Goal: Information Seeking & Learning: Check status

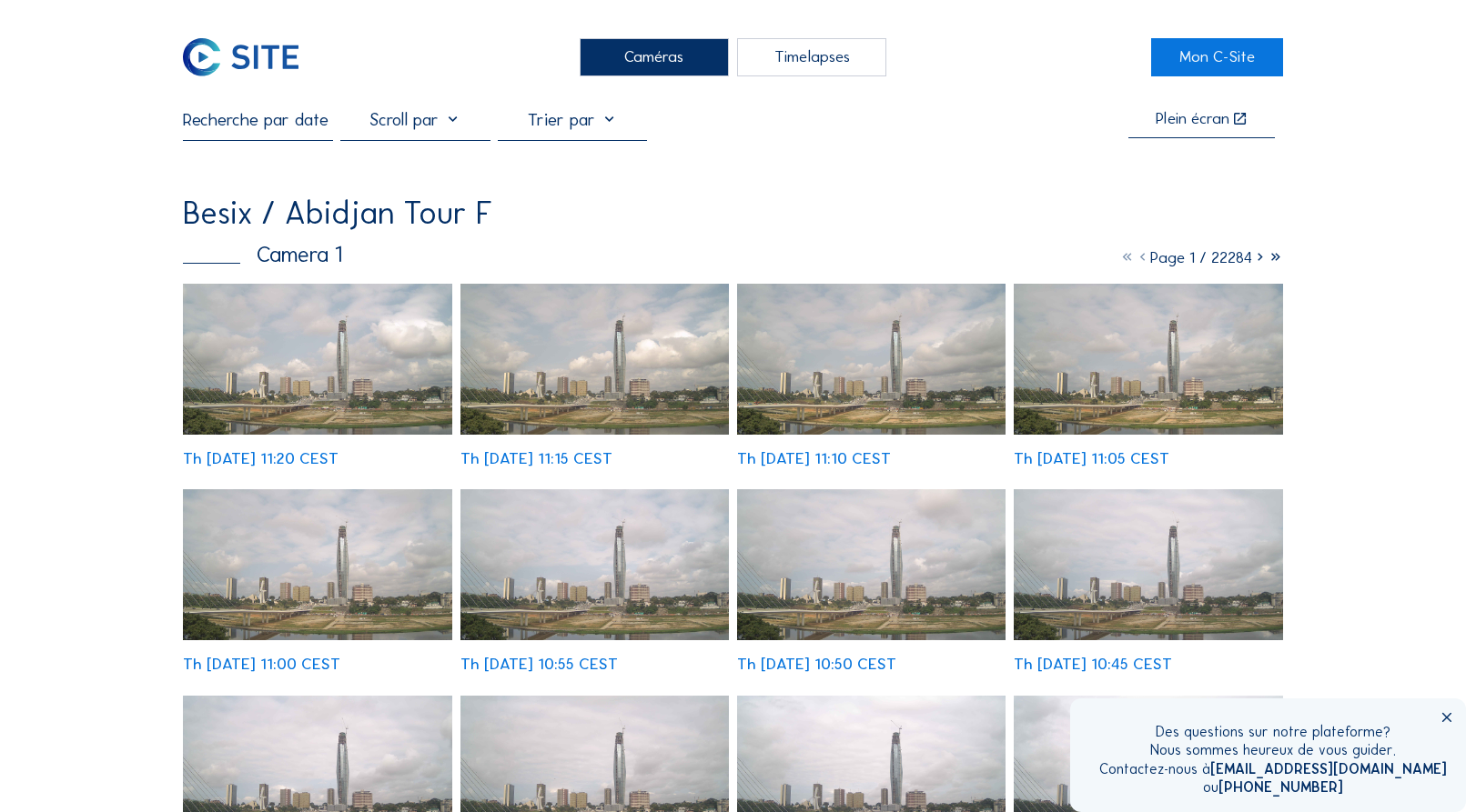
click at [609, 124] on div at bounding box center [572, 124] width 149 height 32
click at [963, 230] on div "Besix / Abidjan Tour F" at bounding box center [732, 213] width 1099 height 32
click at [1257, 260] on icon at bounding box center [1260, 257] width 15 height 20
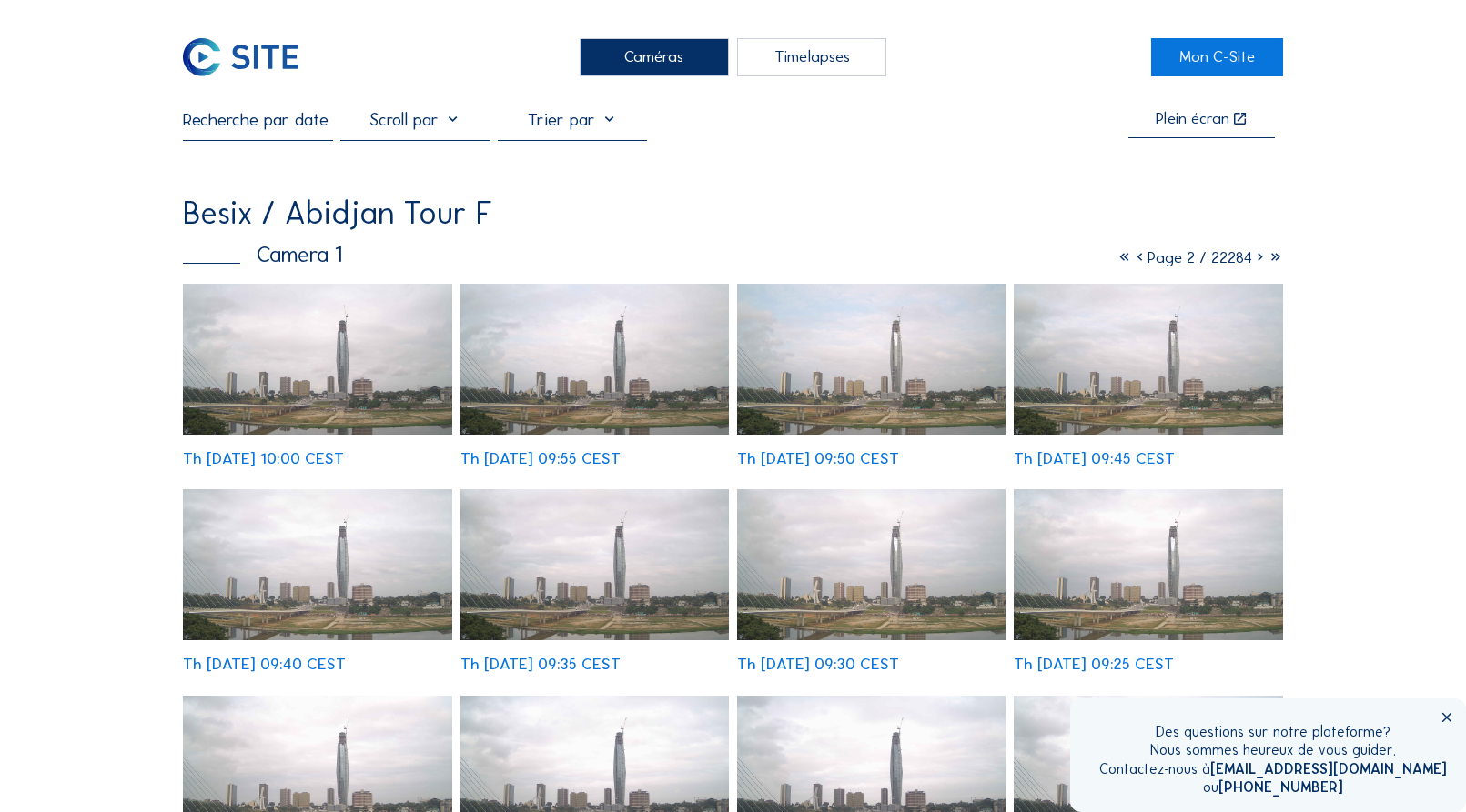
click at [1257, 260] on icon at bounding box center [1260, 257] width 15 height 20
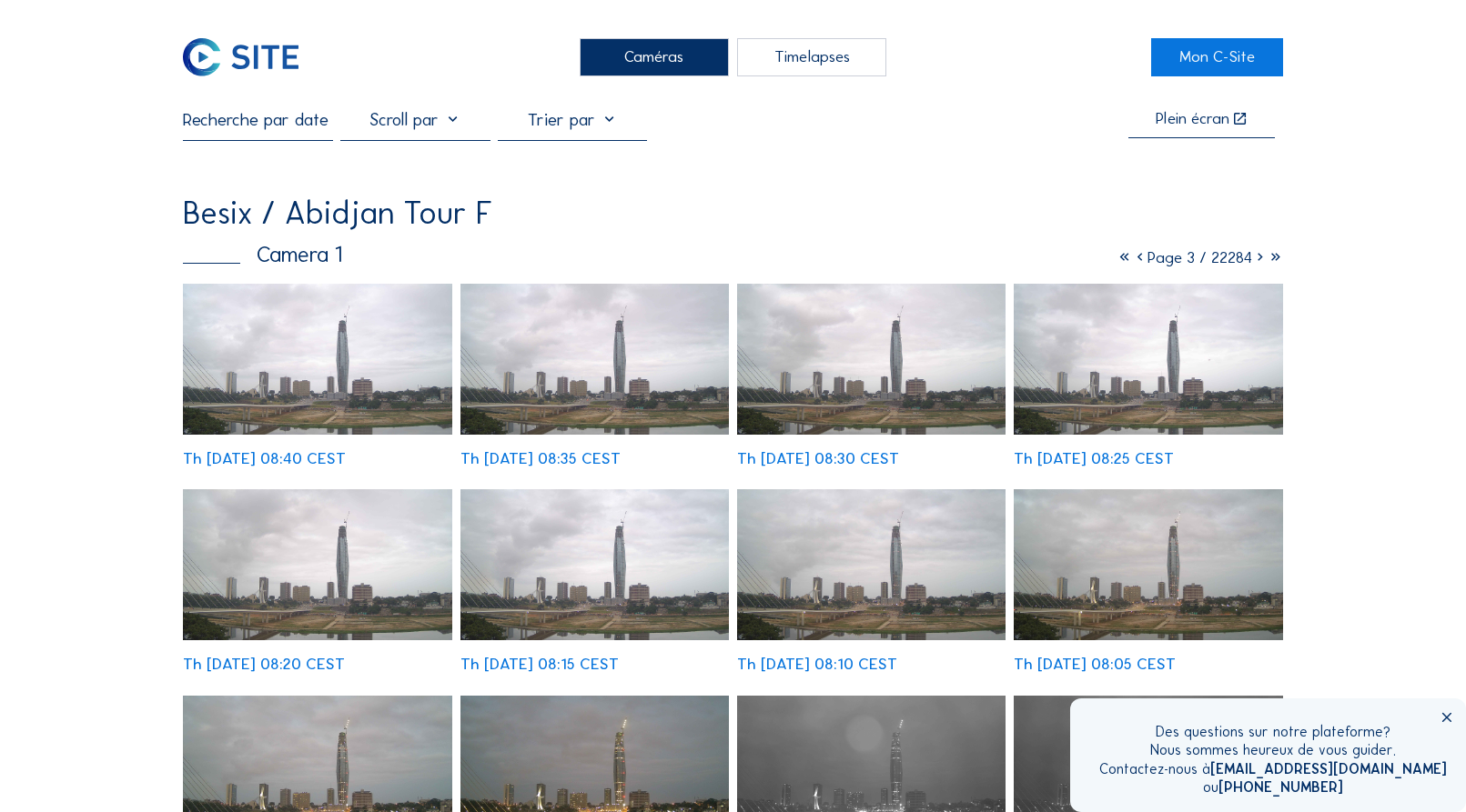
click at [1257, 260] on icon at bounding box center [1260, 257] width 15 height 20
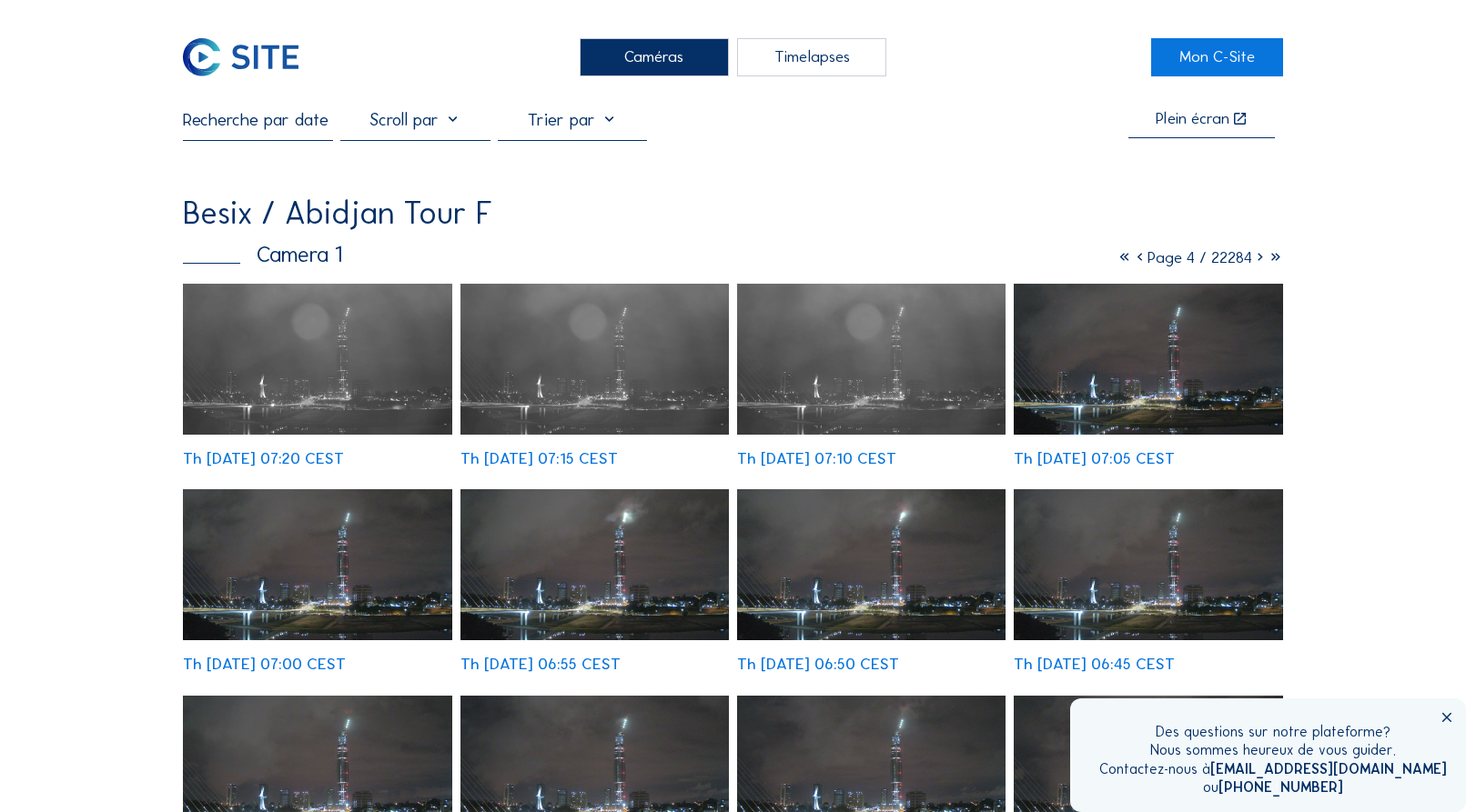
click at [1257, 260] on icon at bounding box center [1260, 257] width 15 height 20
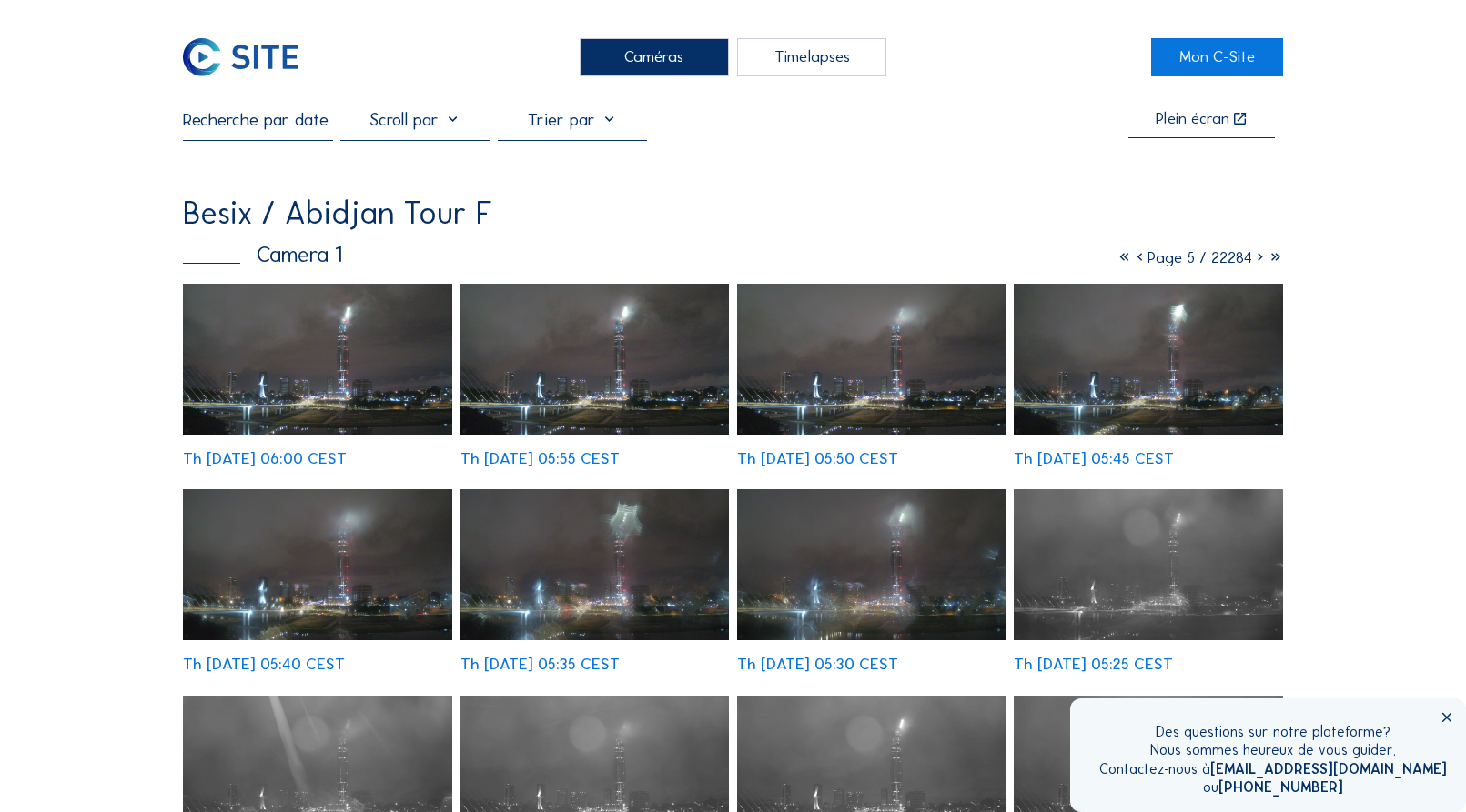
click at [1257, 260] on icon at bounding box center [1260, 257] width 15 height 20
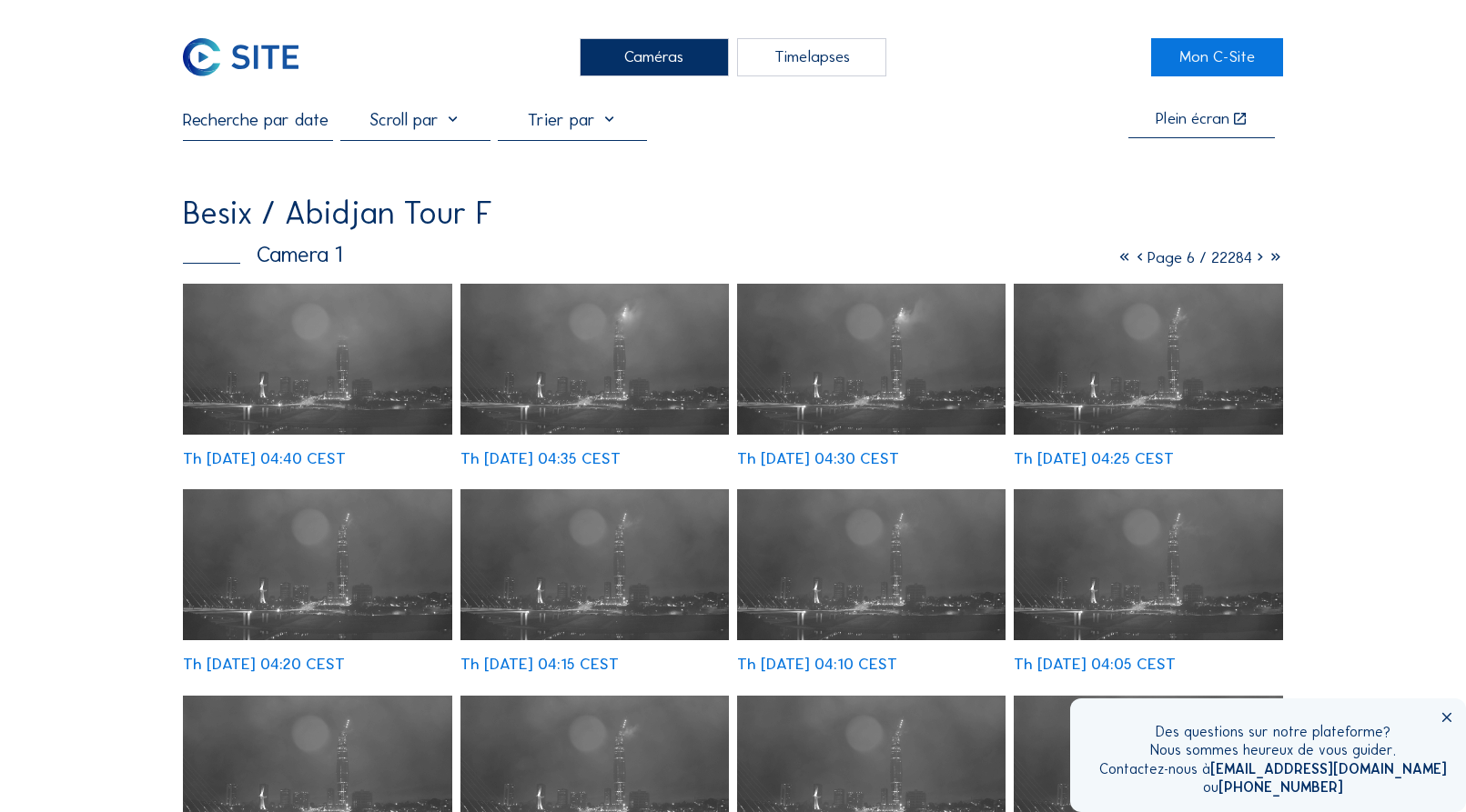
click at [448, 122] on div at bounding box center [415, 124] width 149 height 32
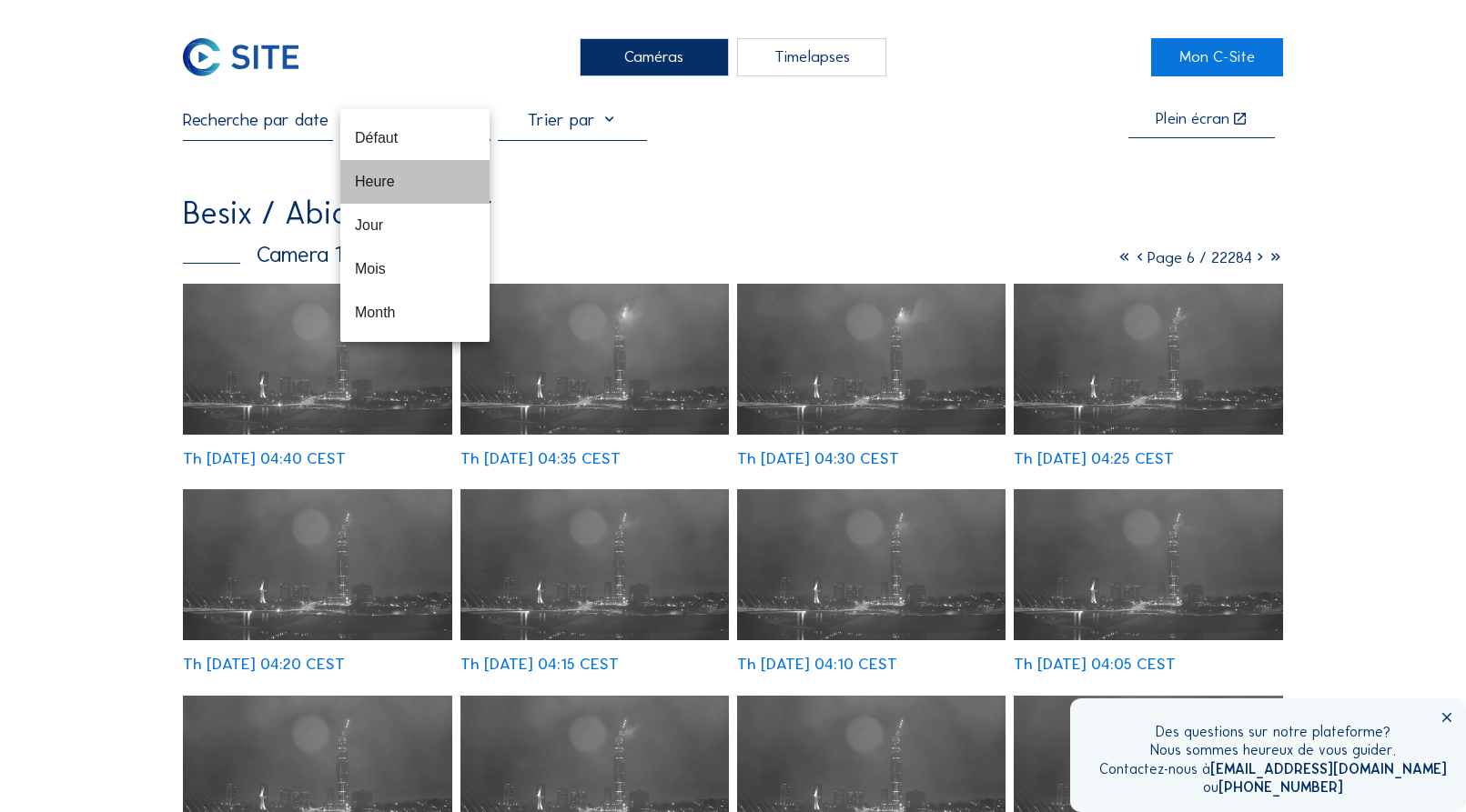
click at [409, 186] on div "Heure" at bounding box center [415, 181] width 121 height 17
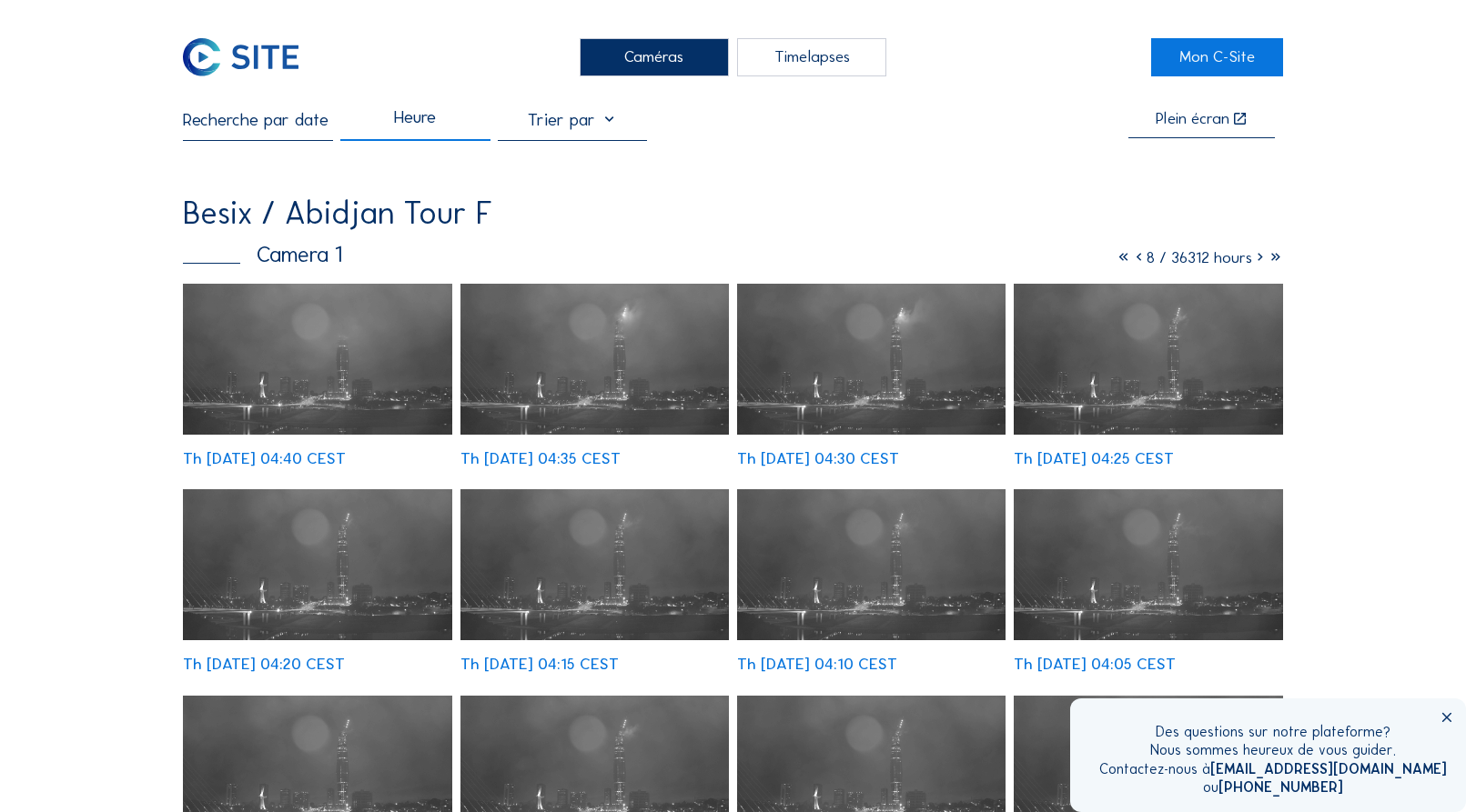
click at [613, 125] on div at bounding box center [572, 124] width 149 height 32
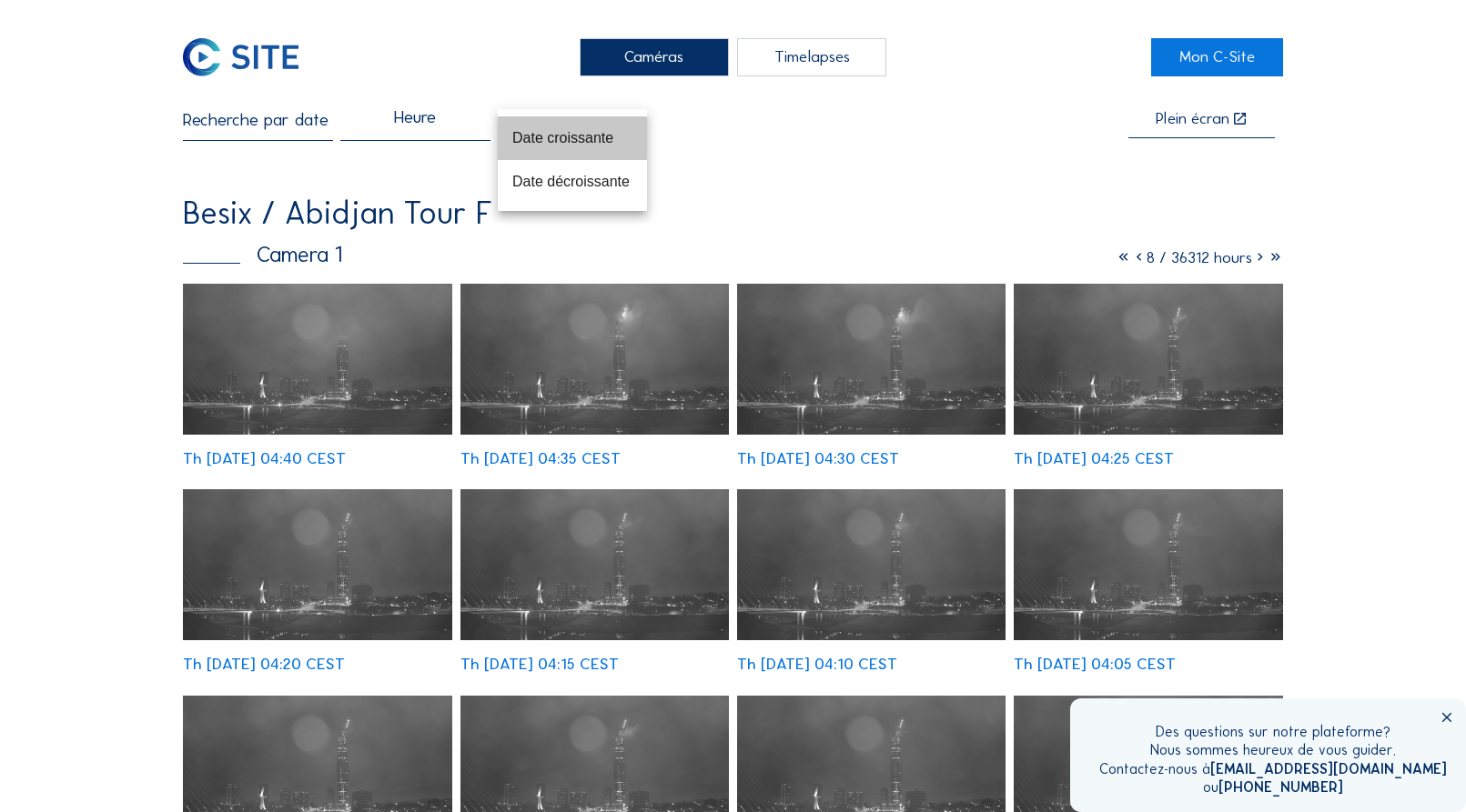
click at [613, 125] on div "Date croissante" at bounding box center [572, 138] width 121 height 40
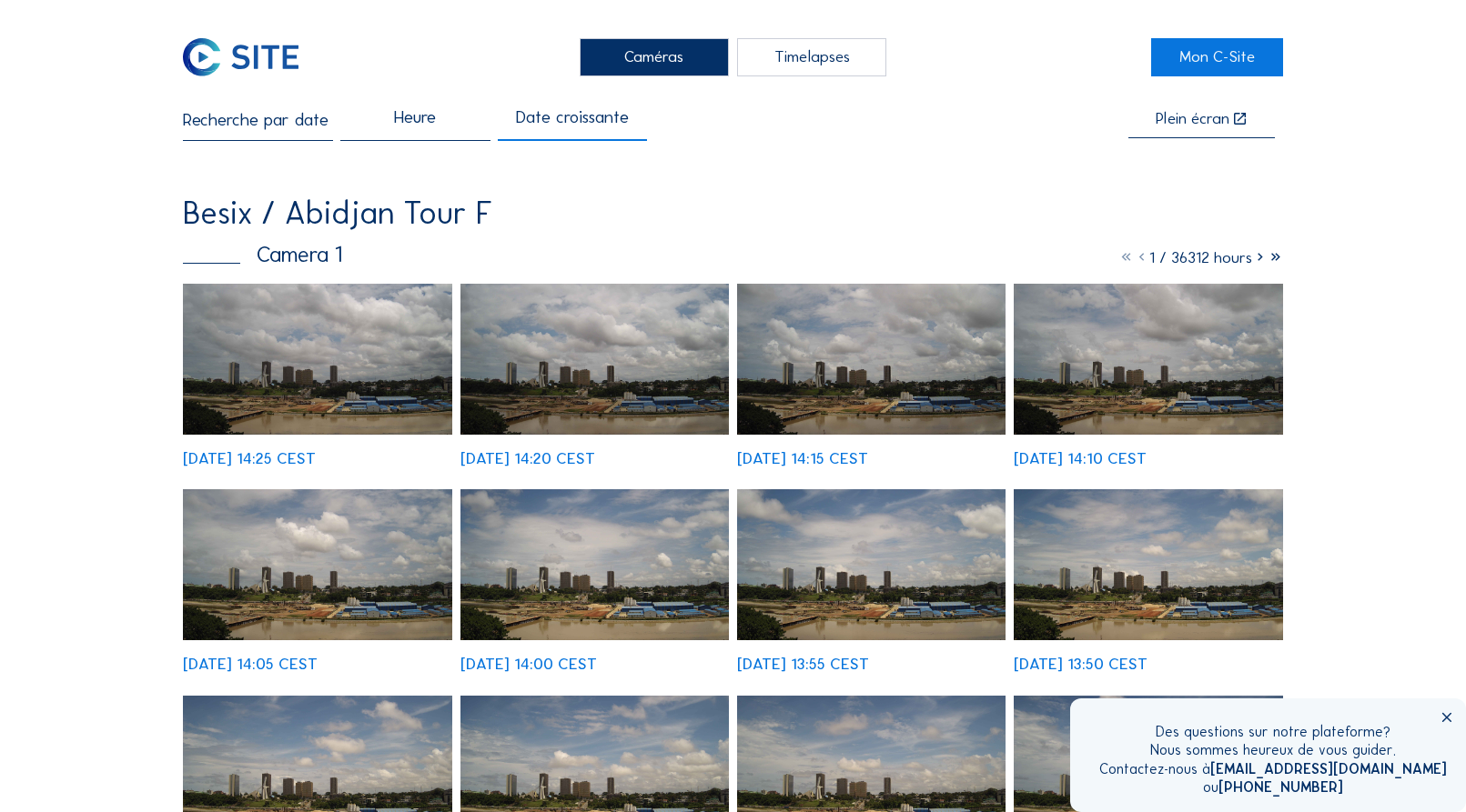
click at [429, 122] on div "Heure" at bounding box center [414, 125] width 41 height 33
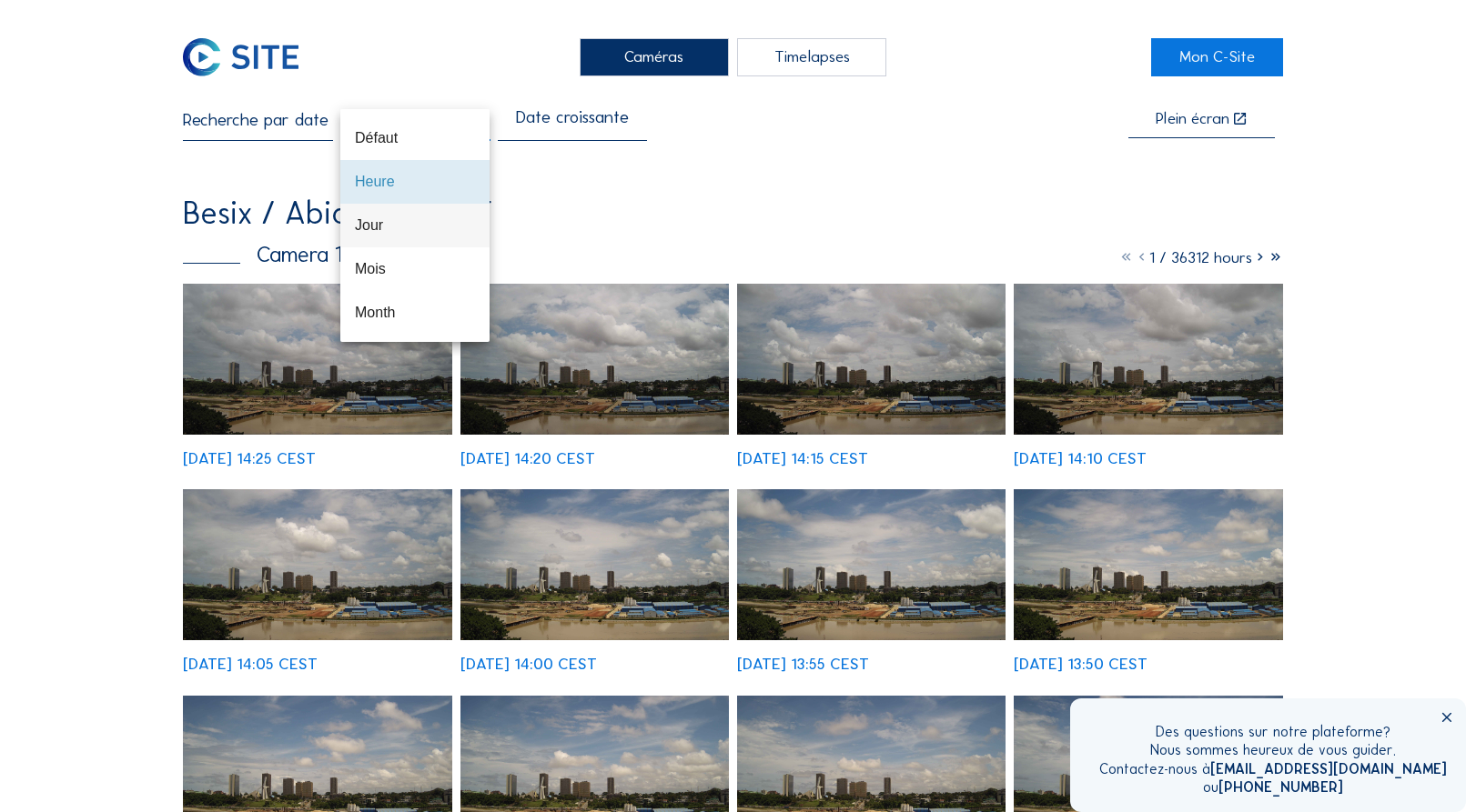
click at [372, 227] on div "Jour" at bounding box center [415, 225] width 121 height 17
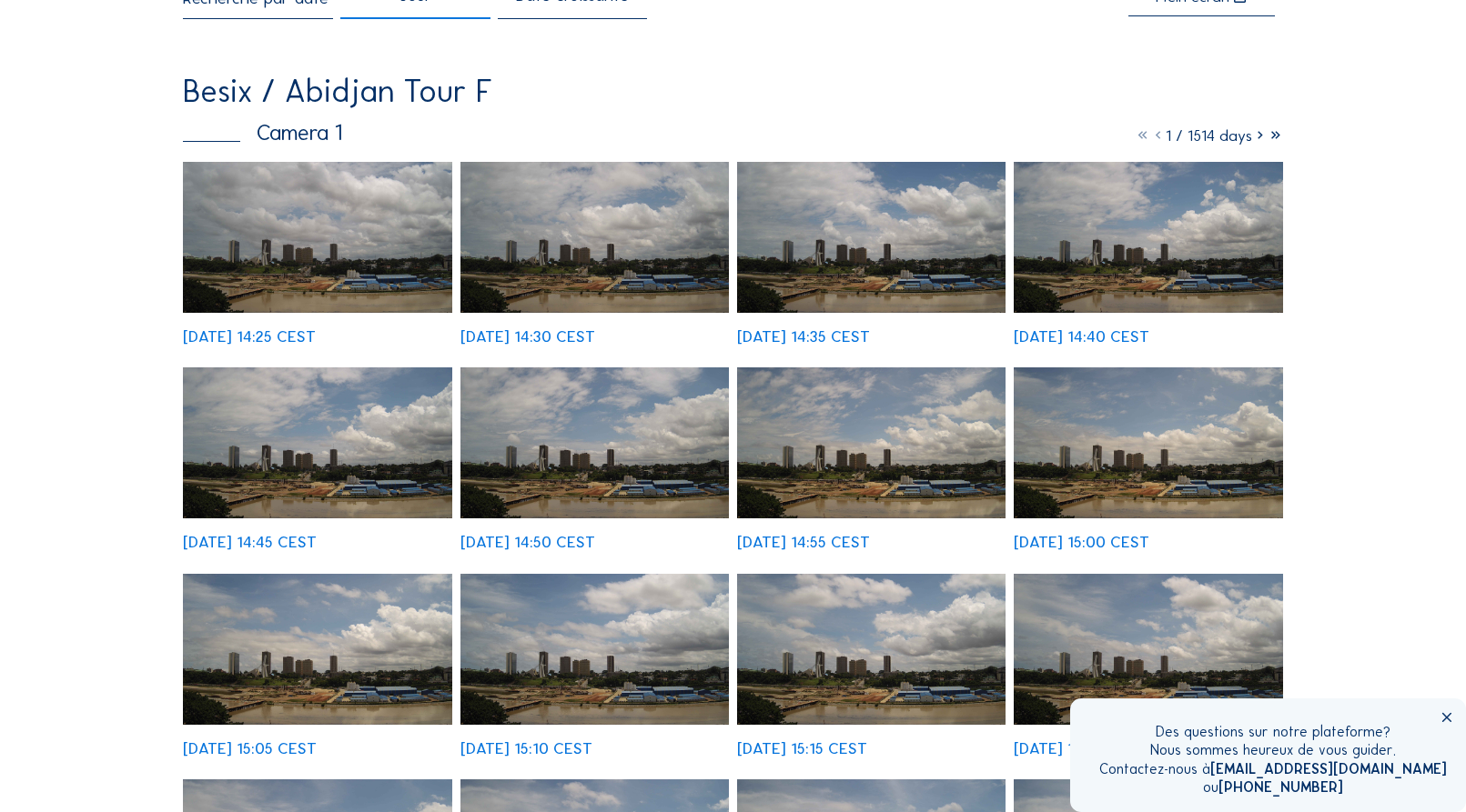
scroll to position [93, 0]
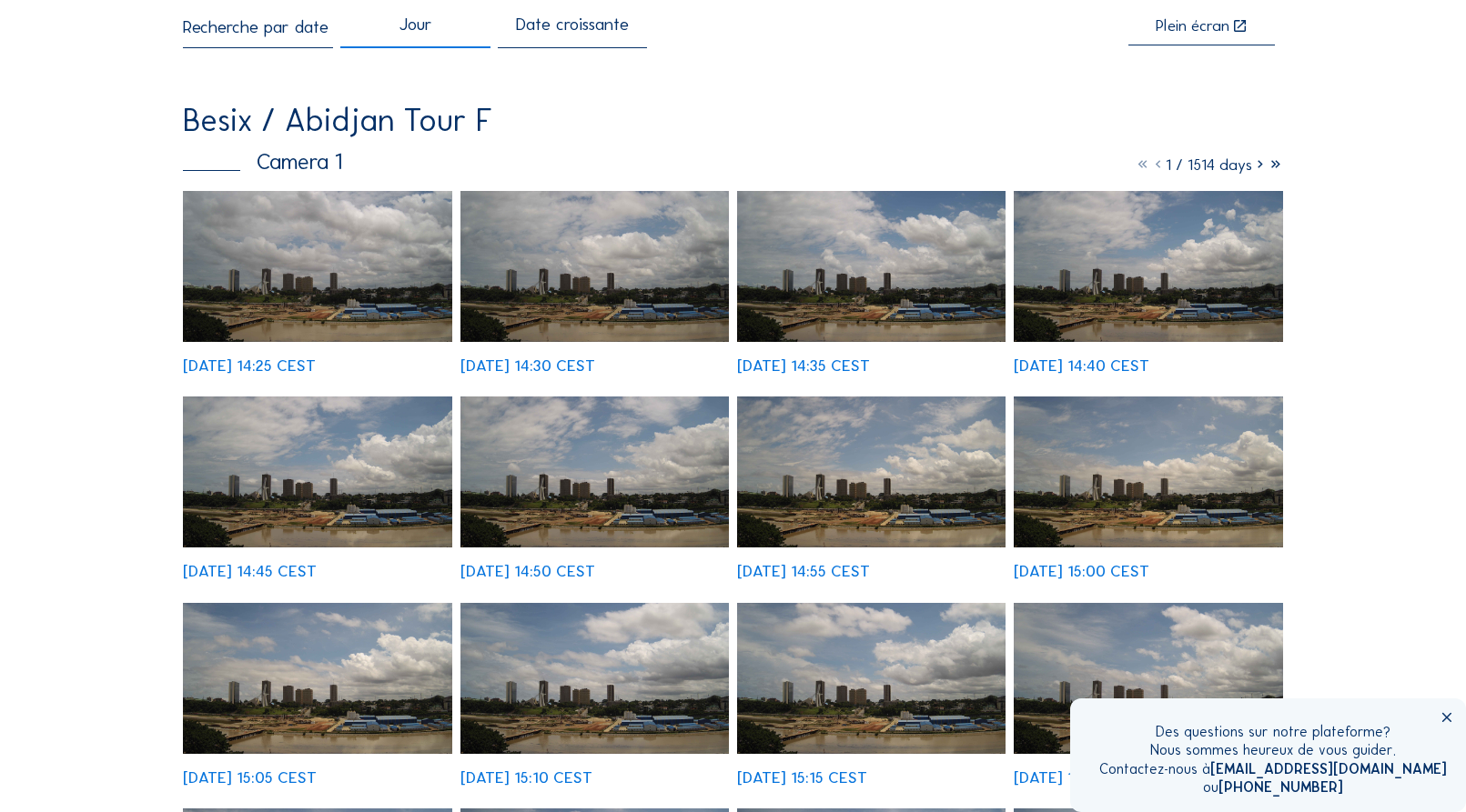
click at [1256, 167] on icon at bounding box center [1260, 164] width 15 height 20
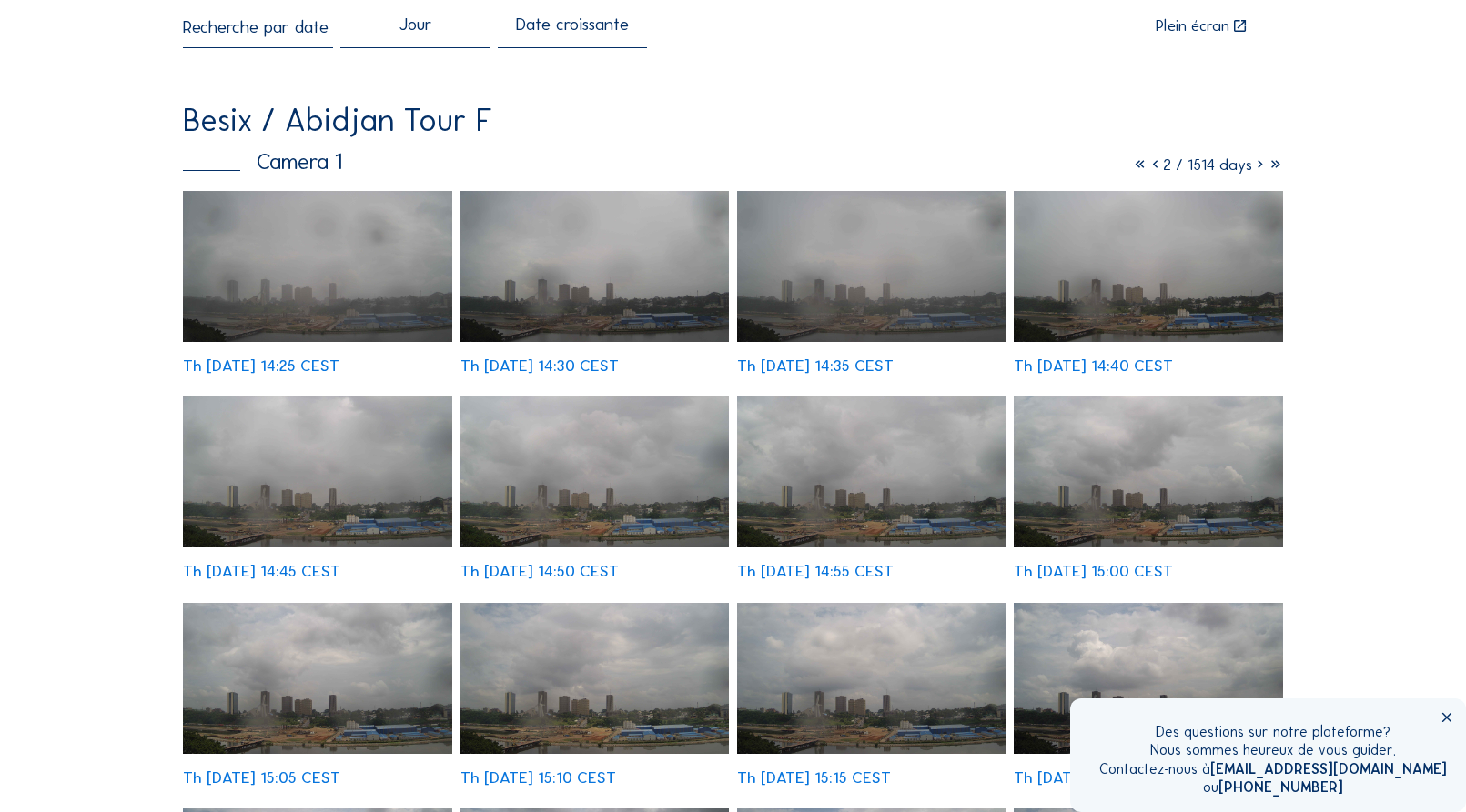
click at [1256, 167] on icon at bounding box center [1260, 164] width 15 height 20
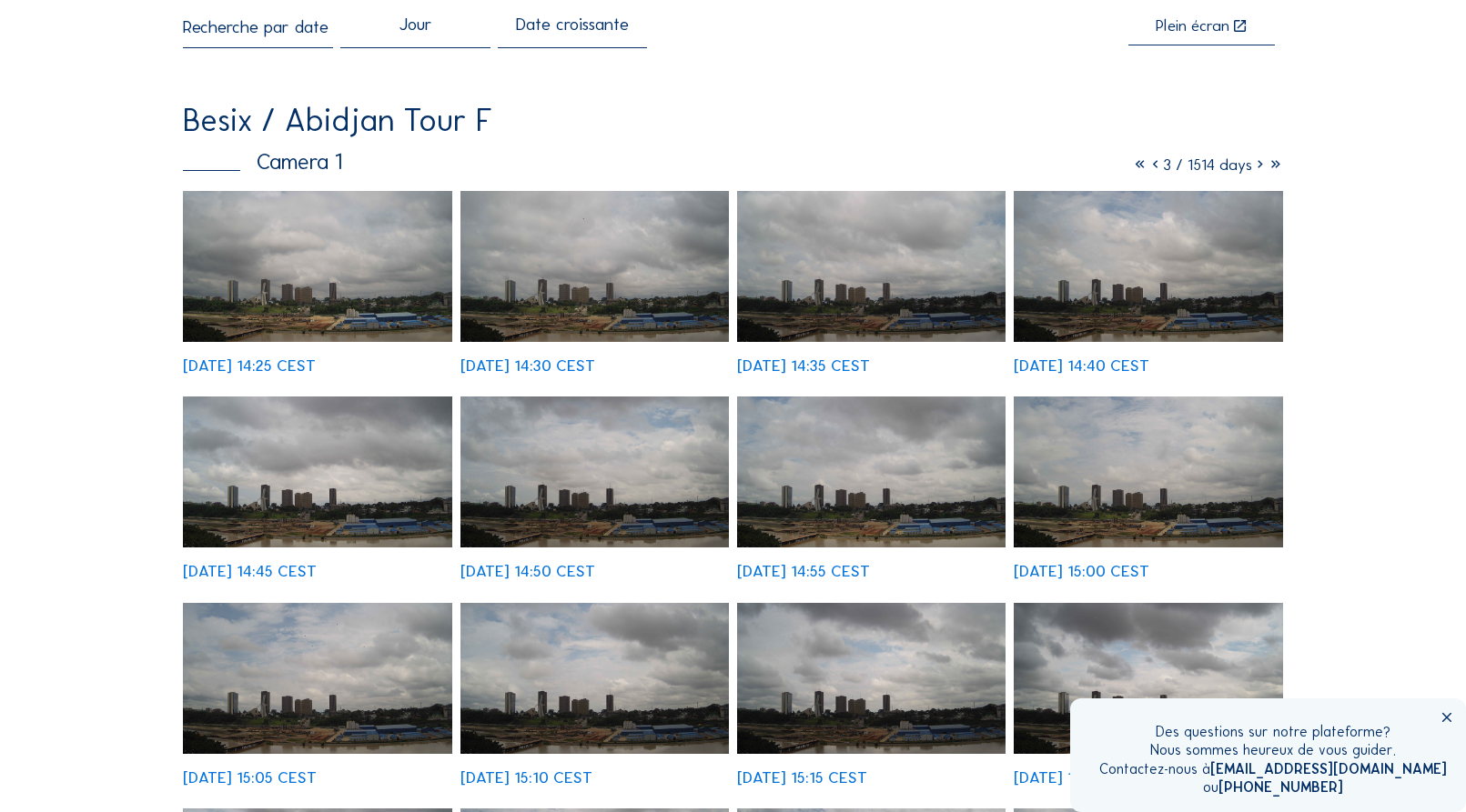
click at [1256, 167] on icon at bounding box center [1260, 164] width 15 height 20
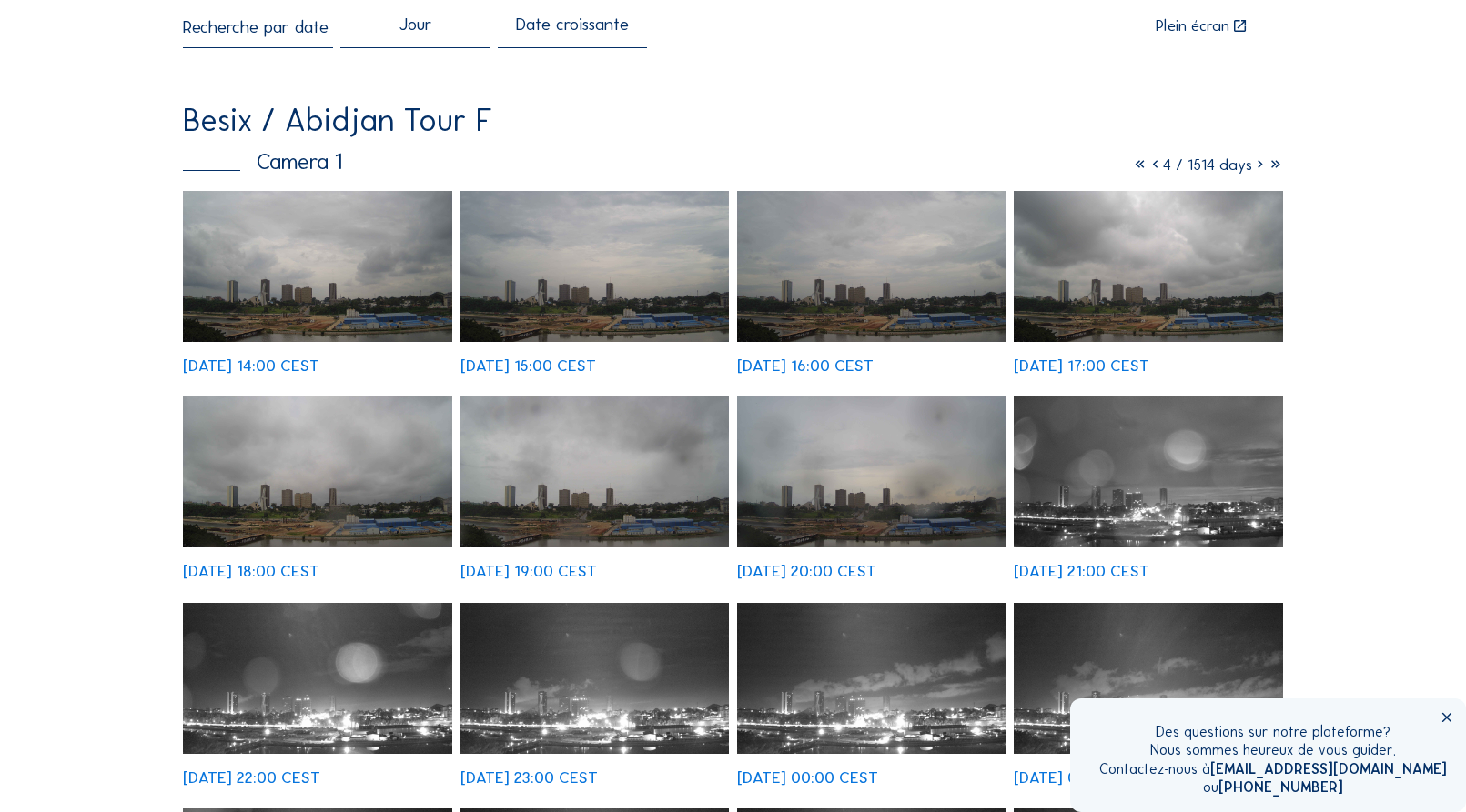
click at [1256, 167] on icon at bounding box center [1260, 164] width 15 height 20
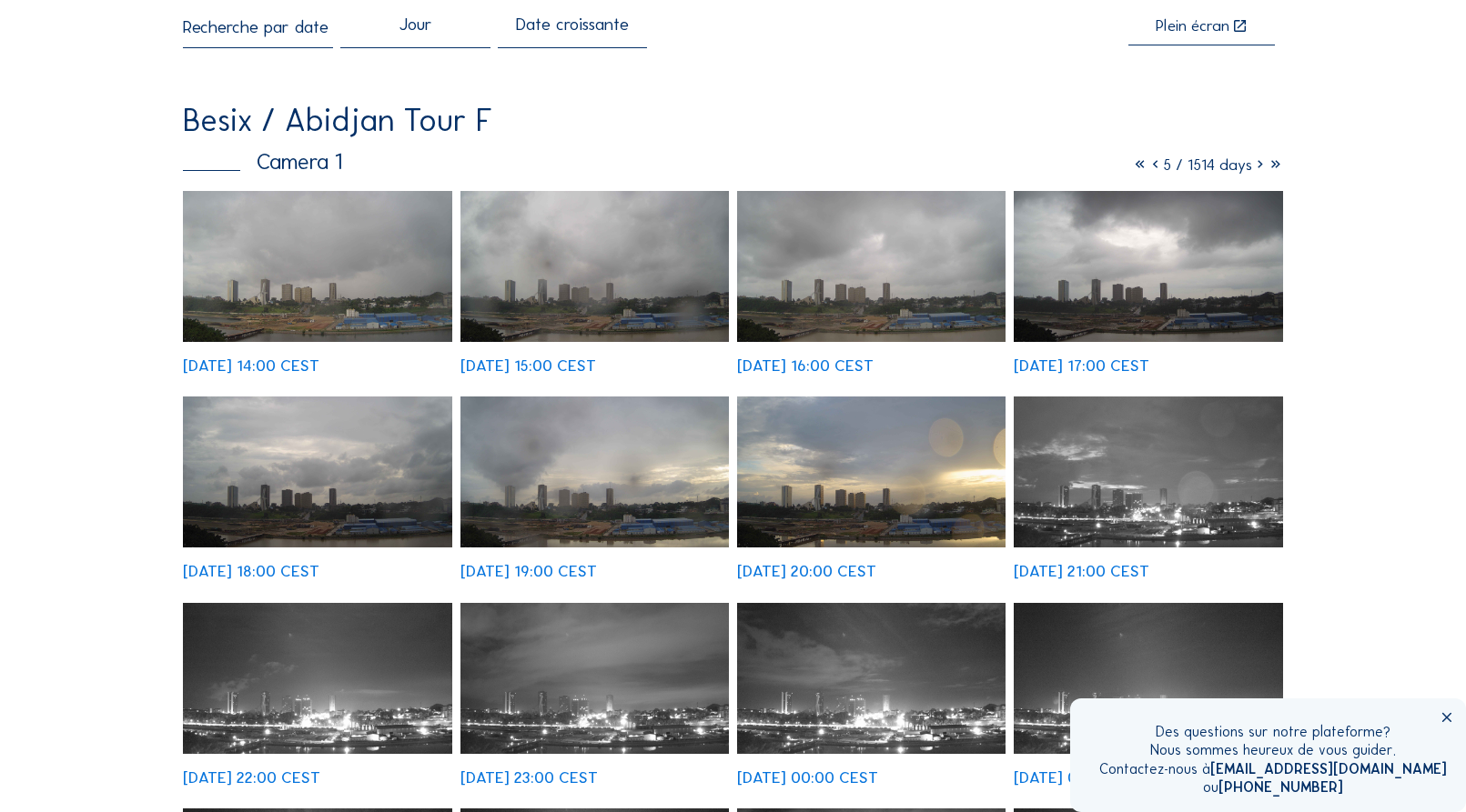
click at [1256, 167] on icon at bounding box center [1260, 164] width 15 height 20
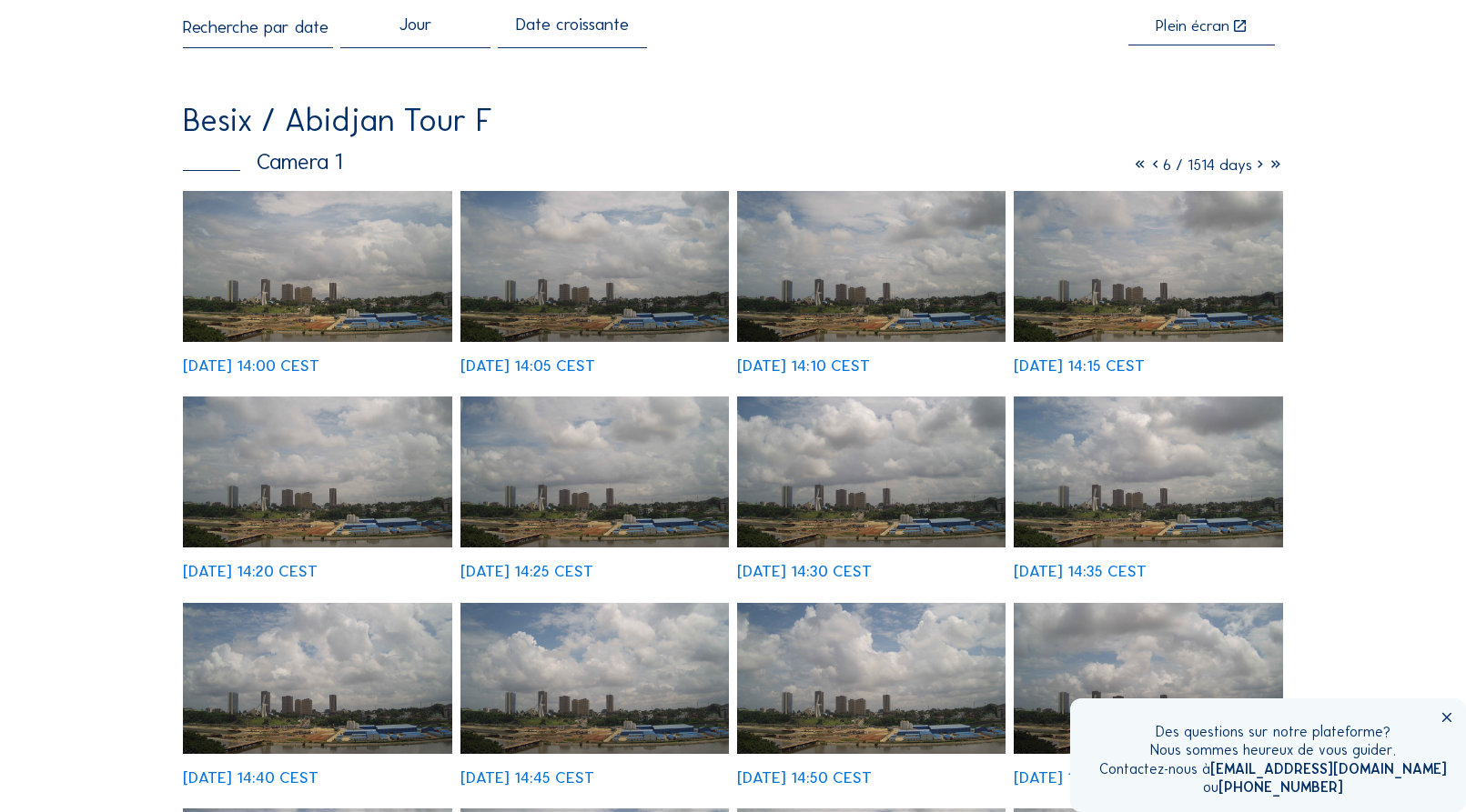
click at [1256, 167] on icon at bounding box center [1260, 164] width 15 height 20
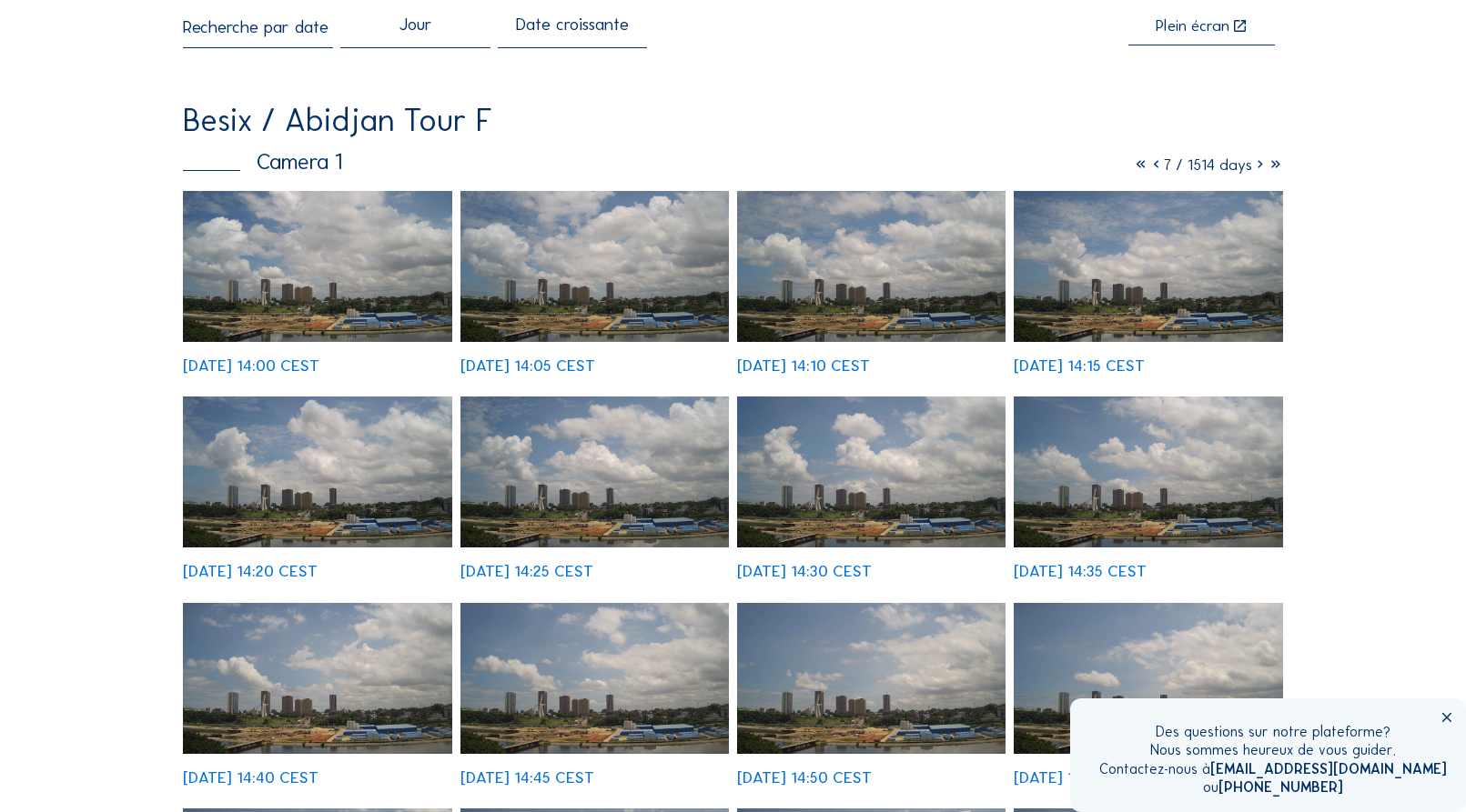
click at [608, 28] on div "Date croissante" at bounding box center [572, 33] width 113 height 33
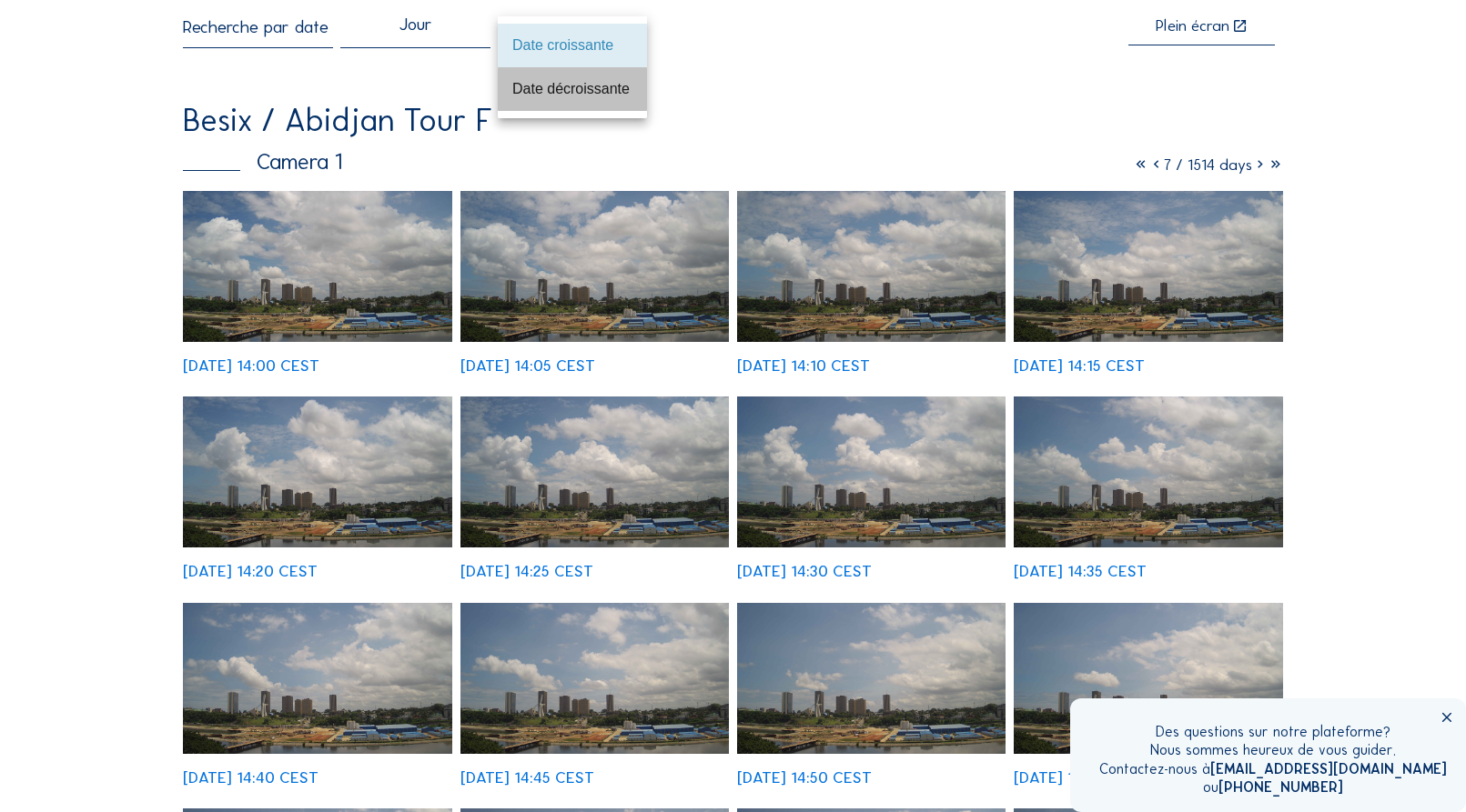
click at [611, 85] on div "Date décroissante" at bounding box center [572, 89] width 121 height 17
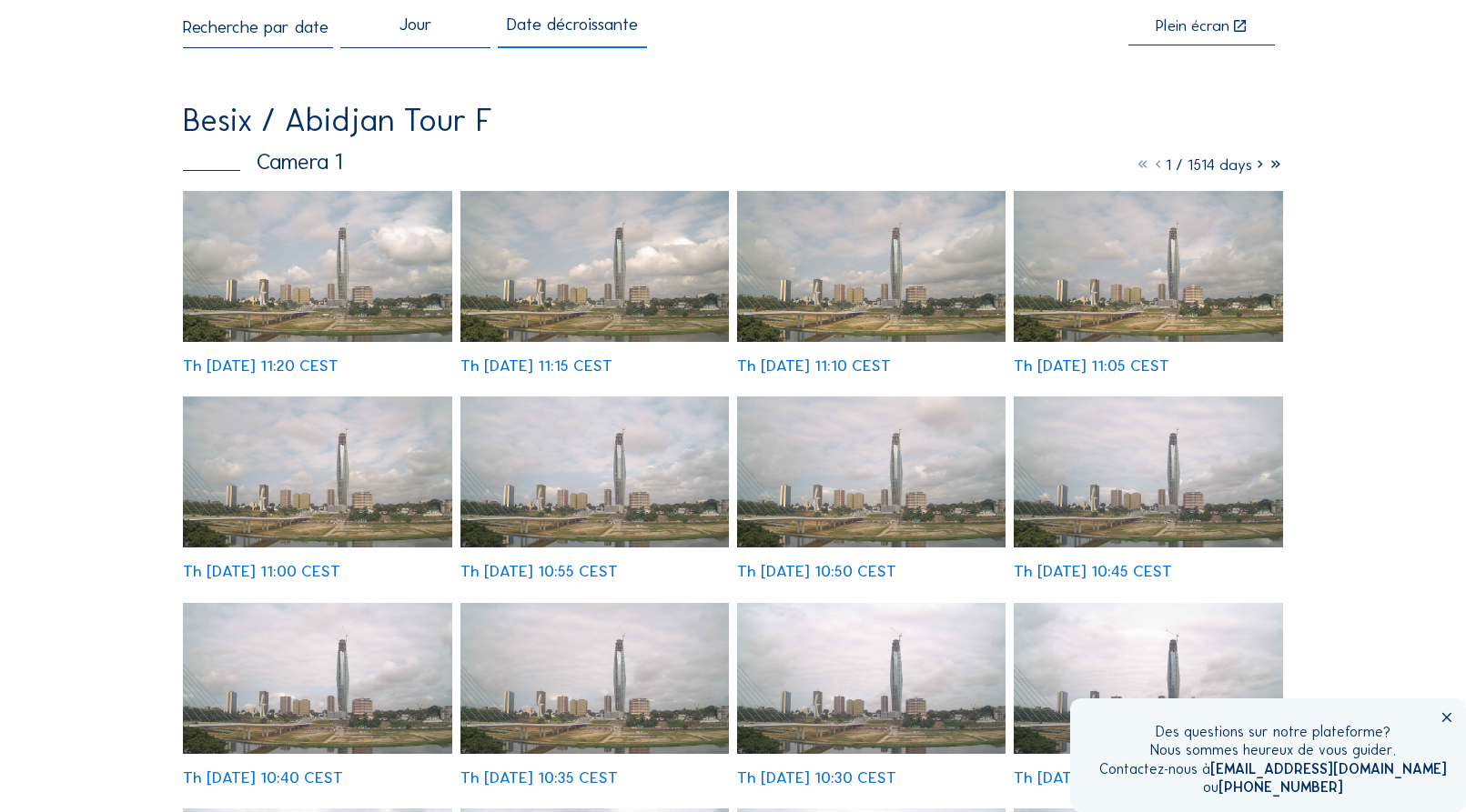
click at [1259, 168] on icon at bounding box center [1260, 164] width 15 height 20
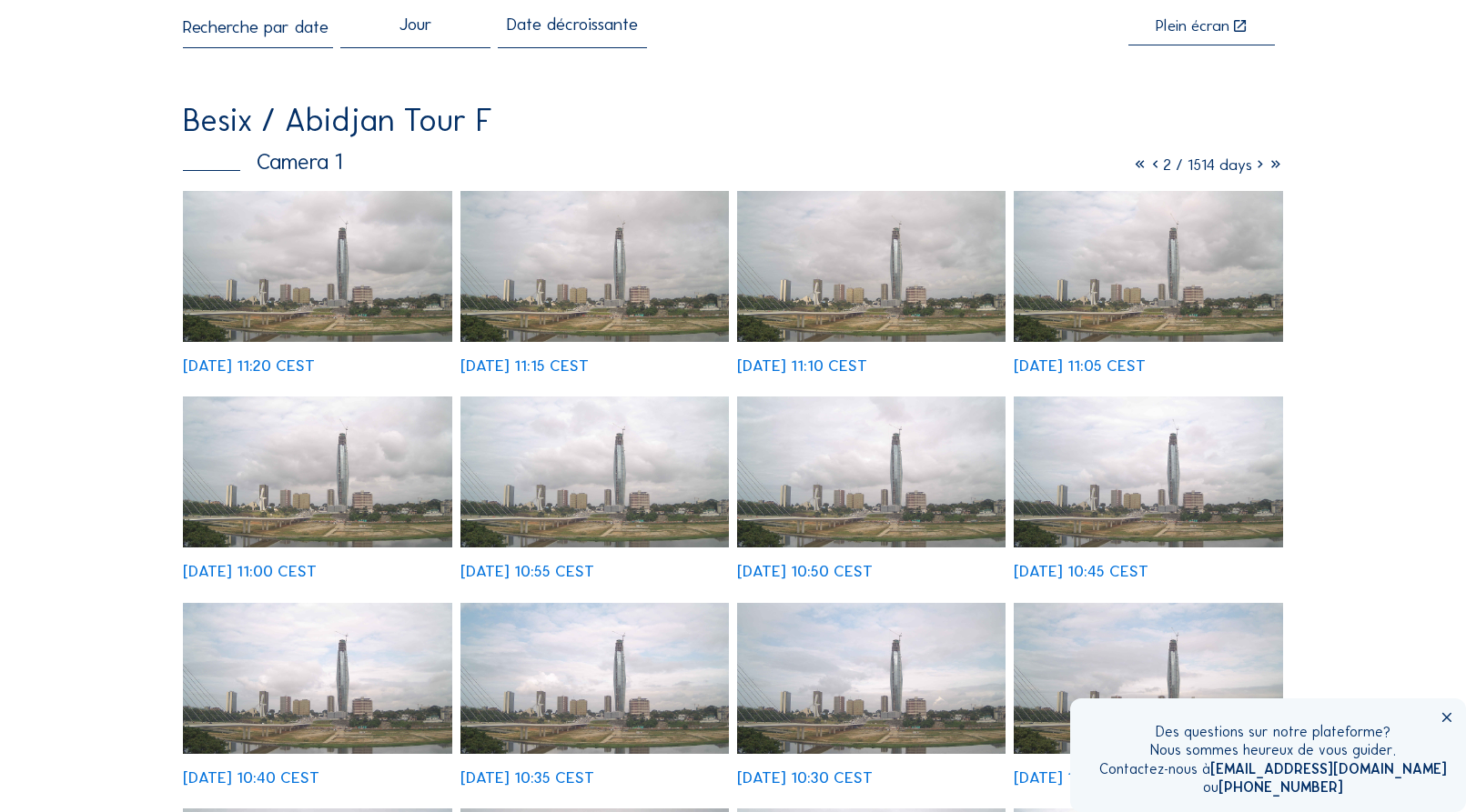
click at [1259, 168] on icon at bounding box center [1260, 164] width 15 height 20
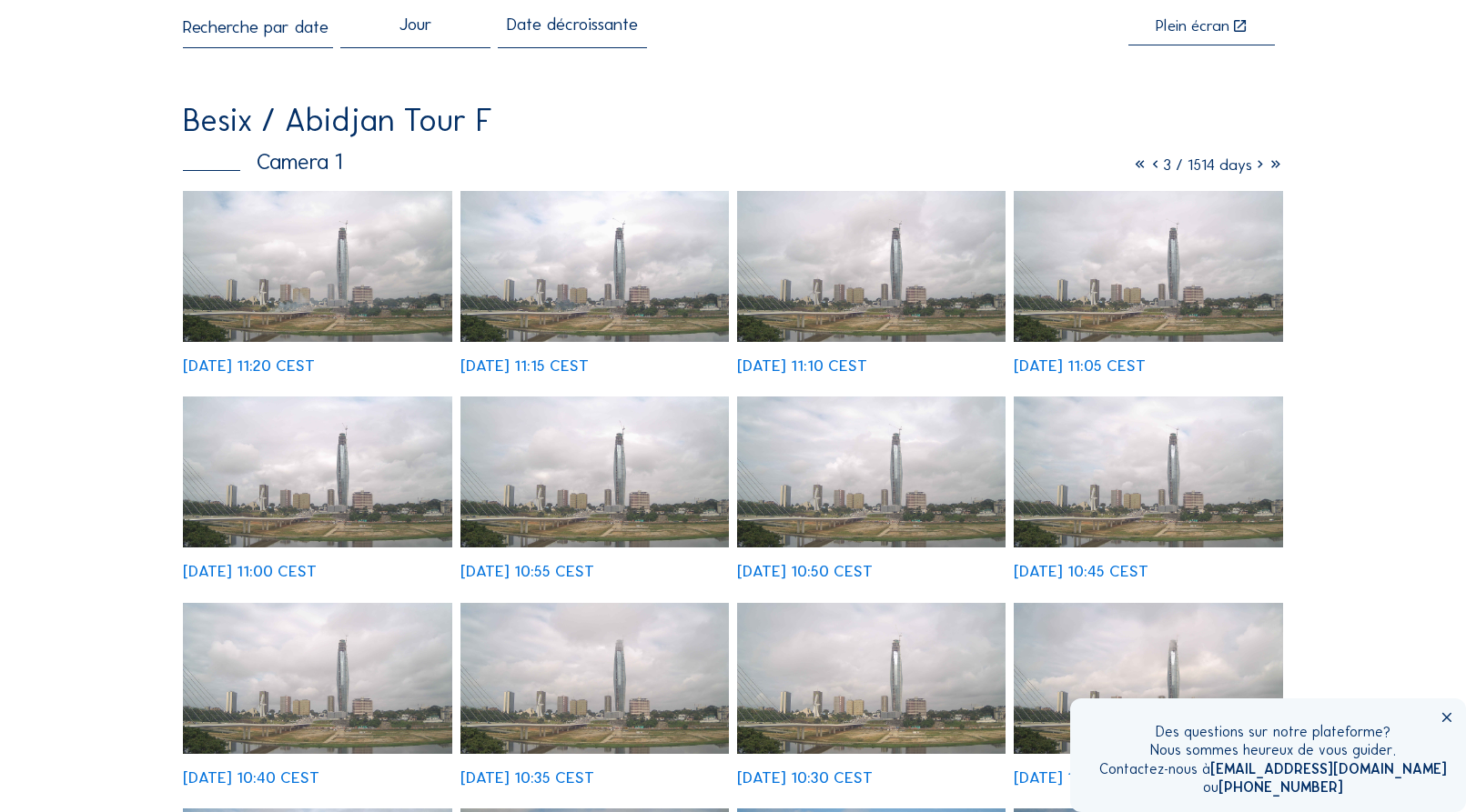
click at [1259, 168] on icon at bounding box center [1260, 164] width 15 height 20
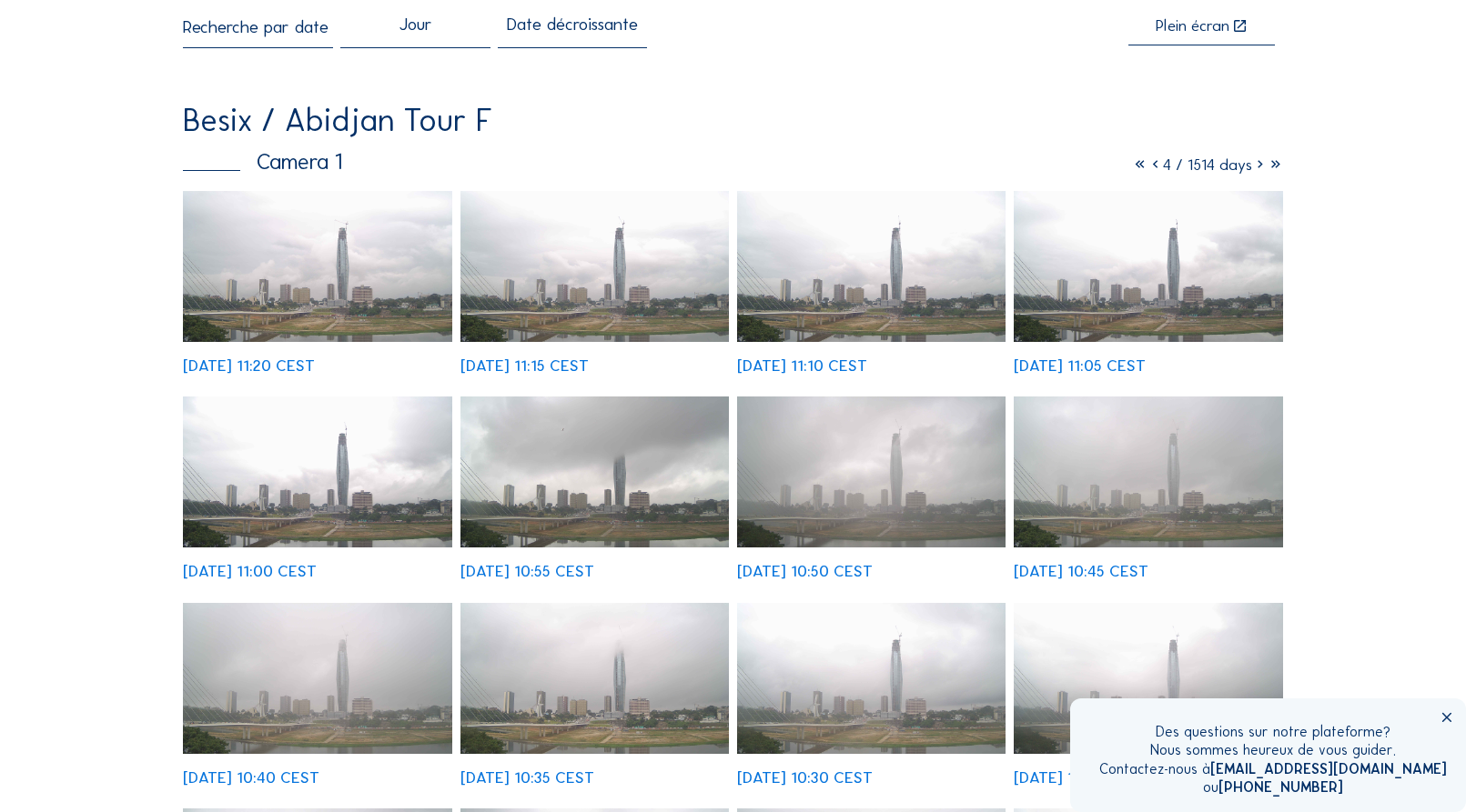
click at [1259, 168] on icon at bounding box center [1260, 164] width 15 height 20
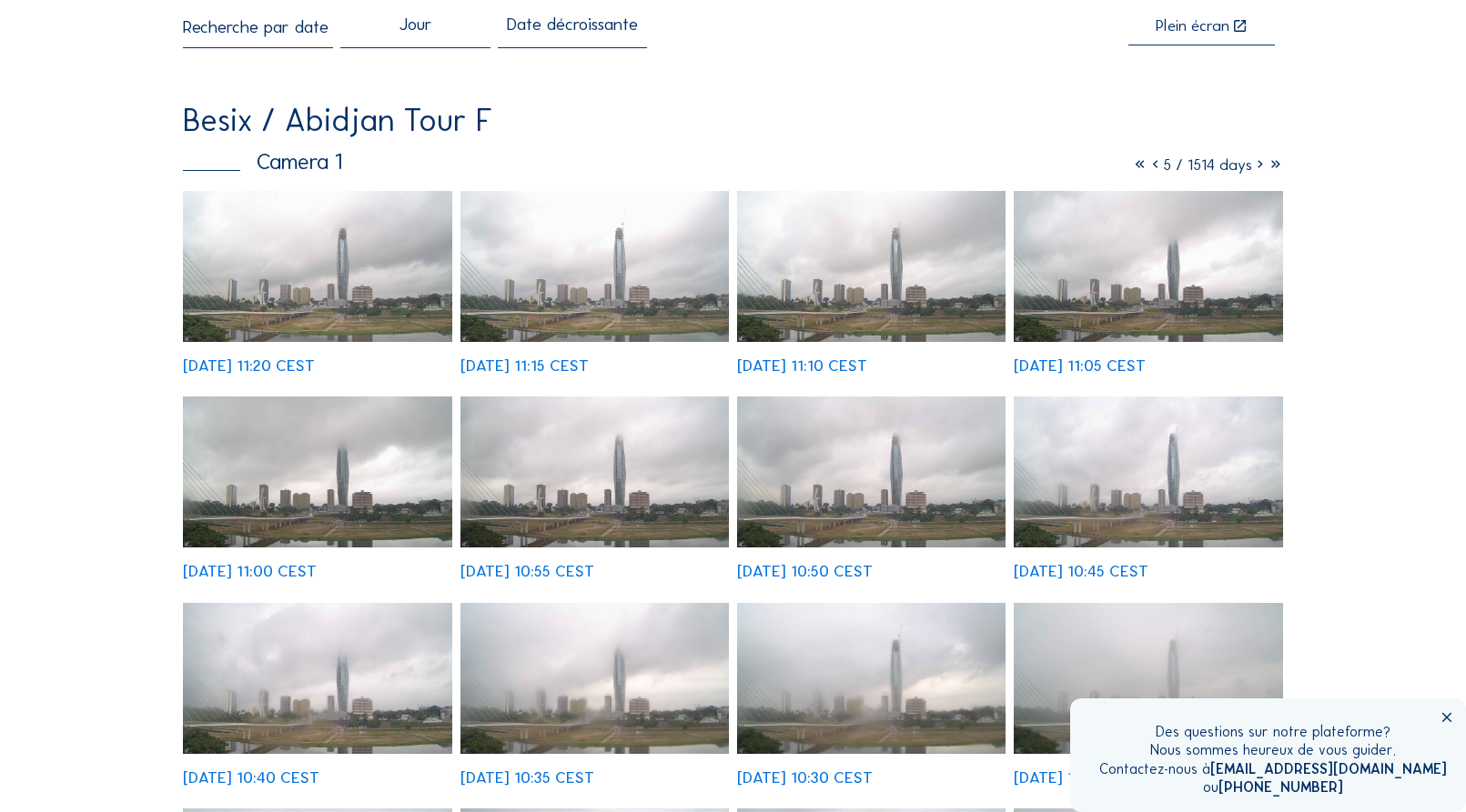
click at [1259, 168] on icon at bounding box center [1260, 164] width 15 height 20
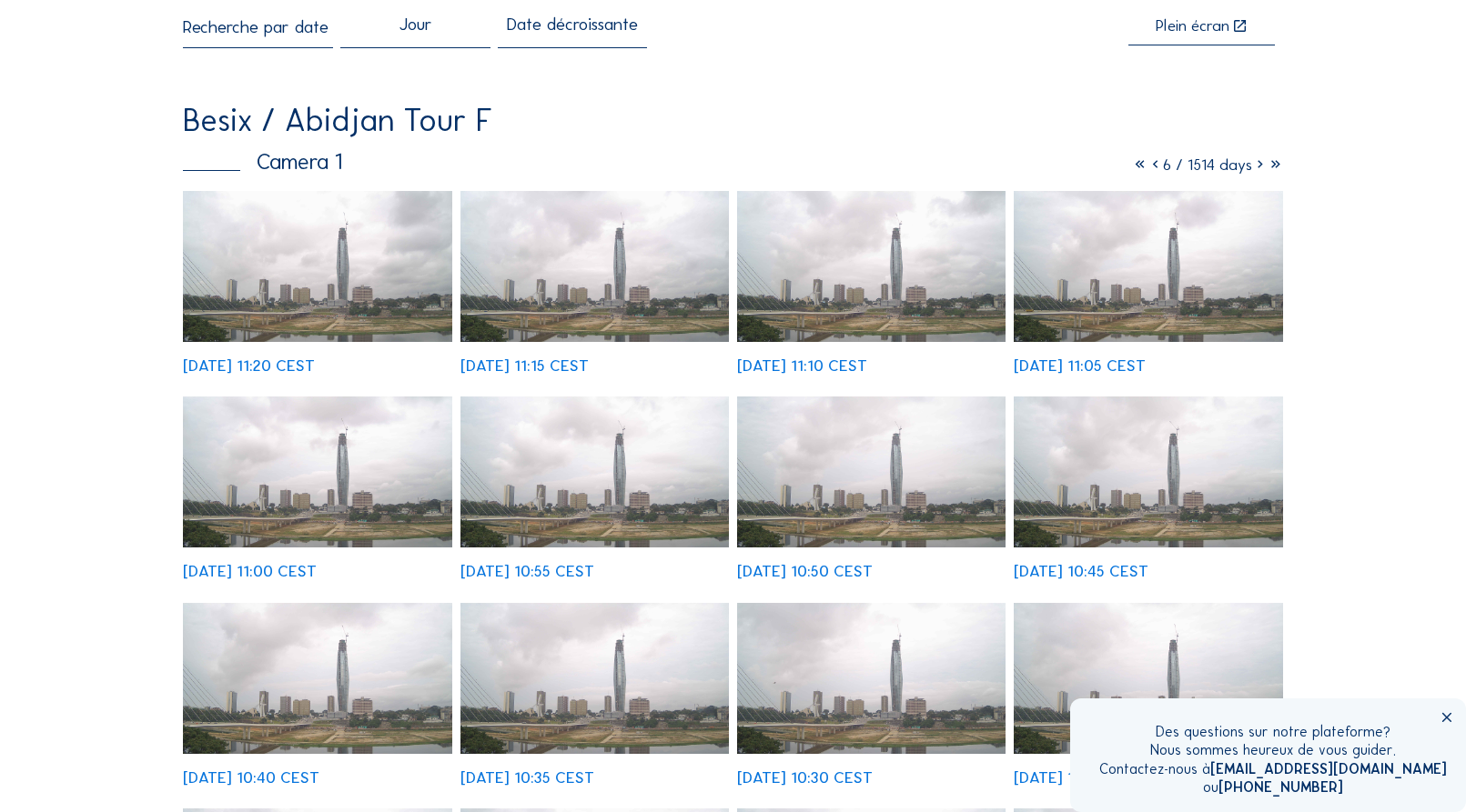
click at [1259, 168] on icon at bounding box center [1260, 164] width 15 height 20
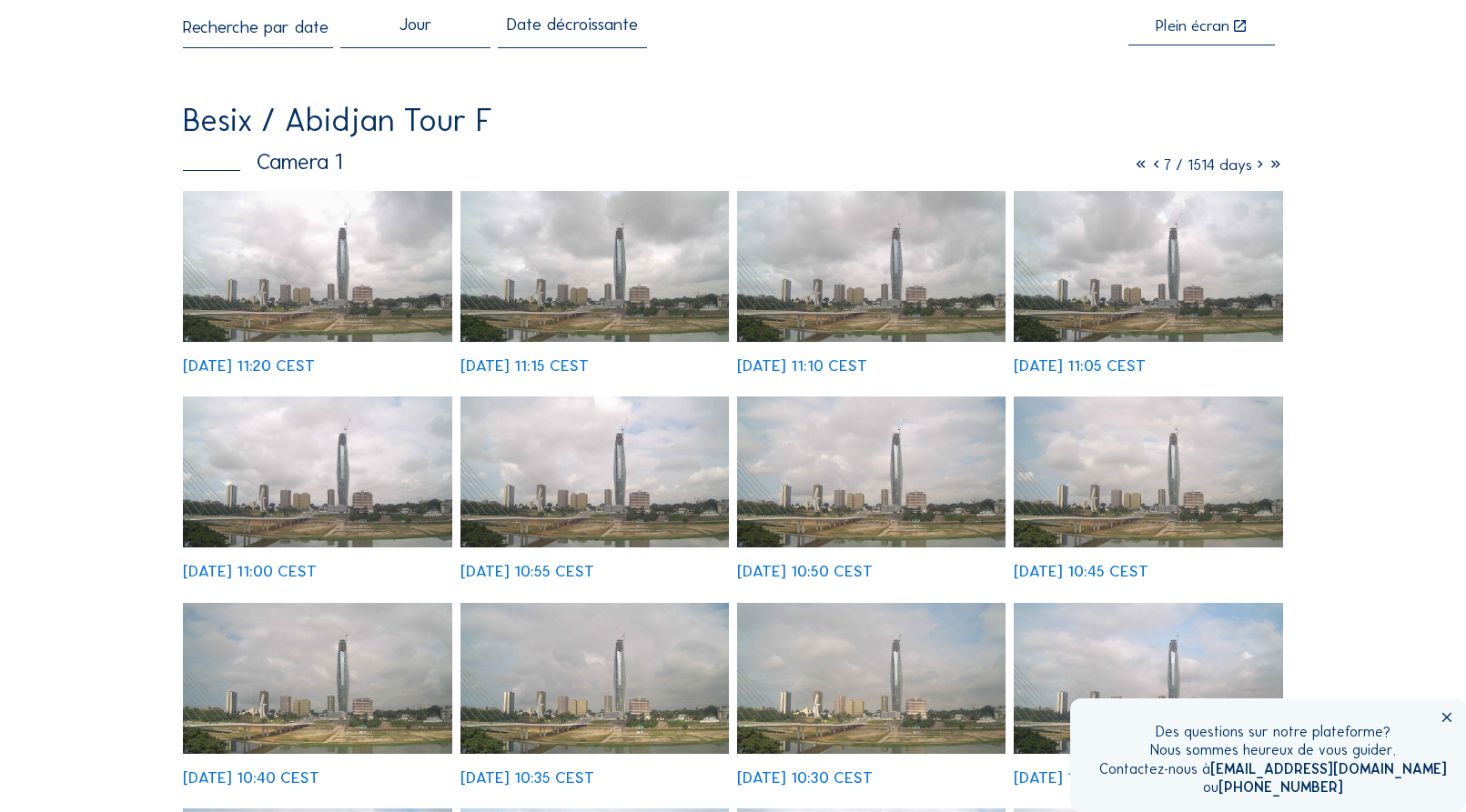
click at [1259, 168] on icon at bounding box center [1260, 164] width 15 height 20
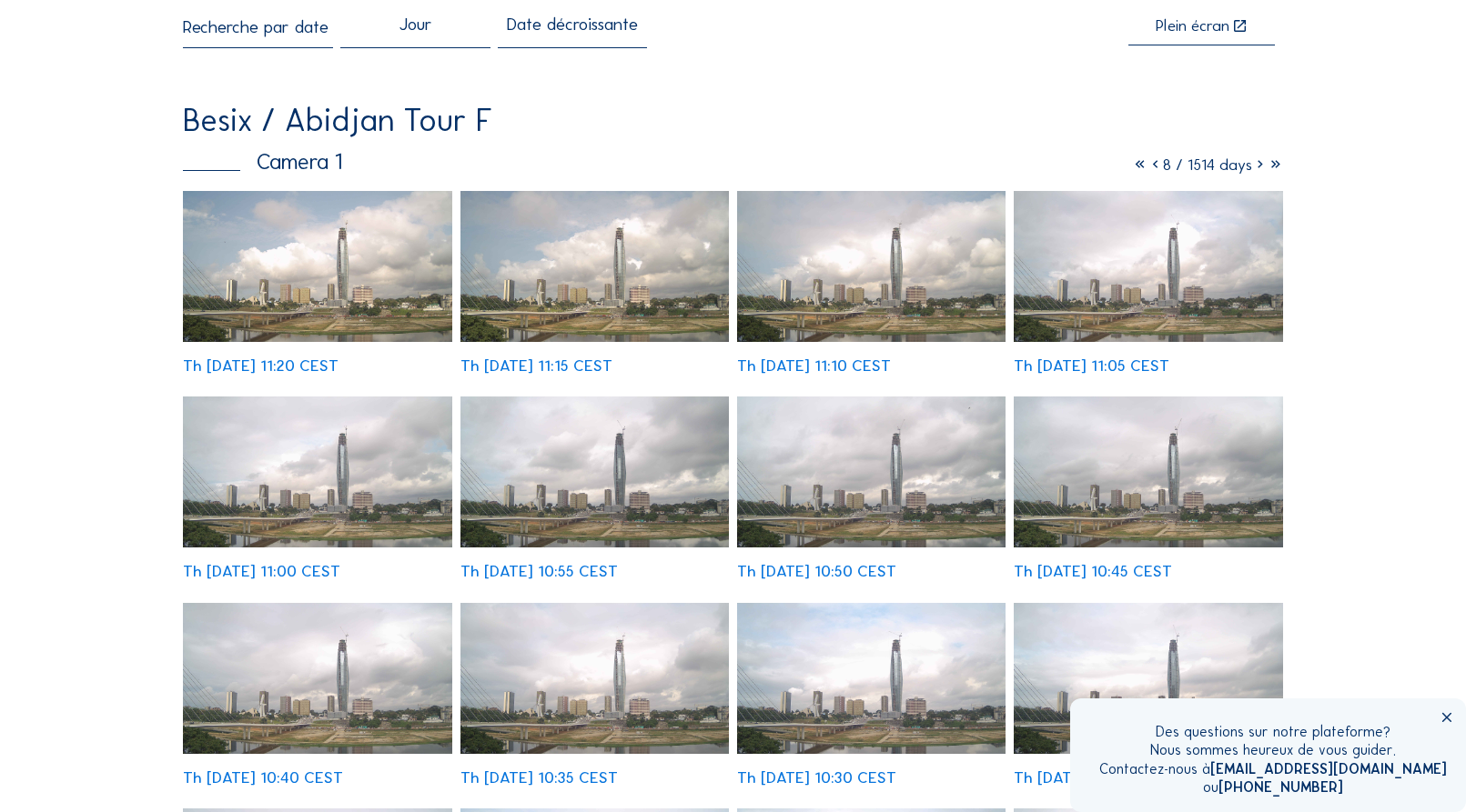
click at [1259, 168] on icon at bounding box center [1260, 164] width 15 height 20
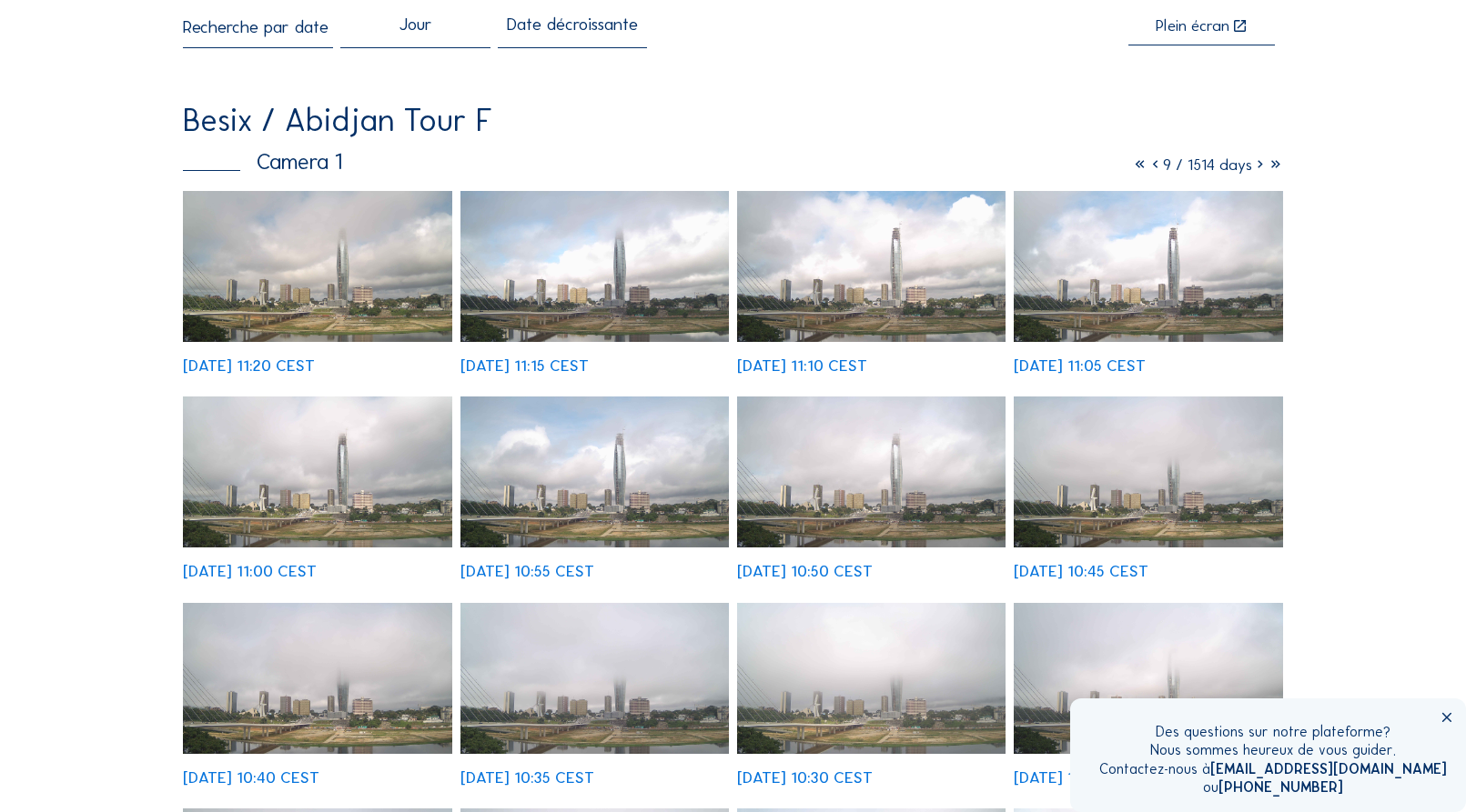
click at [1259, 168] on icon at bounding box center [1260, 164] width 15 height 20
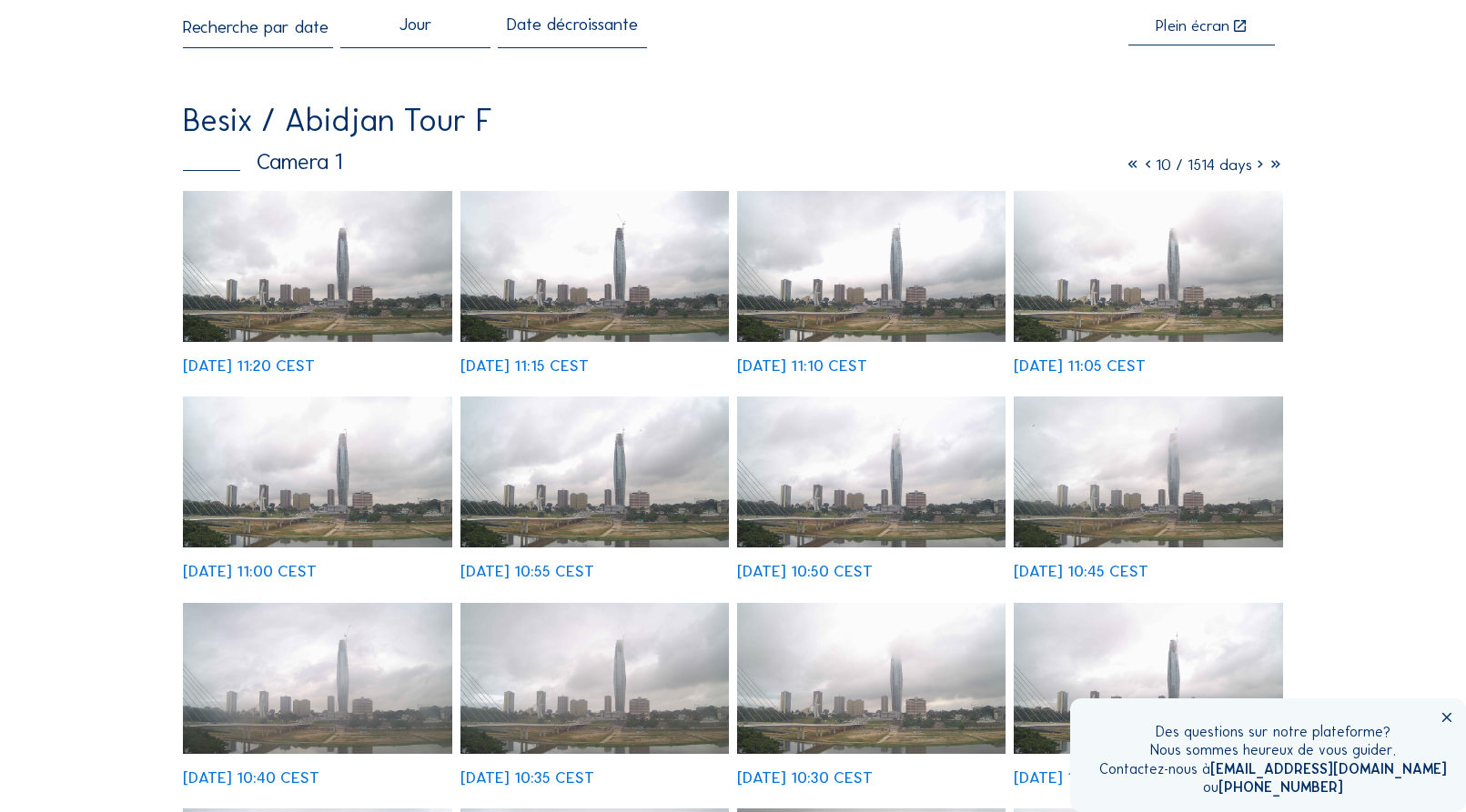
click at [1259, 168] on icon at bounding box center [1260, 164] width 15 height 20
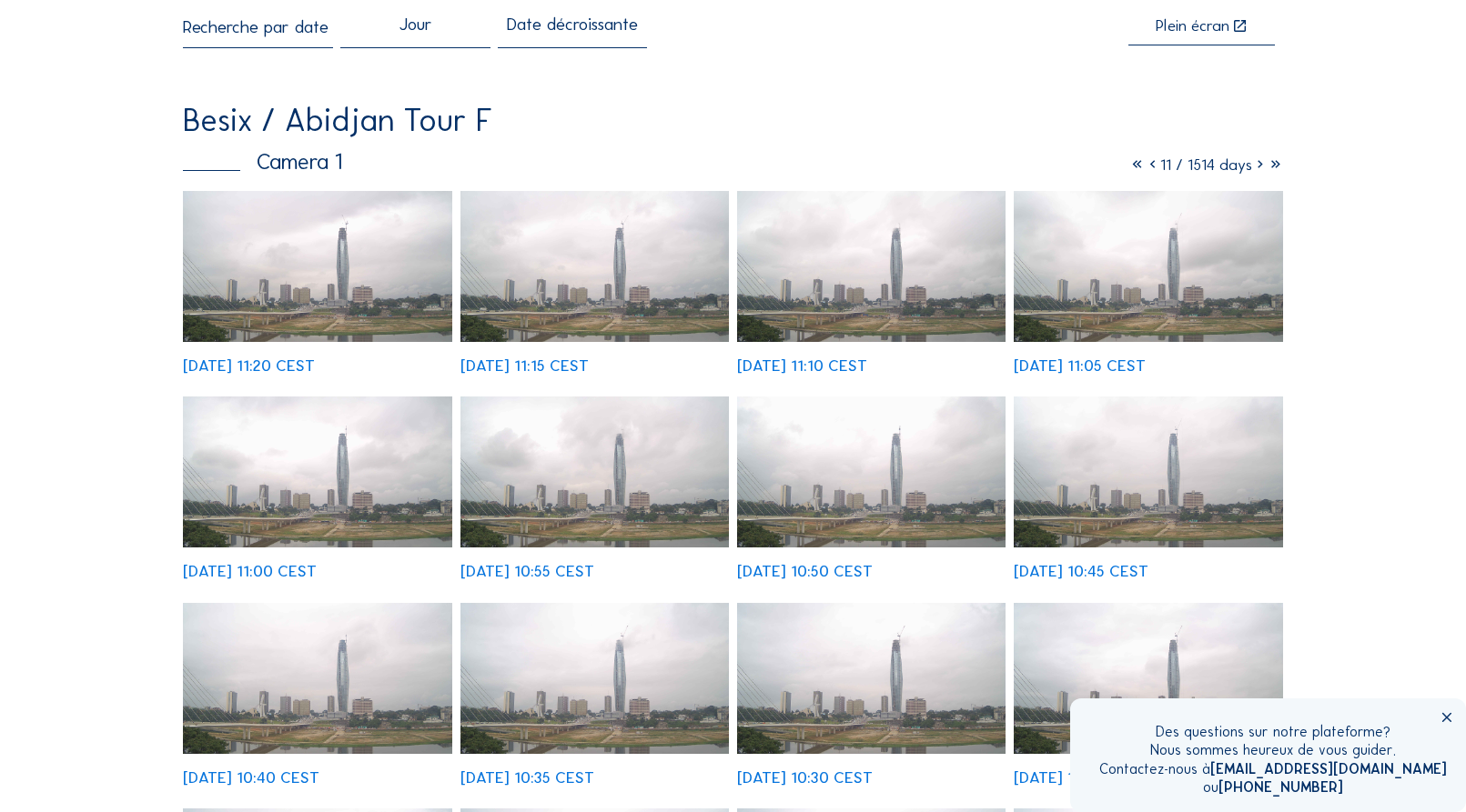
click at [1259, 168] on icon at bounding box center [1260, 164] width 15 height 20
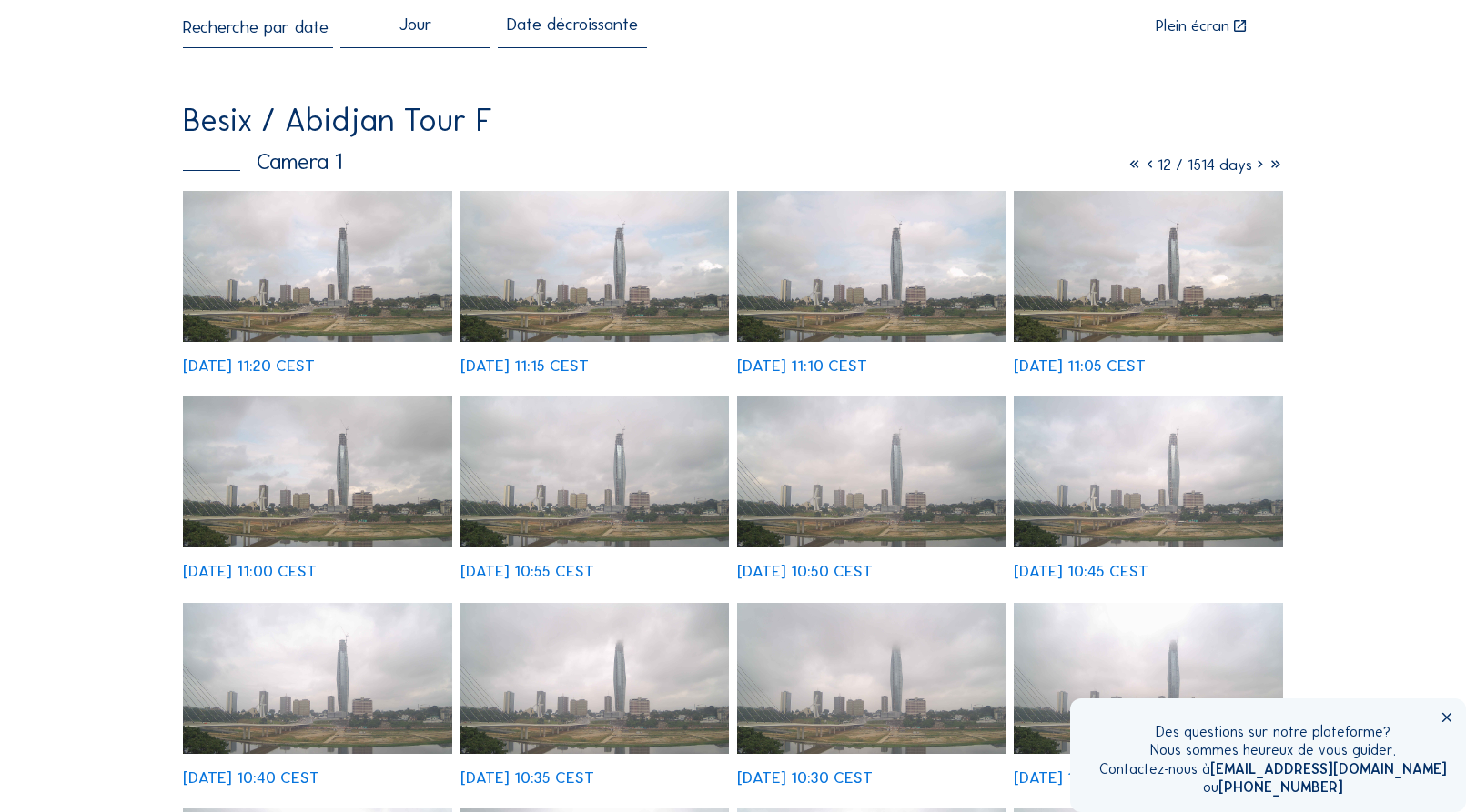
click at [1260, 167] on icon at bounding box center [1260, 164] width 15 height 20
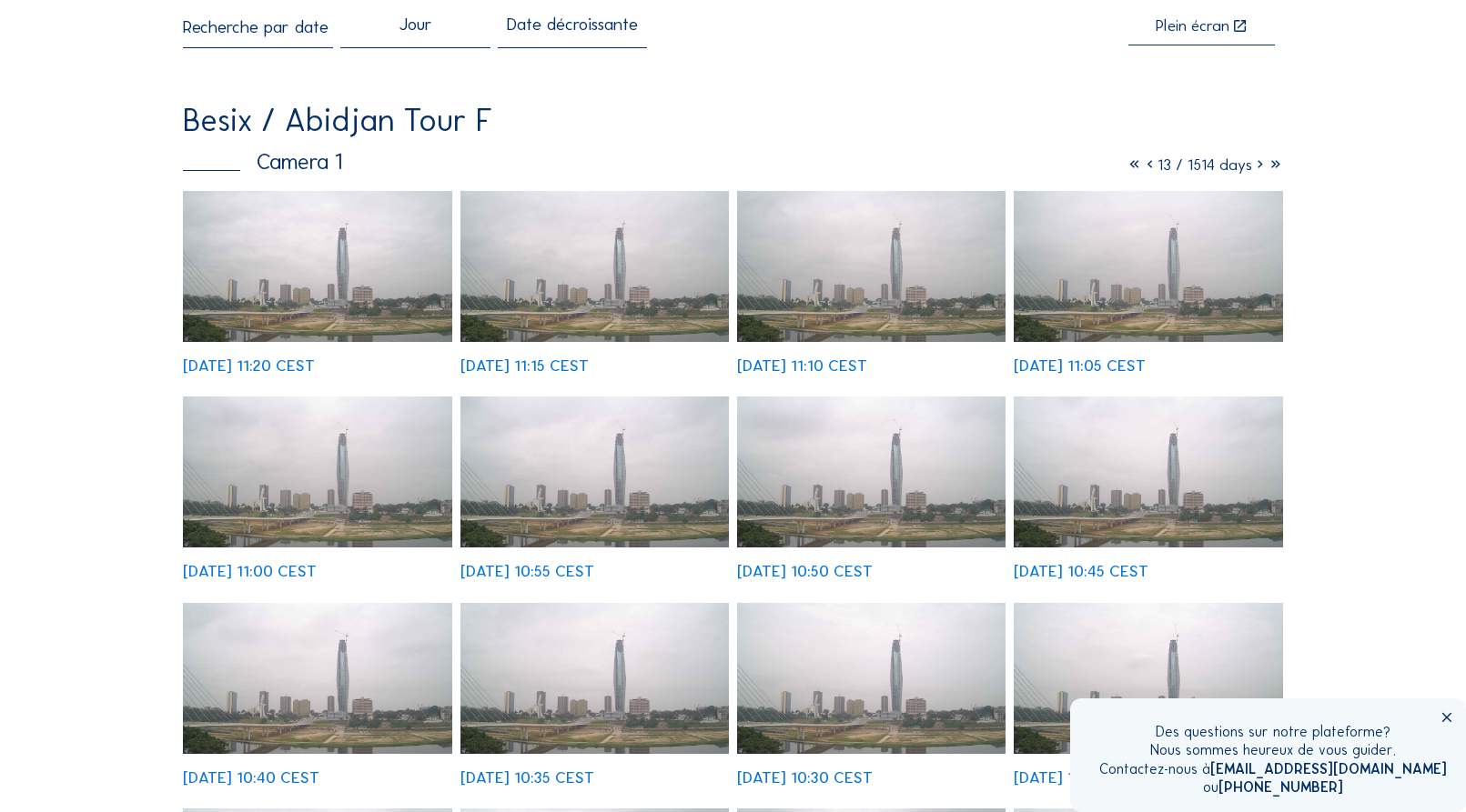
click at [1260, 167] on icon at bounding box center [1260, 164] width 15 height 20
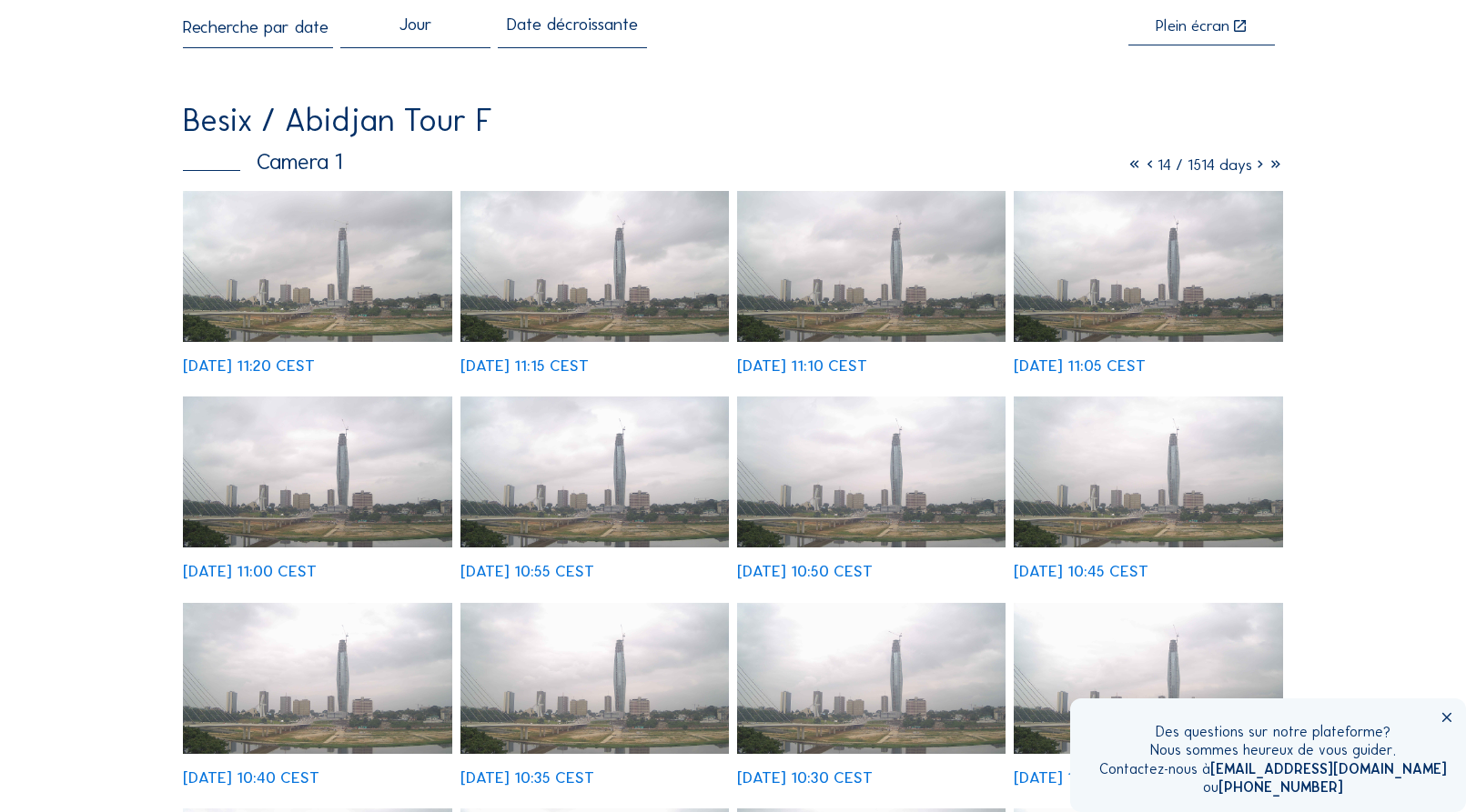
click at [1260, 167] on icon at bounding box center [1260, 164] width 15 height 20
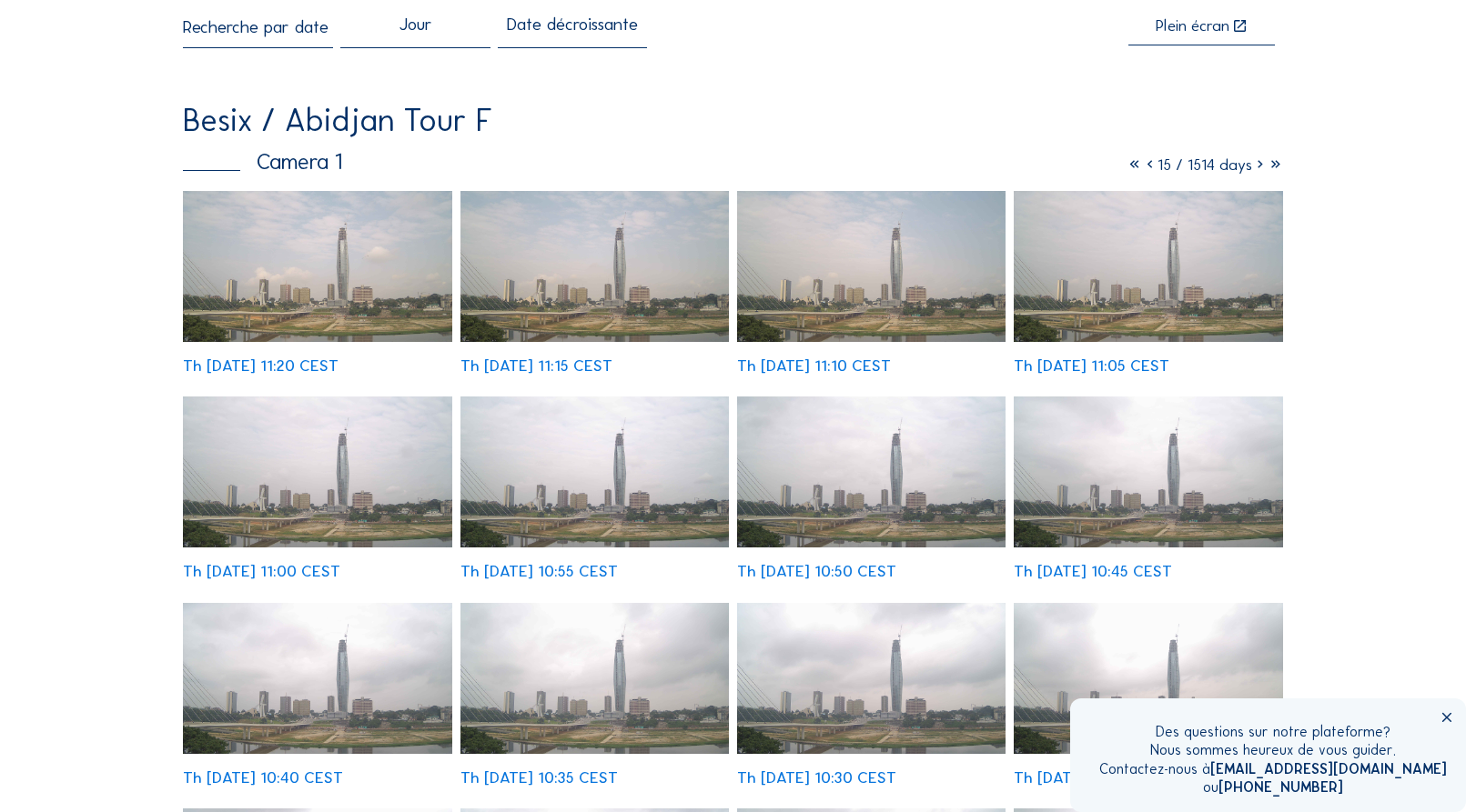
click at [1260, 167] on icon at bounding box center [1260, 164] width 15 height 20
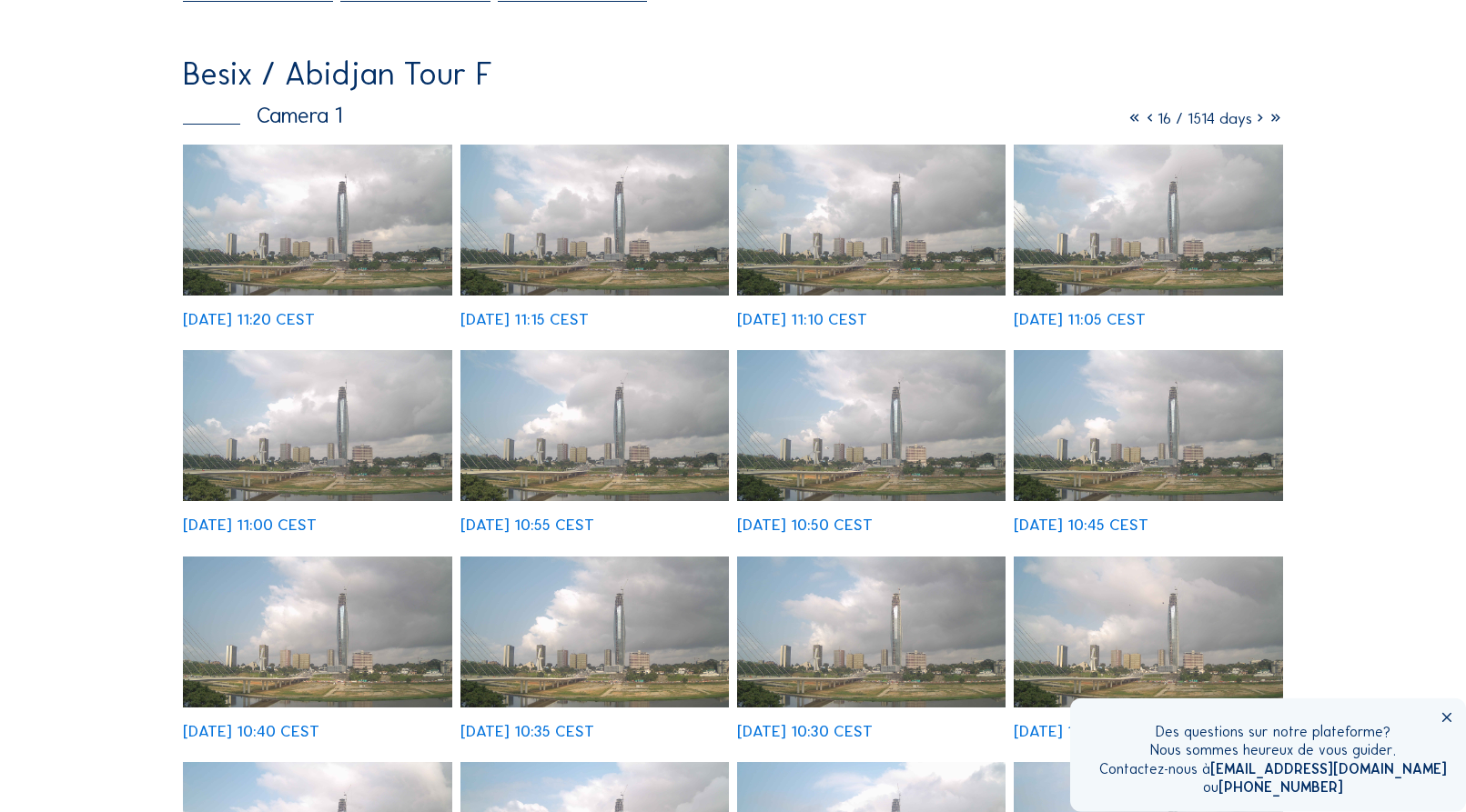
scroll to position [0, 0]
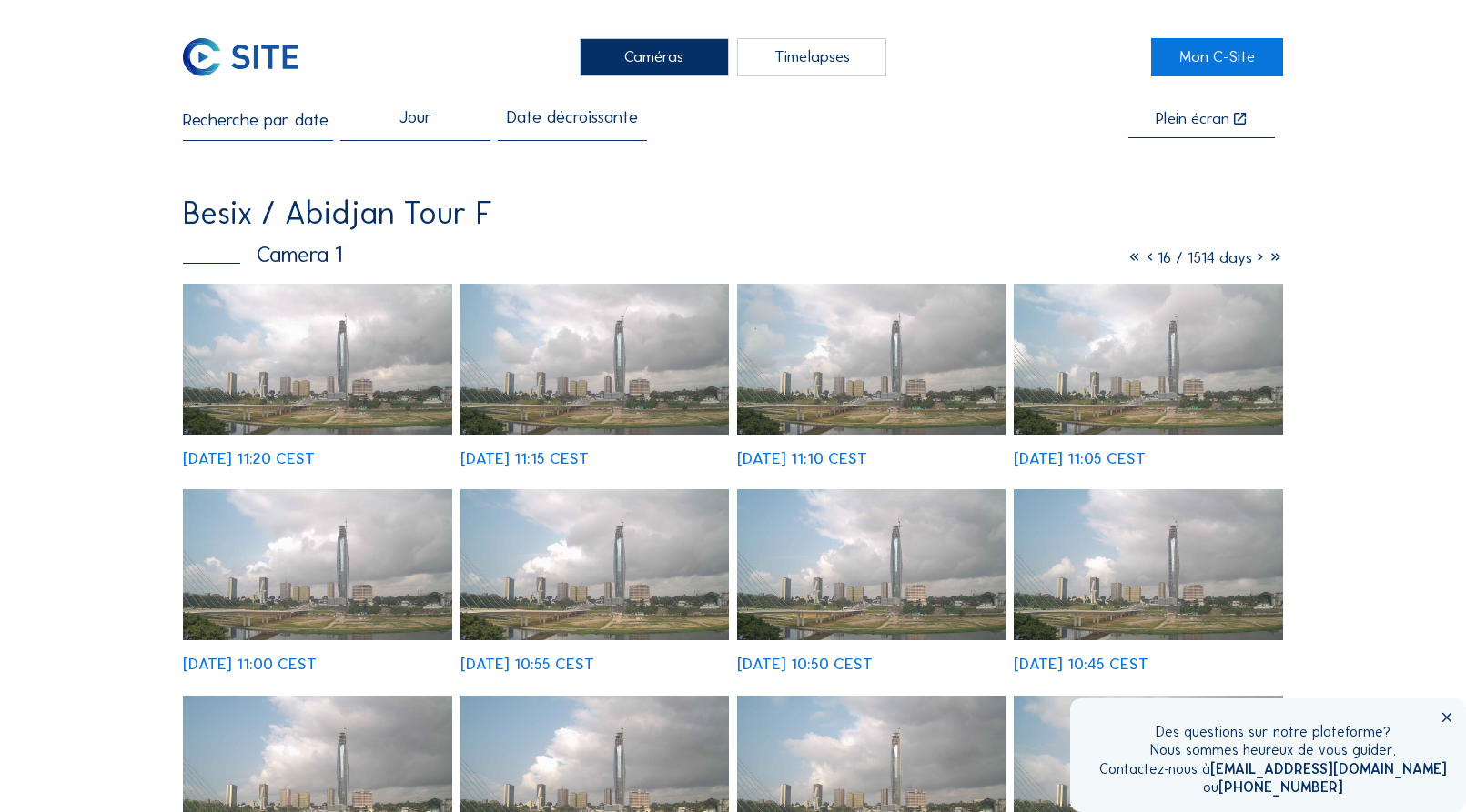
click at [1257, 263] on icon at bounding box center [1260, 257] width 15 height 20
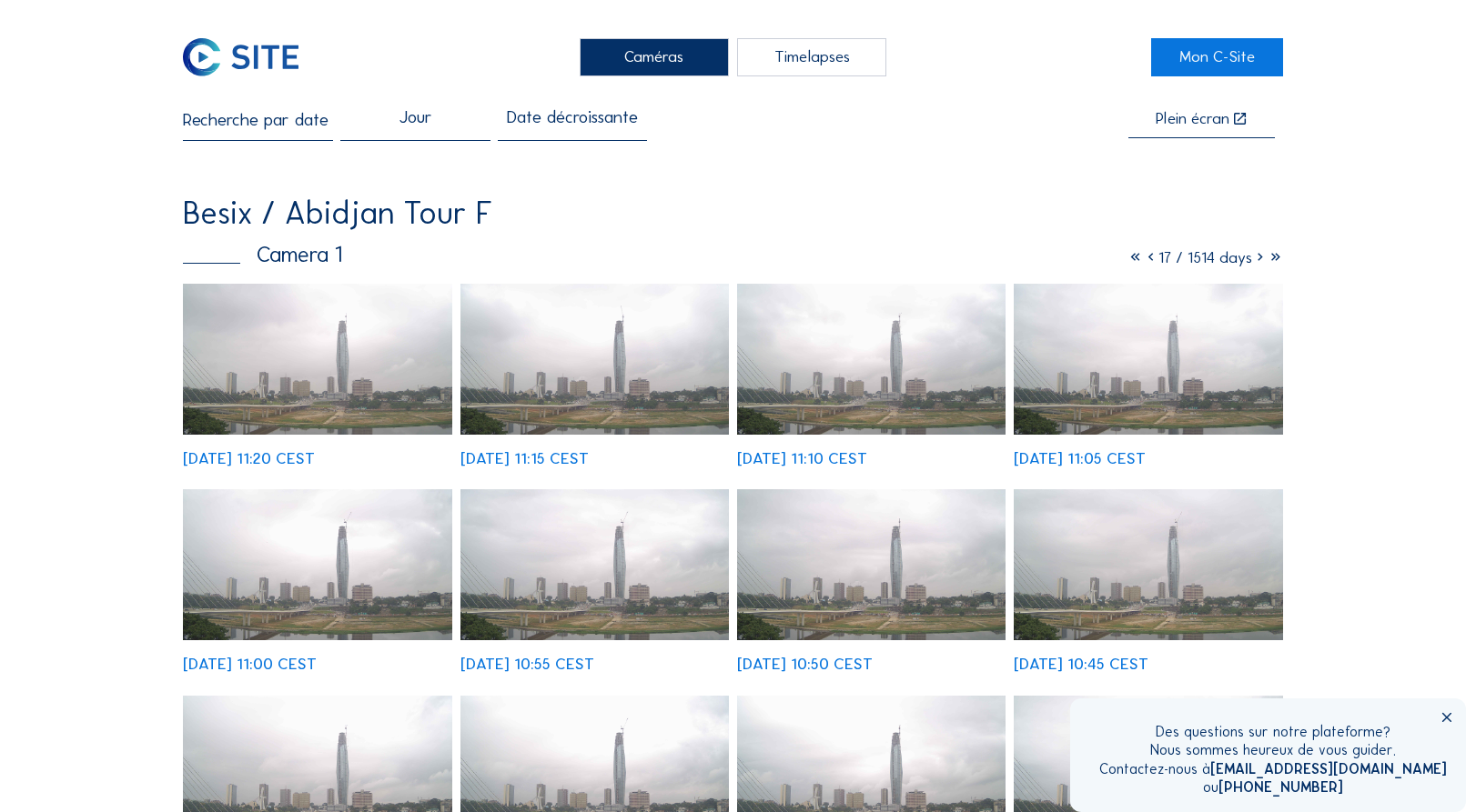
click at [1143, 261] on icon at bounding box center [1151, 257] width 15 height 20
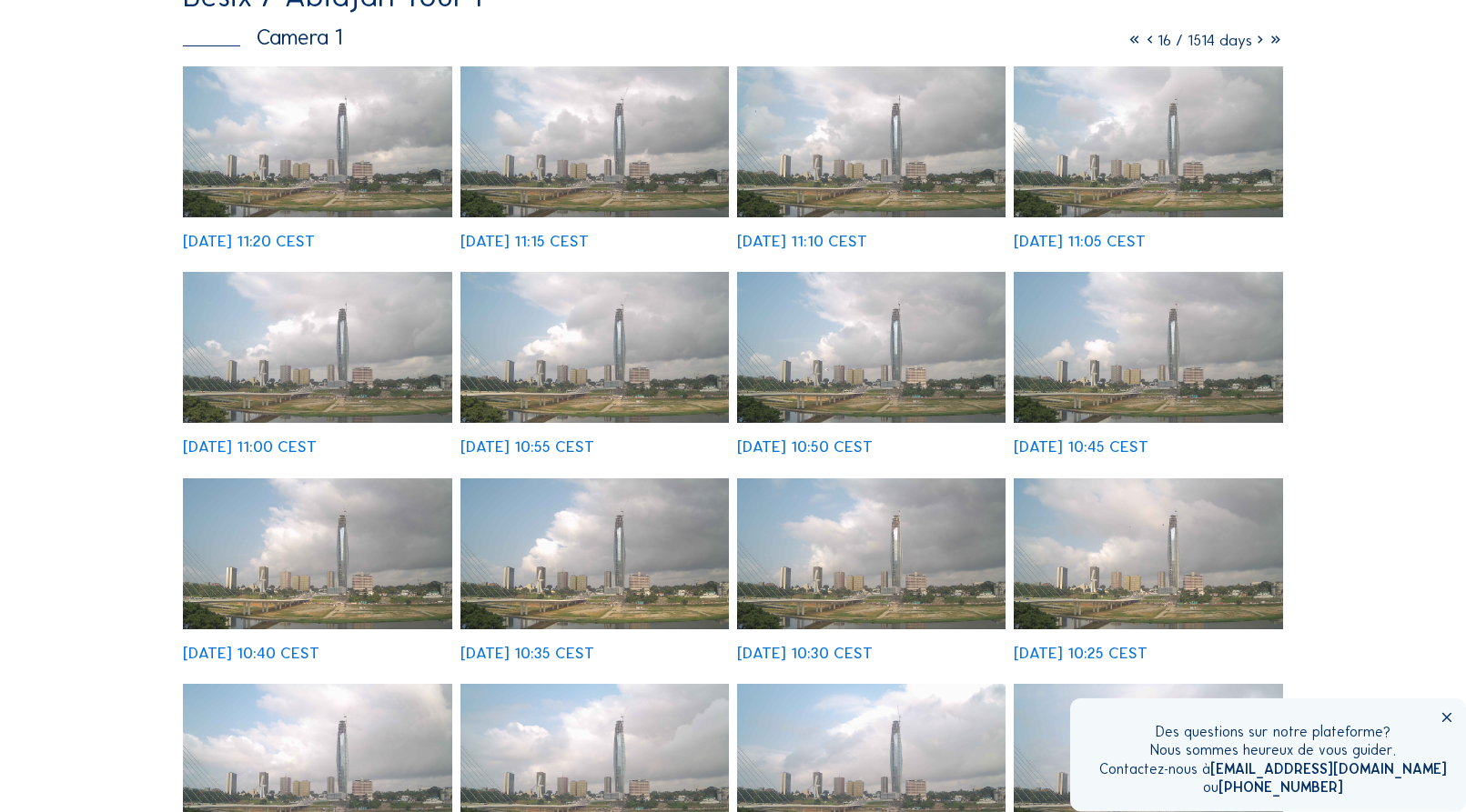
scroll to position [185, 0]
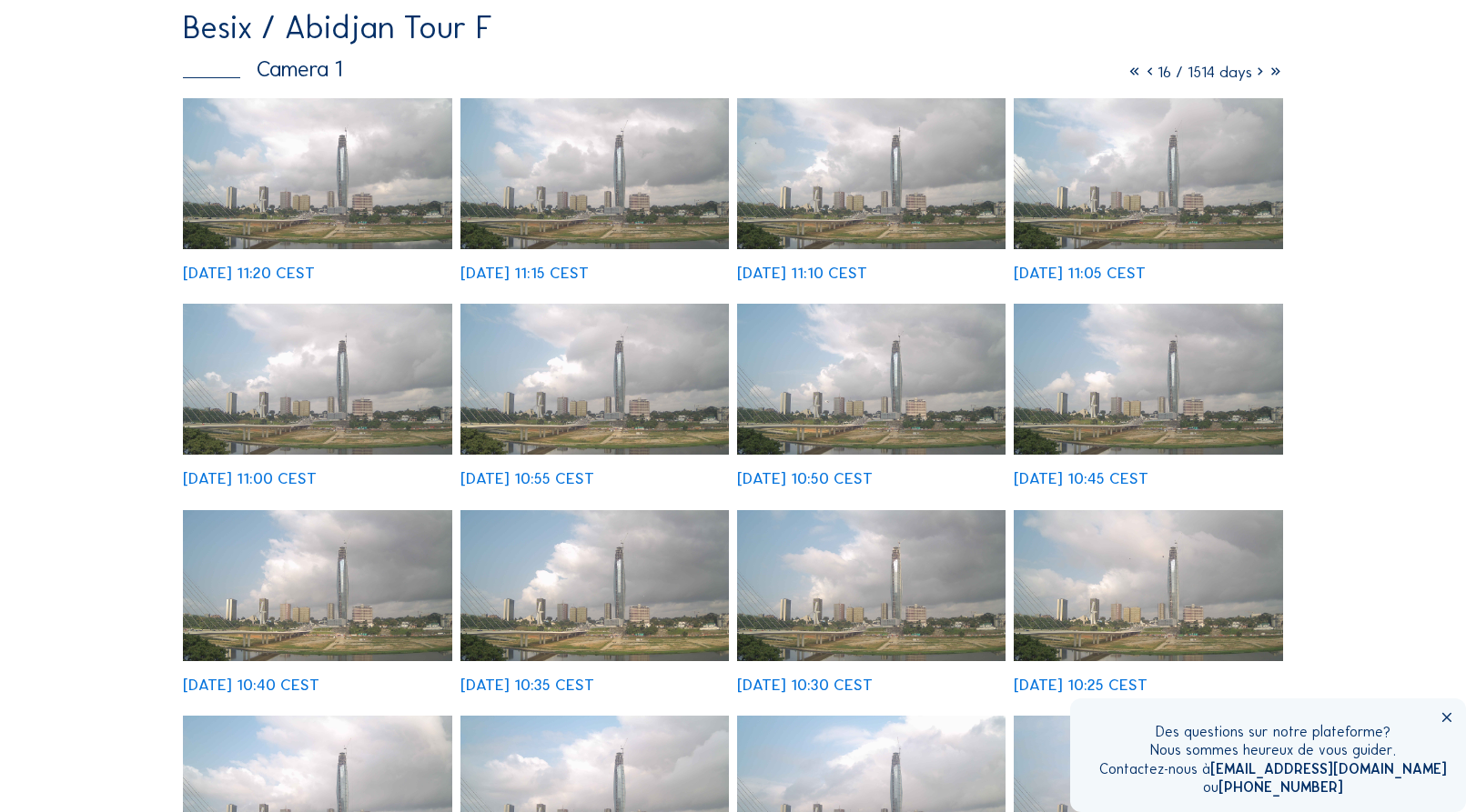
click at [1142, 74] on icon at bounding box center [1150, 71] width 15 height 20
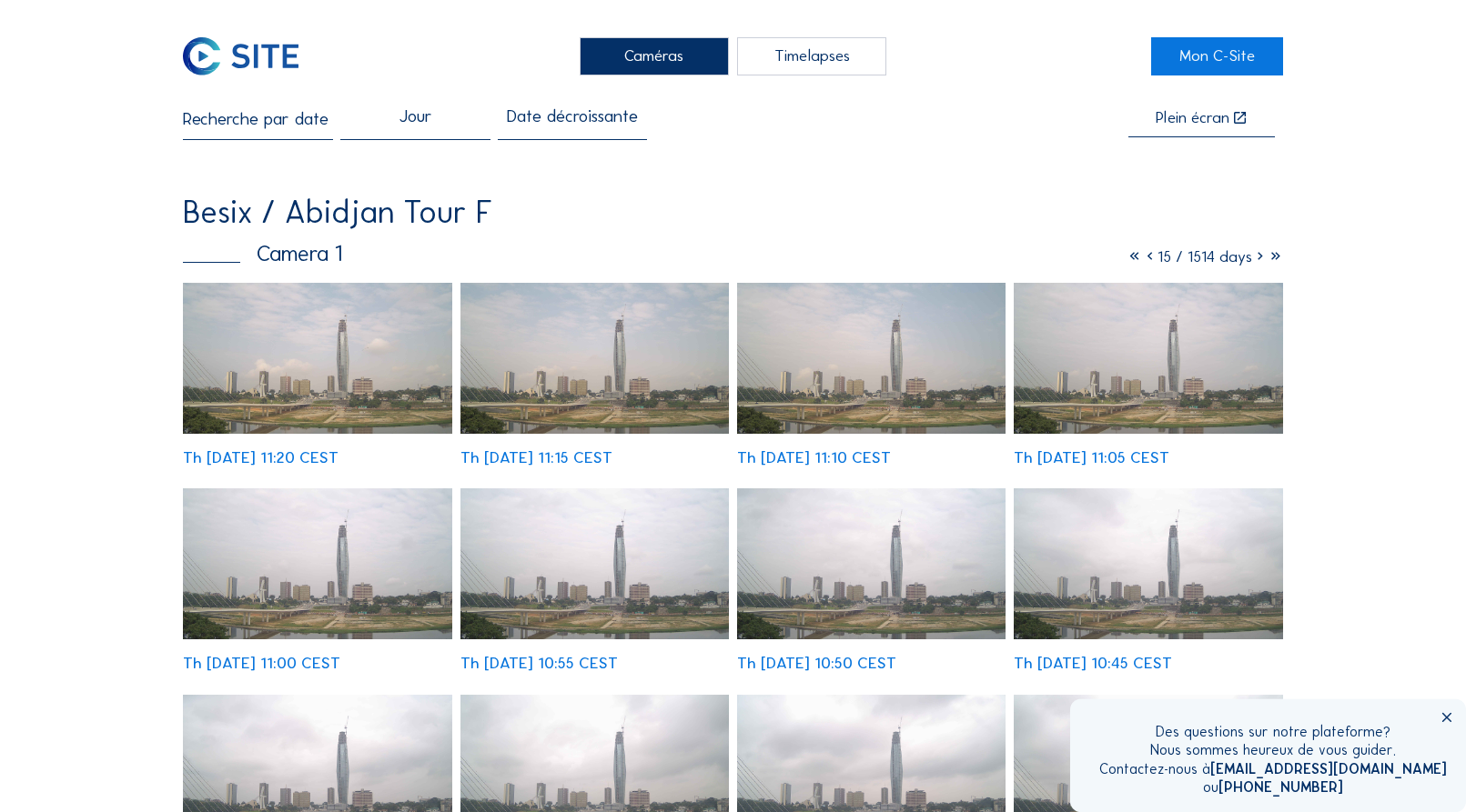
scroll to position [0, 0]
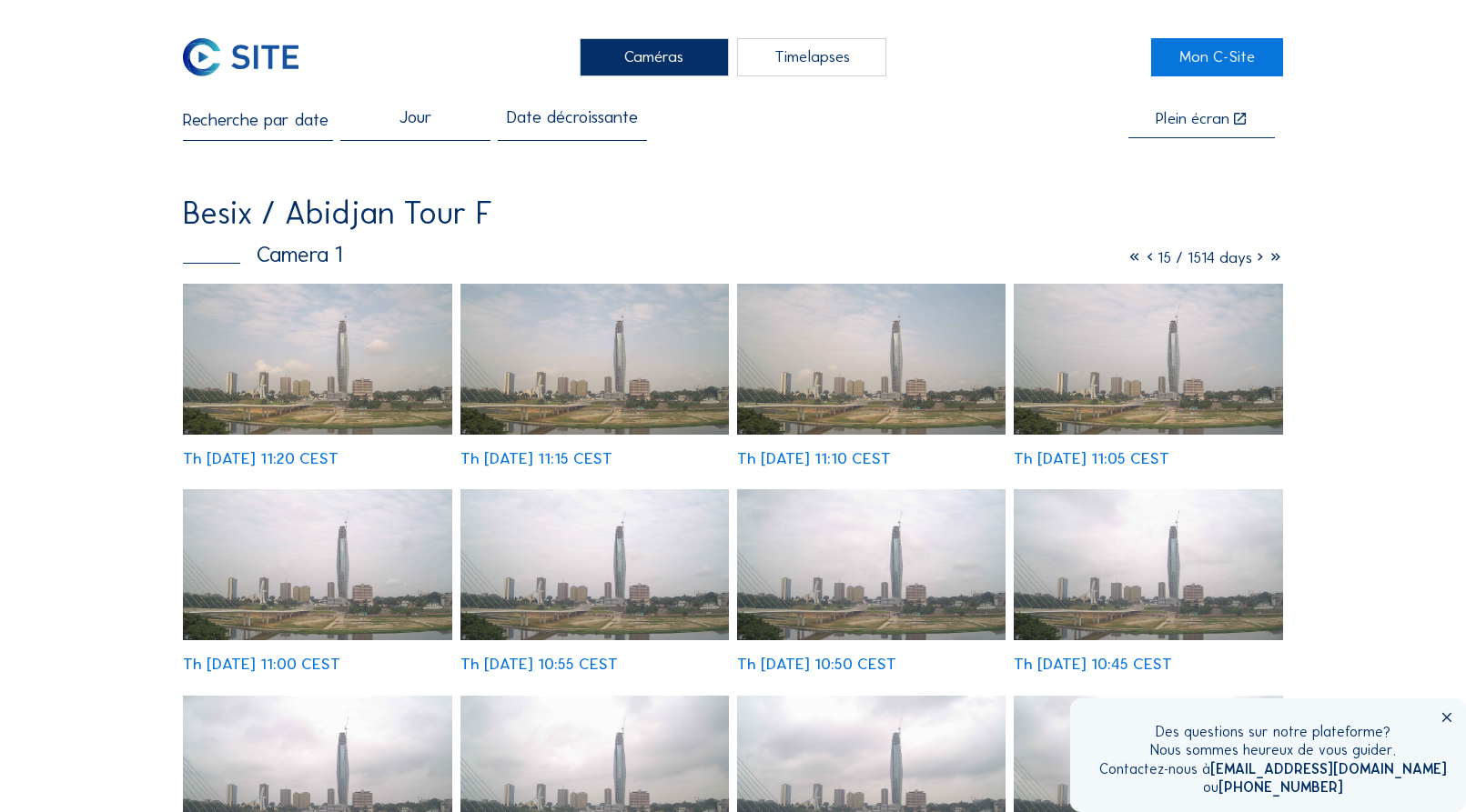
click at [417, 116] on div "Jour" at bounding box center [415, 125] width 34 height 33
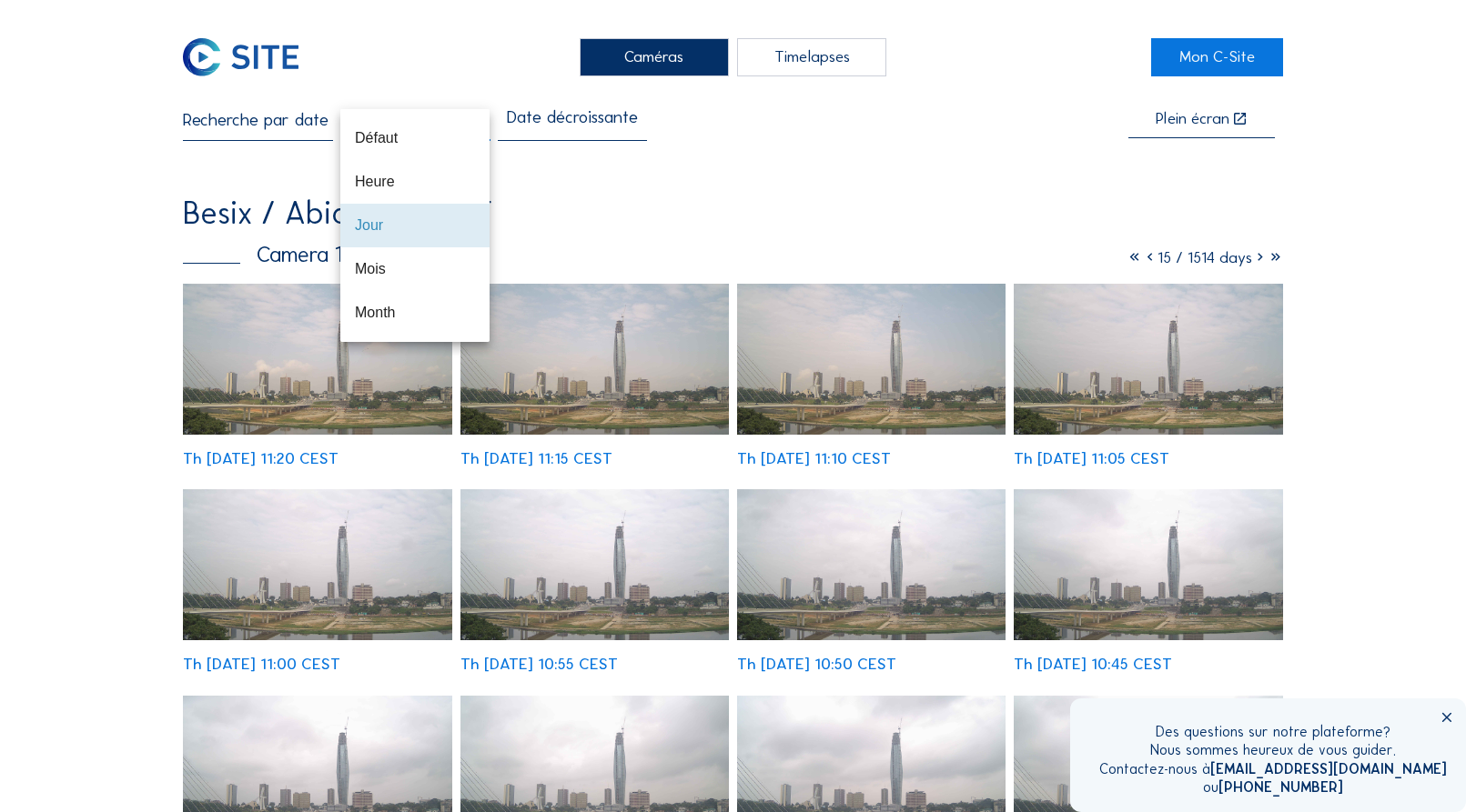
click at [382, 177] on div "Heure" at bounding box center [415, 181] width 121 height 17
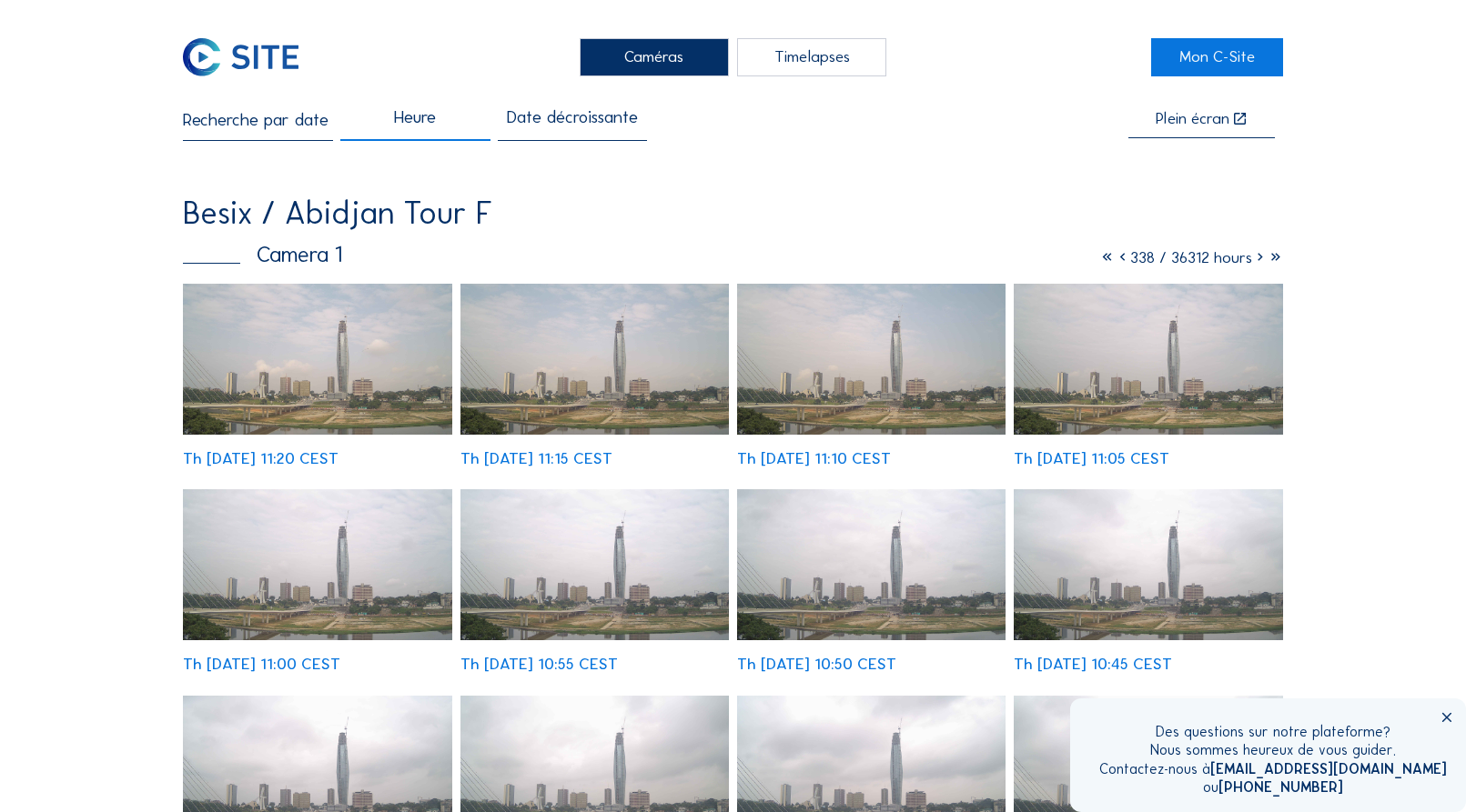
click at [1114, 260] on icon at bounding box center [1122, 257] width 15 height 20
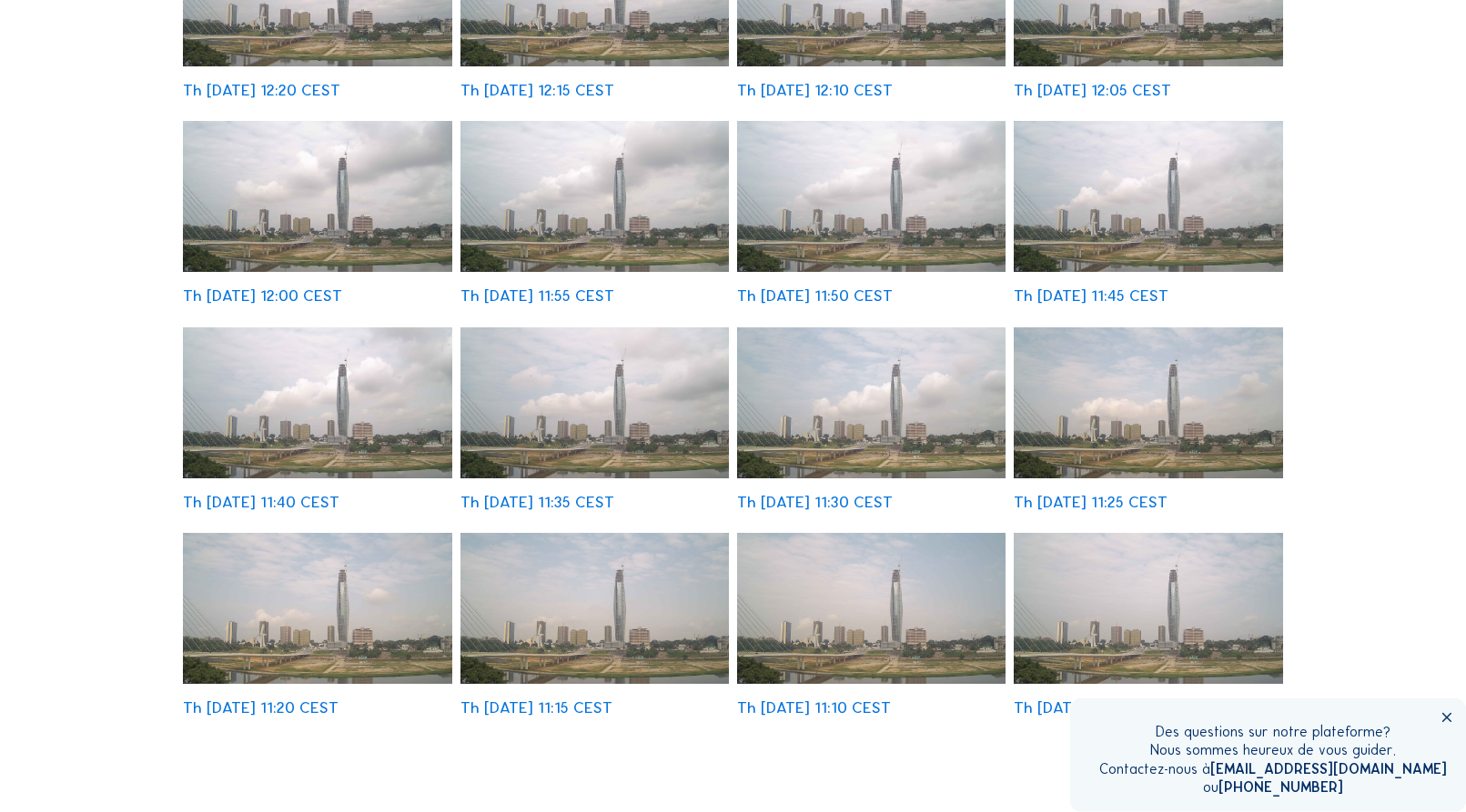
scroll to position [371, 0]
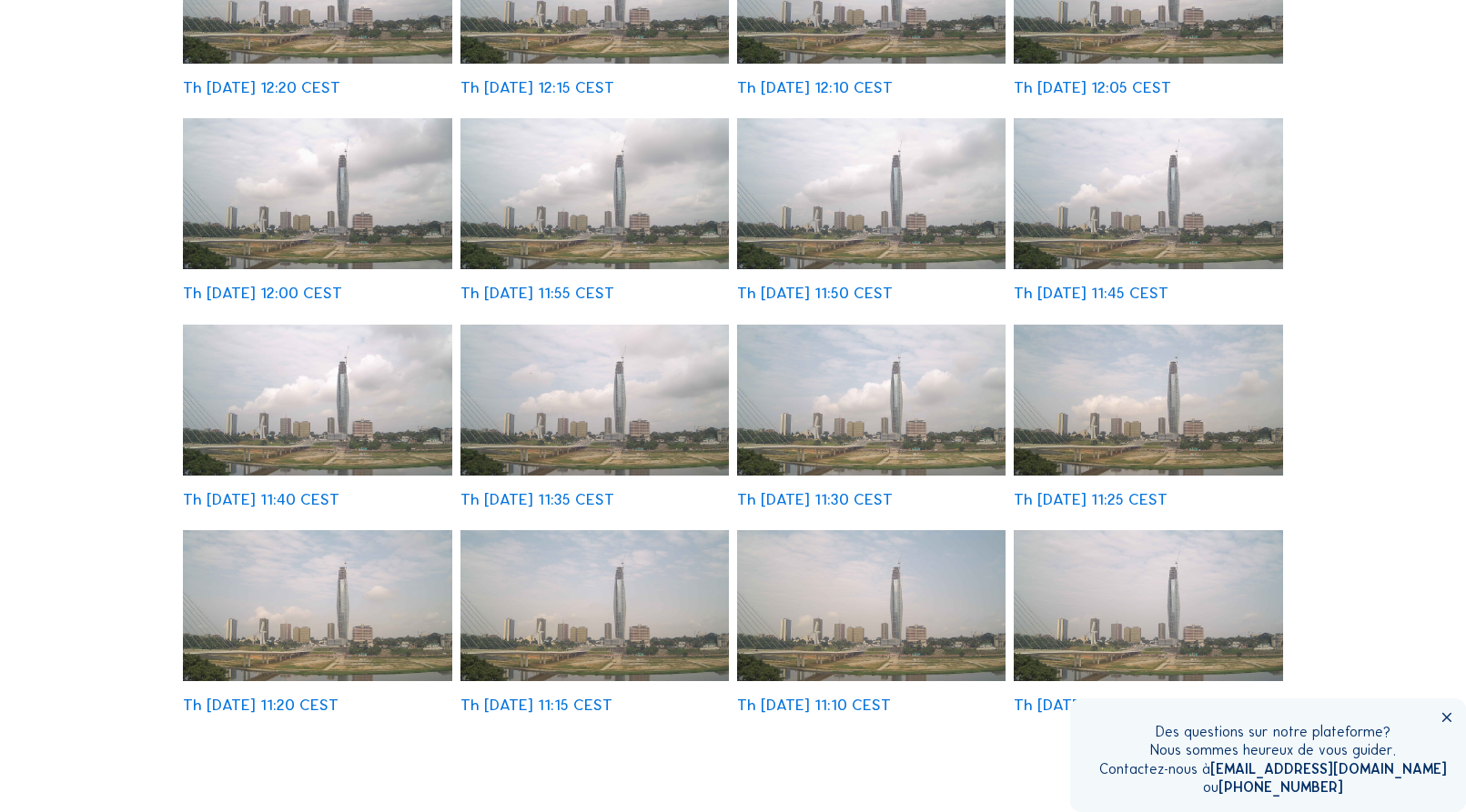
click at [895, 406] on img at bounding box center [871, 400] width 269 height 151
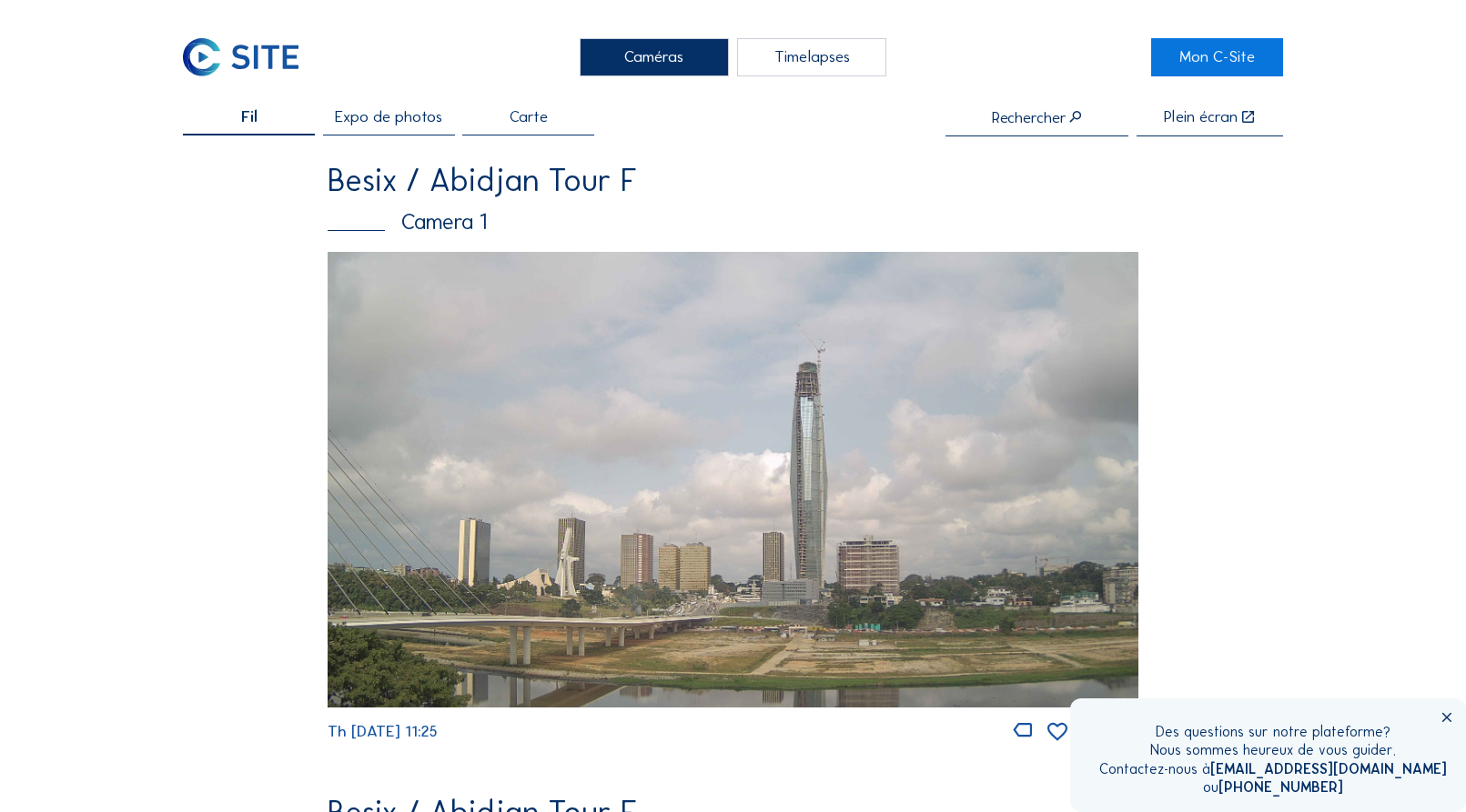
click at [448, 230] on div "Camera 1" at bounding box center [733, 222] width 810 height 22
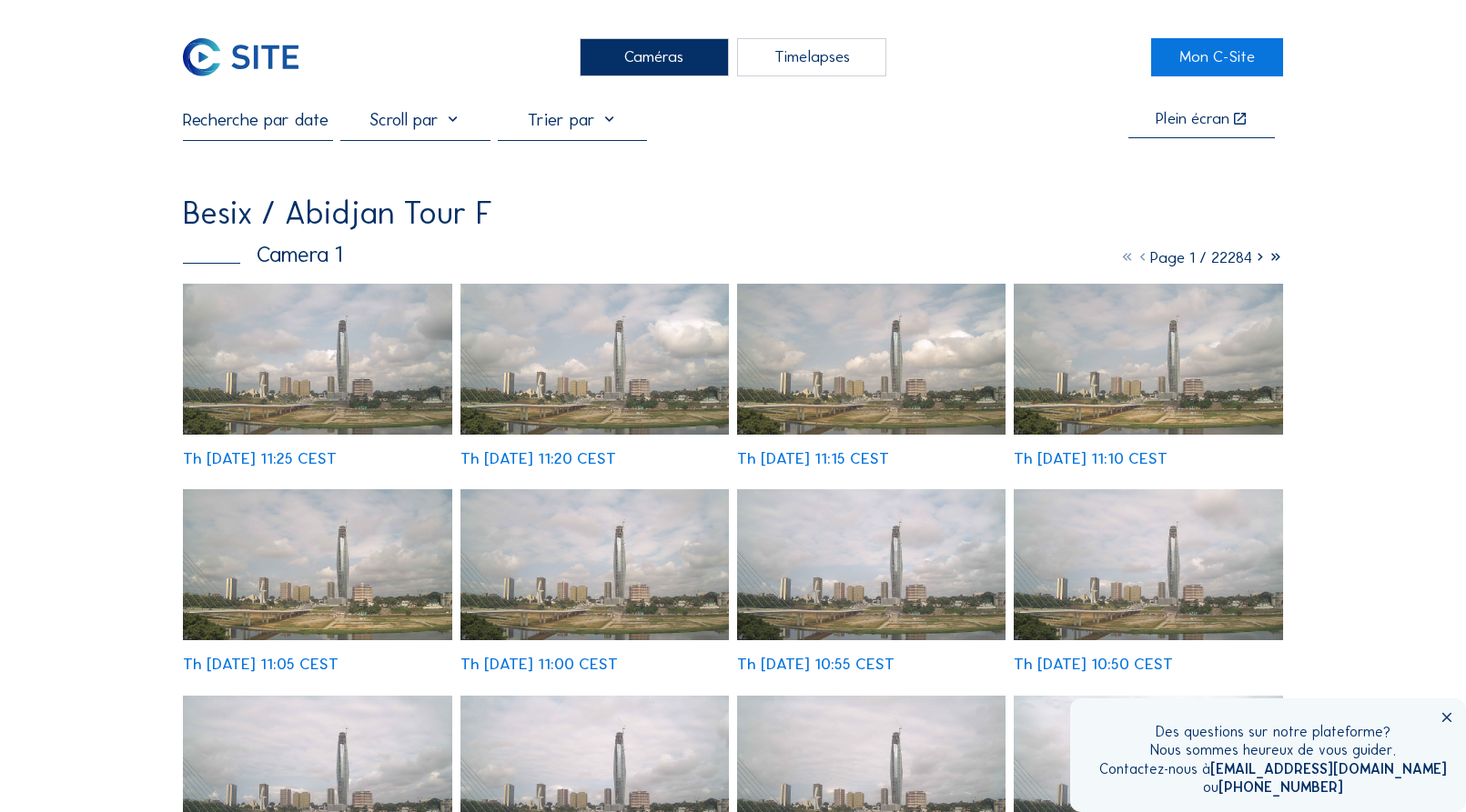
click at [1260, 260] on icon at bounding box center [1260, 257] width 15 height 20
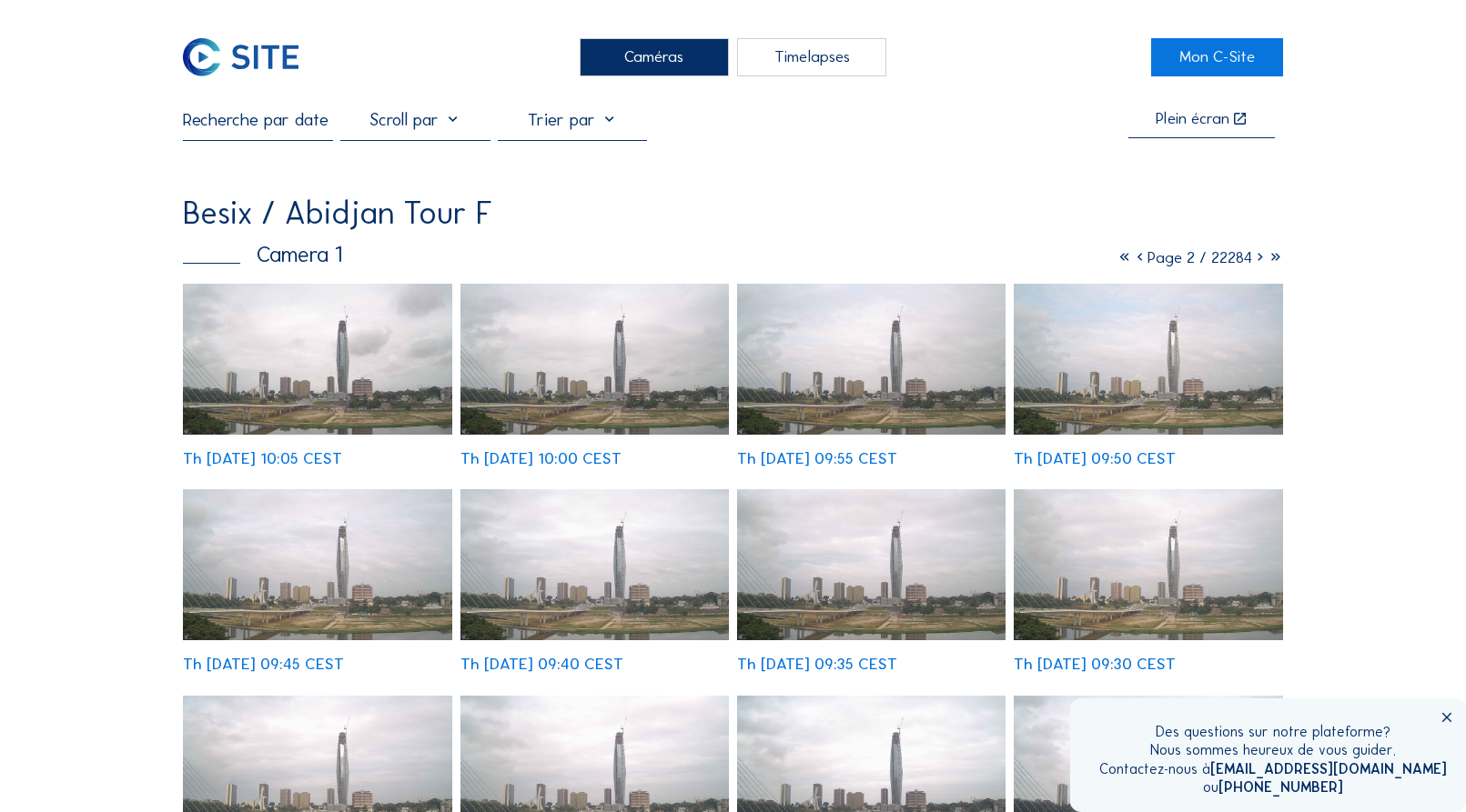
click at [1260, 260] on icon at bounding box center [1260, 257] width 15 height 20
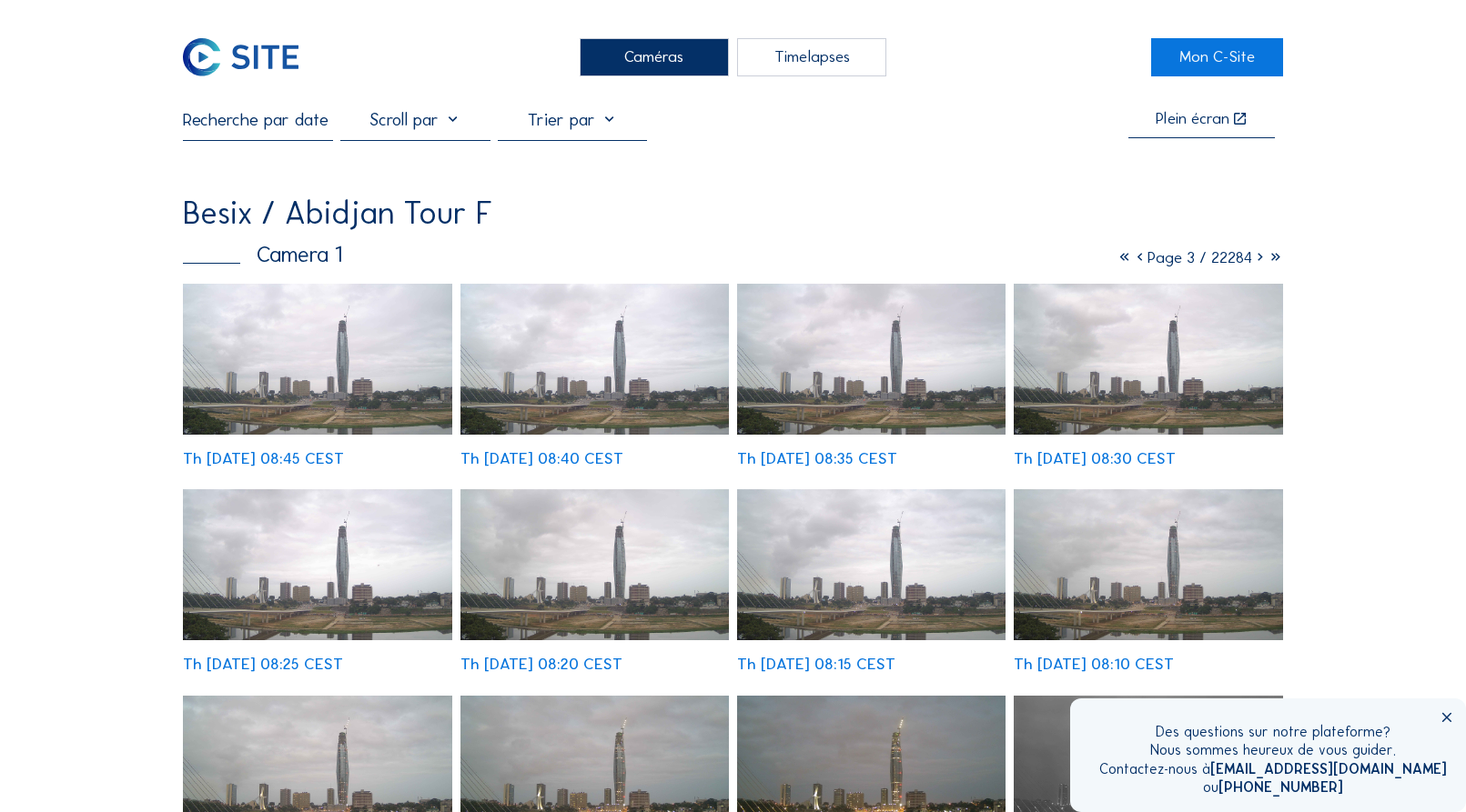
click at [1260, 260] on icon at bounding box center [1260, 257] width 15 height 20
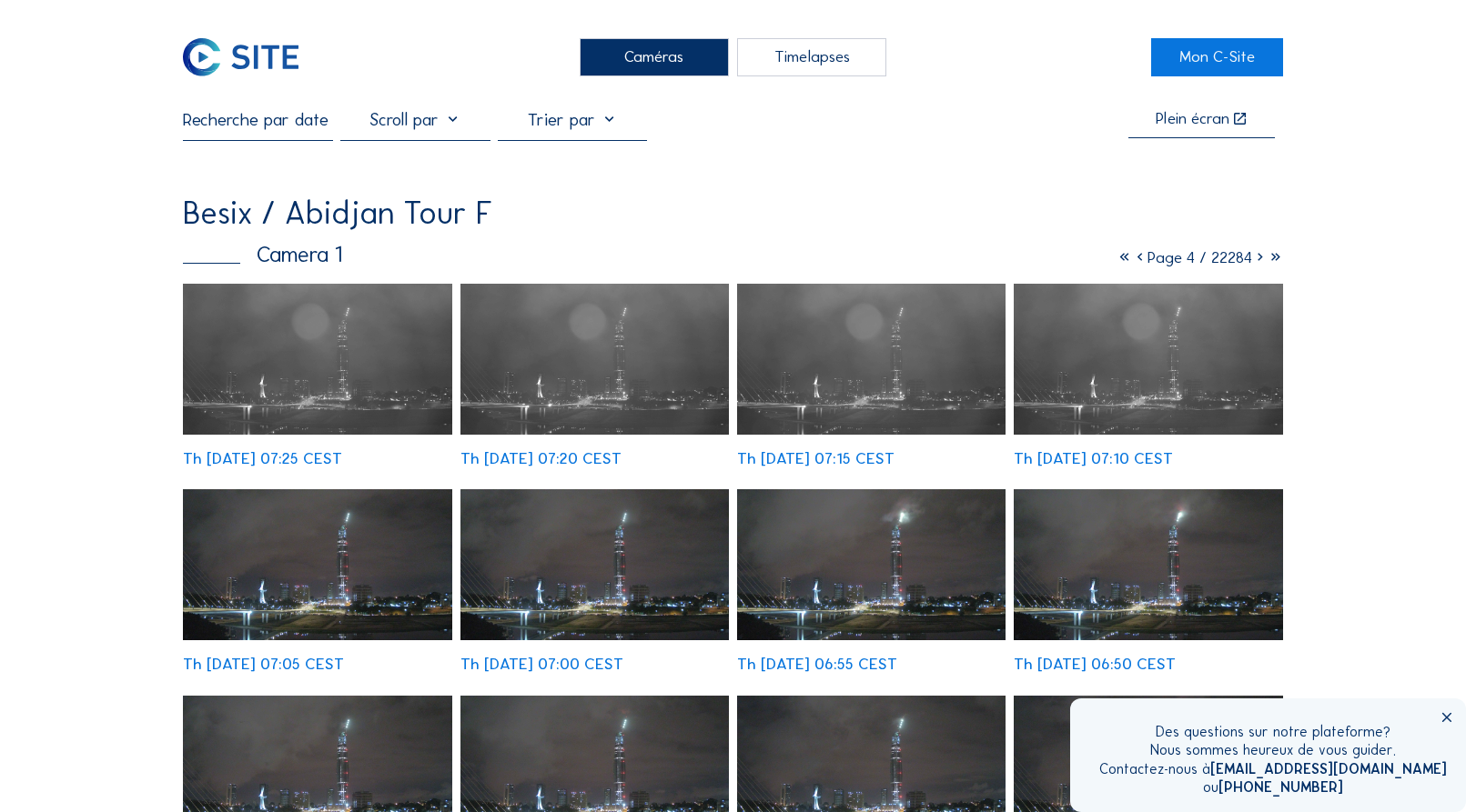
click at [1260, 259] on icon at bounding box center [1260, 257] width 15 height 20
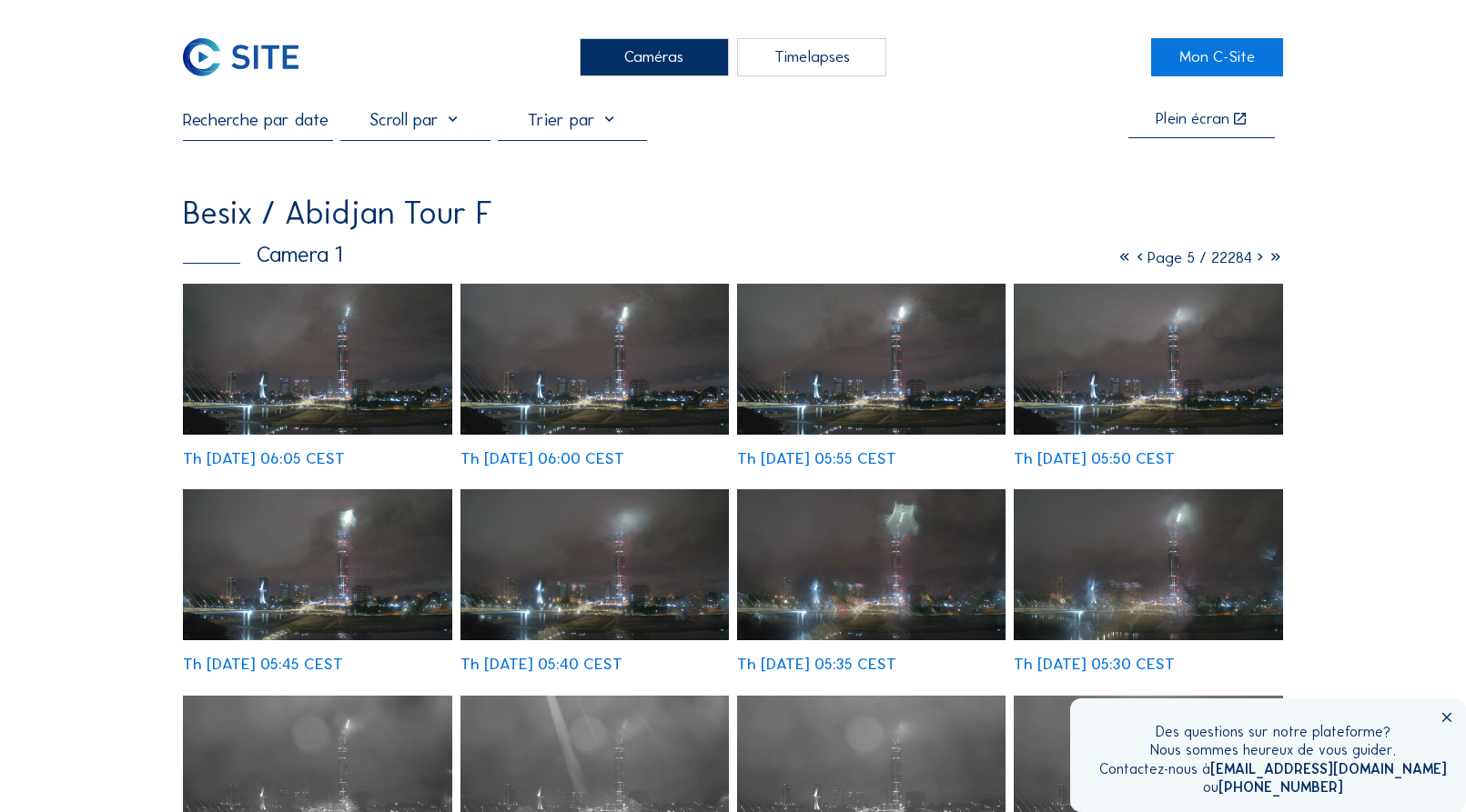
click at [1259, 257] on icon at bounding box center [1260, 257] width 15 height 20
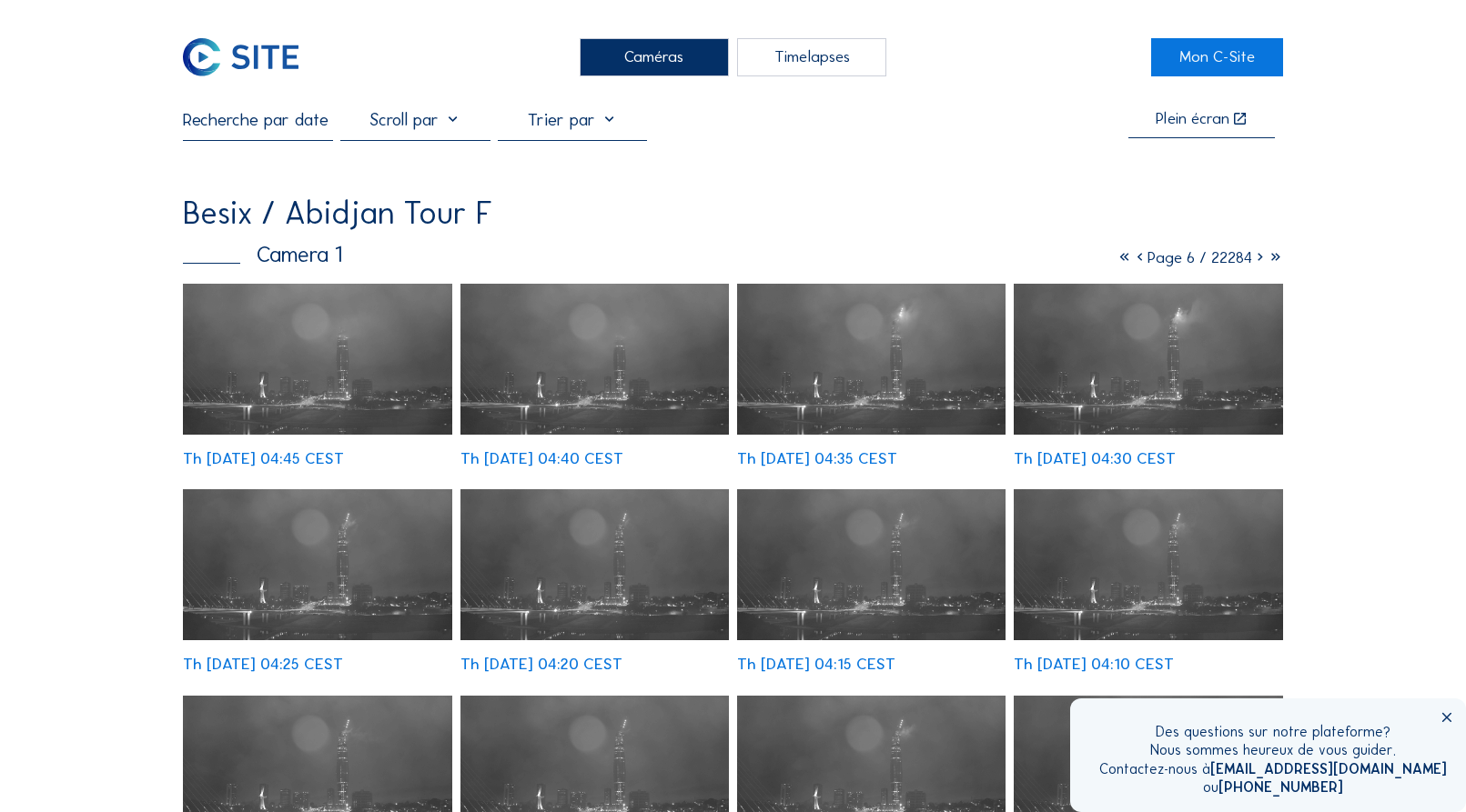
click at [1259, 257] on icon at bounding box center [1260, 257] width 15 height 20
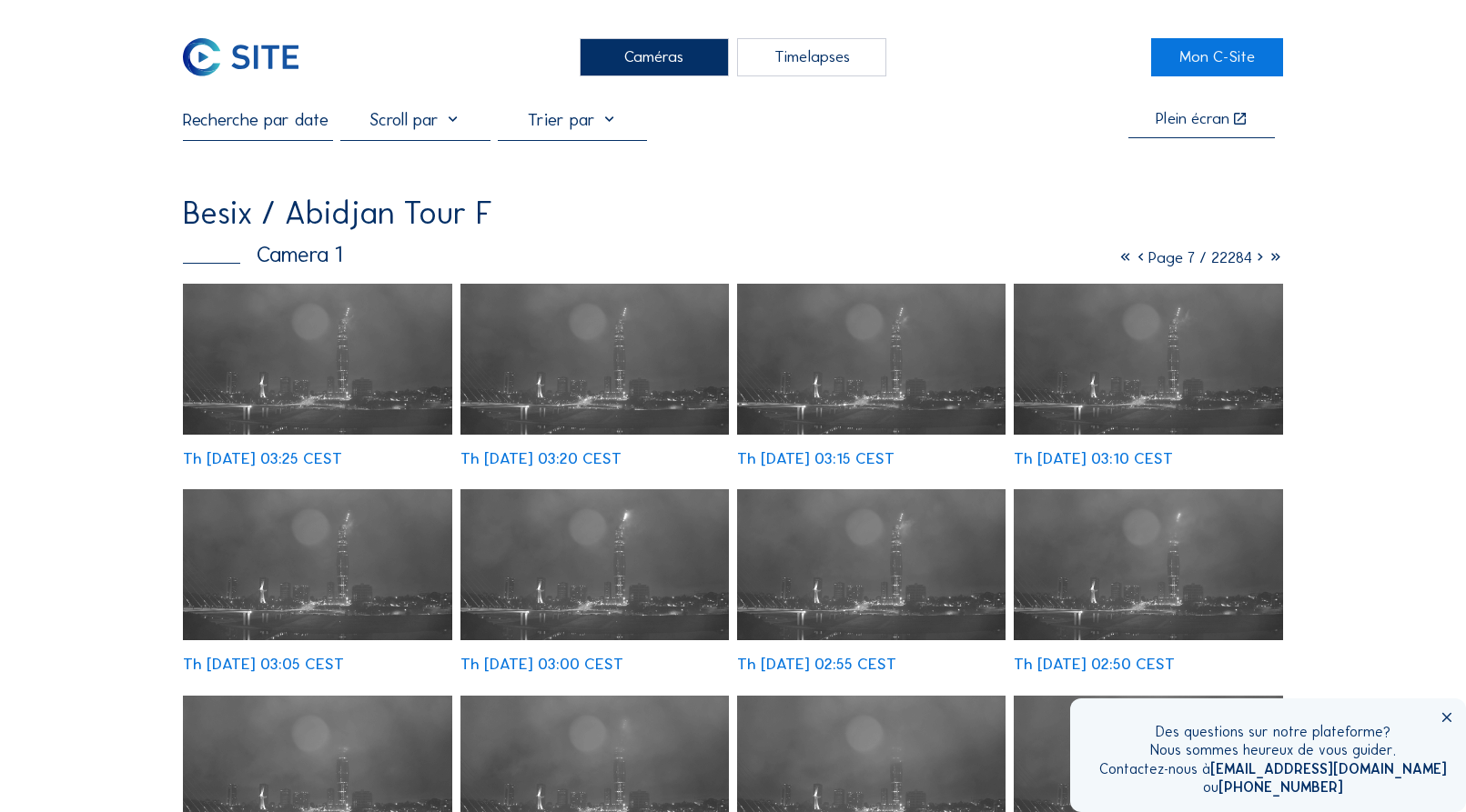
click at [1259, 257] on icon at bounding box center [1260, 257] width 15 height 20
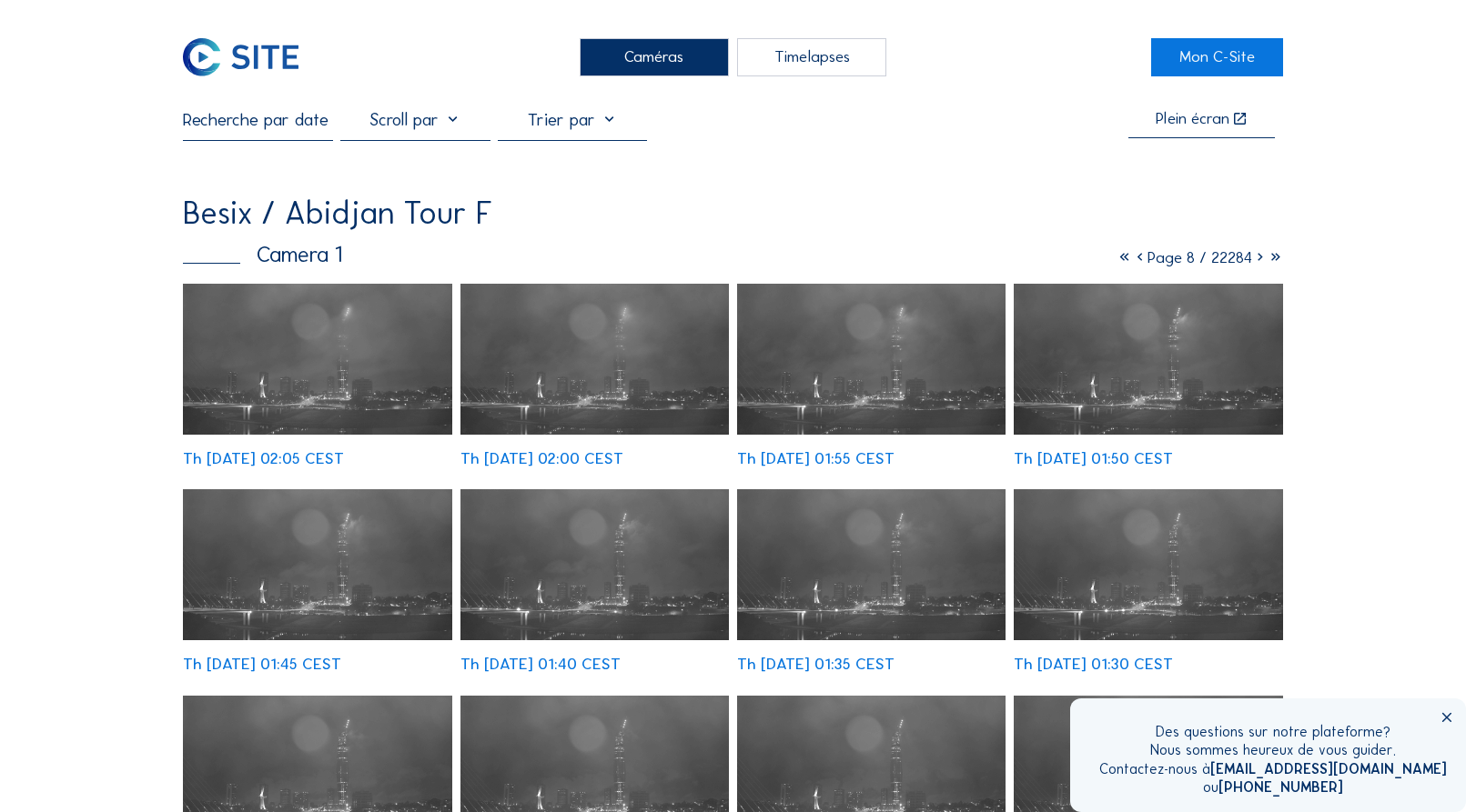
click at [1259, 257] on icon at bounding box center [1260, 257] width 15 height 20
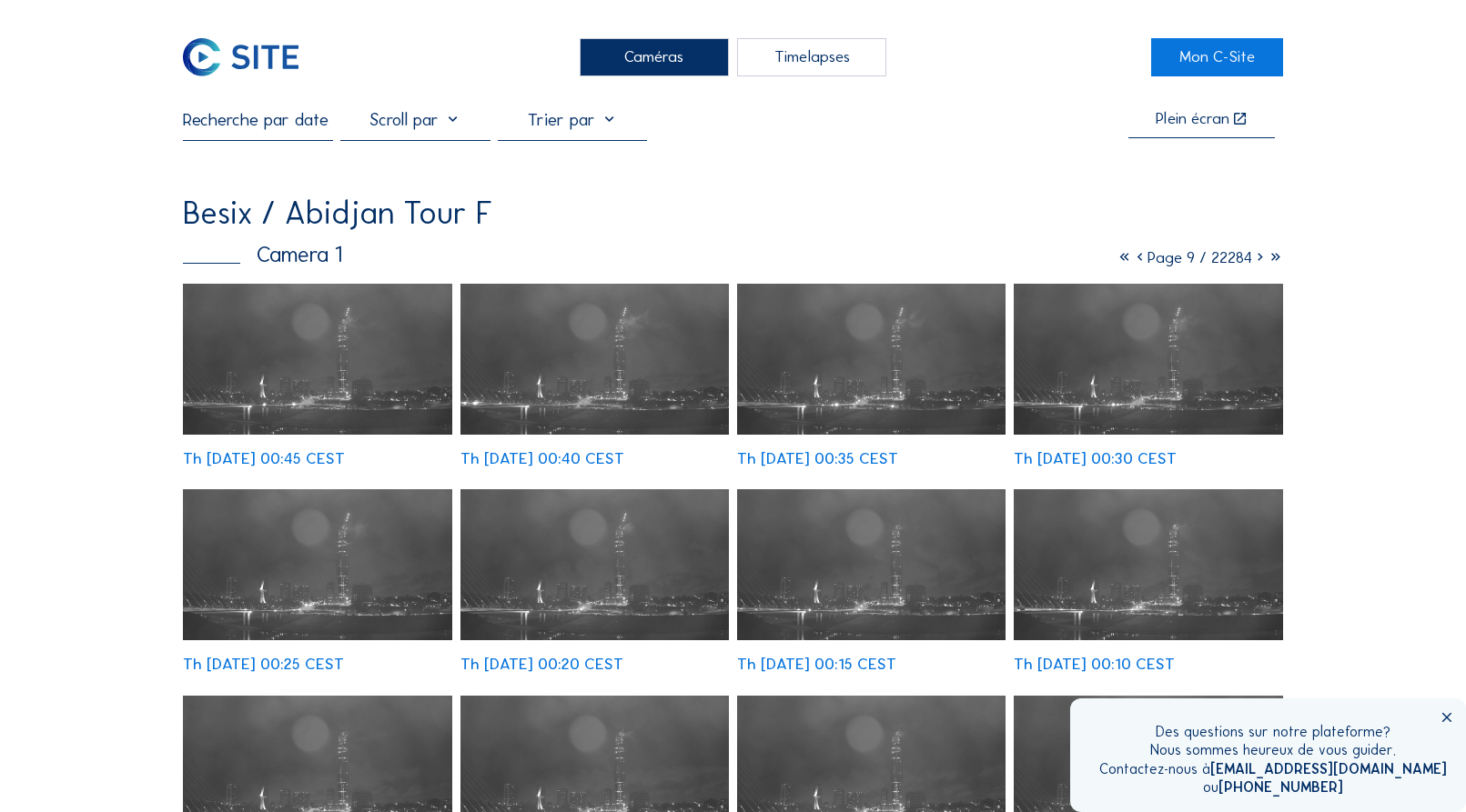
click at [1259, 257] on icon at bounding box center [1260, 257] width 15 height 20
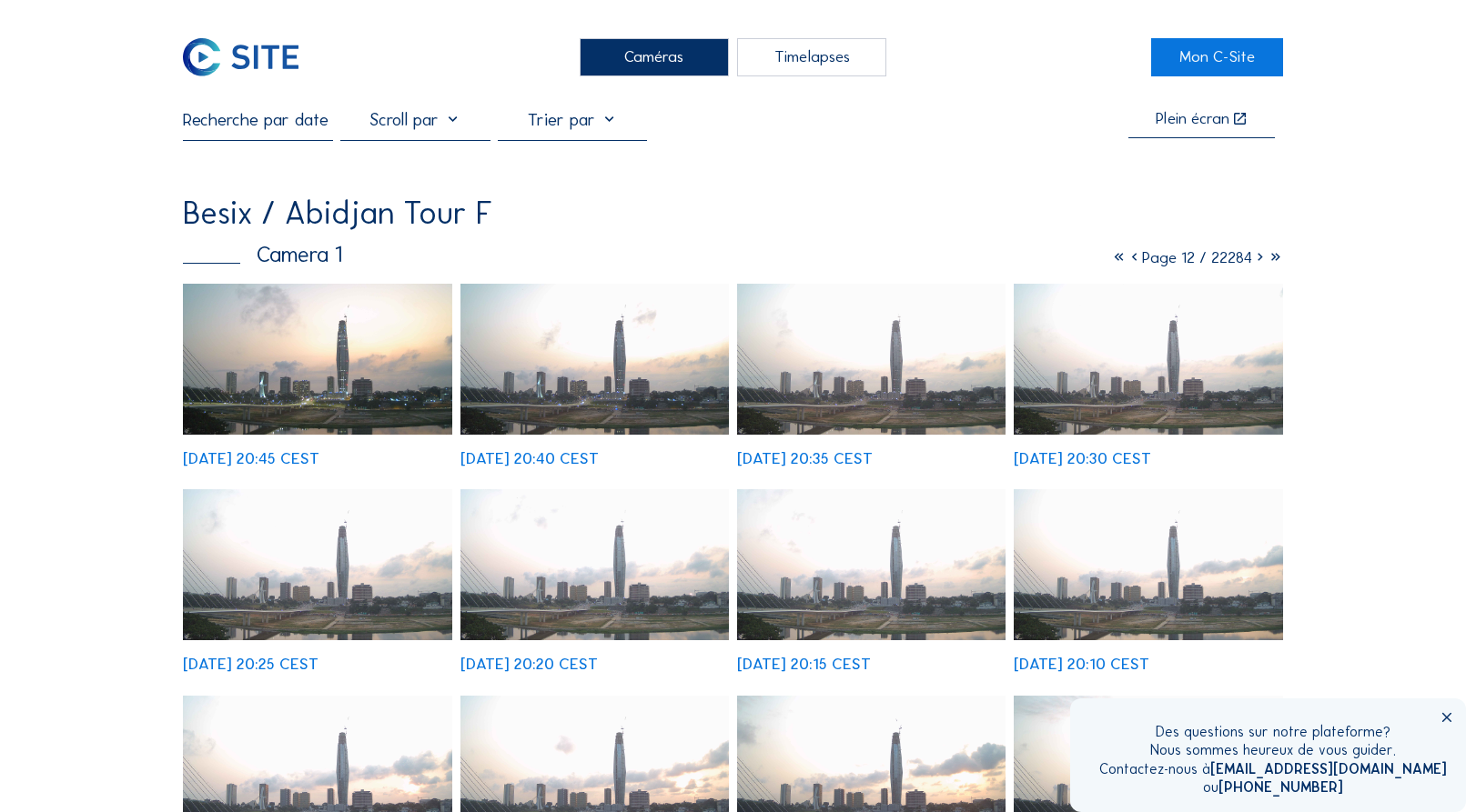
click at [1259, 257] on icon at bounding box center [1260, 257] width 15 height 20
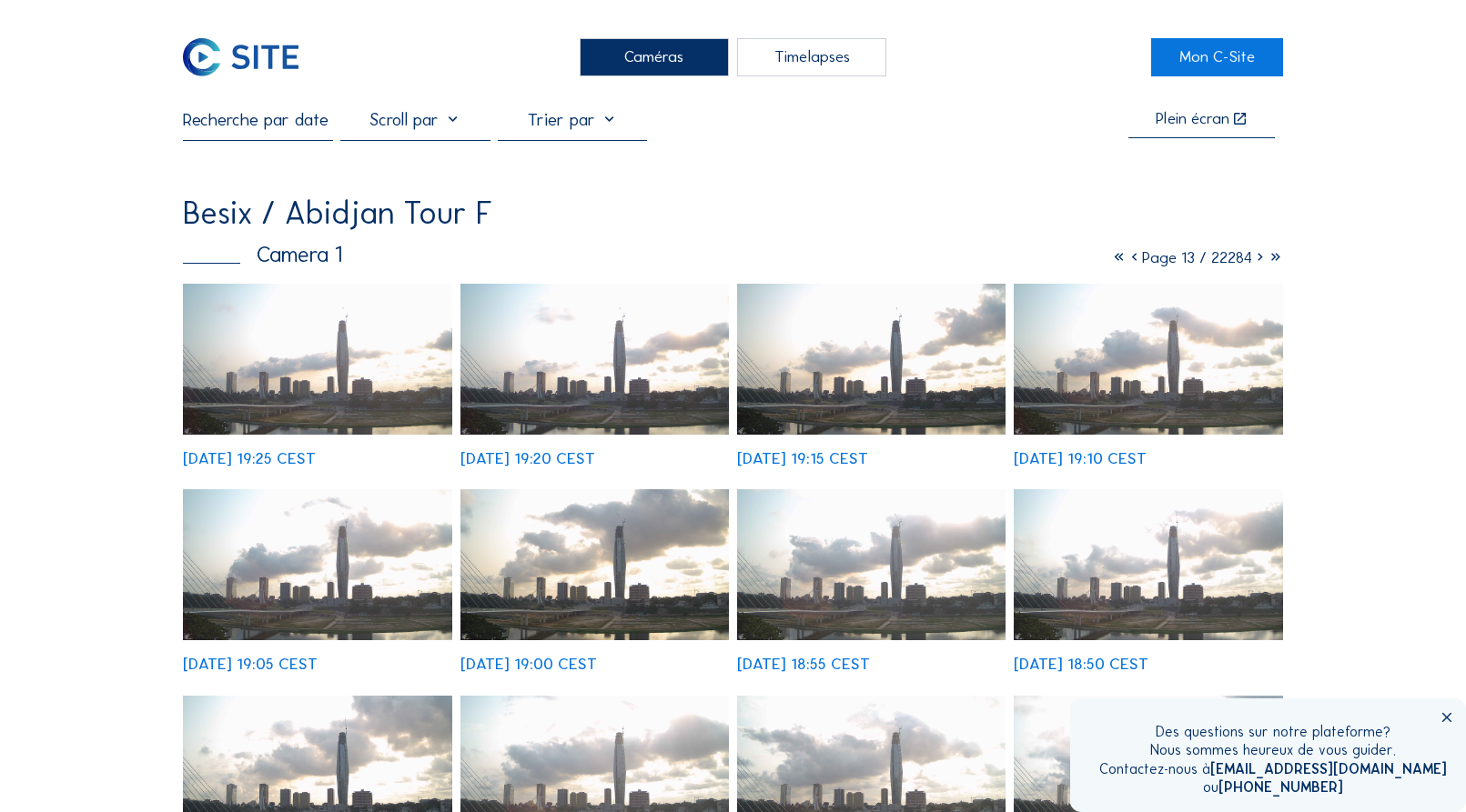
click at [1259, 257] on icon at bounding box center [1260, 257] width 15 height 20
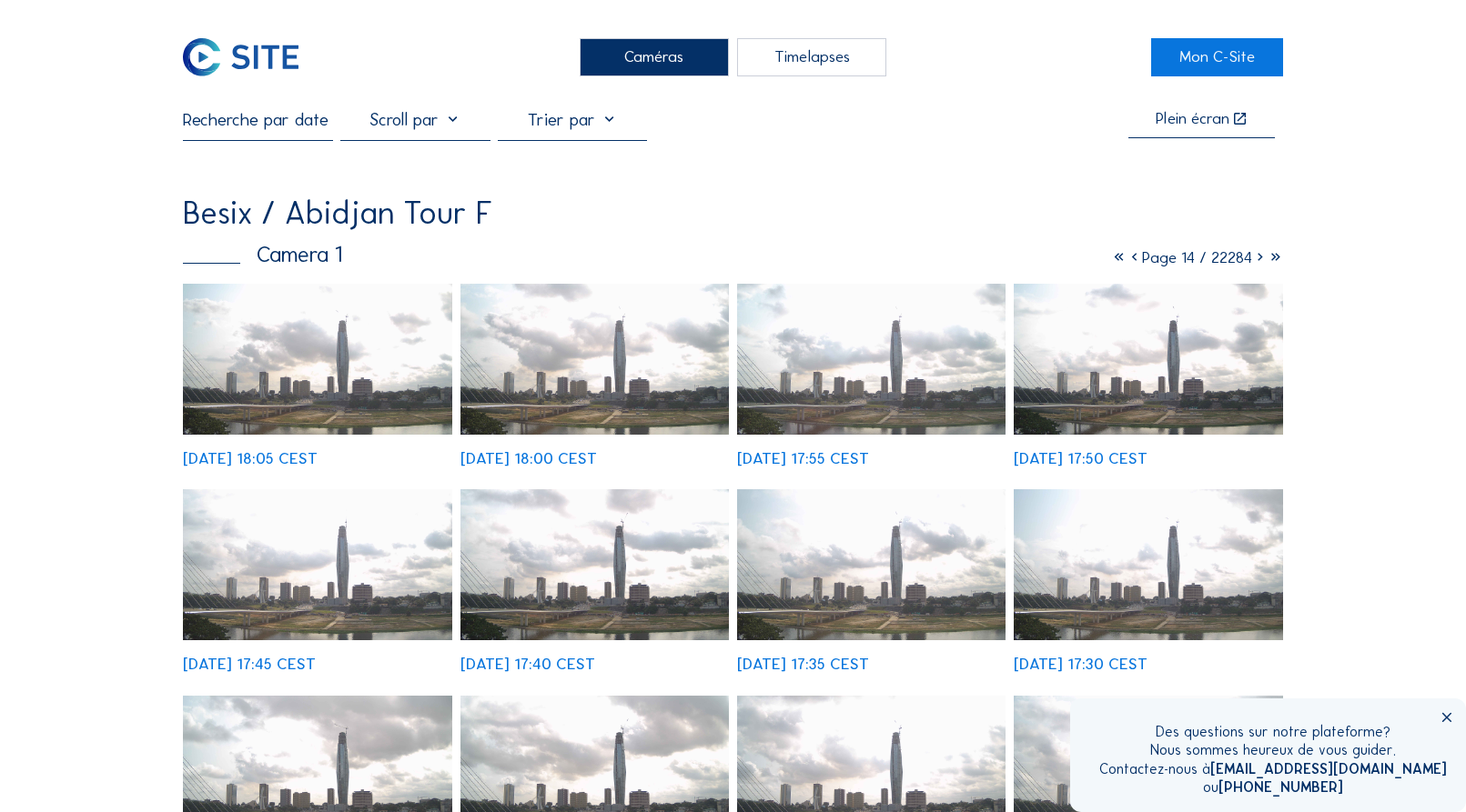
click at [1259, 257] on icon at bounding box center [1260, 257] width 15 height 20
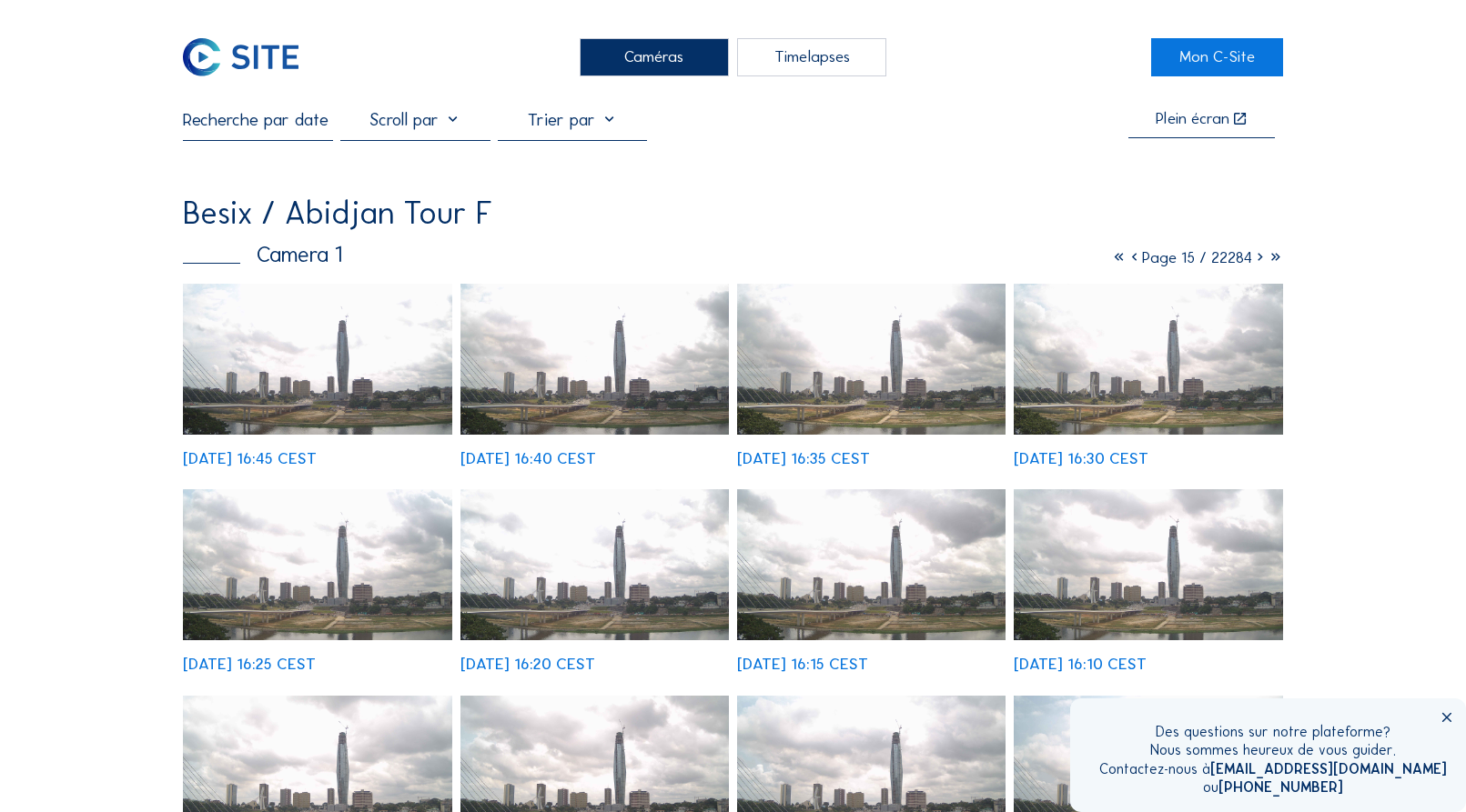
click at [355, 591] on img at bounding box center [317, 564] width 269 height 151
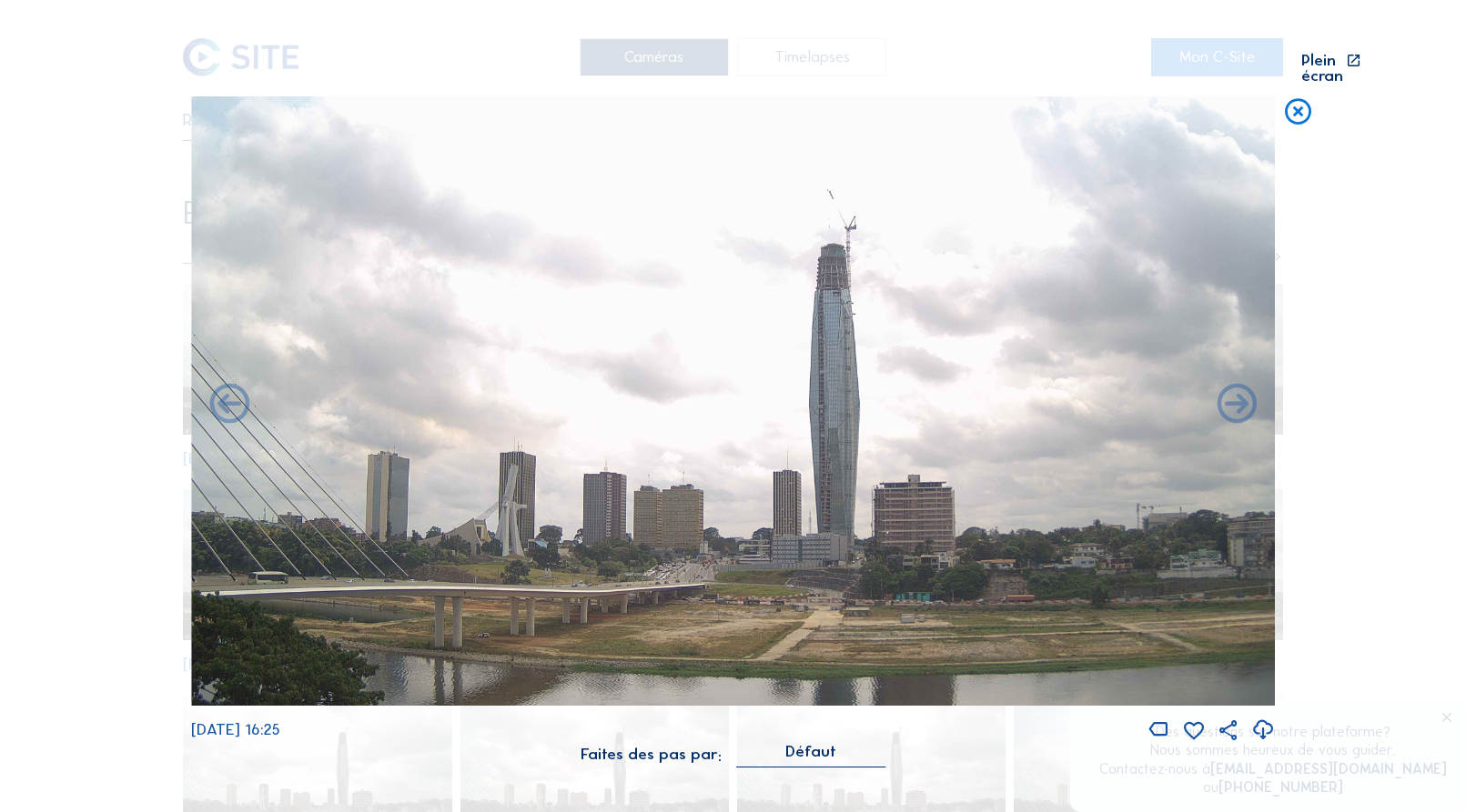
click at [1263, 717] on icon at bounding box center [1262, 730] width 24 height 29
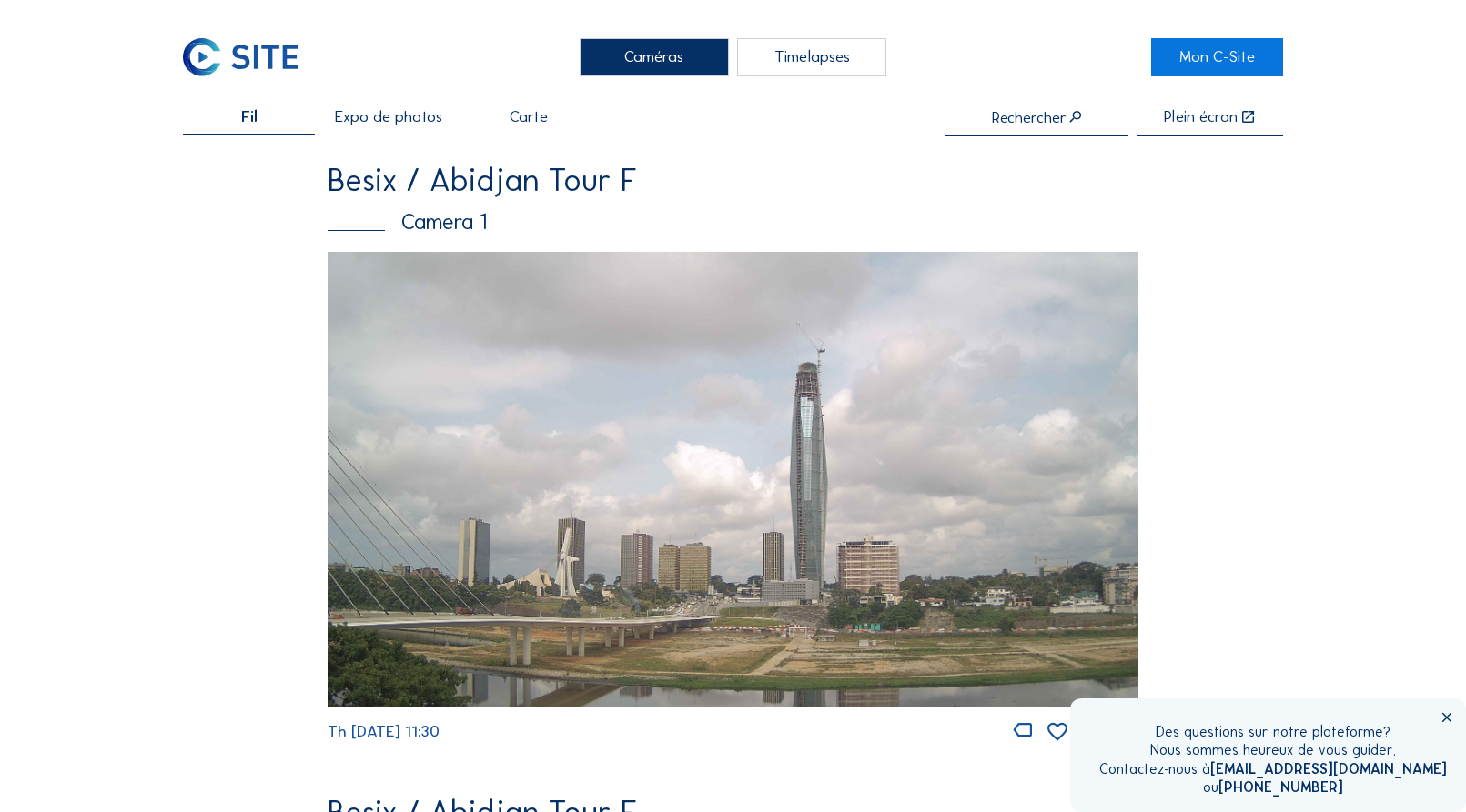
click at [440, 232] on div "Camera 1" at bounding box center [733, 222] width 810 height 22
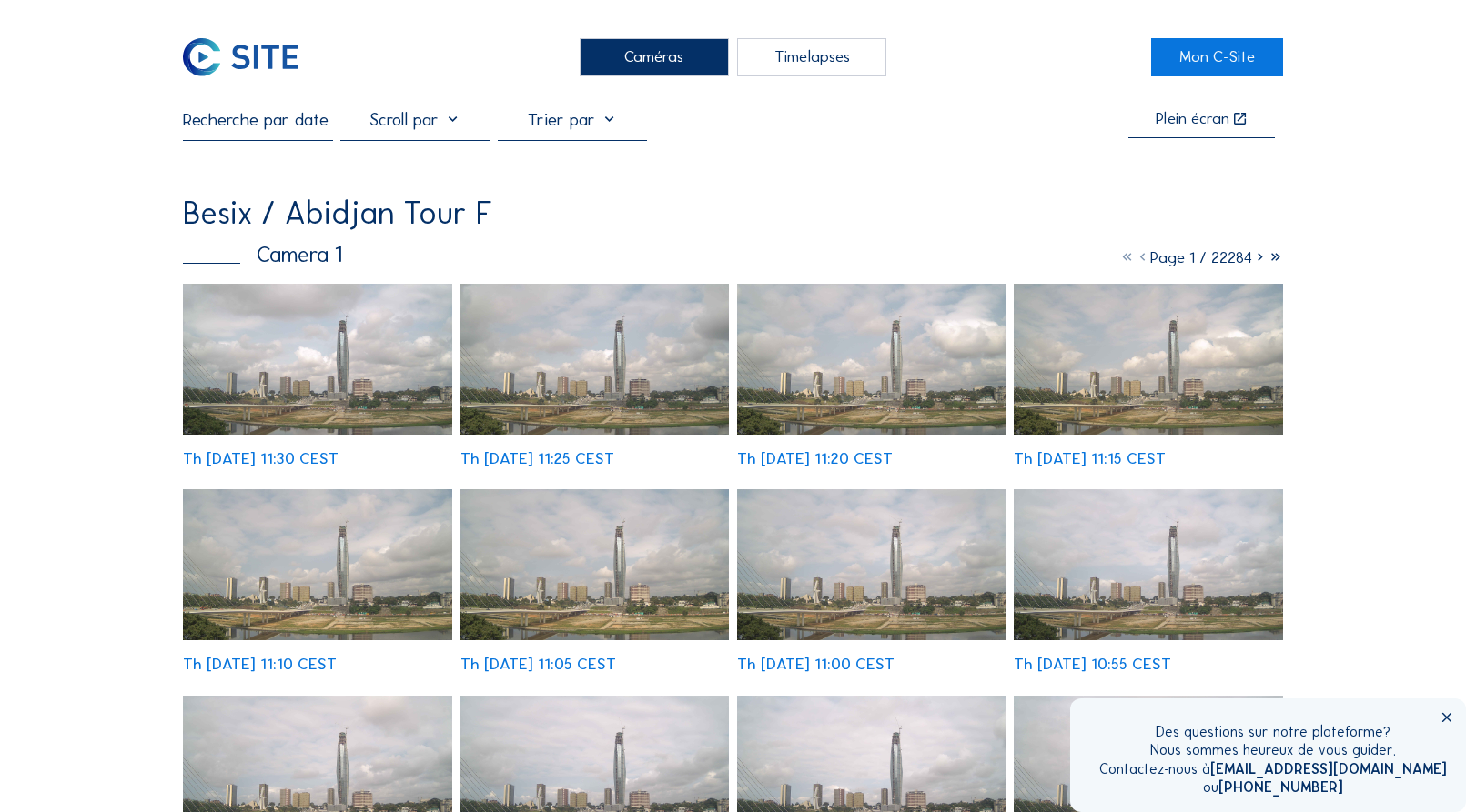
click at [1276, 260] on icon at bounding box center [1275, 257] width 15 height 20
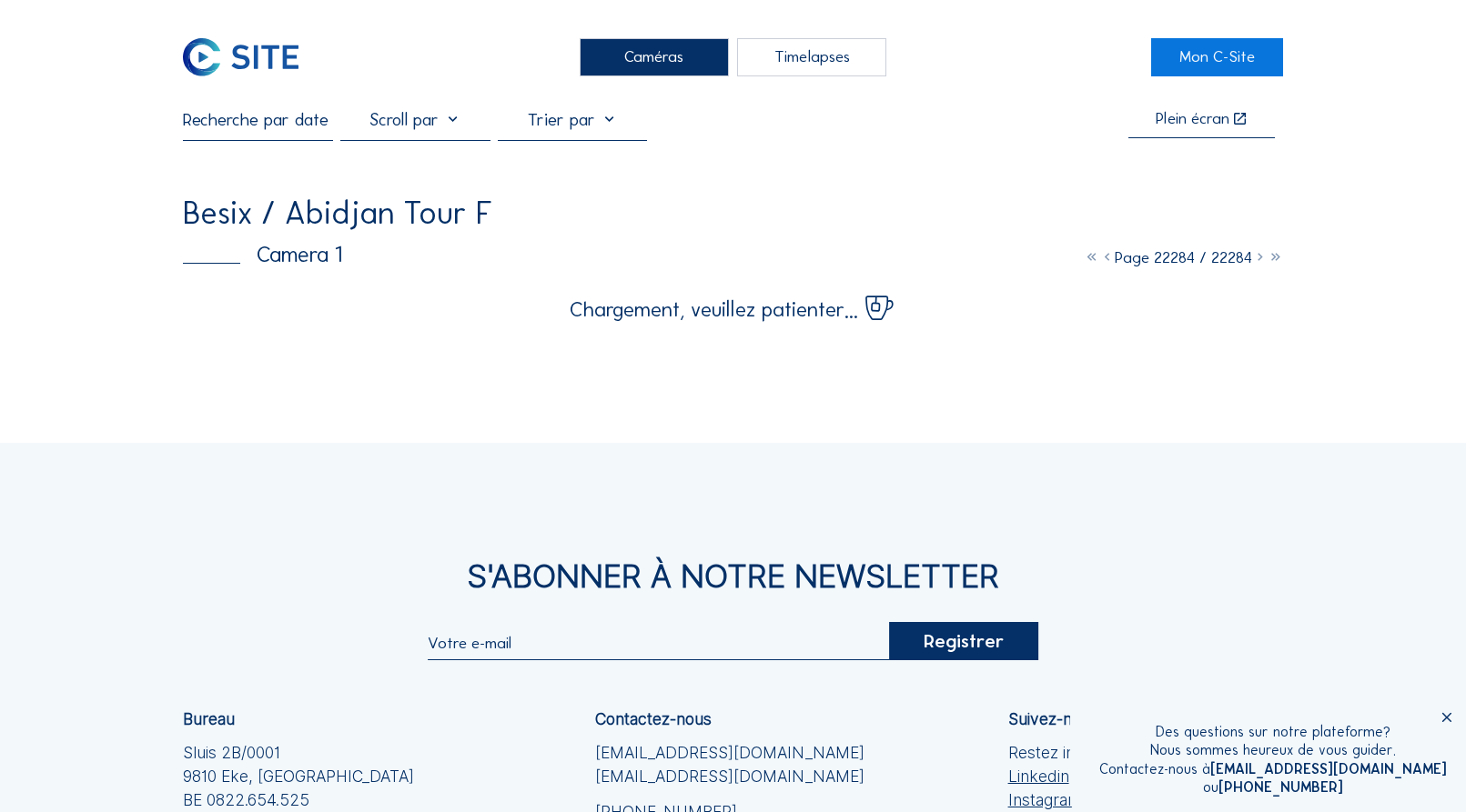
click at [1083, 262] on icon at bounding box center [1091, 257] width 15 height 20
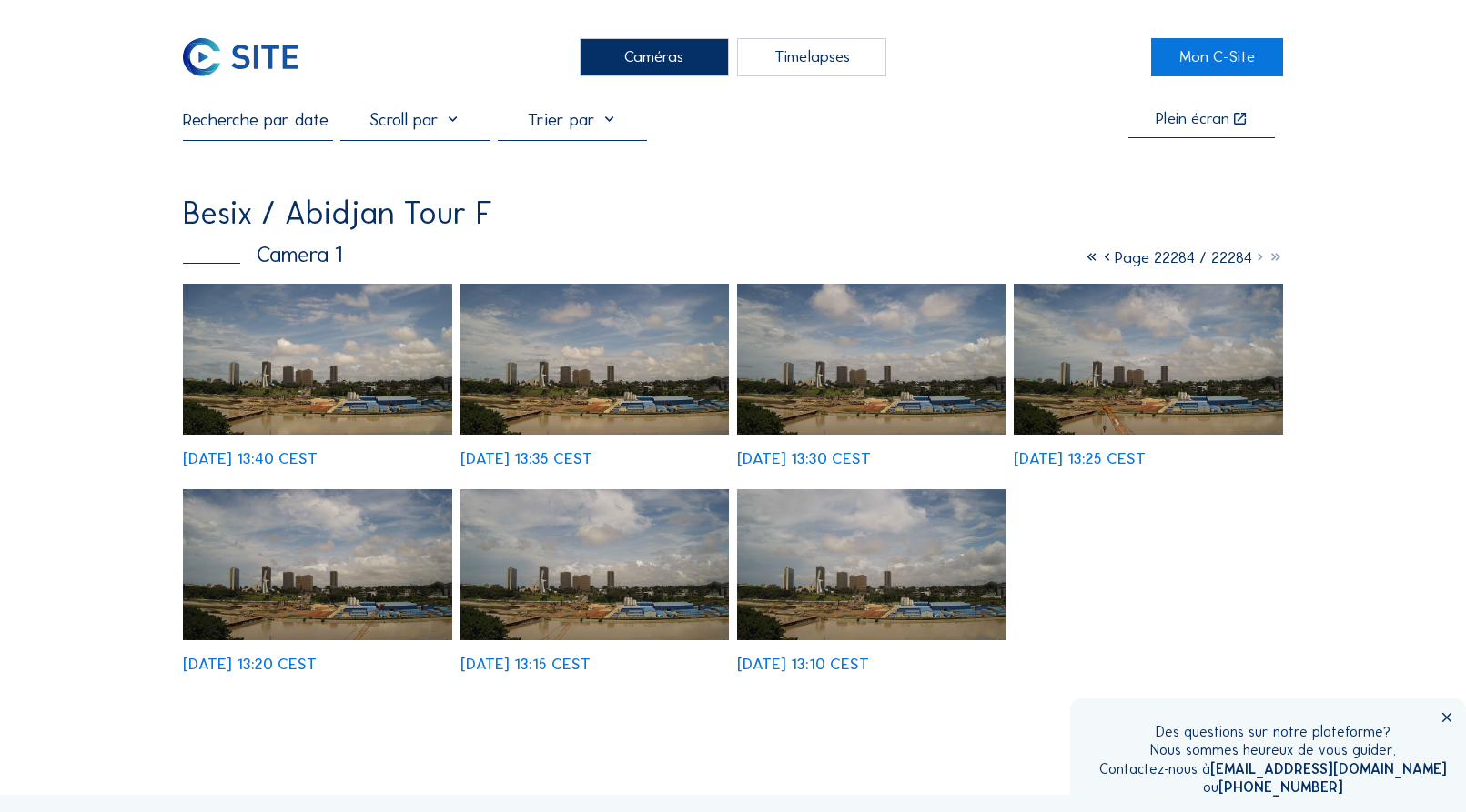
click at [1083, 262] on icon at bounding box center [1091, 257] width 15 height 20
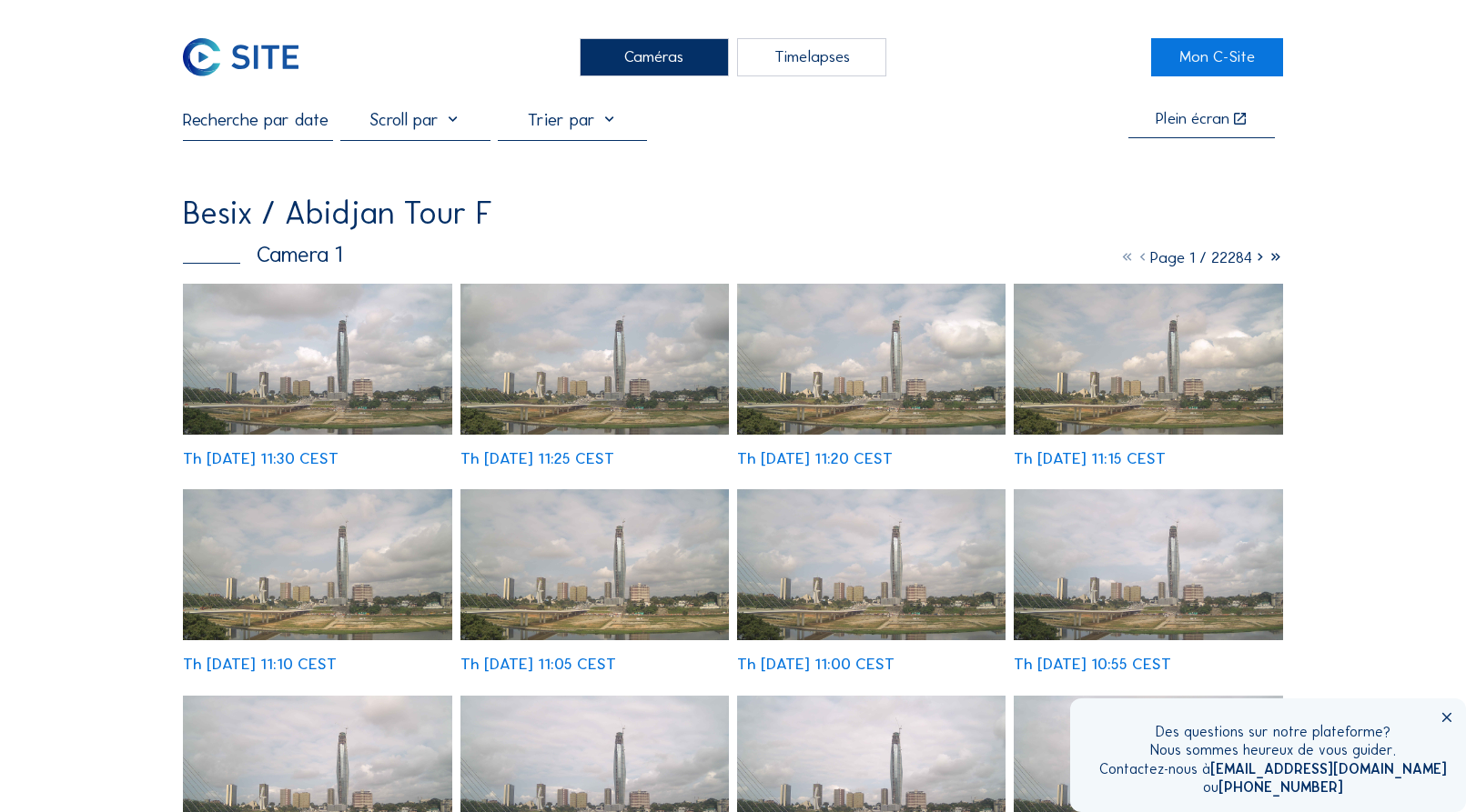
click at [1259, 262] on icon at bounding box center [1260, 257] width 15 height 20
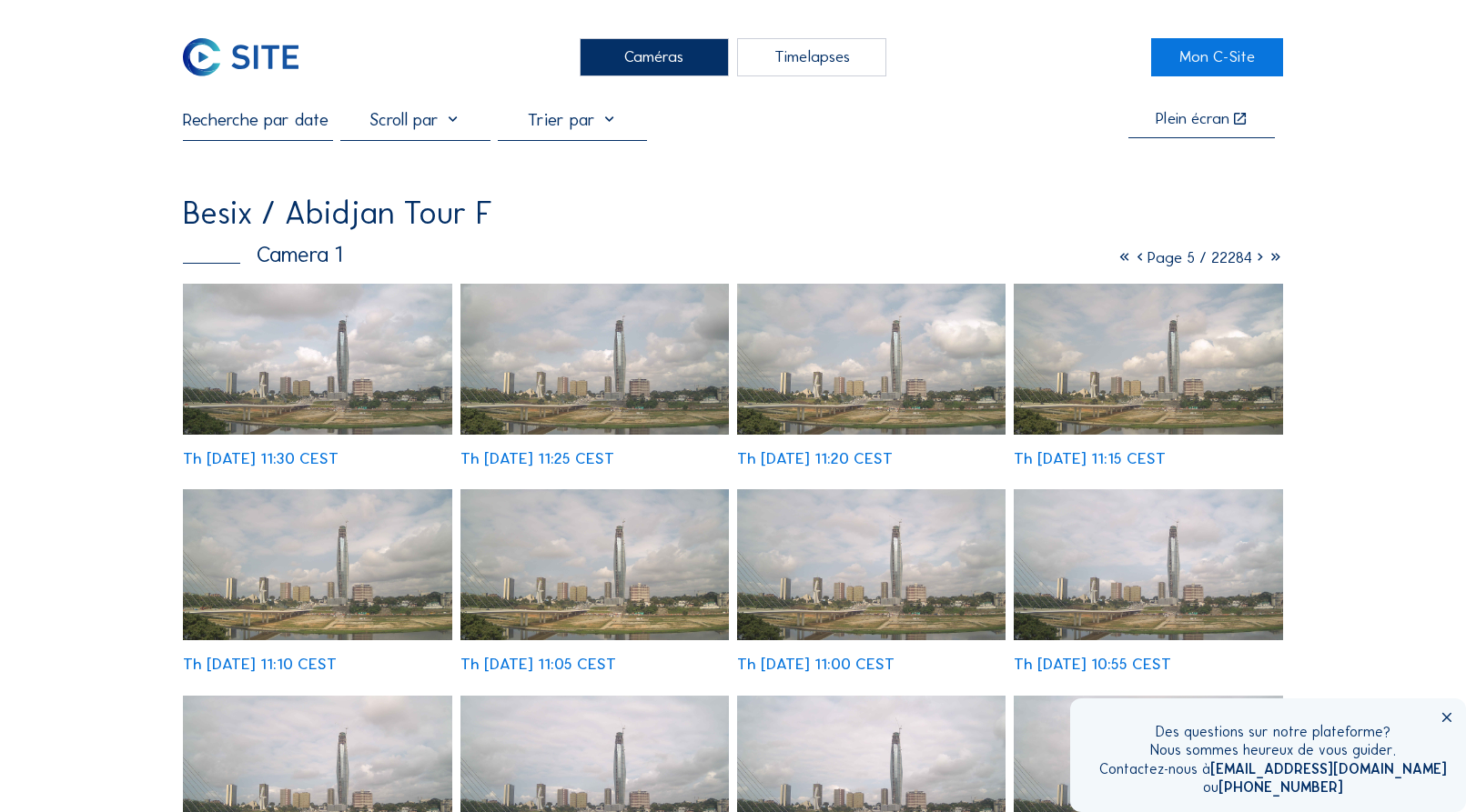
click at [1259, 262] on icon at bounding box center [1260, 257] width 15 height 20
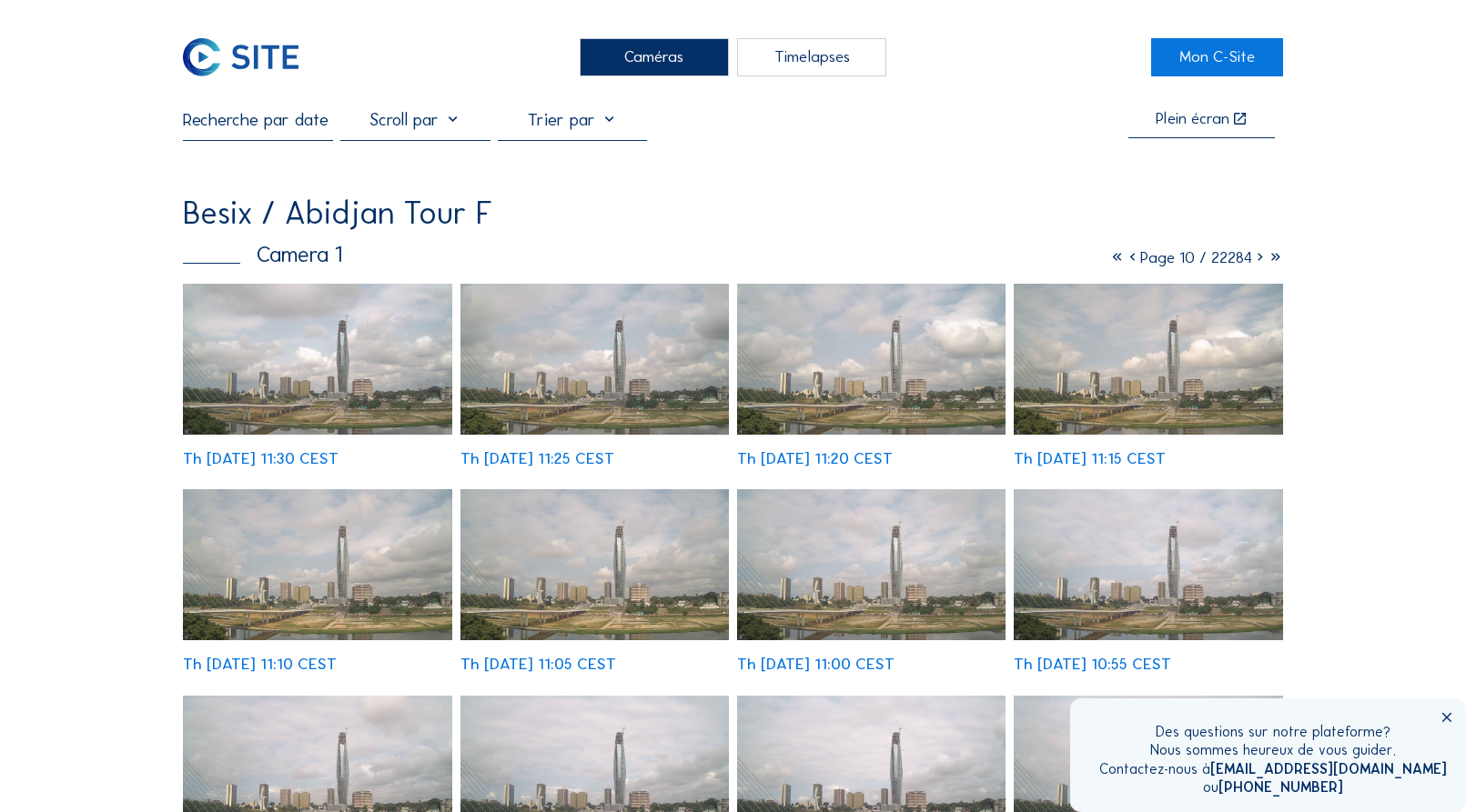
click at [1259, 262] on icon at bounding box center [1260, 257] width 15 height 20
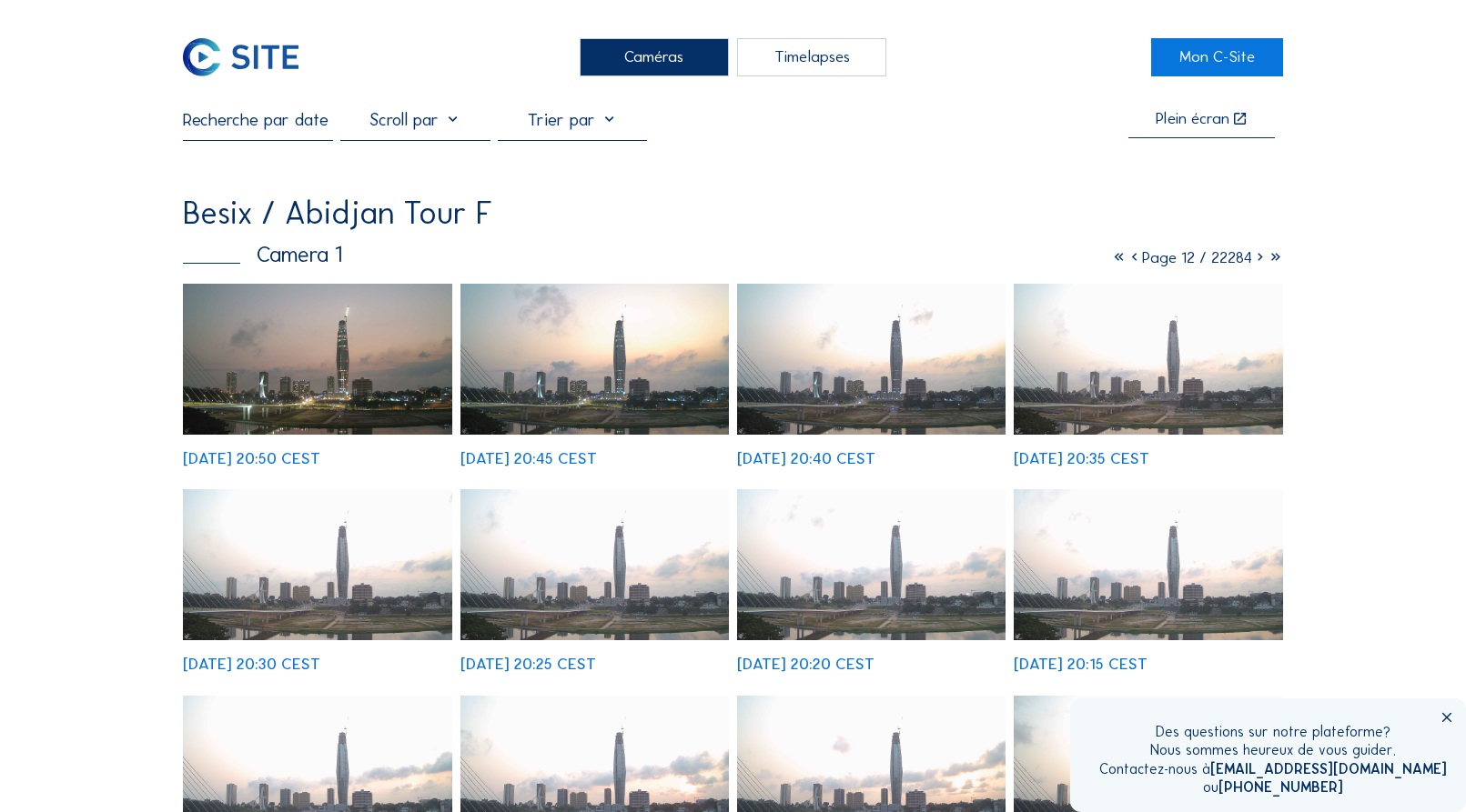
click at [1257, 261] on icon at bounding box center [1260, 257] width 15 height 20
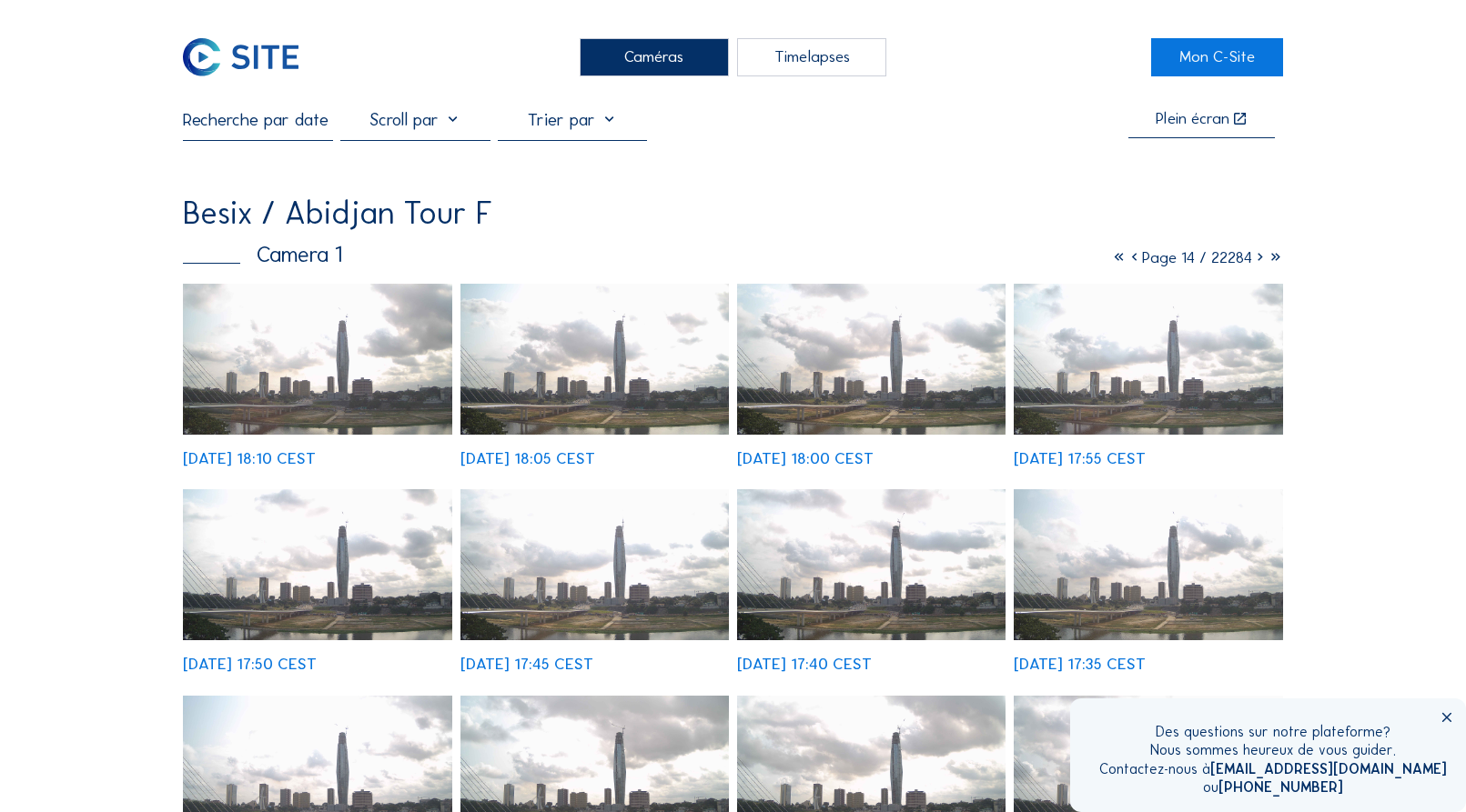
click at [1256, 261] on icon at bounding box center [1260, 257] width 15 height 20
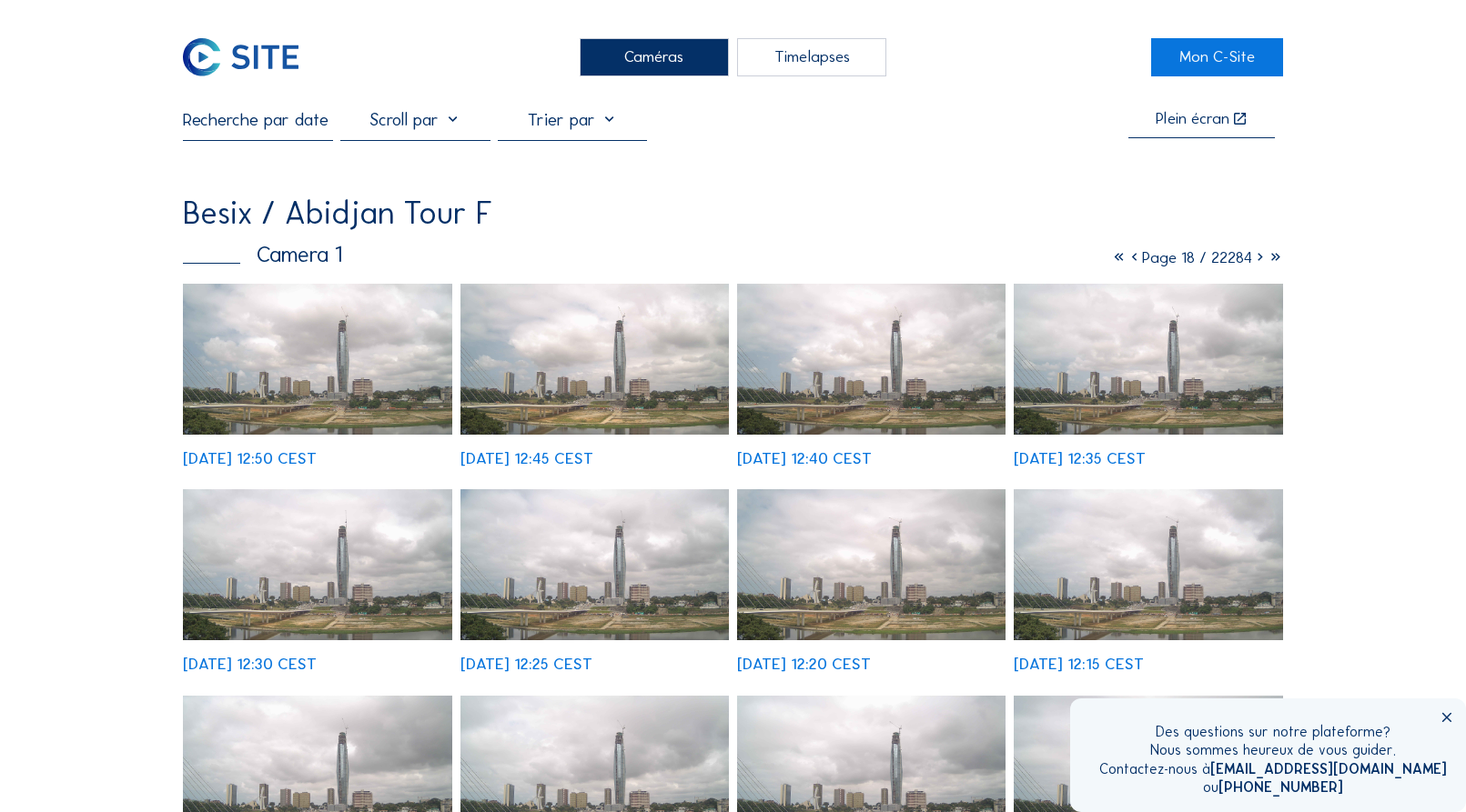
click at [1256, 261] on icon at bounding box center [1260, 257] width 15 height 20
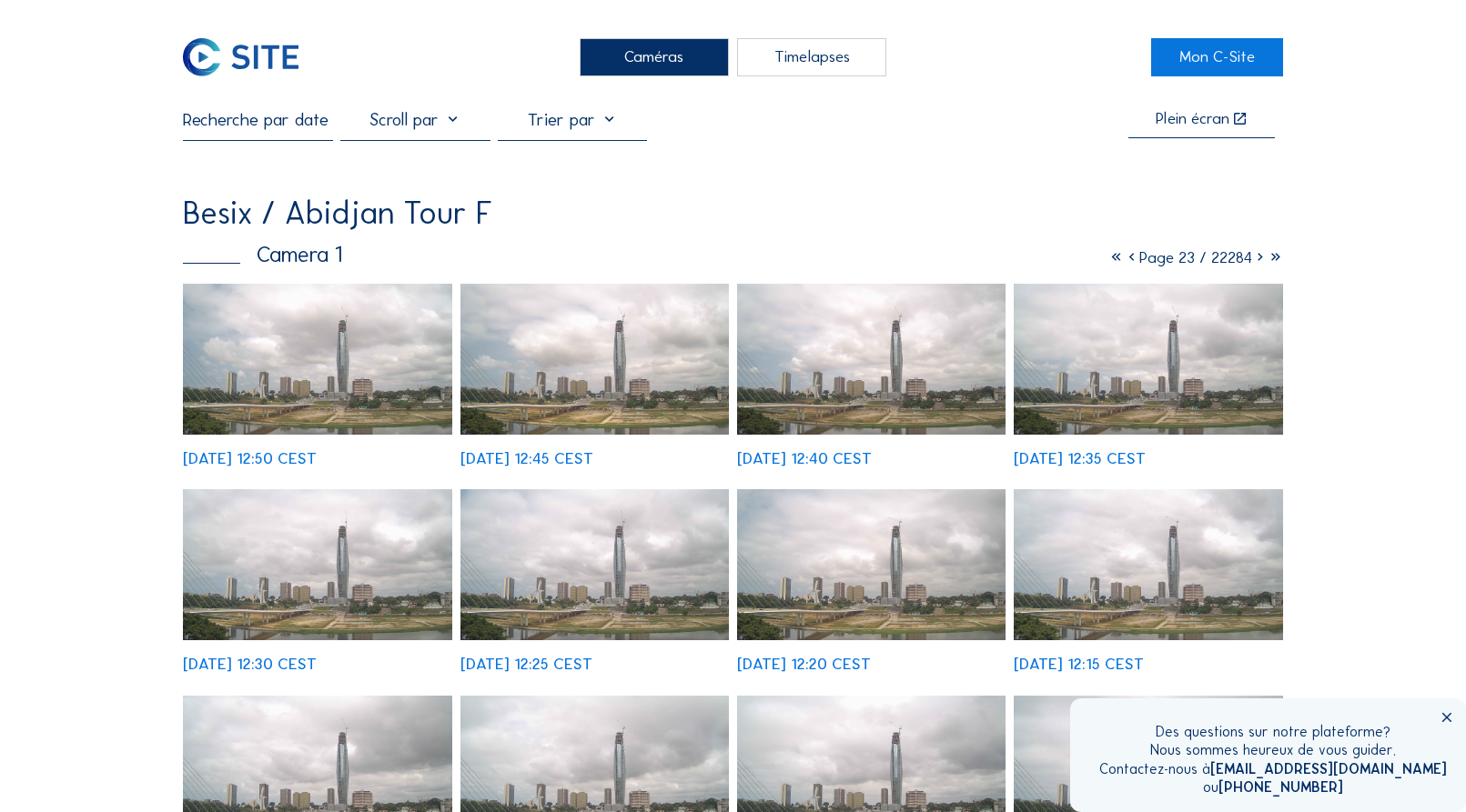
click at [1256, 261] on icon at bounding box center [1260, 257] width 15 height 20
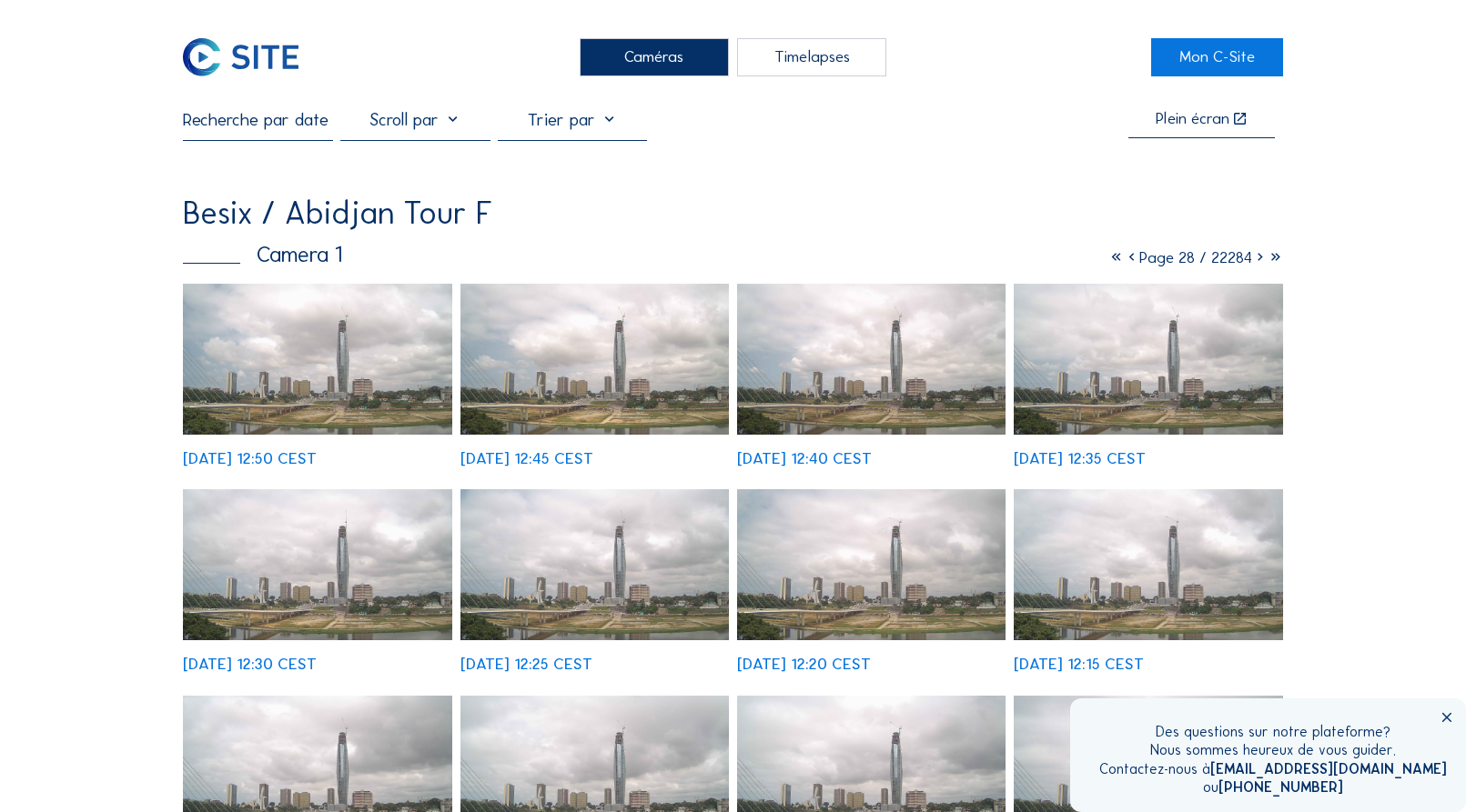
click at [1256, 261] on icon at bounding box center [1260, 257] width 15 height 20
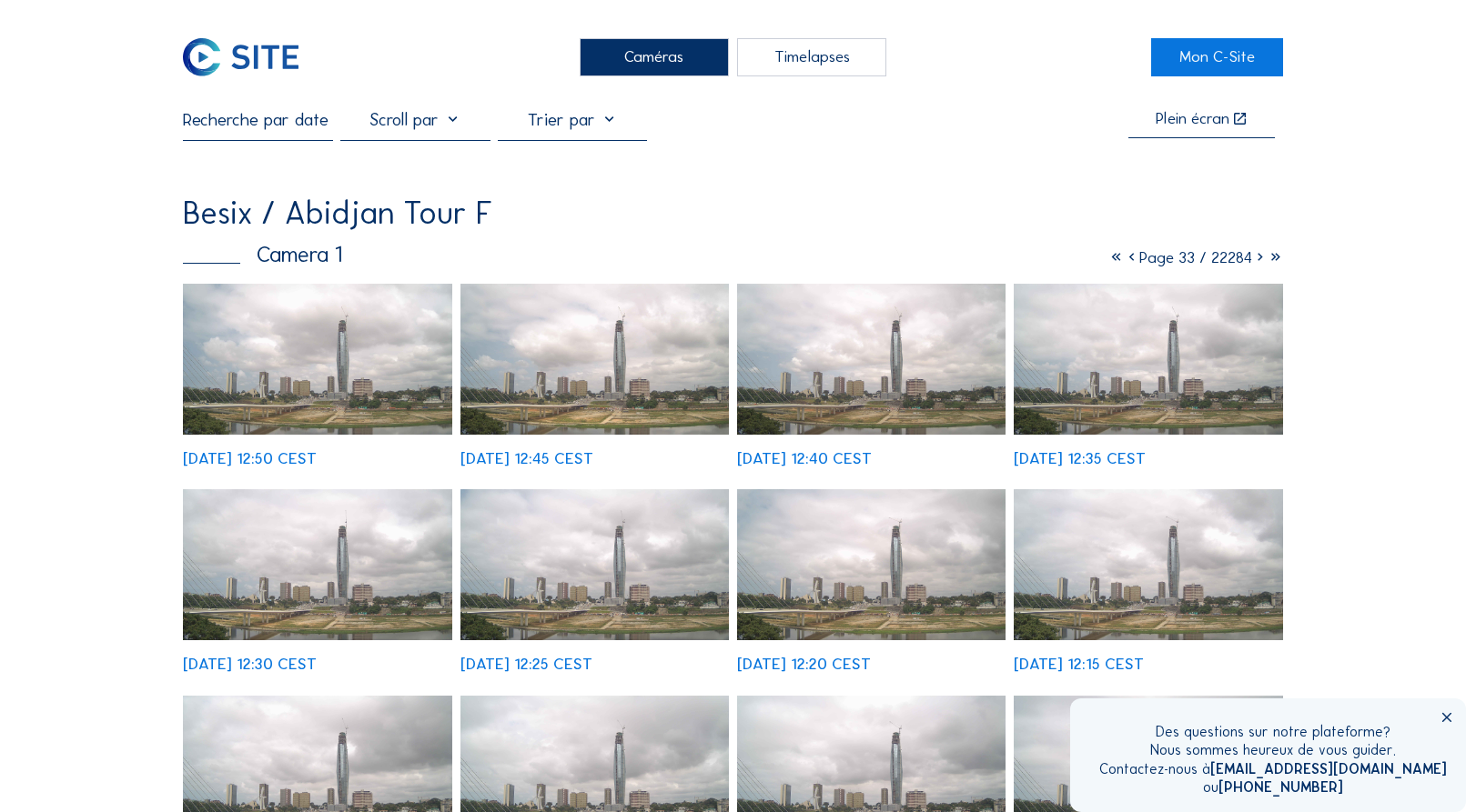
click at [1256, 261] on icon at bounding box center [1260, 257] width 15 height 20
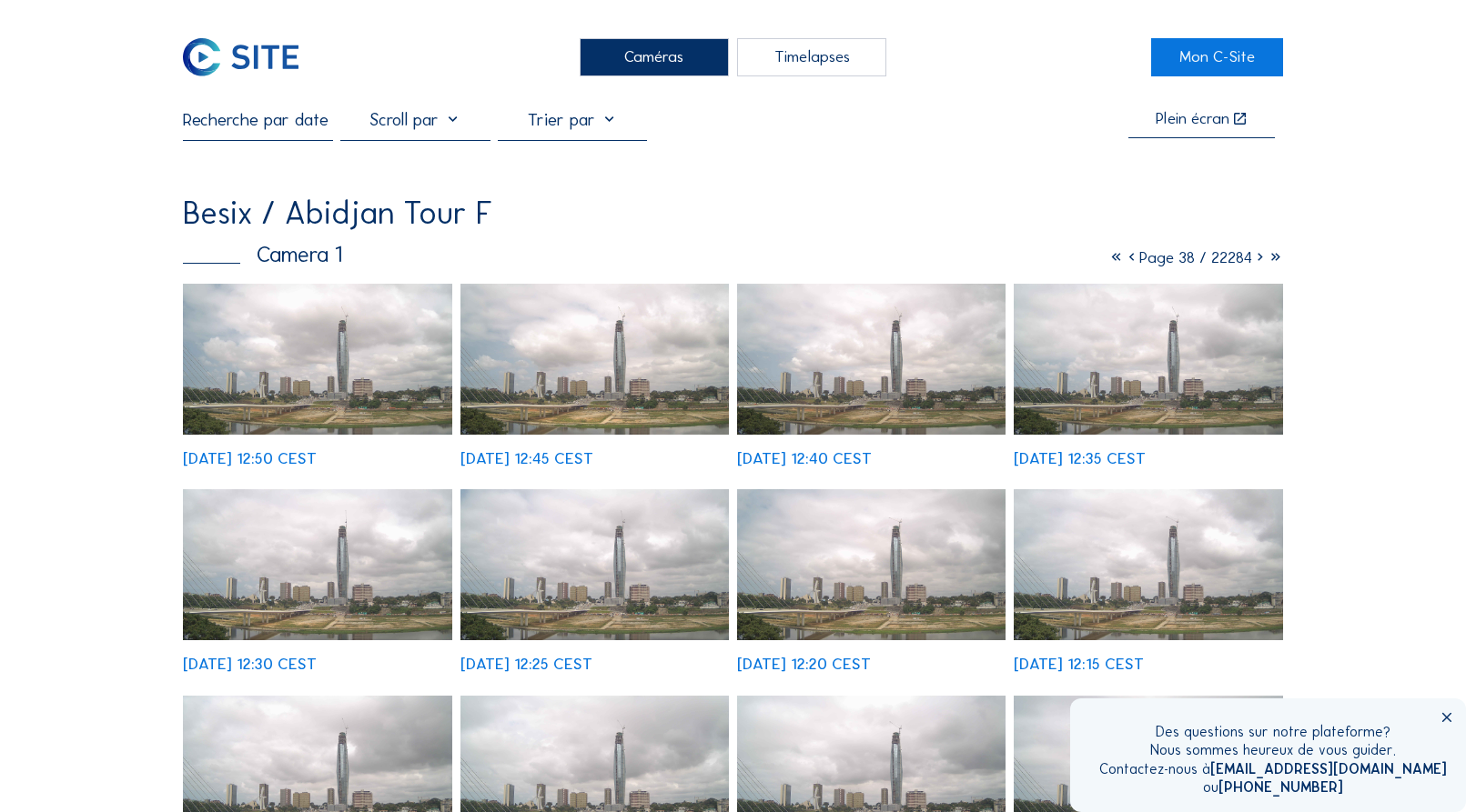
click at [1256, 261] on icon at bounding box center [1260, 257] width 15 height 20
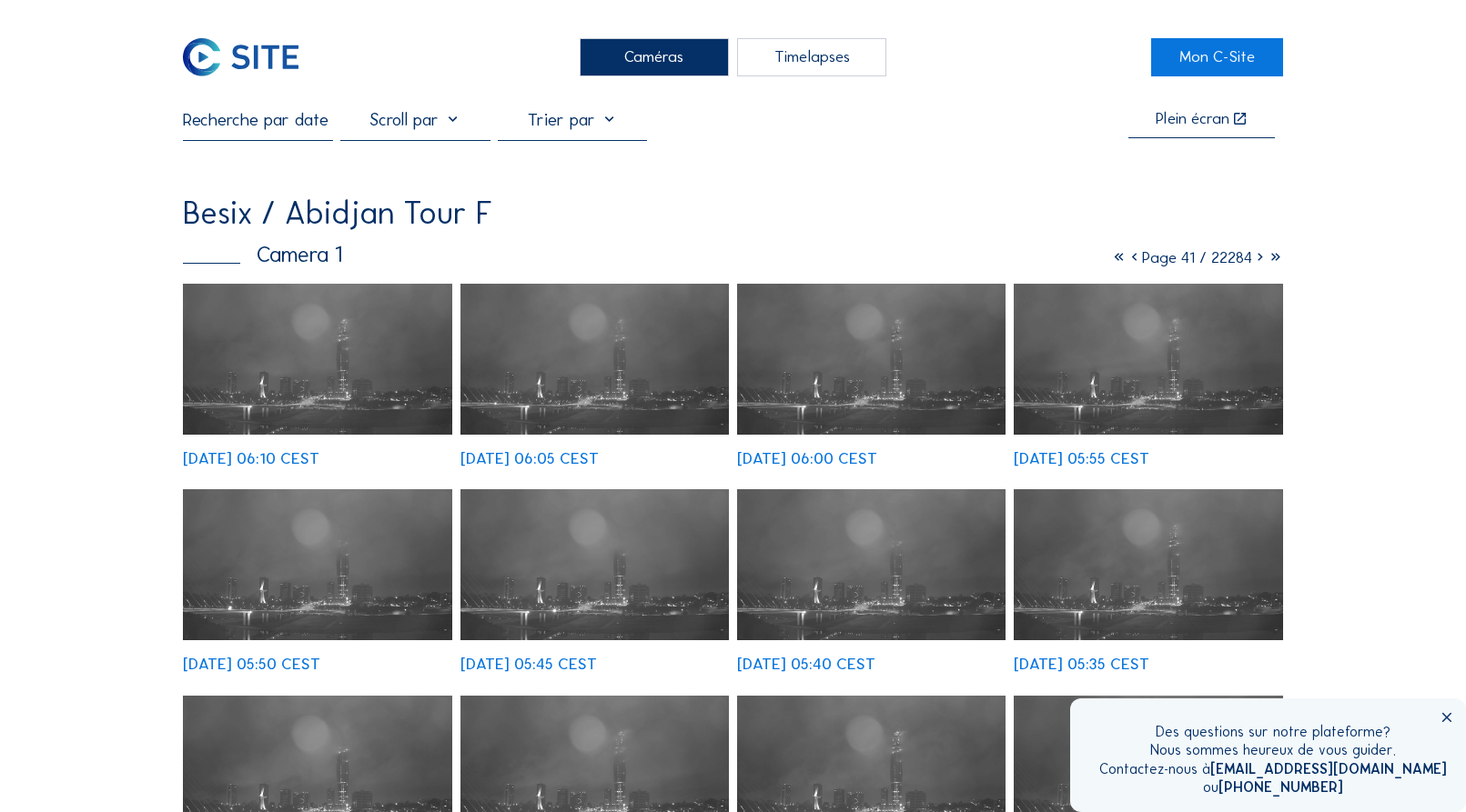
click at [1256, 261] on icon at bounding box center [1260, 257] width 15 height 20
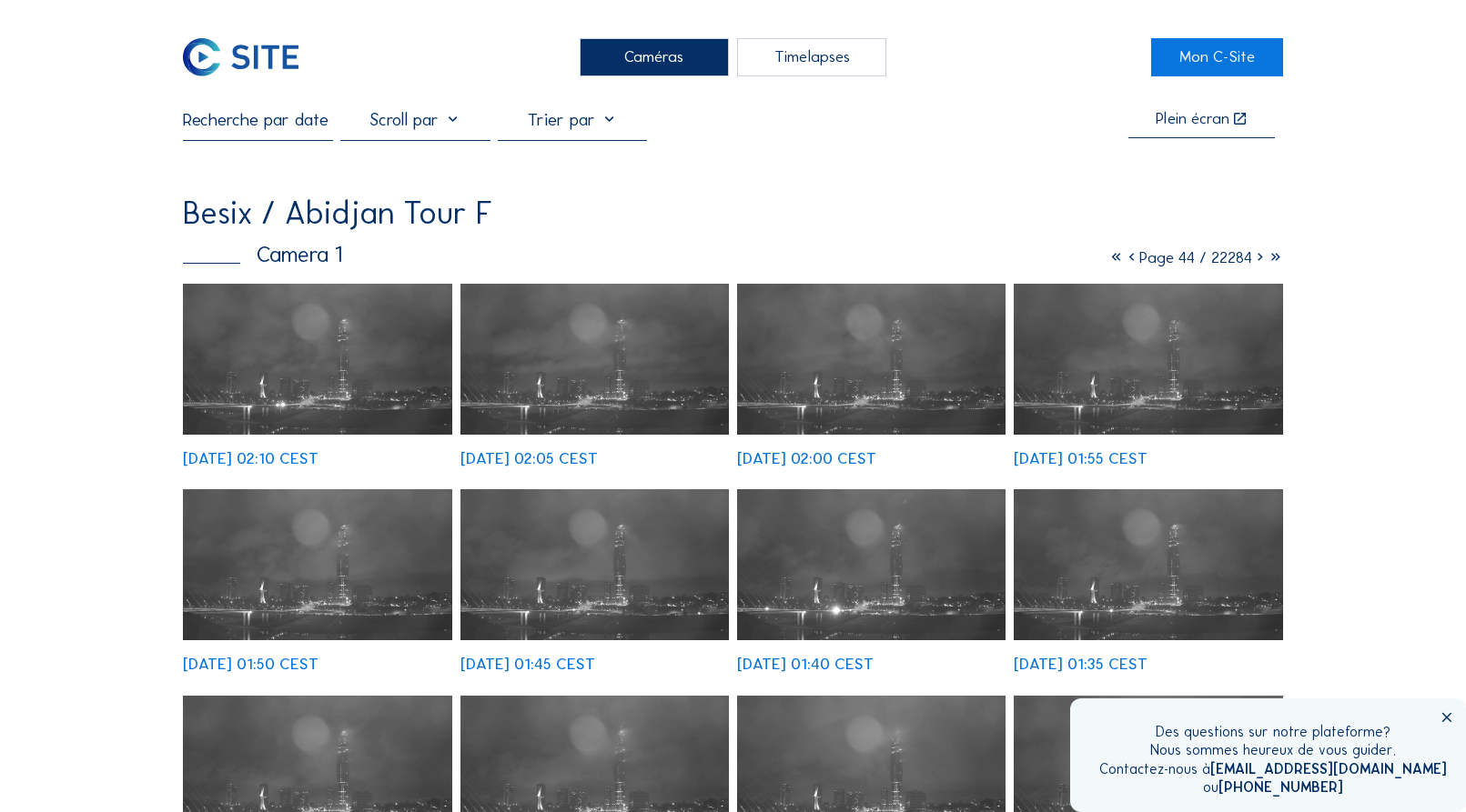
click at [1254, 261] on icon at bounding box center [1260, 257] width 15 height 20
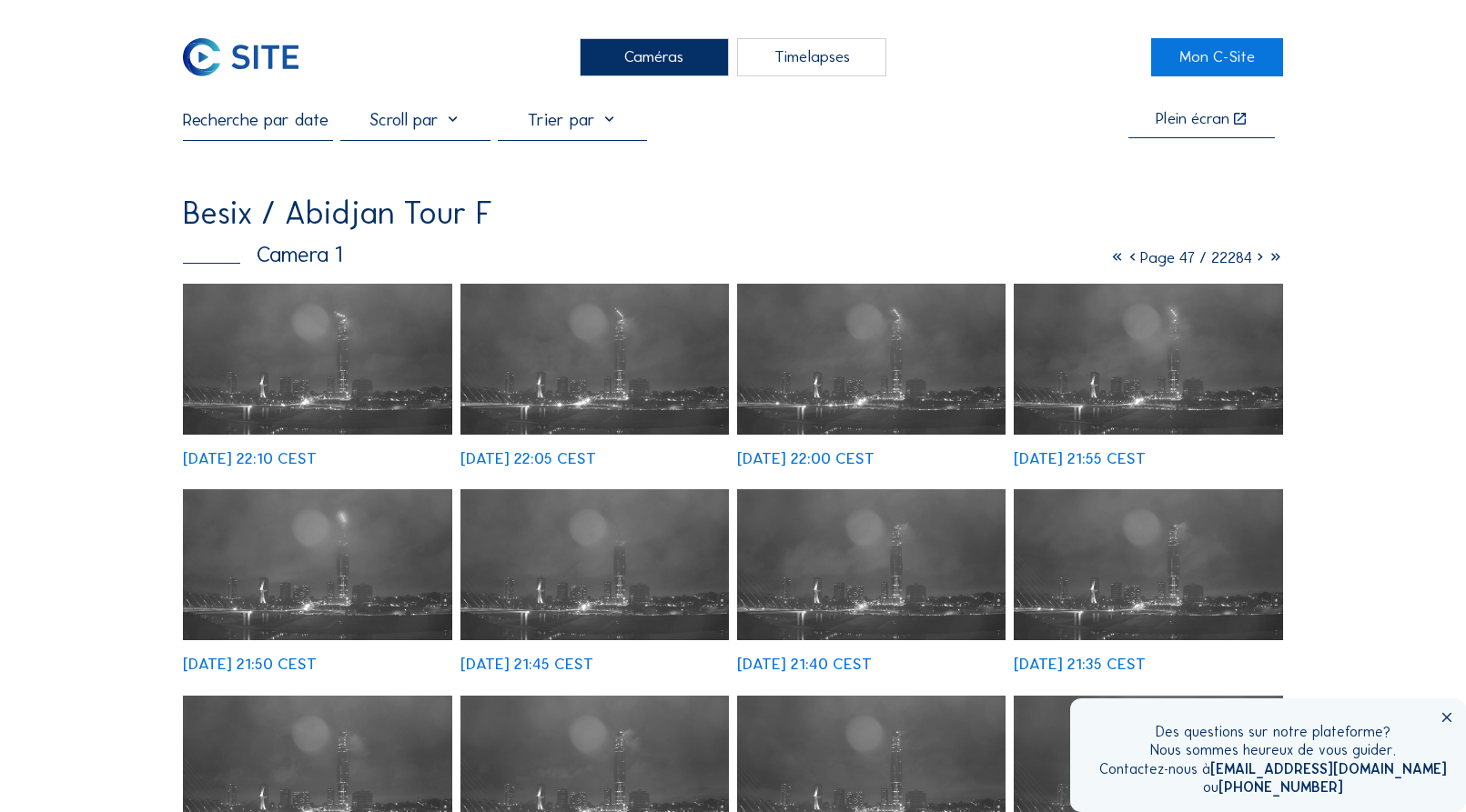
click at [1254, 261] on icon at bounding box center [1260, 257] width 15 height 20
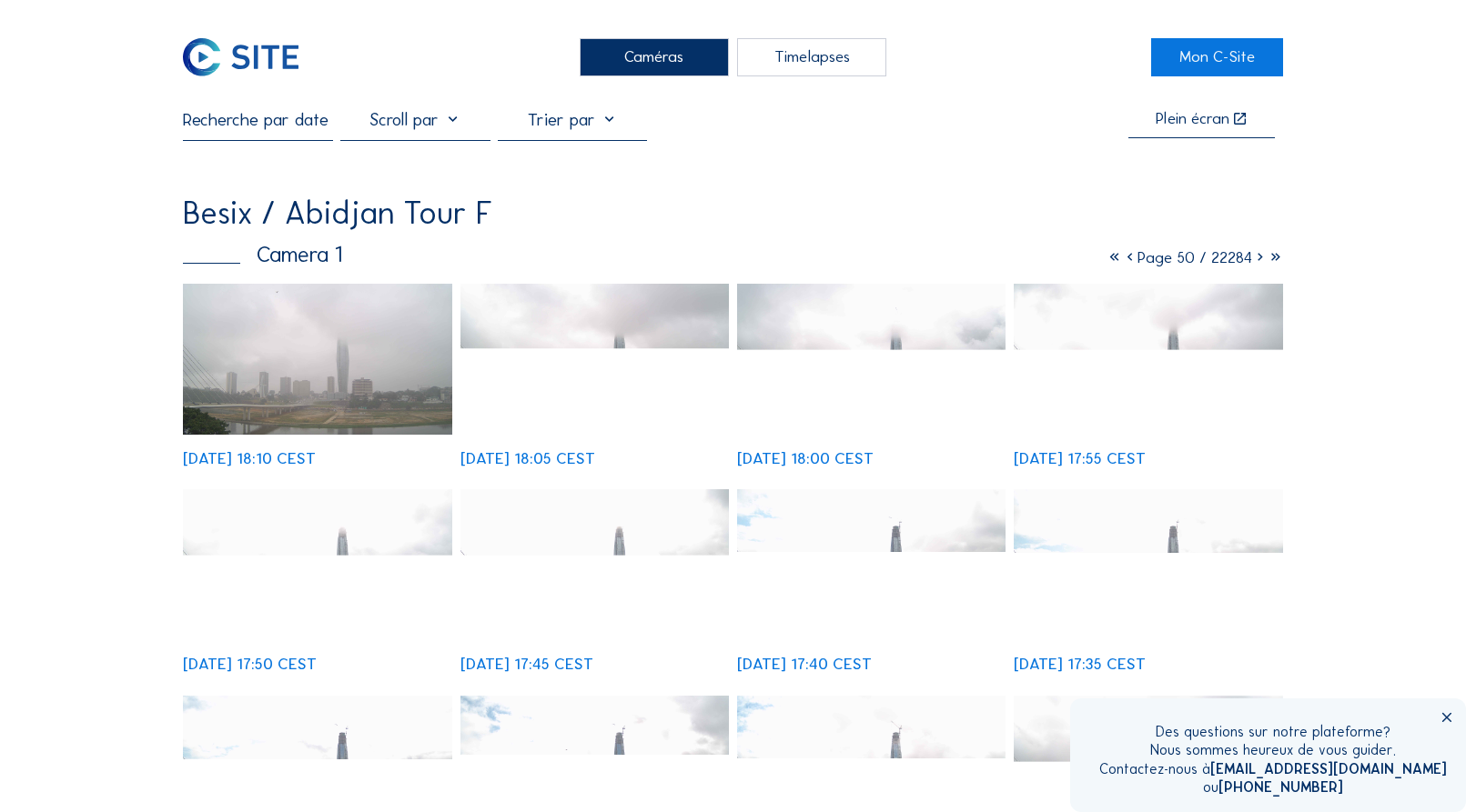
click at [1254, 261] on icon at bounding box center [1260, 257] width 15 height 20
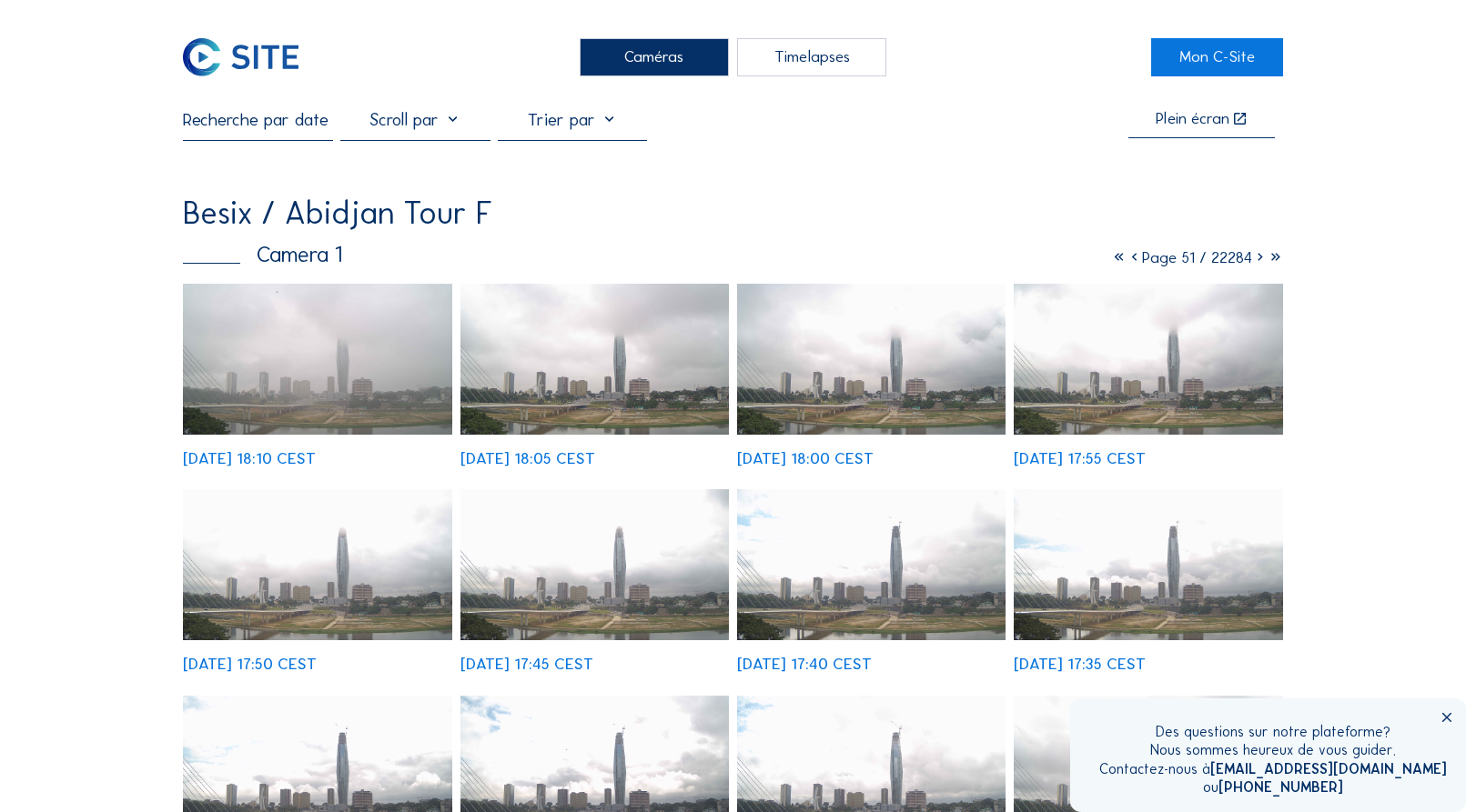
click at [1254, 261] on icon at bounding box center [1260, 257] width 15 height 20
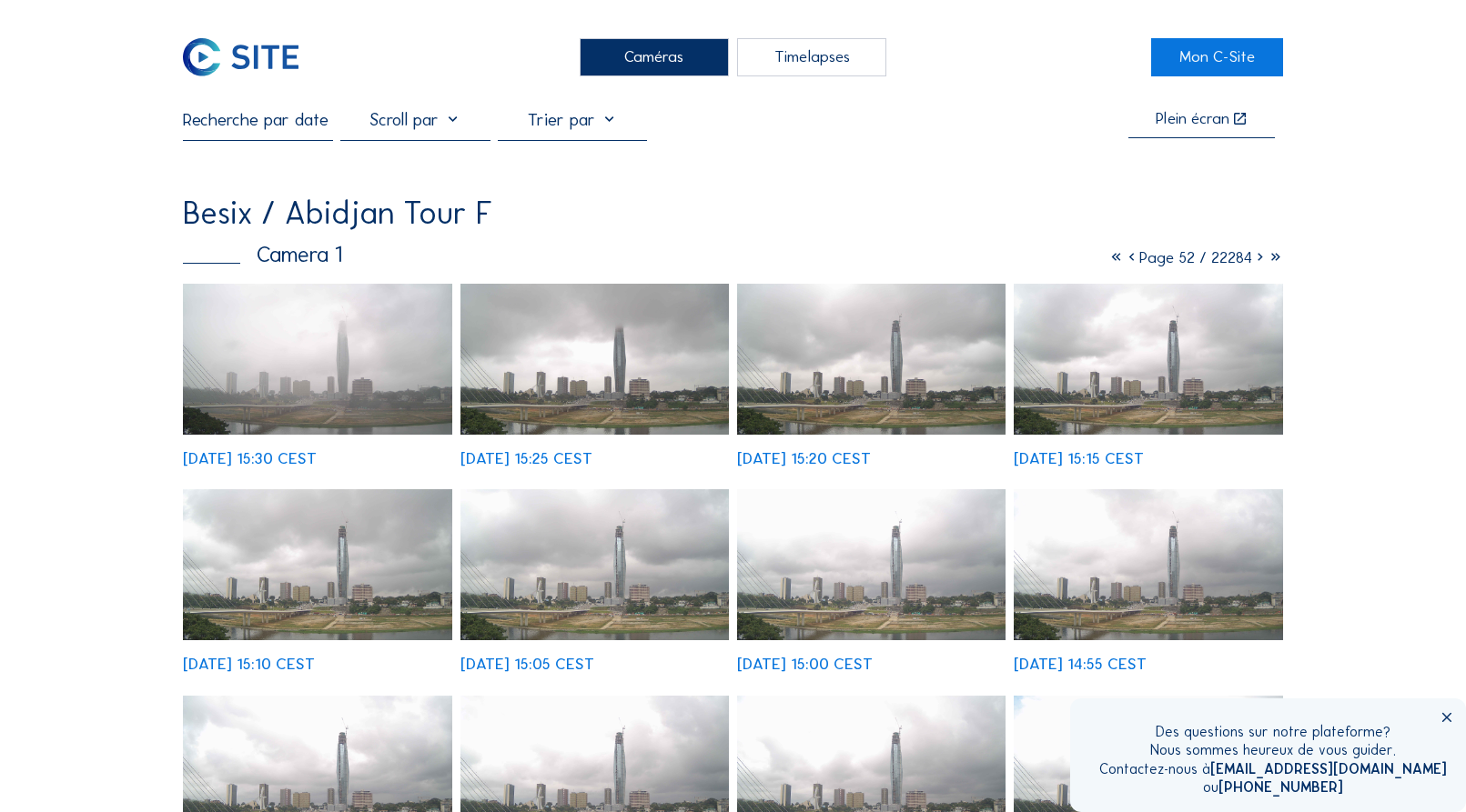
click at [1254, 261] on icon at bounding box center [1260, 257] width 15 height 20
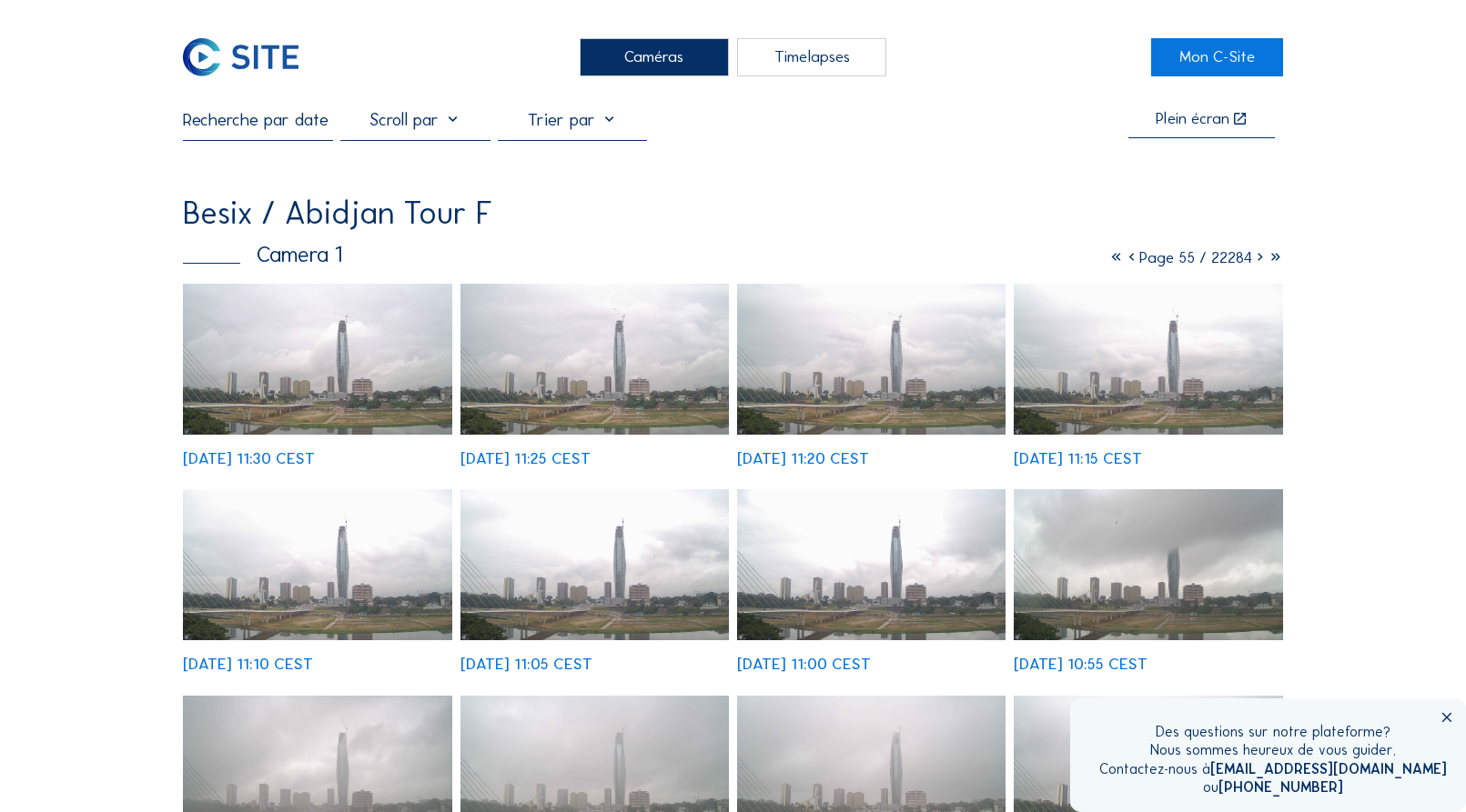
click at [1254, 261] on icon at bounding box center [1260, 257] width 15 height 20
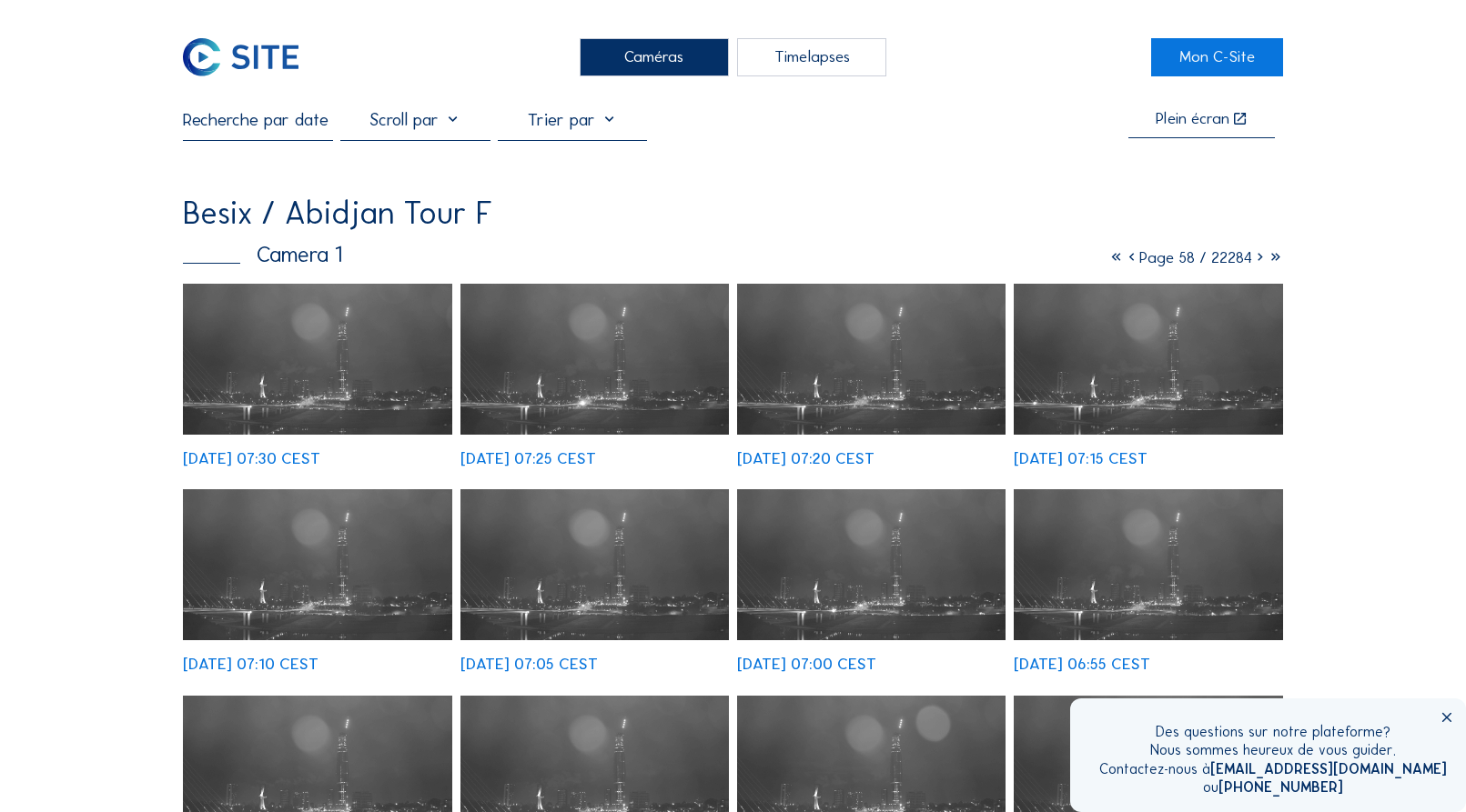
click at [1254, 261] on icon at bounding box center [1260, 257] width 15 height 20
click at [1256, 260] on icon at bounding box center [1260, 257] width 15 height 20
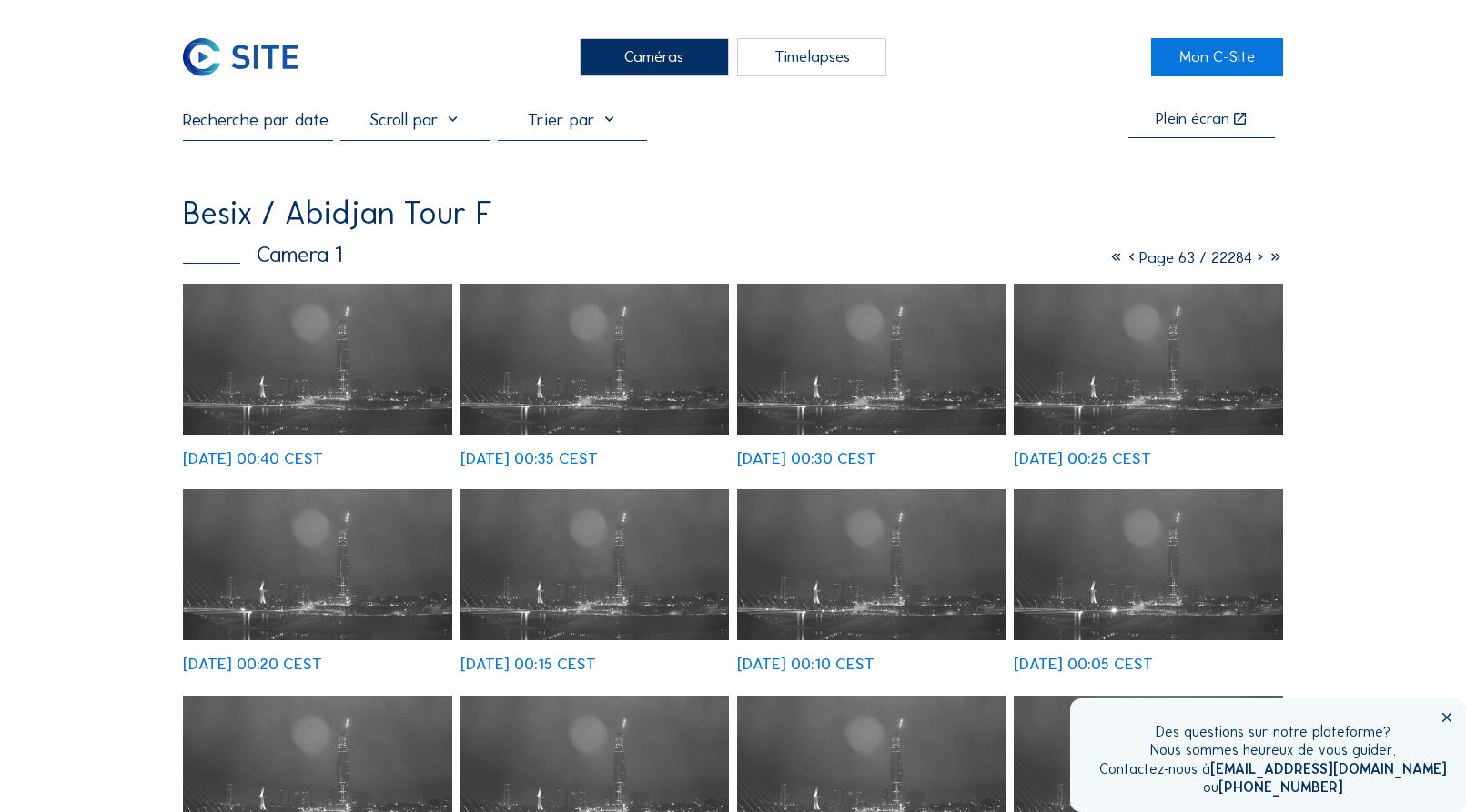
click at [1256, 260] on icon at bounding box center [1260, 257] width 15 height 20
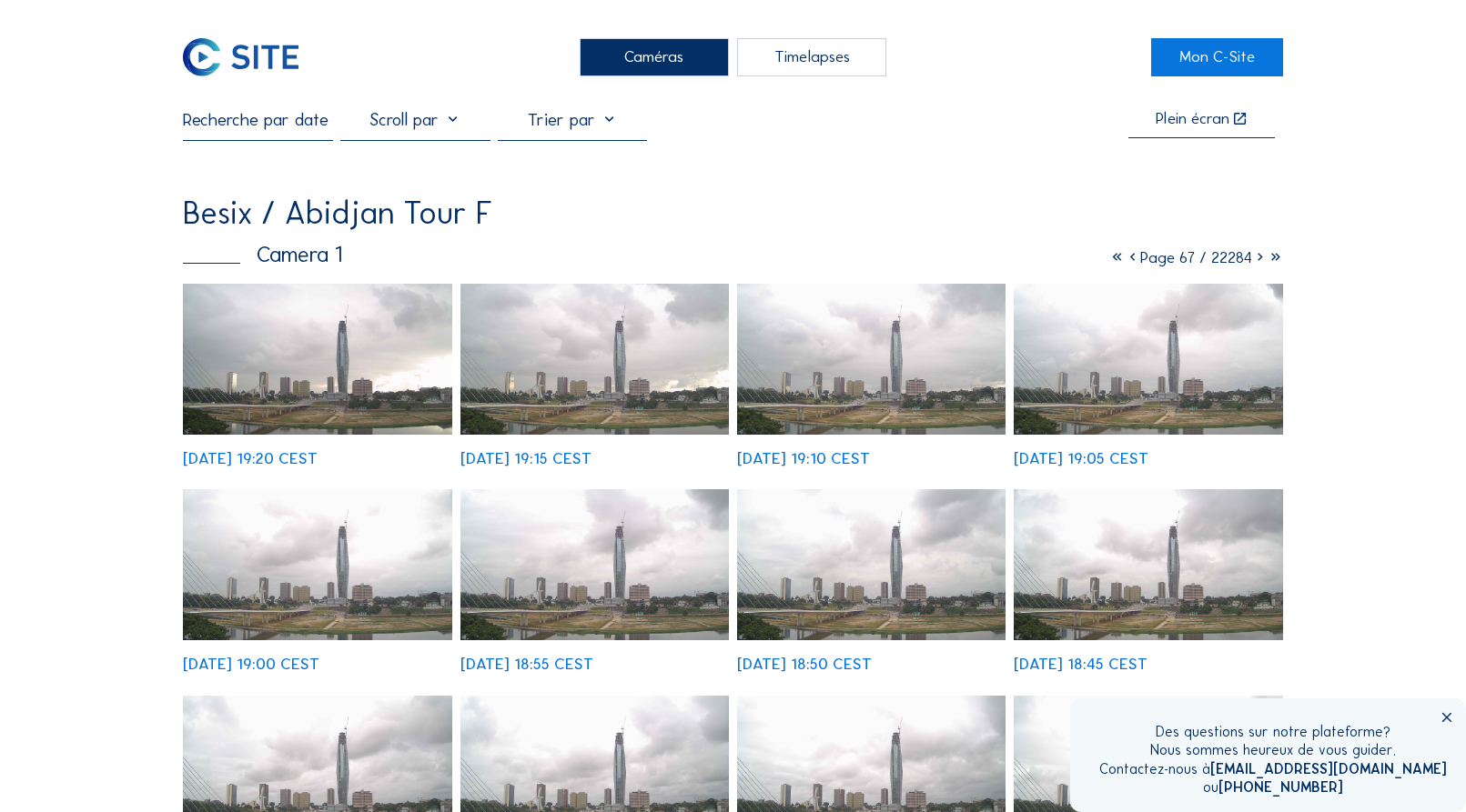
click at [1256, 260] on icon at bounding box center [1260, 257] width 15 height 20
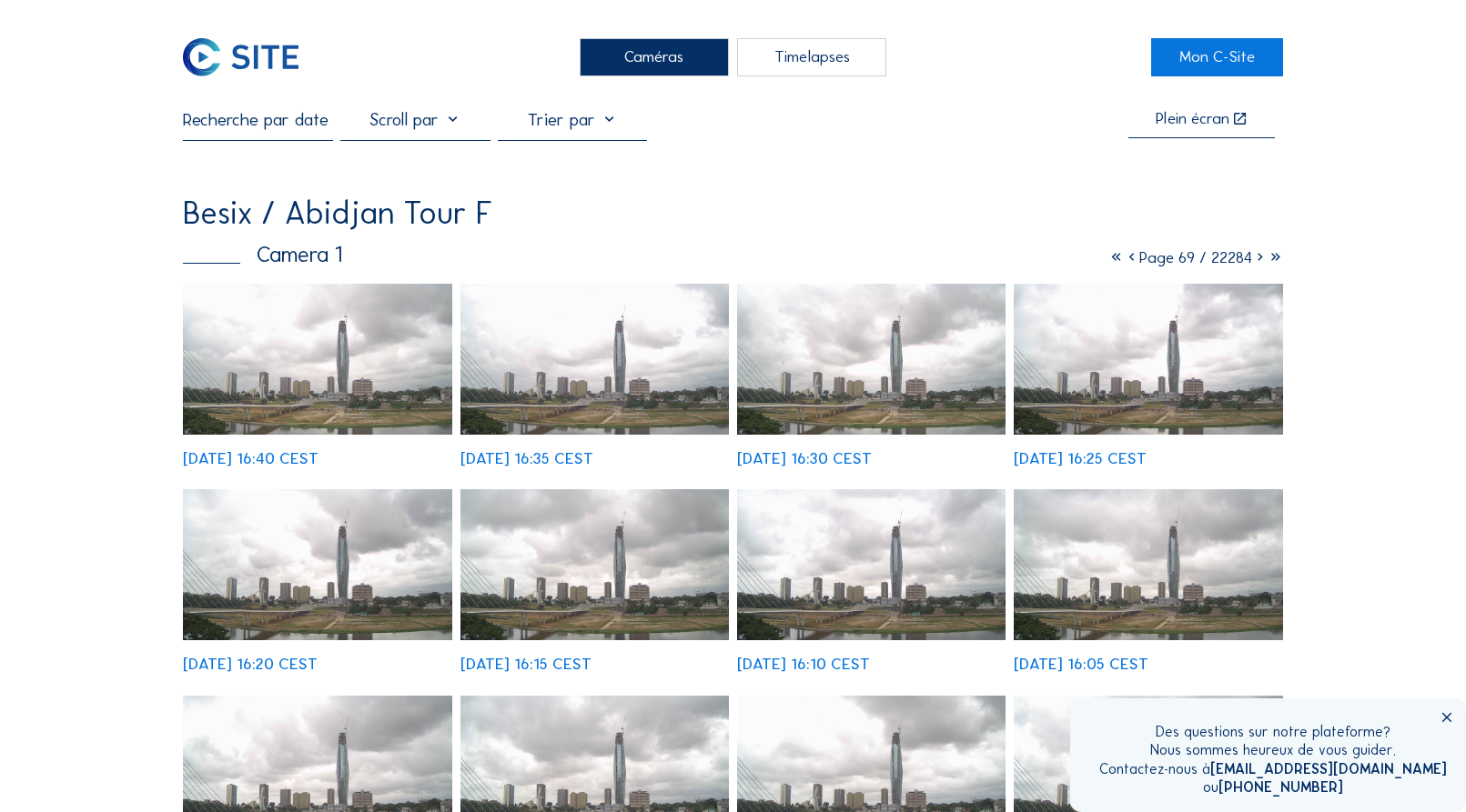
click at [1256, 260] on icon at bounding box center [1260, 257] width 15 height 20
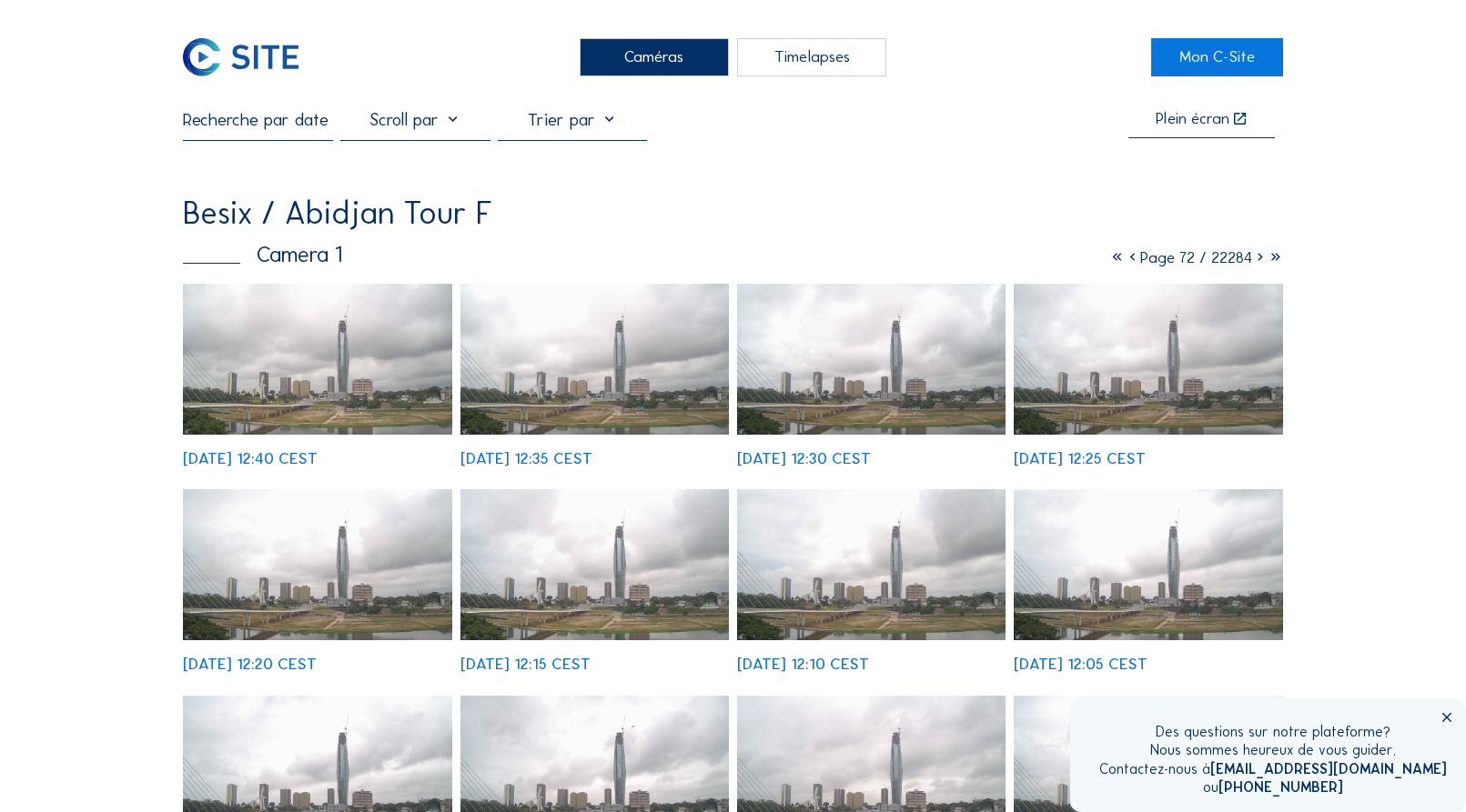
click at [1256, 260] on icon at bounding box center [1260, 257] width 15 height 20
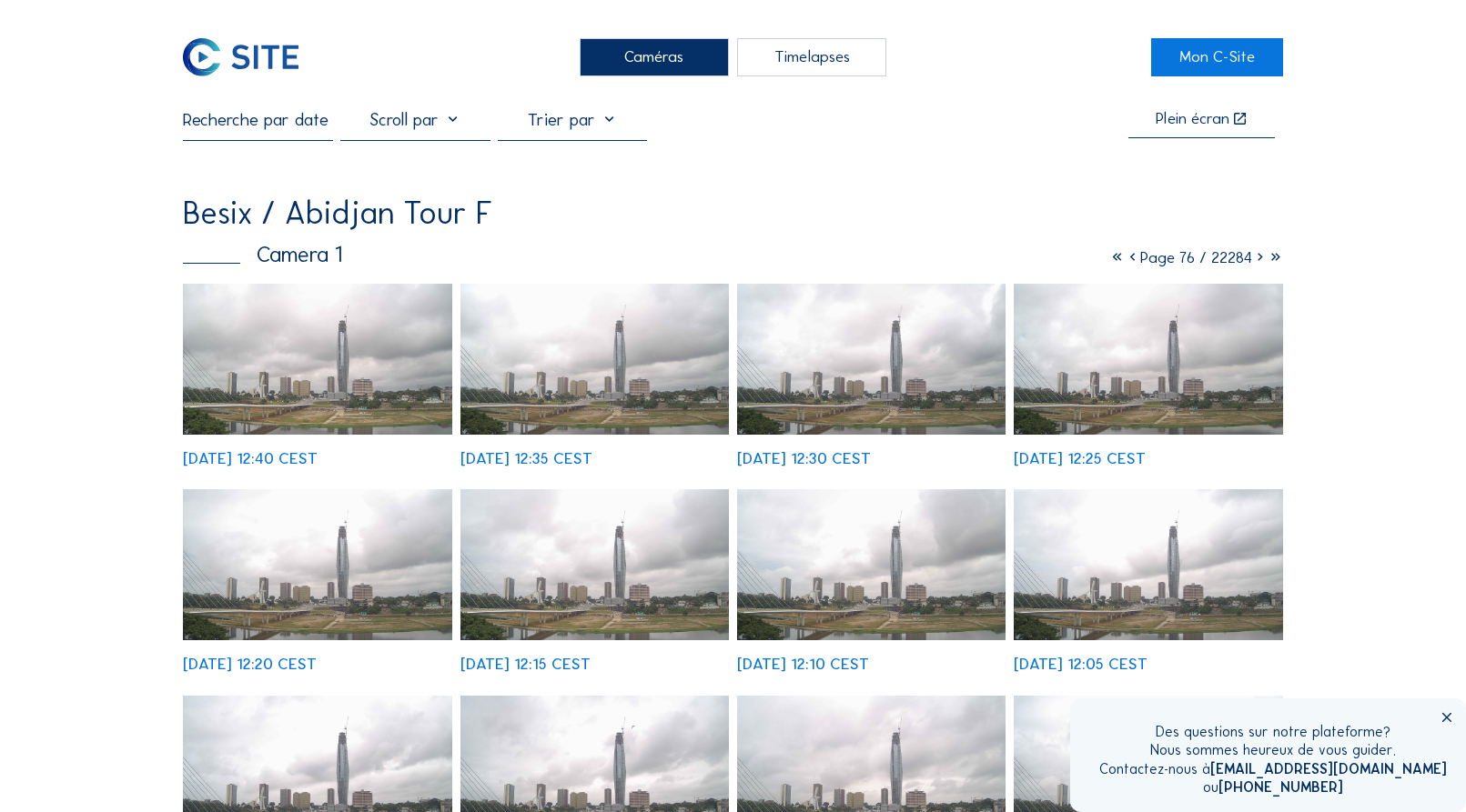
click at [1256, 260] on icon at bounding box center [1260, 257] width 15 height 20
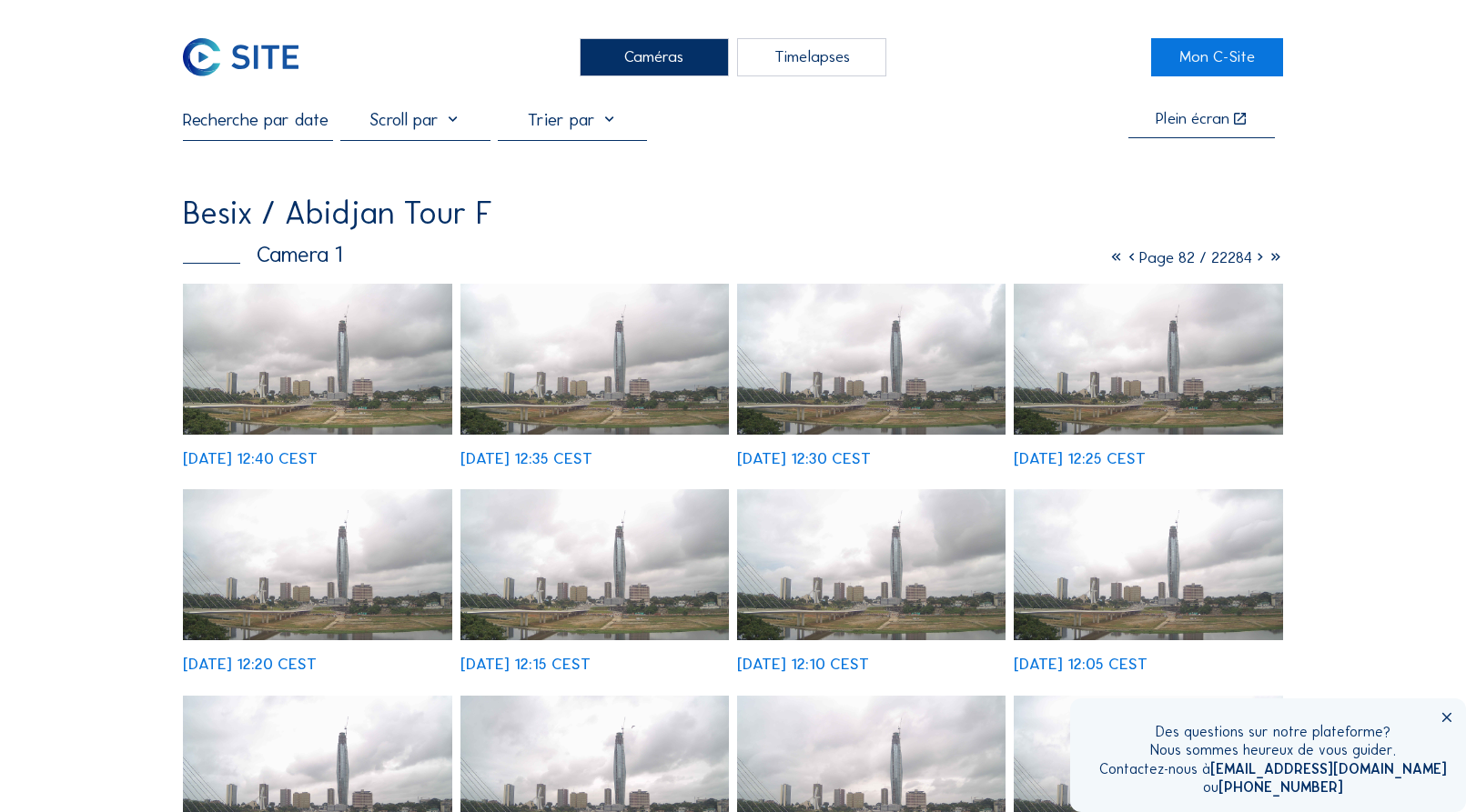
click at [1256, 260] on icon at bounding box center [1260, 257] width 15 height 20
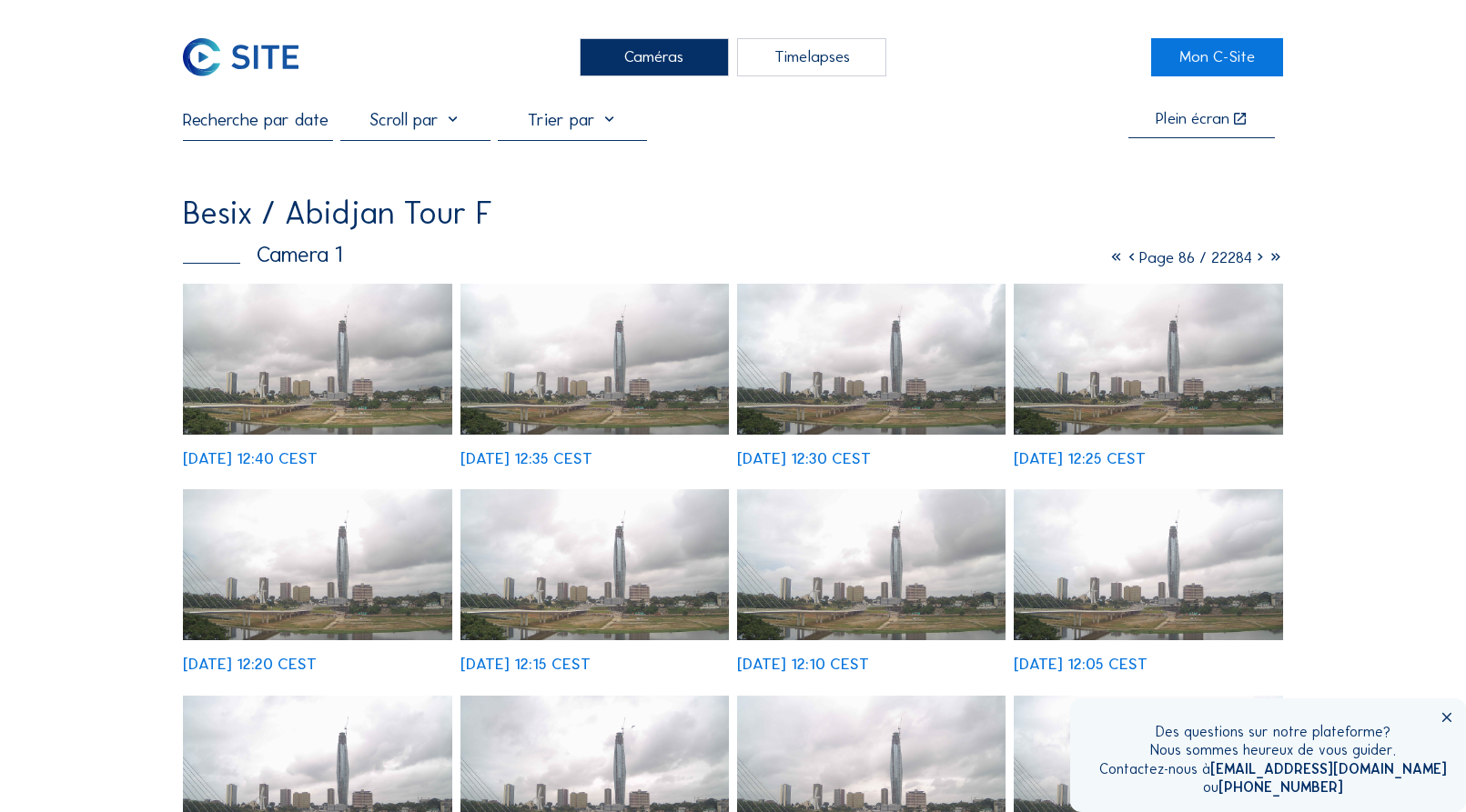
click at [1256, 260] on icon at bounding box center [1260, 257] width 15 height 20
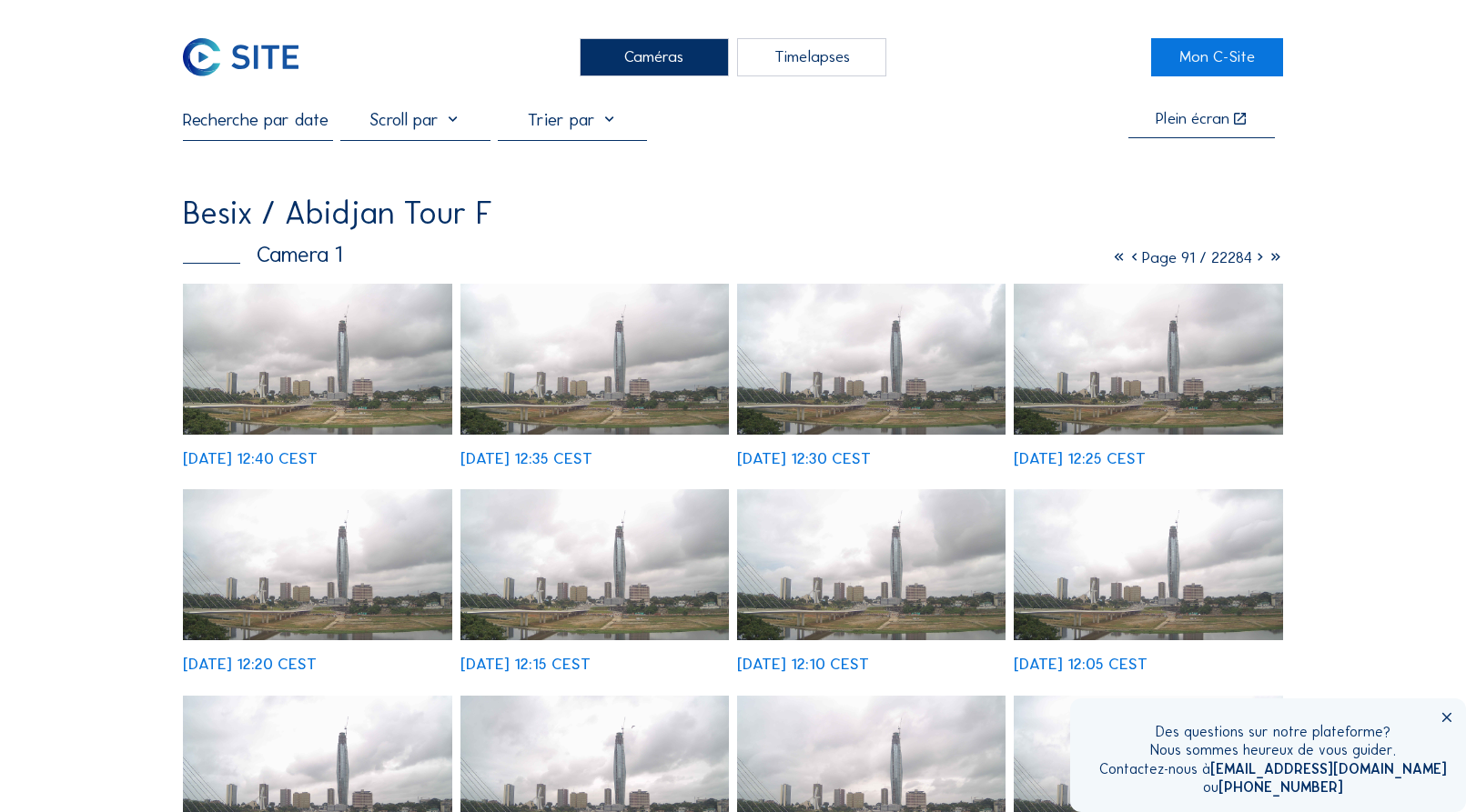
click at [1256, 260] on icon at bounding box center [1260, 257] width 15 height 20
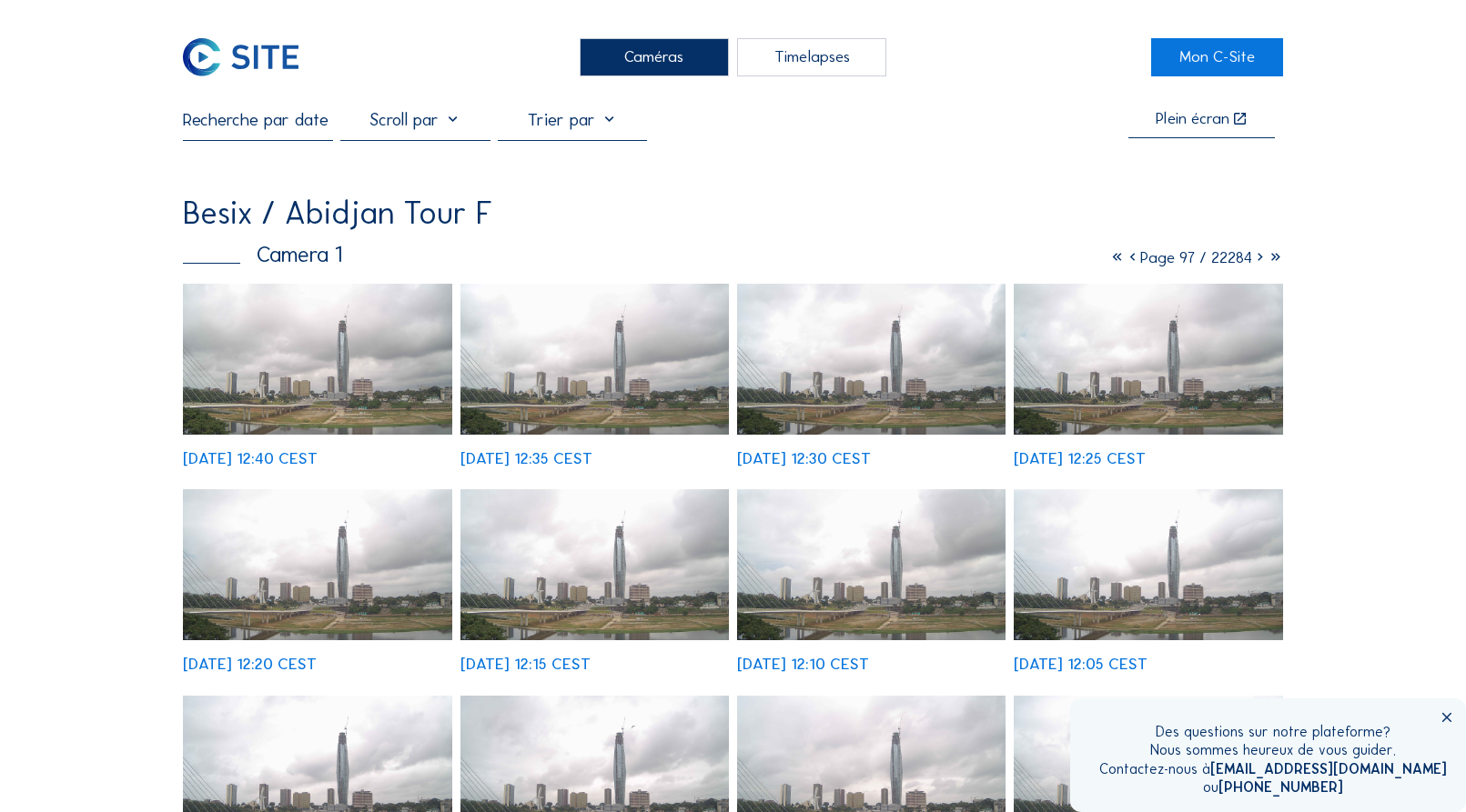
click at [1256, 260] on icon at bounding box center [1260, 257] width 15 height 20
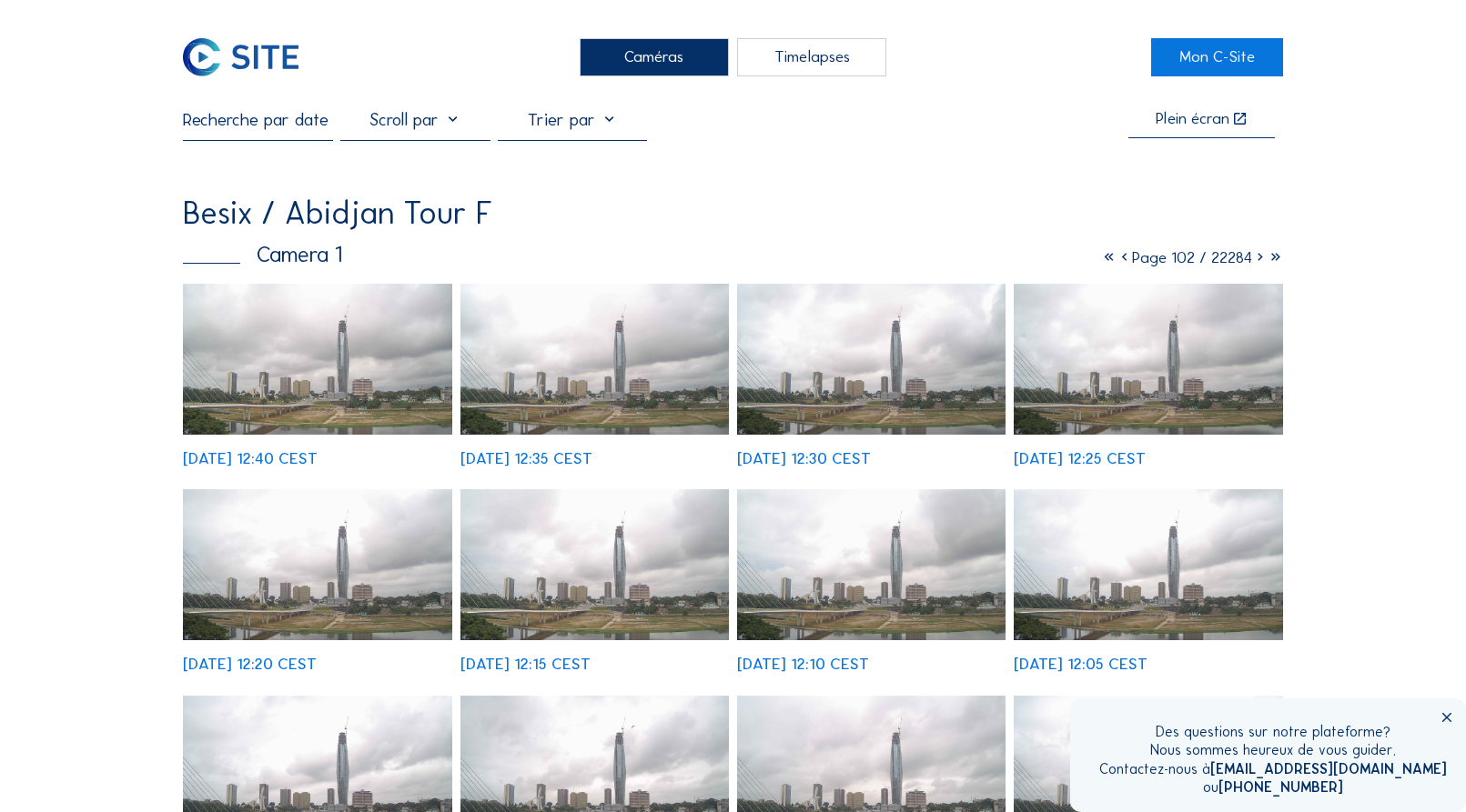
click at [1256, 260] on icon at bounding box center [1260, 257] width 15 height 20
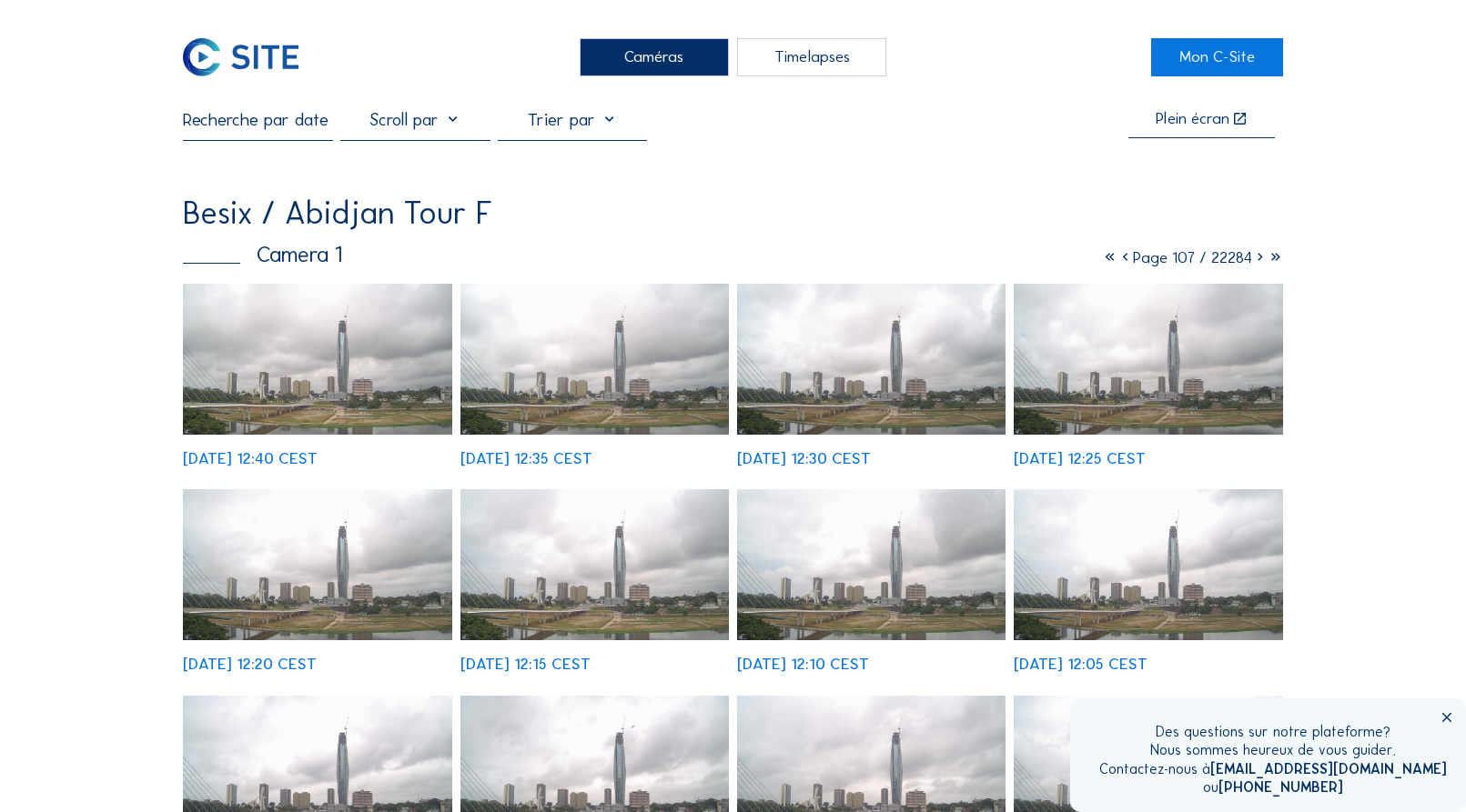
click at [1256, 260] on icon at bounding box center [1260, 257] width 15 height 20
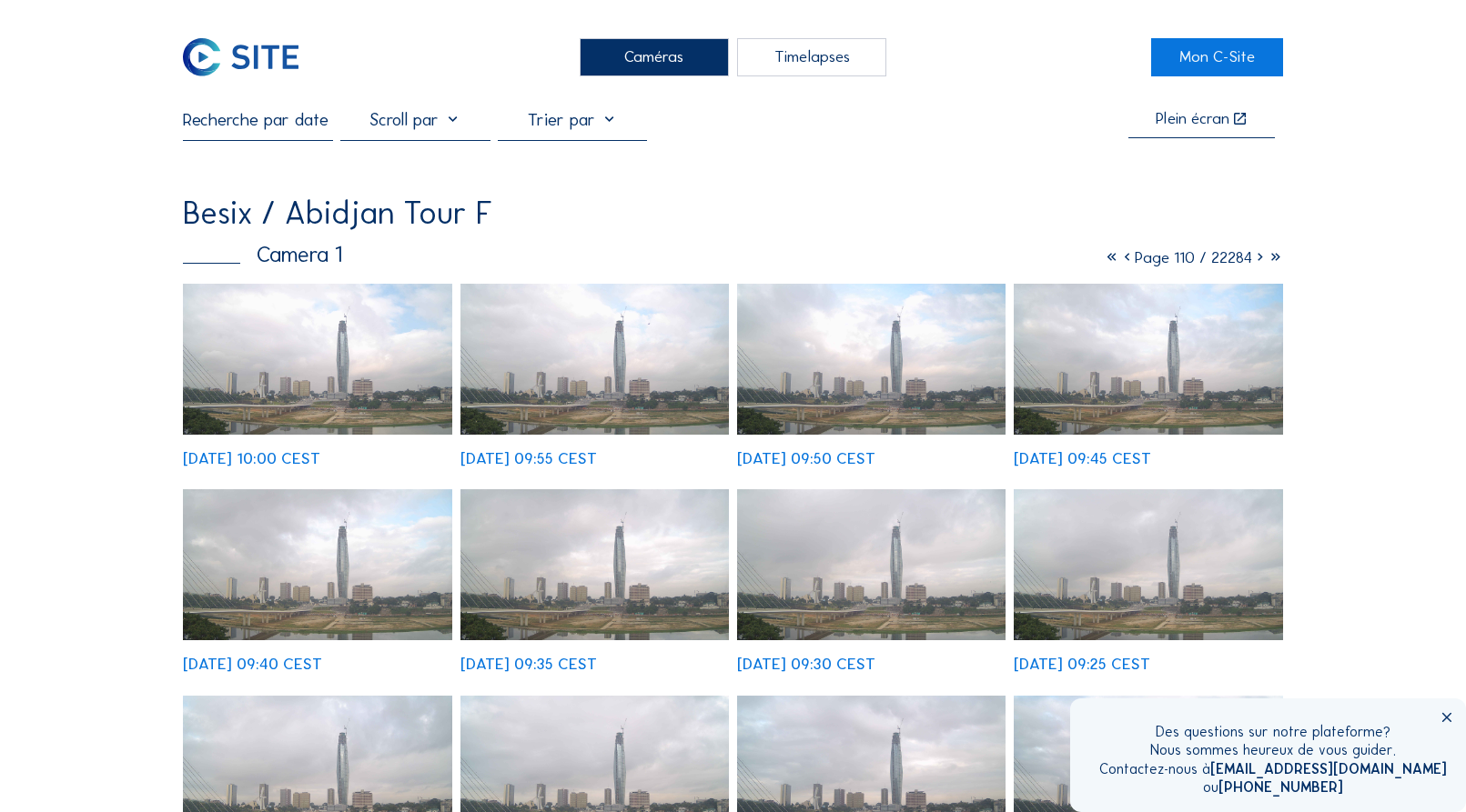
click at [635, 355] on img at bounding box center [594, 359] width 269 height 151
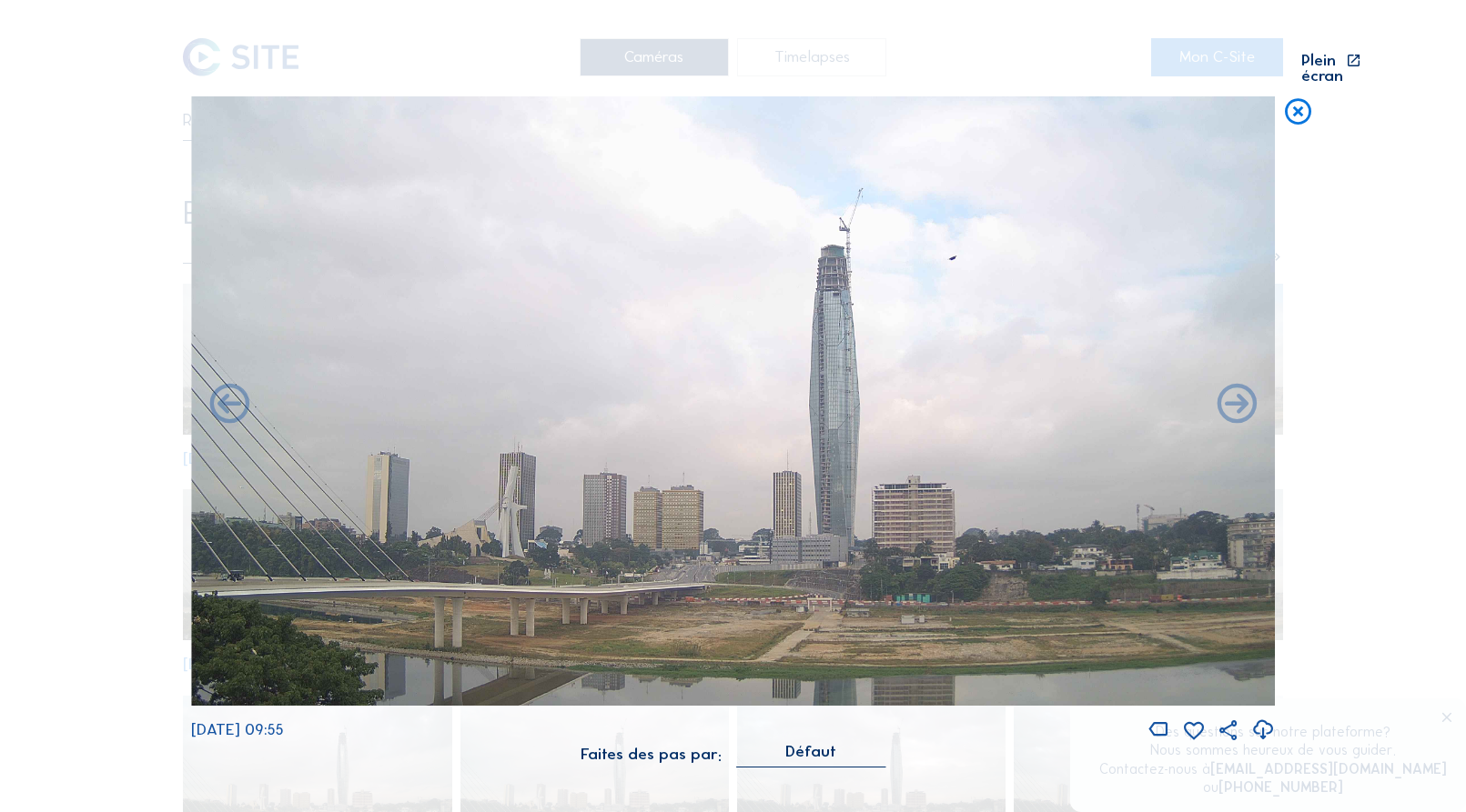
click at [1259, 719] on icon at bounding box center [1262, 730] width 24 height 29
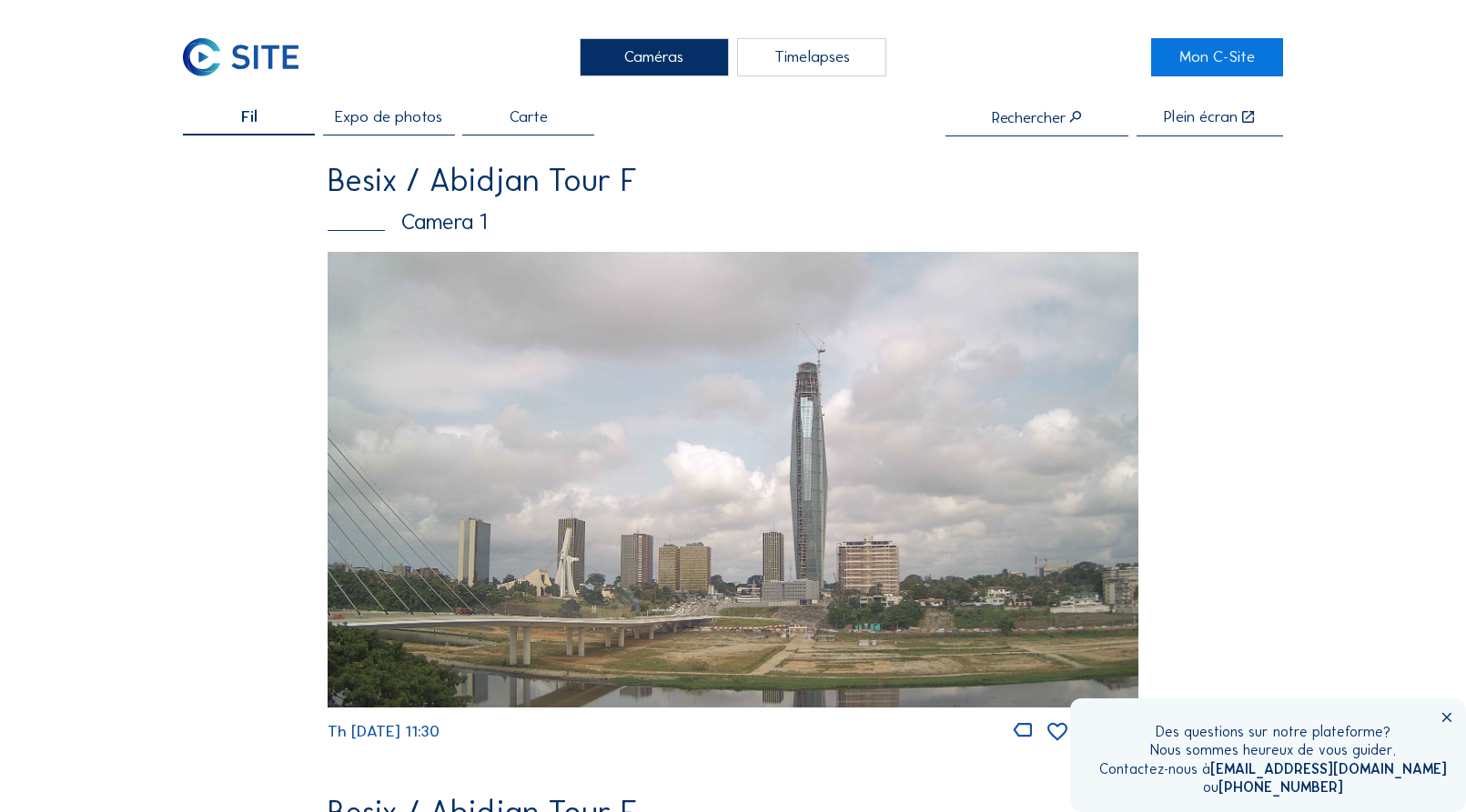
click at [497, 275] on img at bounding box center [733, 479] width 810 height 456
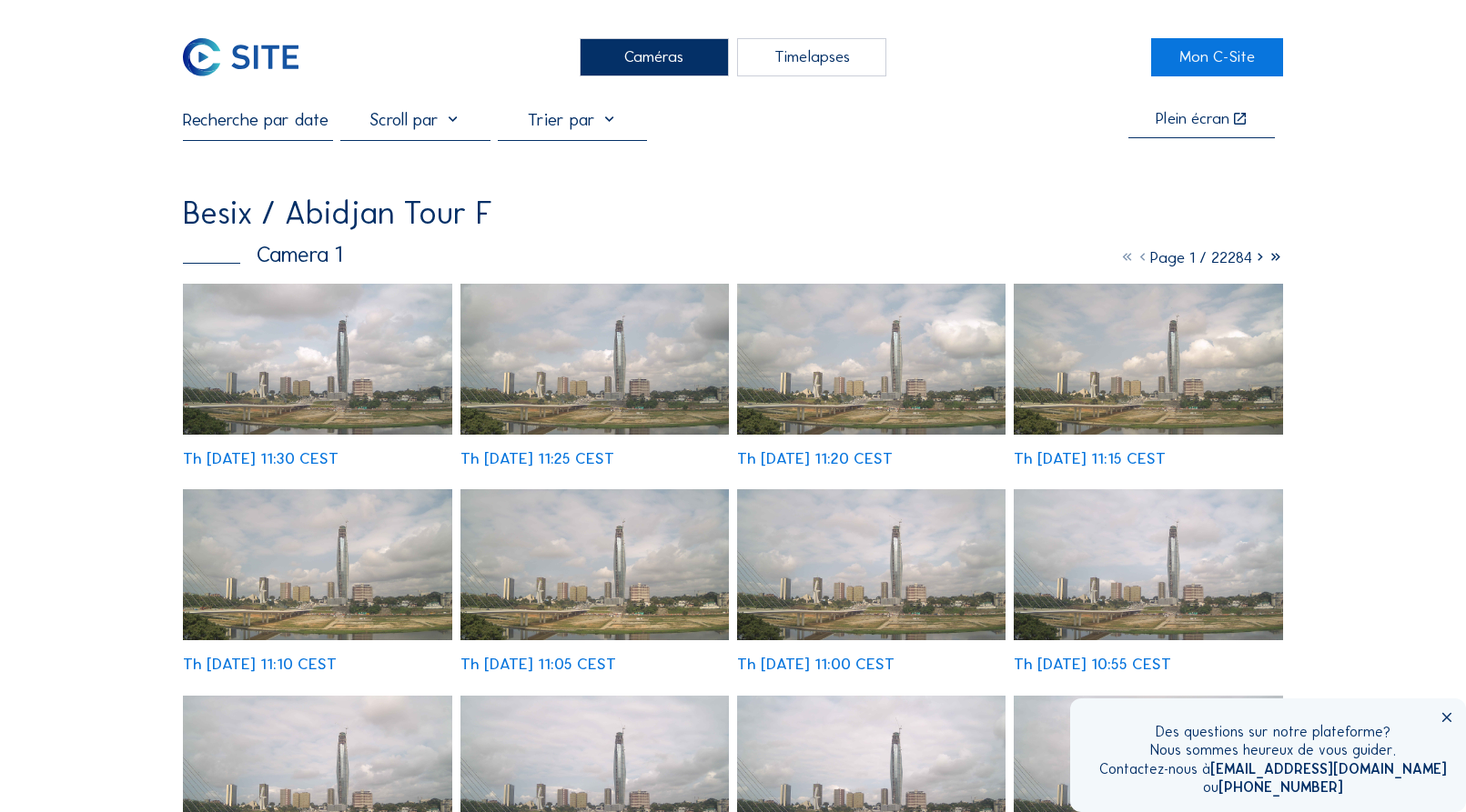
click at [1259, 261] on icon at bounding box center [1260, 257] width 15 height 20
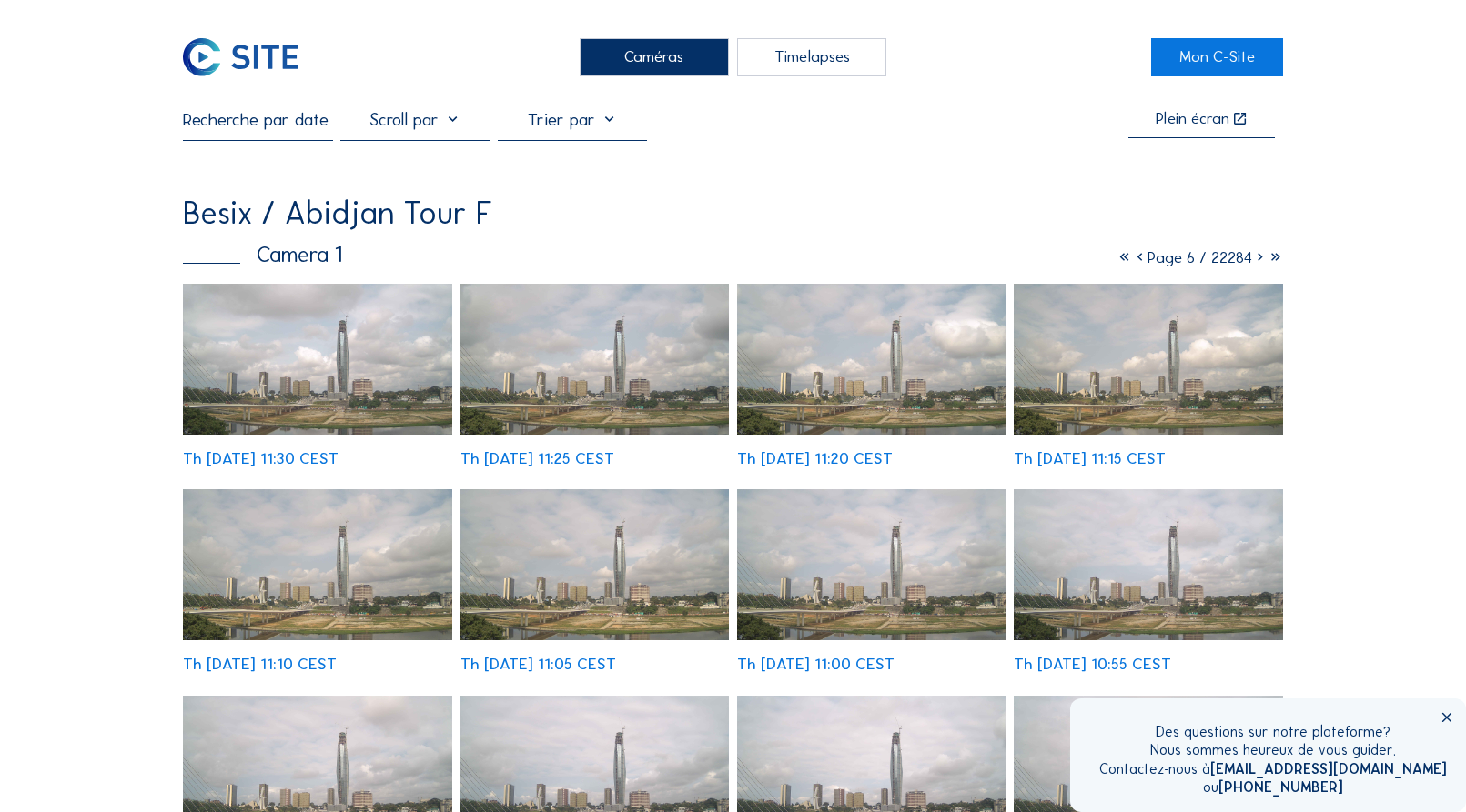
click at [1259, 261] on icon at bounding box center [1260, 257] width 15 height 20
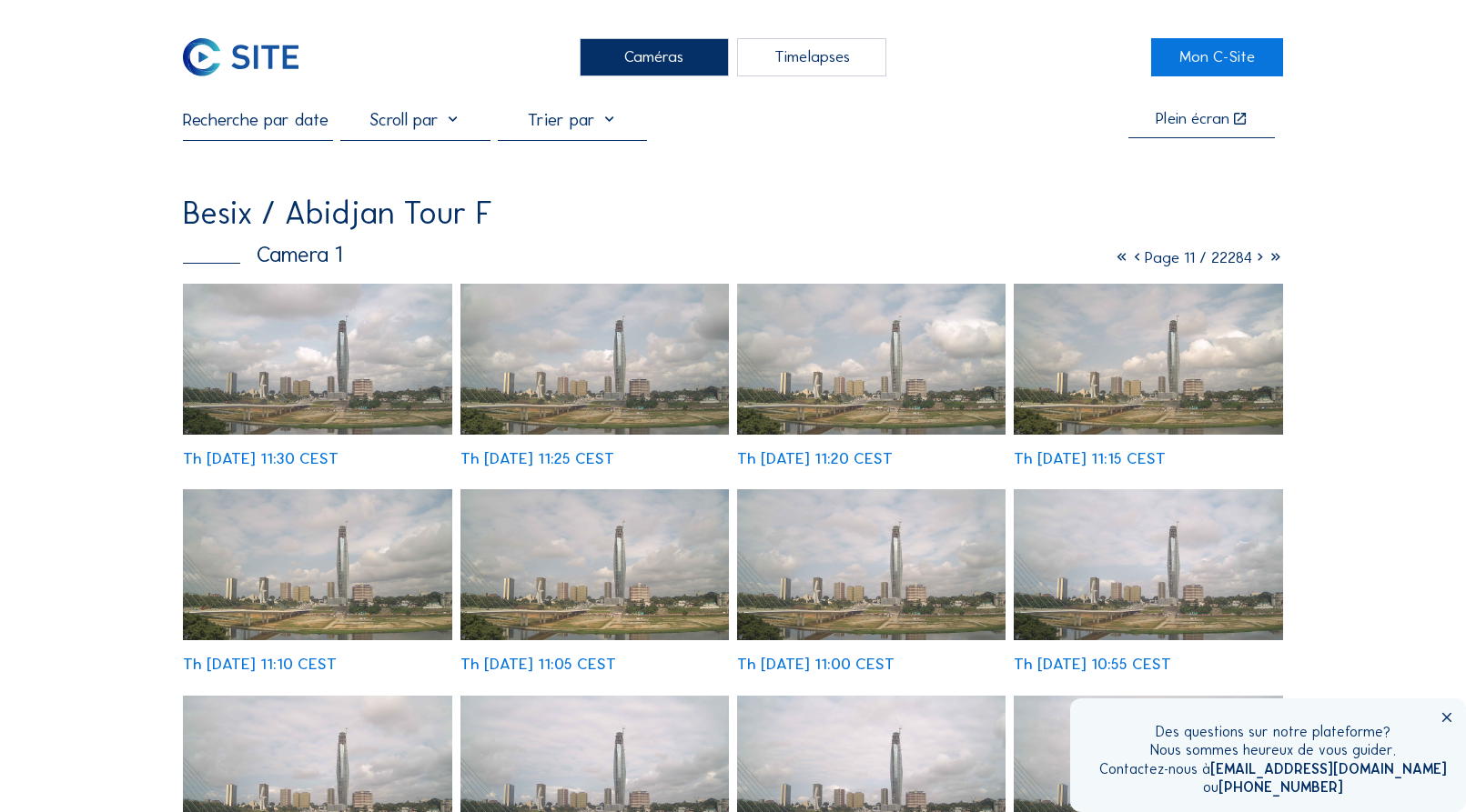
click at [1259, 261] on icon at bounding box center [1260, 257] width 15 height 20
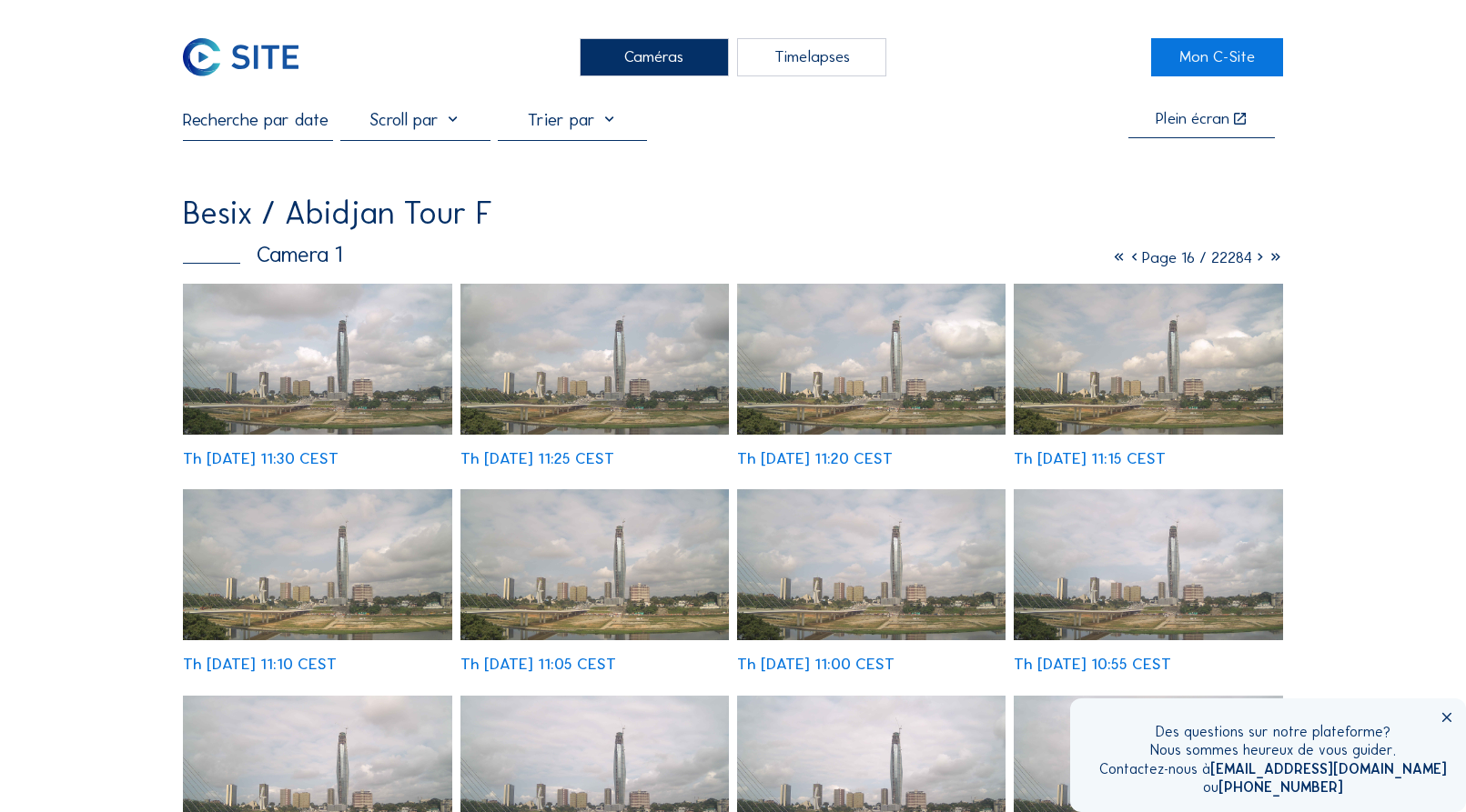
click at [1259, 261] on icon at bounding box center [1260, 257] width 15 height 20
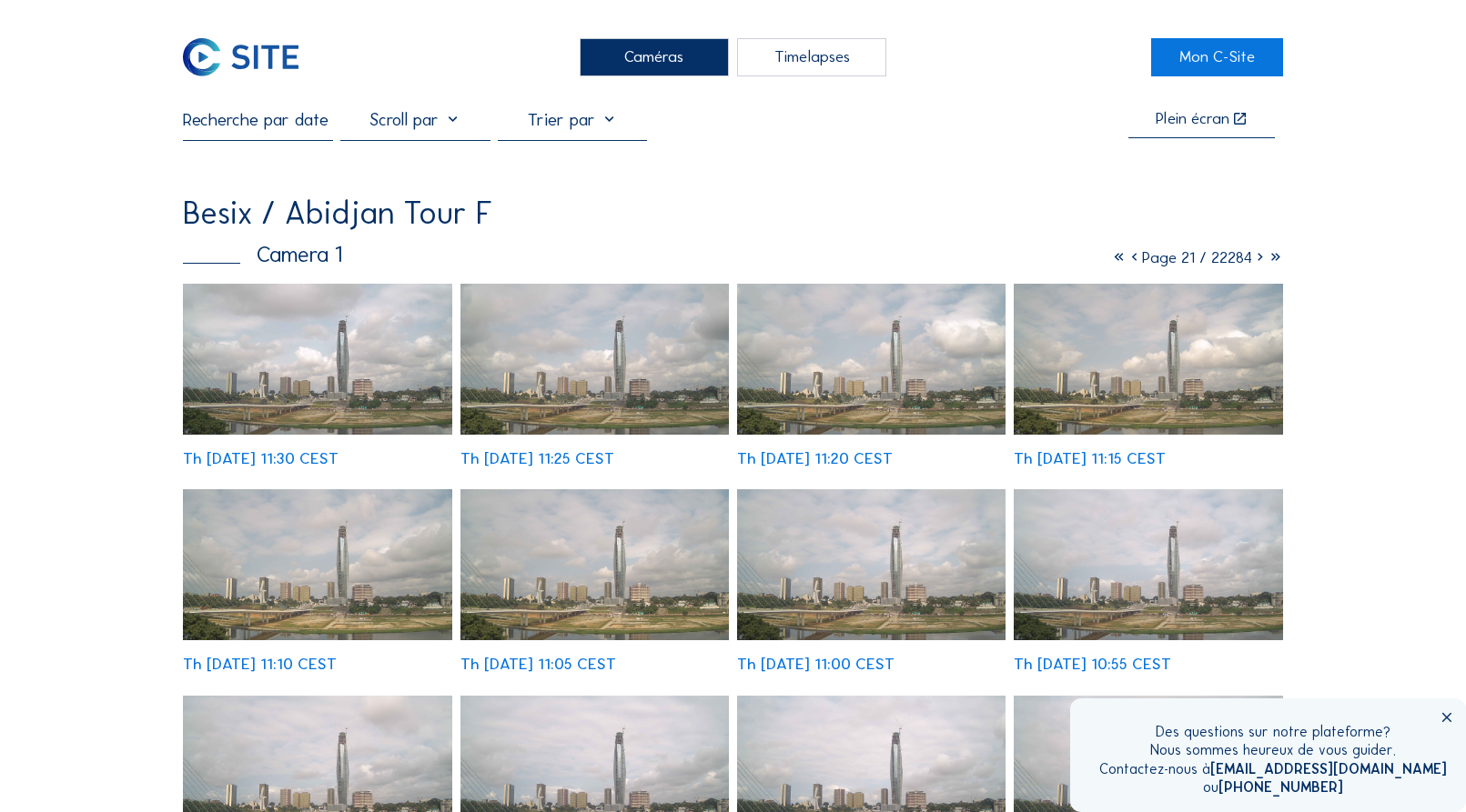
click at [1259, 261] on icon at bounding box center [1260, 257] width 15 height 20
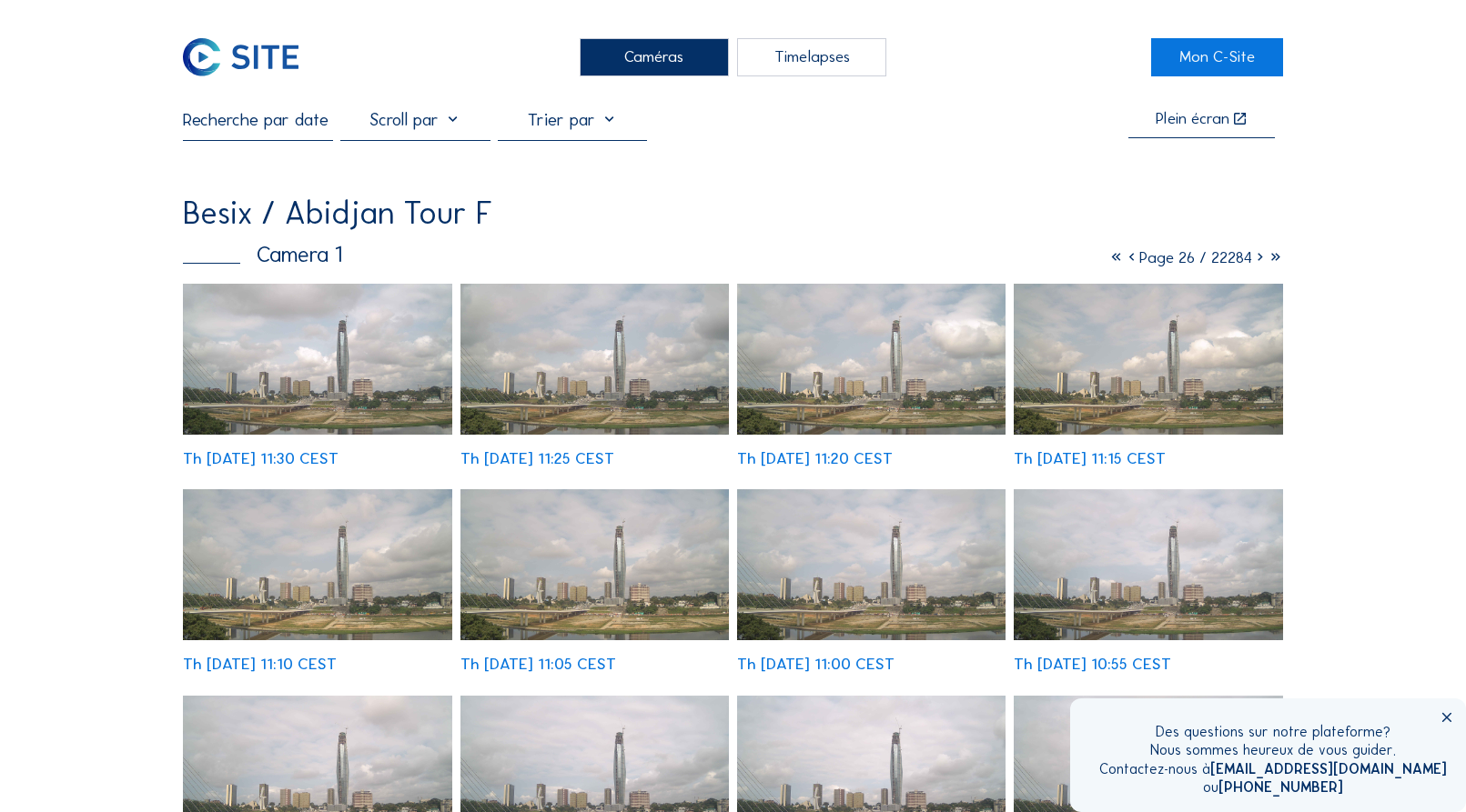
click at [1259, 261] on icon at bounding box center [1260, 257] width 15 height 20
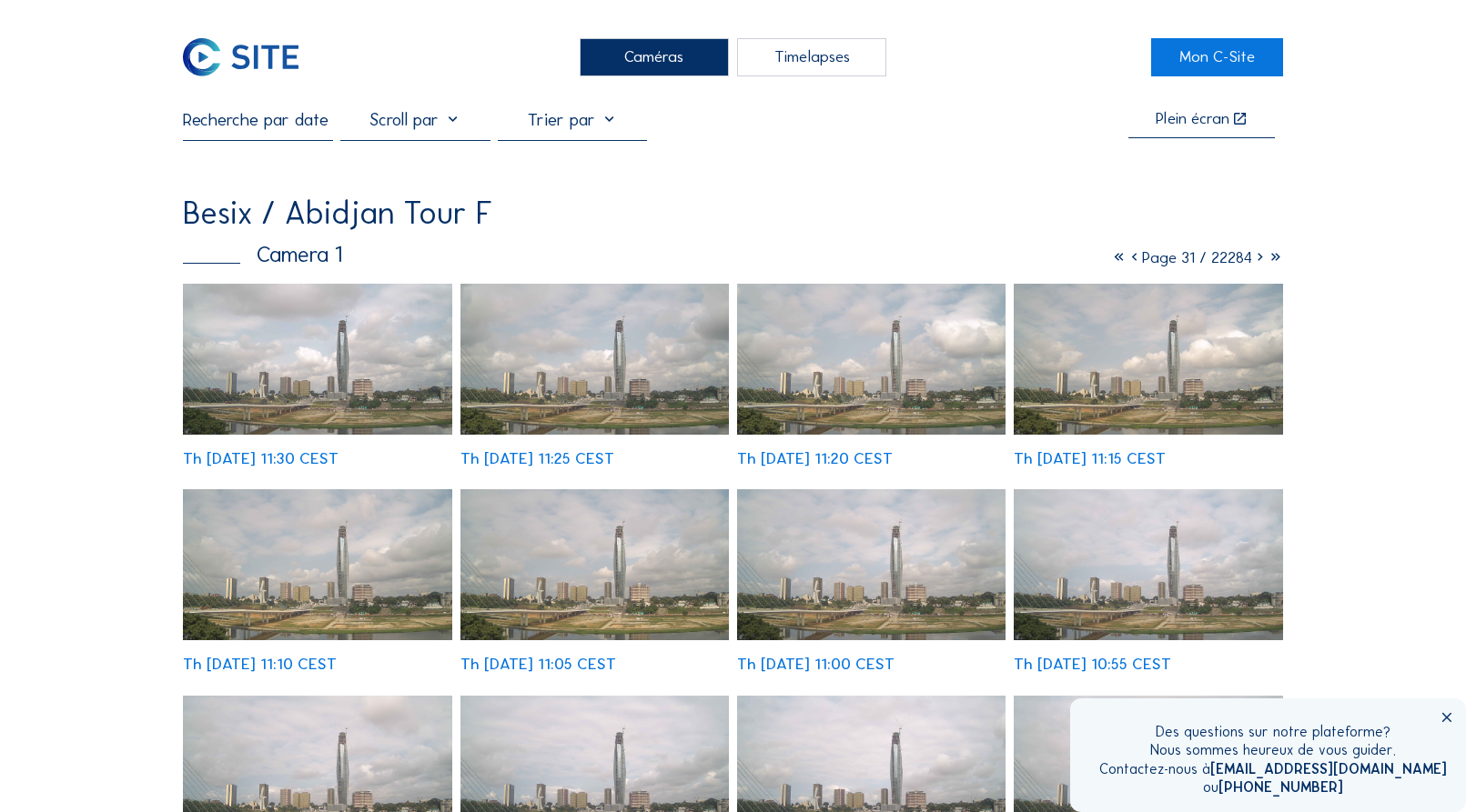
click at [1259, 261] on icon at bounding box center [1260, 257] width 15 height 20
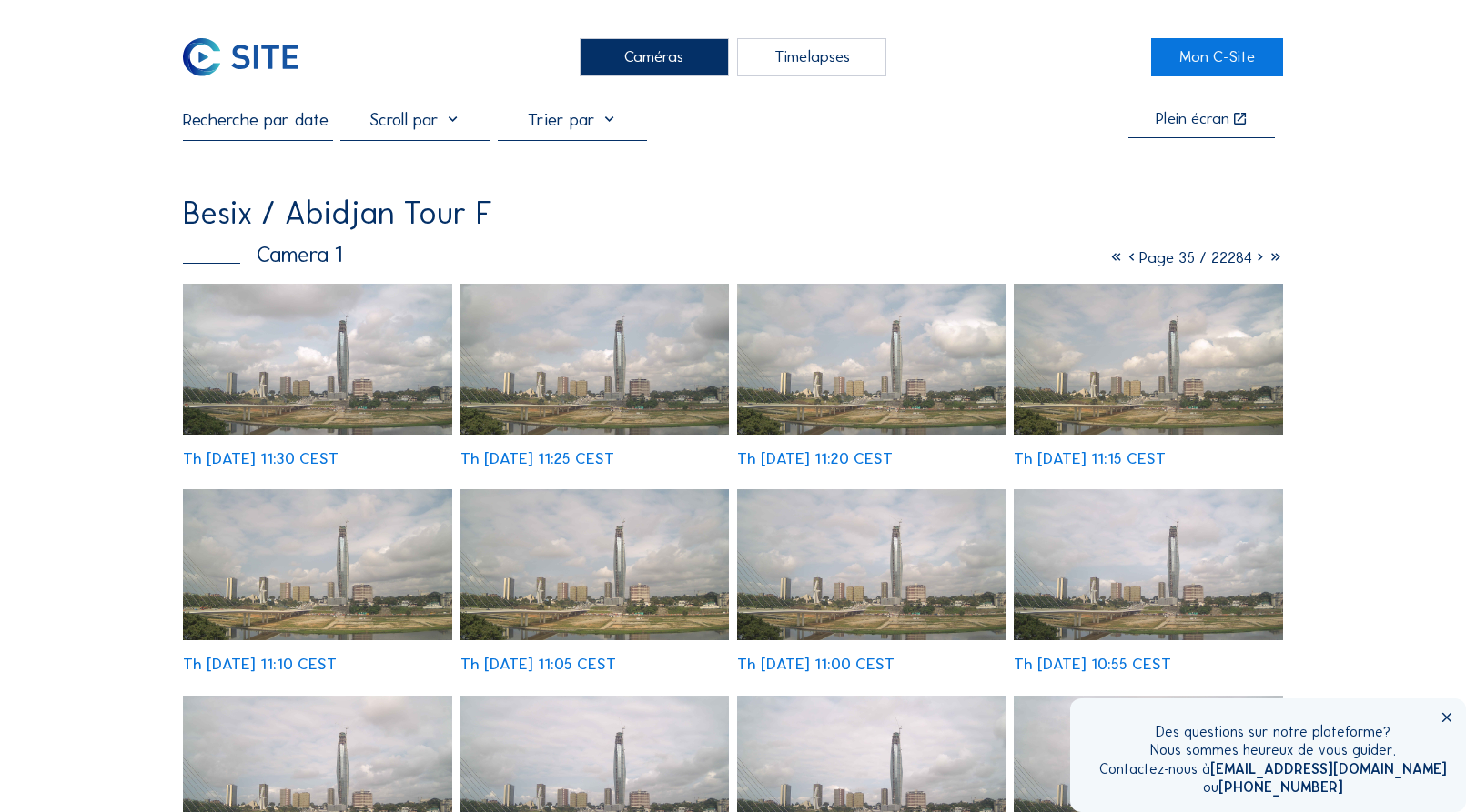
click at [1259, 261] on icon at bounding box center [1260, 257] width 15 height 20
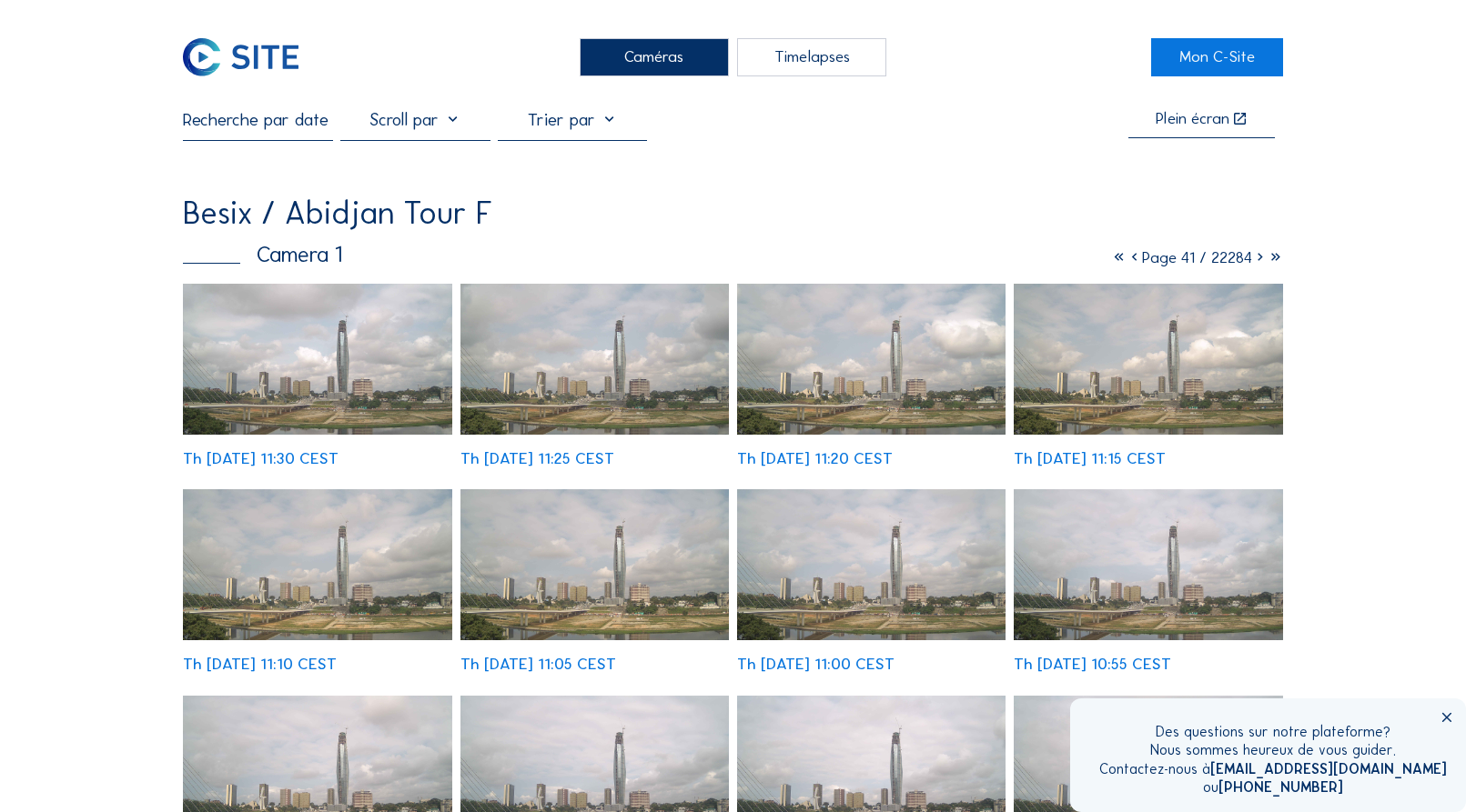
click at [1259, 261] on icon at bounding box center [1260, 257] width 15 height 20
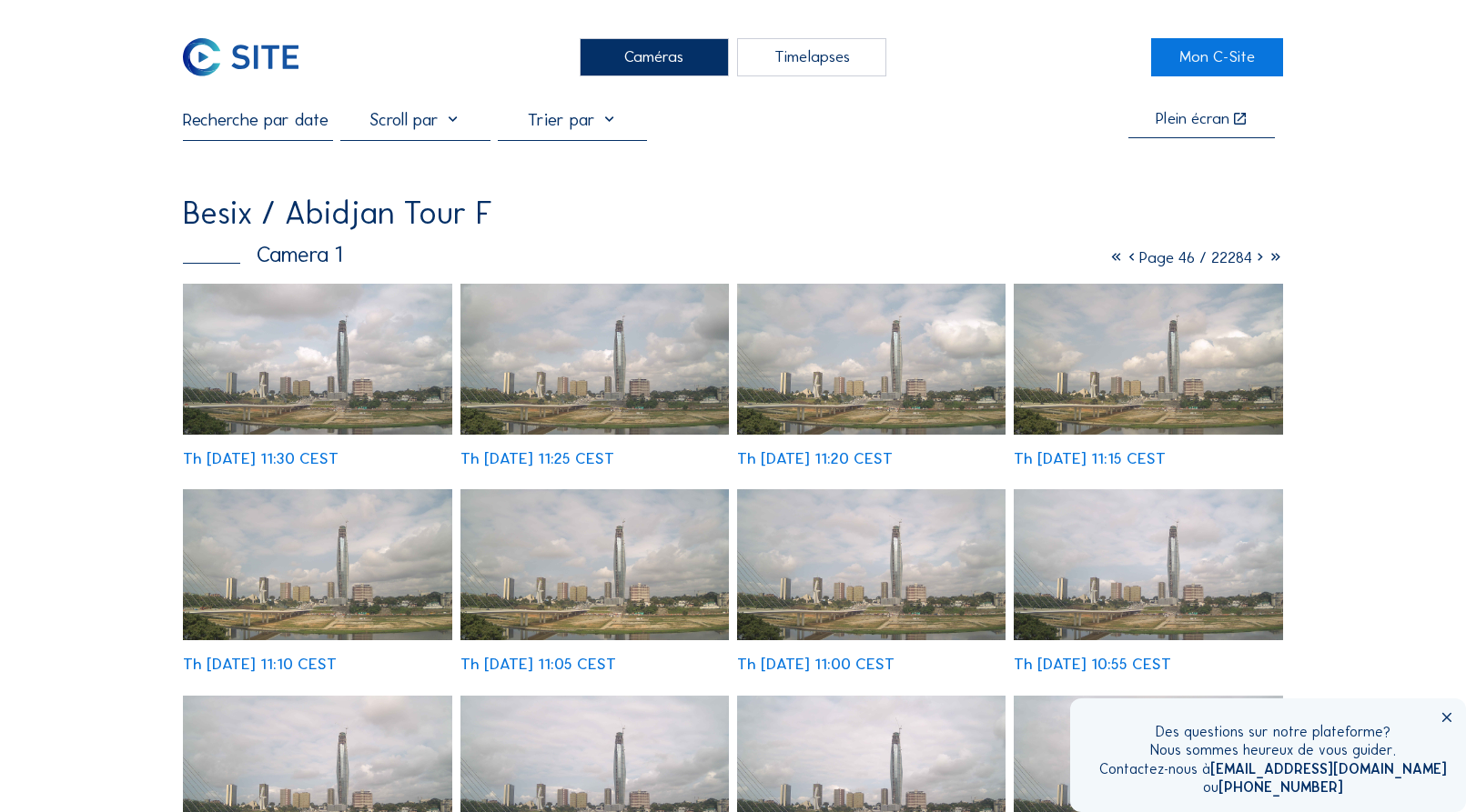
click at [1259, 261] on icon at bounding box center [1260, 257] width 15 height 20
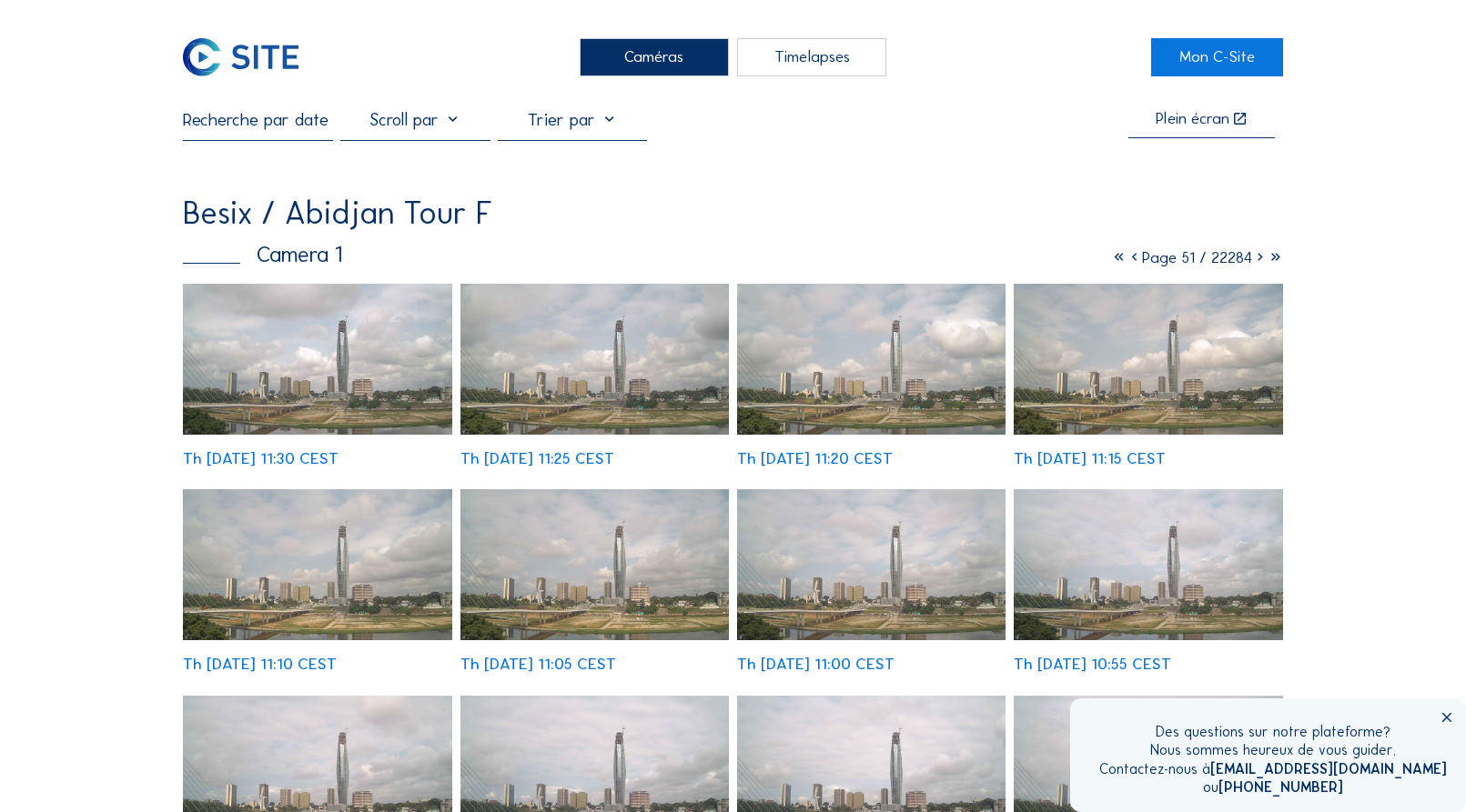
click at [1259, 261] on icon at bounding box center [1260, 257] width 15 height 20
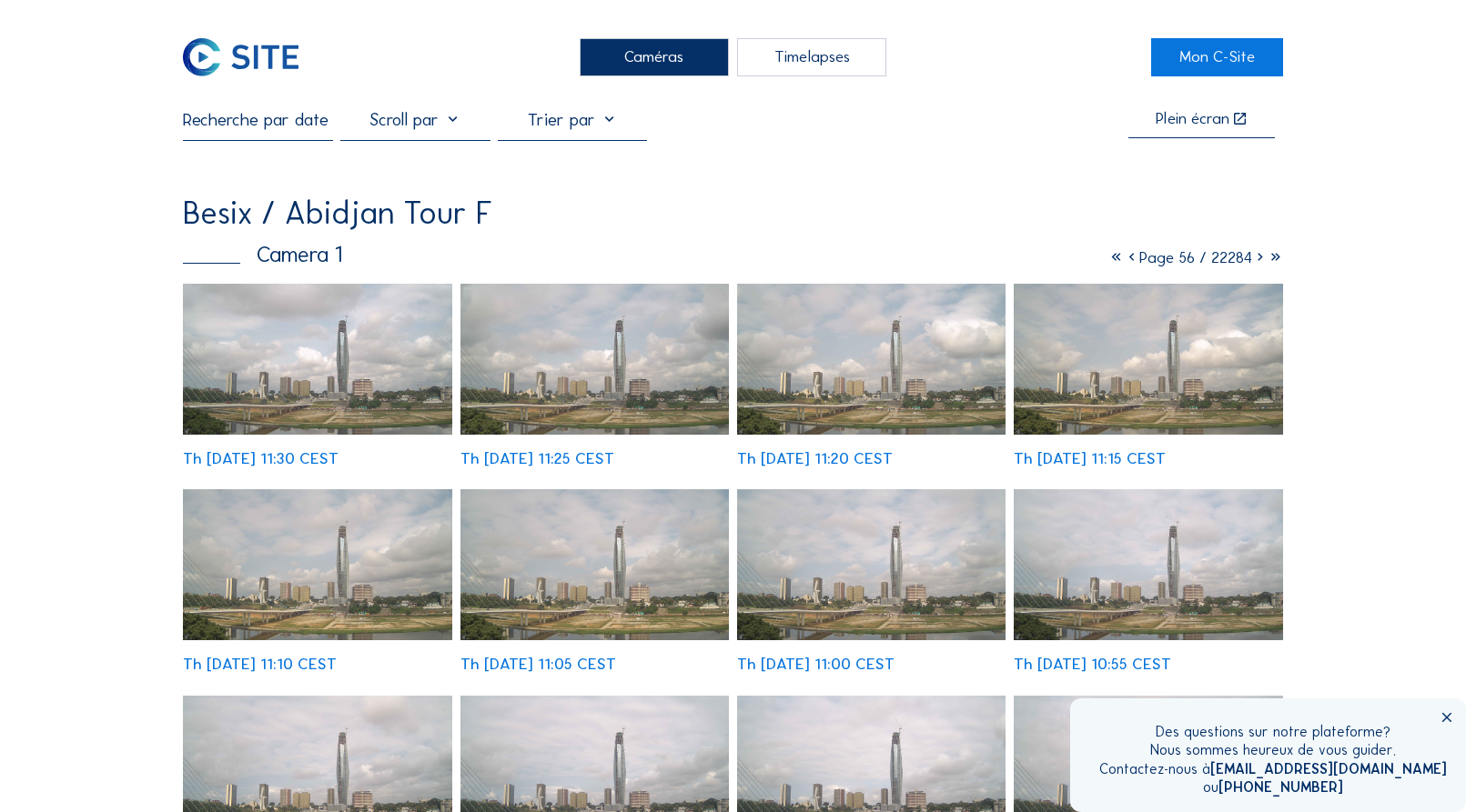
click at [1259, 261] on icon at bounding box center [1260, 257] width 15 height 20
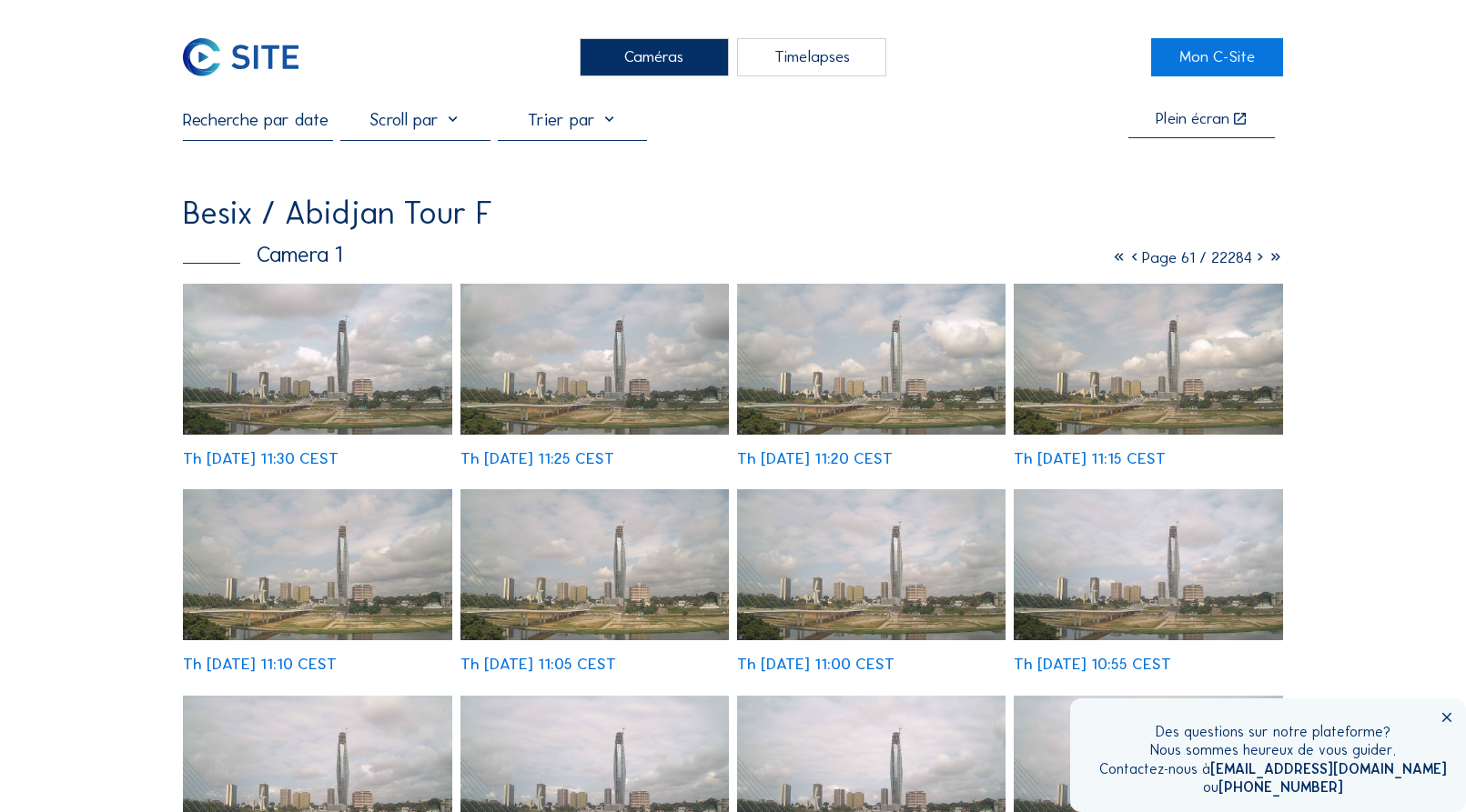
click at [1259, 261] on icon at bounding box center [1260, 257] width 15 height 20
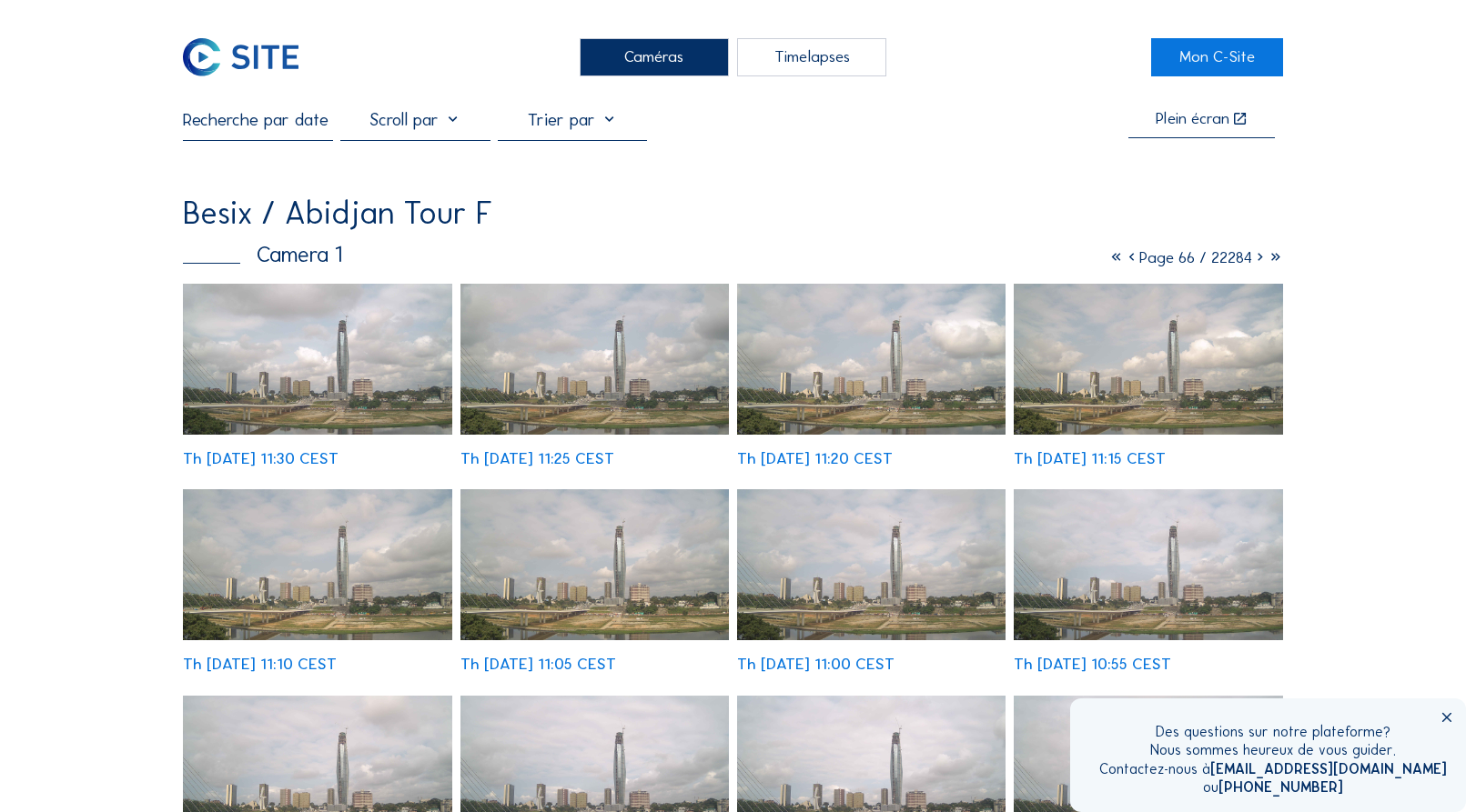
click at [1259, 261] on icon at bounding box center [1260, 257] width 15 height 20
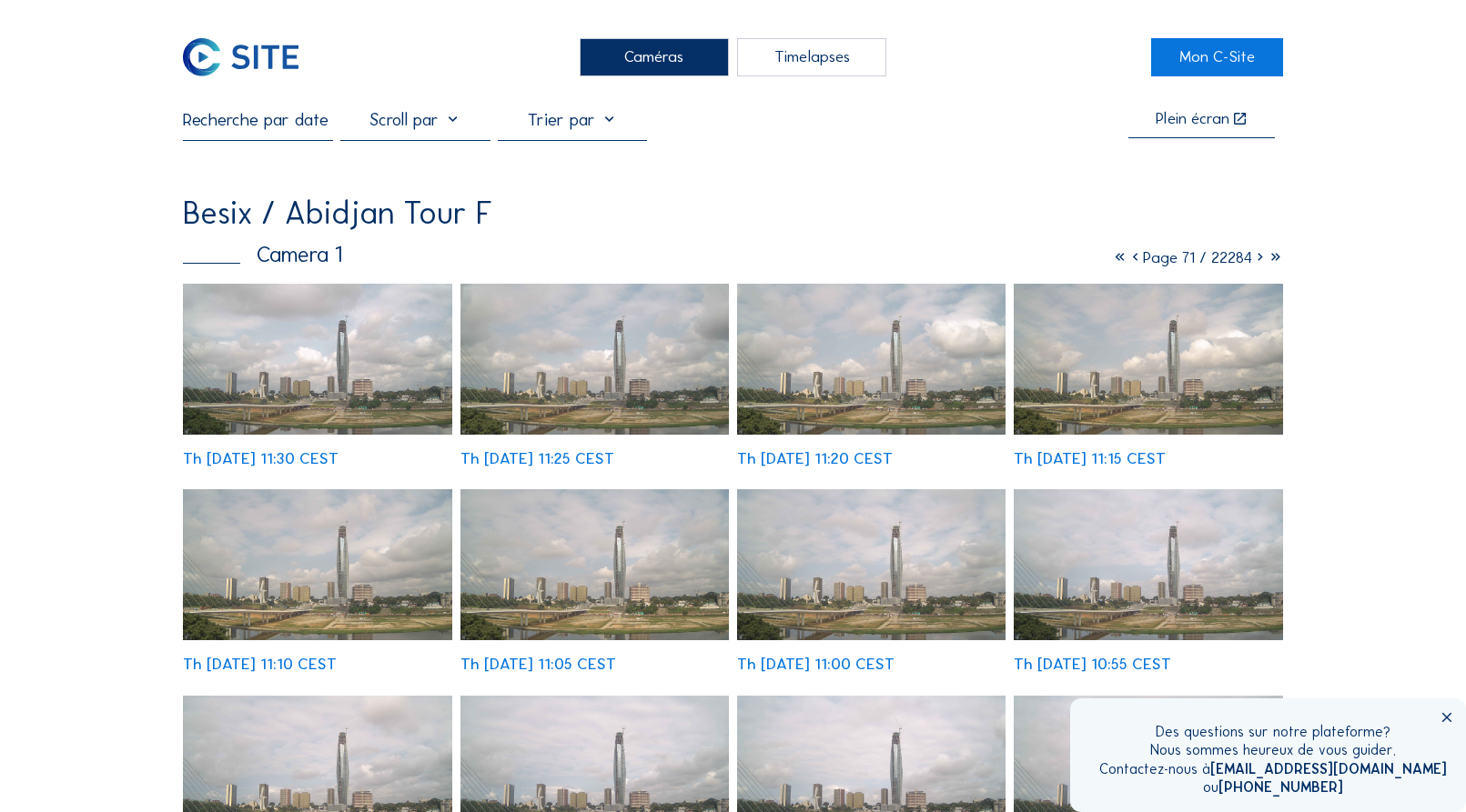
click at [1259, 261] on icon at bounding box center [1260, 257] width 15 height 20
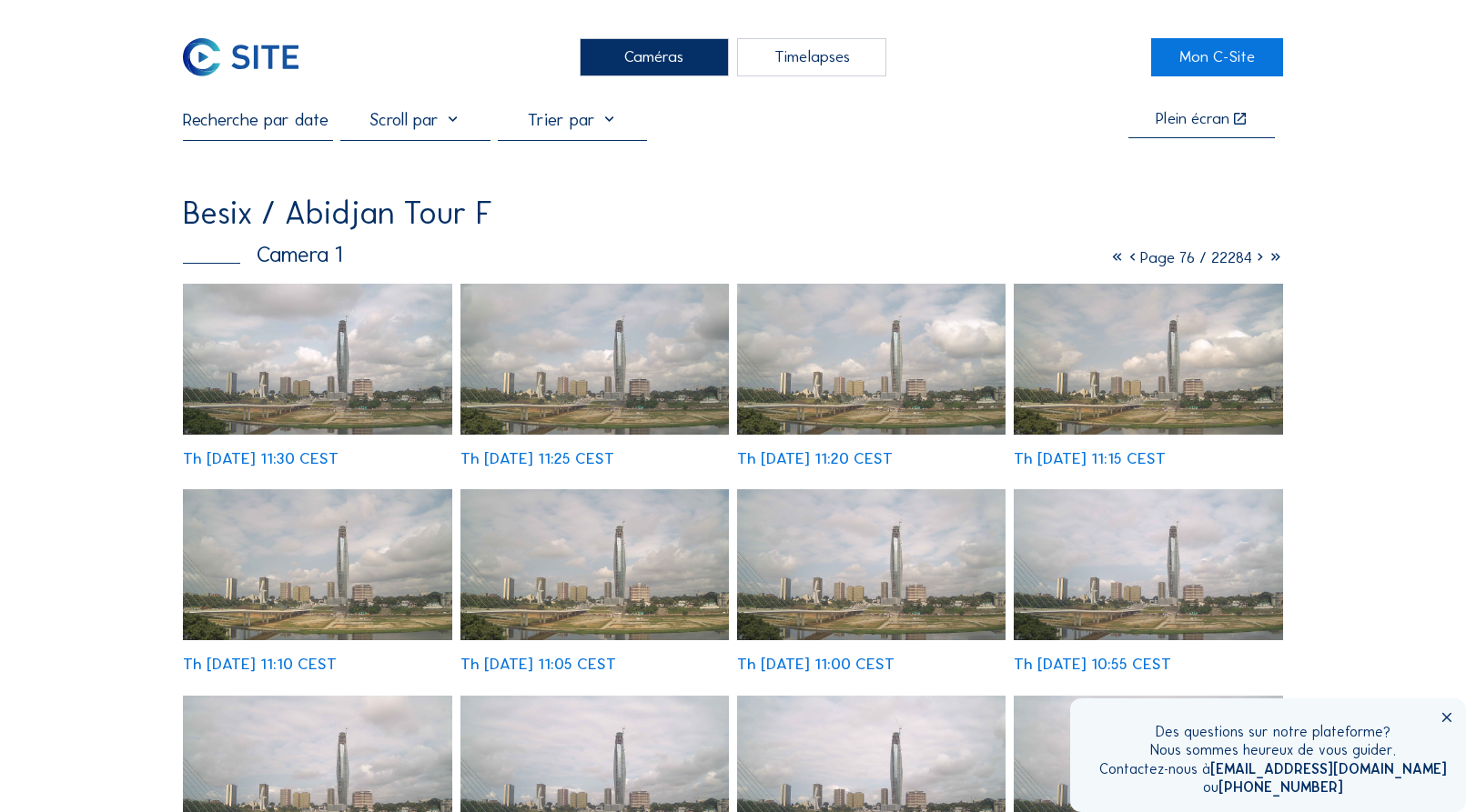
click at [1259, 261] on icon at bounding box center [1260, 257] width 15 height 20
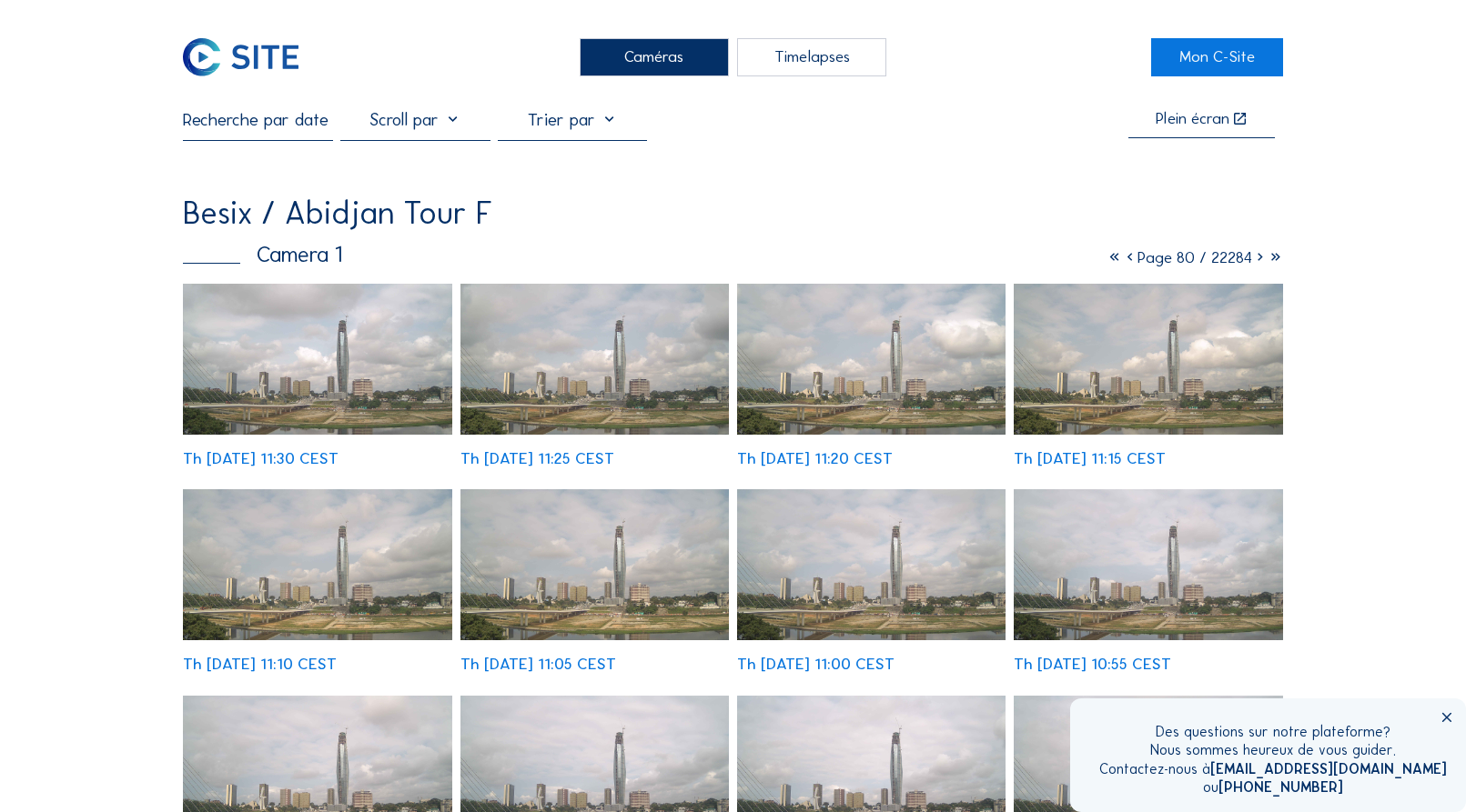
click at [1259, 261] on icon at bounding box center [1260, 257] width 15 height 20
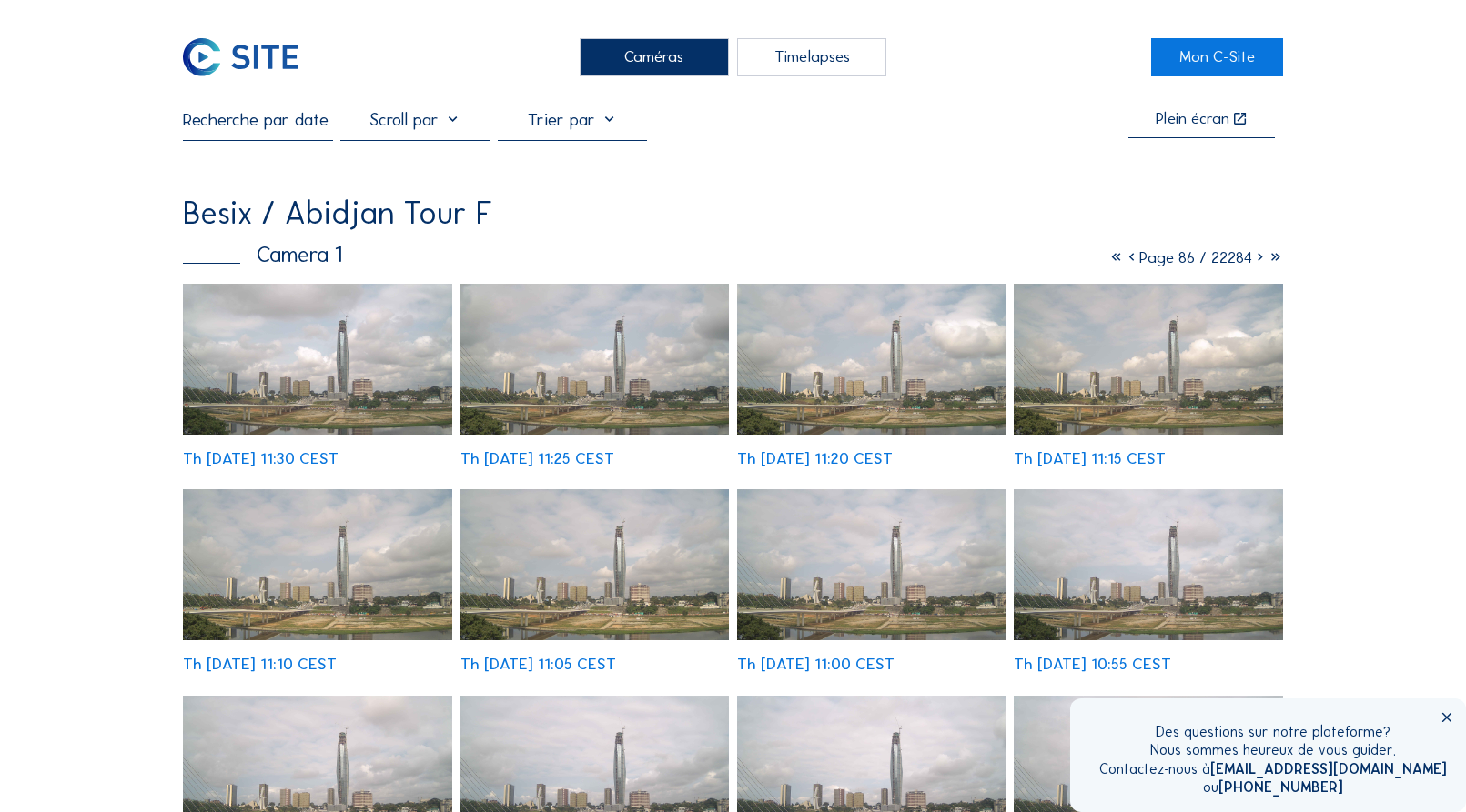
click at [1259, 261] on icon at bounding box center [1260, 257] width 15 height 20
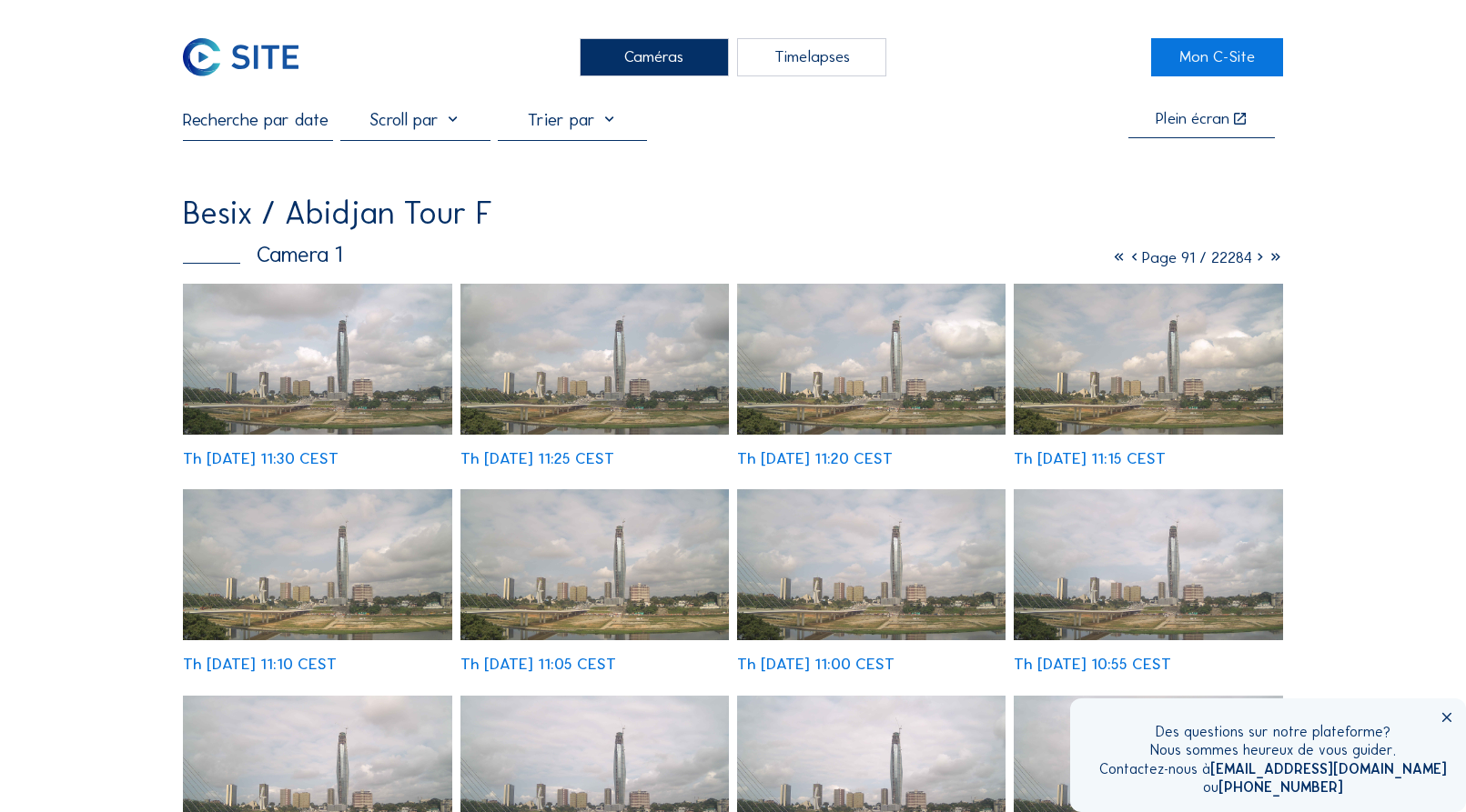
click at [1259, 261] on icon at bounding box center [1260, 257] width 15 height 20
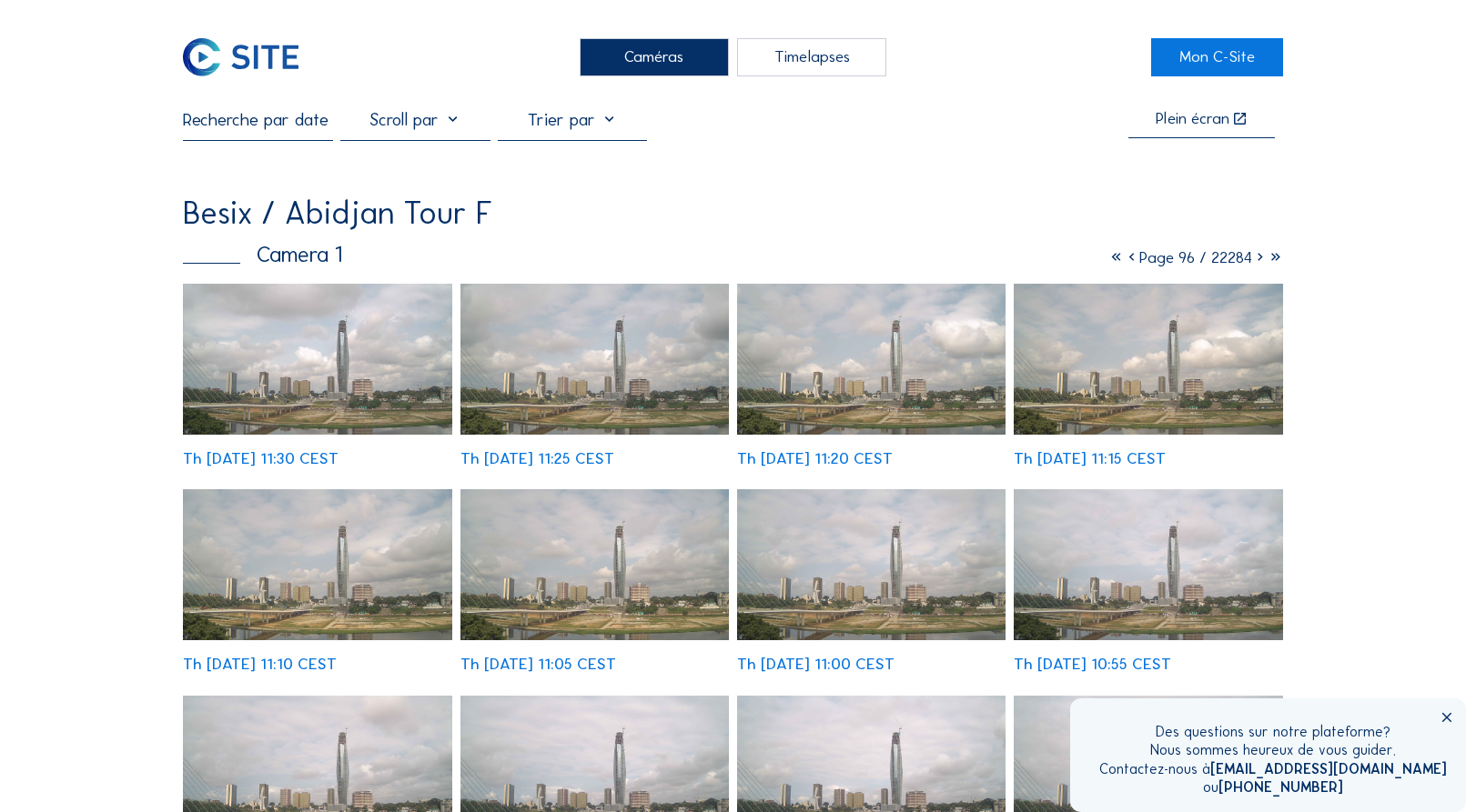
click at [1259, 261] on icon at bounding box center [1260, 257] width 15 height 20
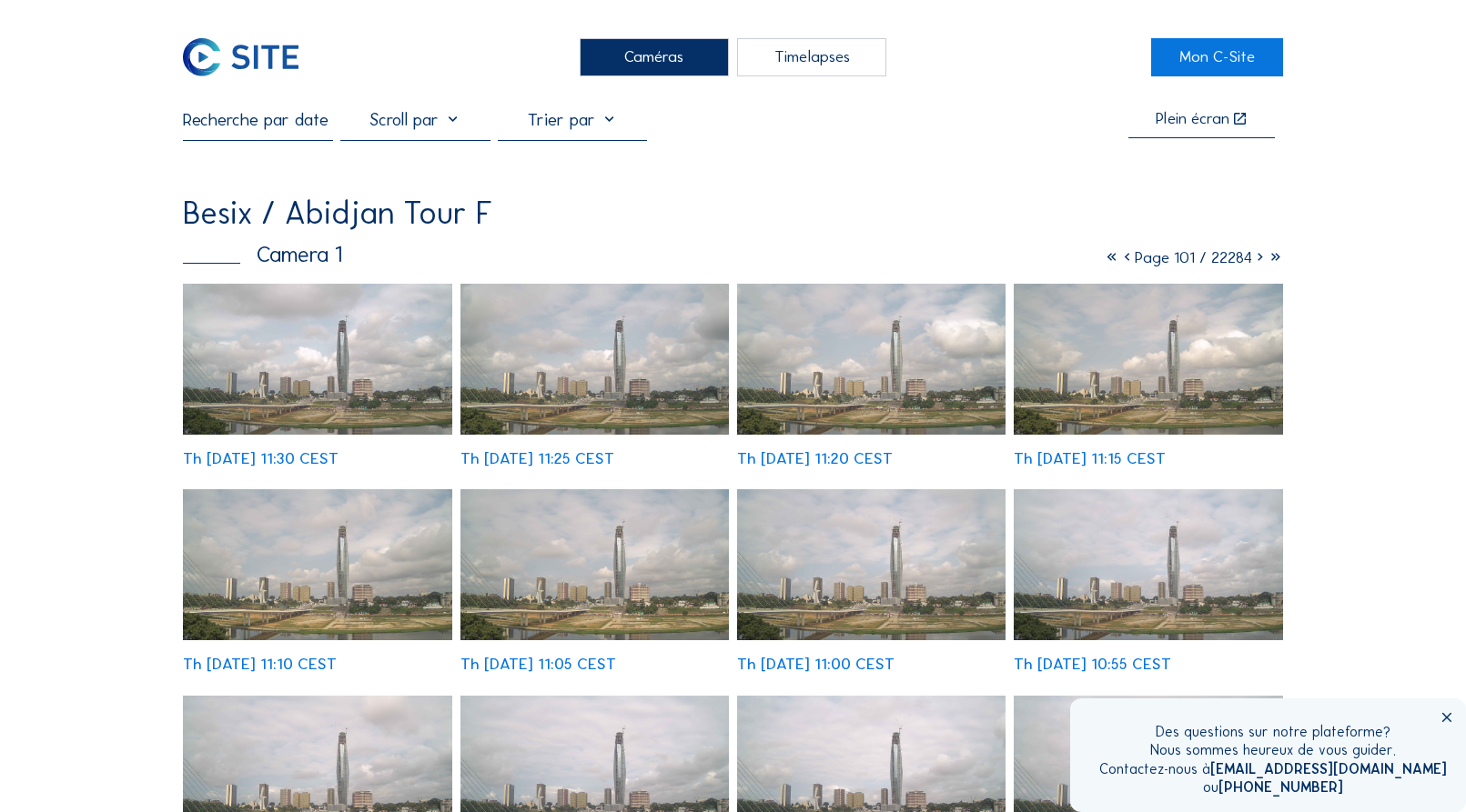
click at [1259, 261] on icon at bounding box center [1260, 257] width 15 height 20
click at [1259, 262] on icon at bounding box center [1260, 257] width 15 height 20
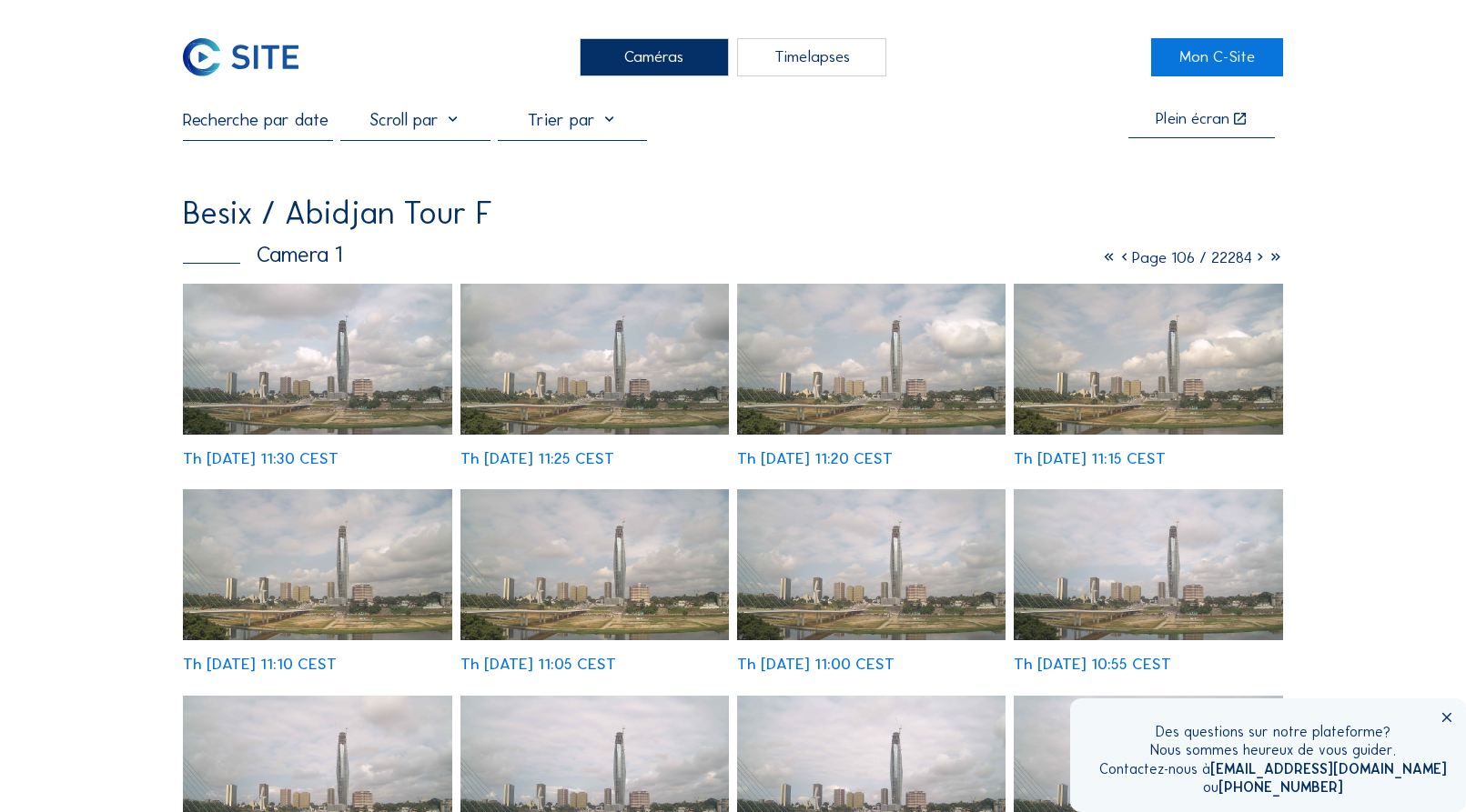
click at [1259, 262] on icon at bounding box center [1260, 257] width 15 height 20
click at [1258, 262] on icon at bounding box center [1260, 257] width 15 height 20
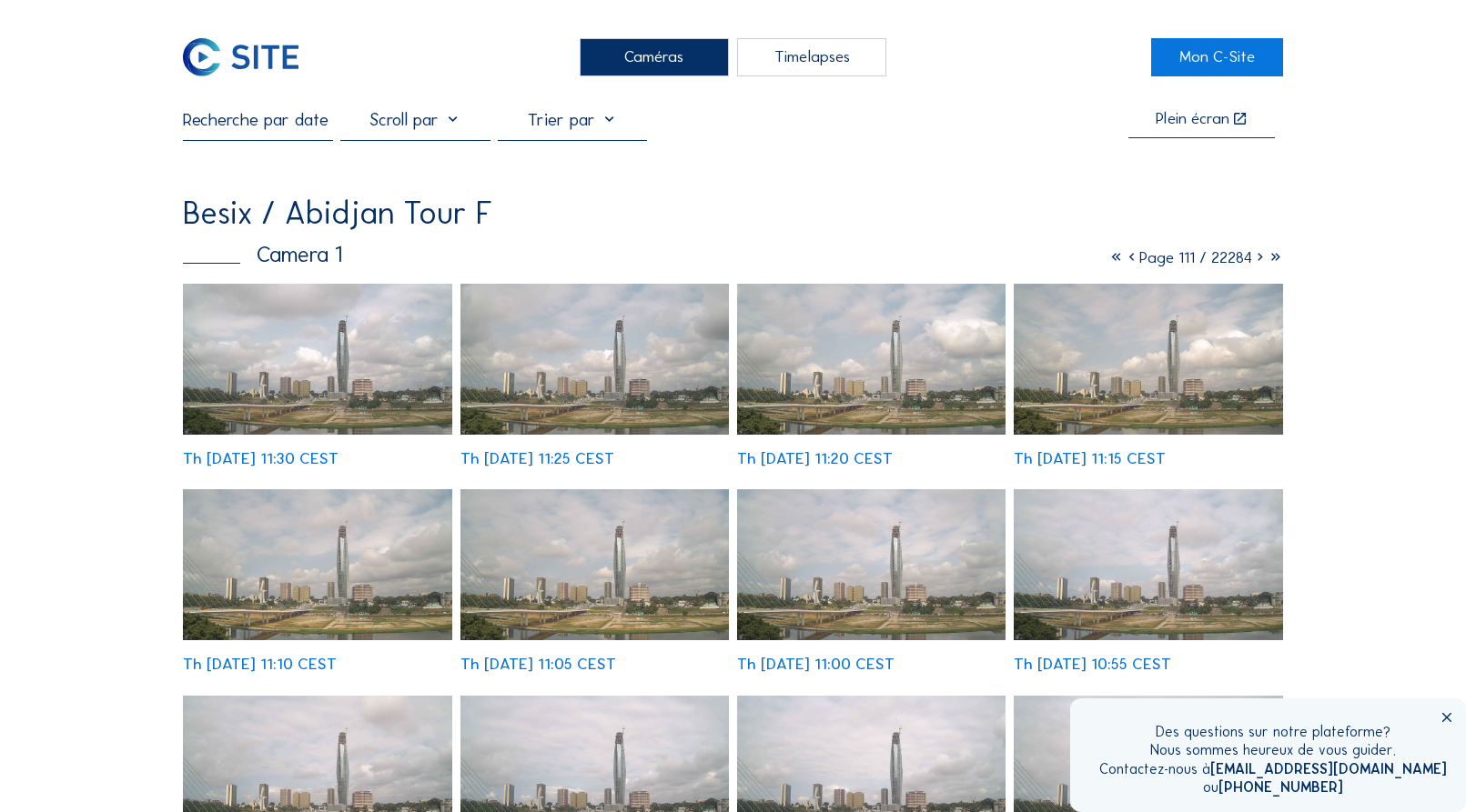
click at [1258, 262] on icon at bounding box center [1260, 257] width 15 height 20
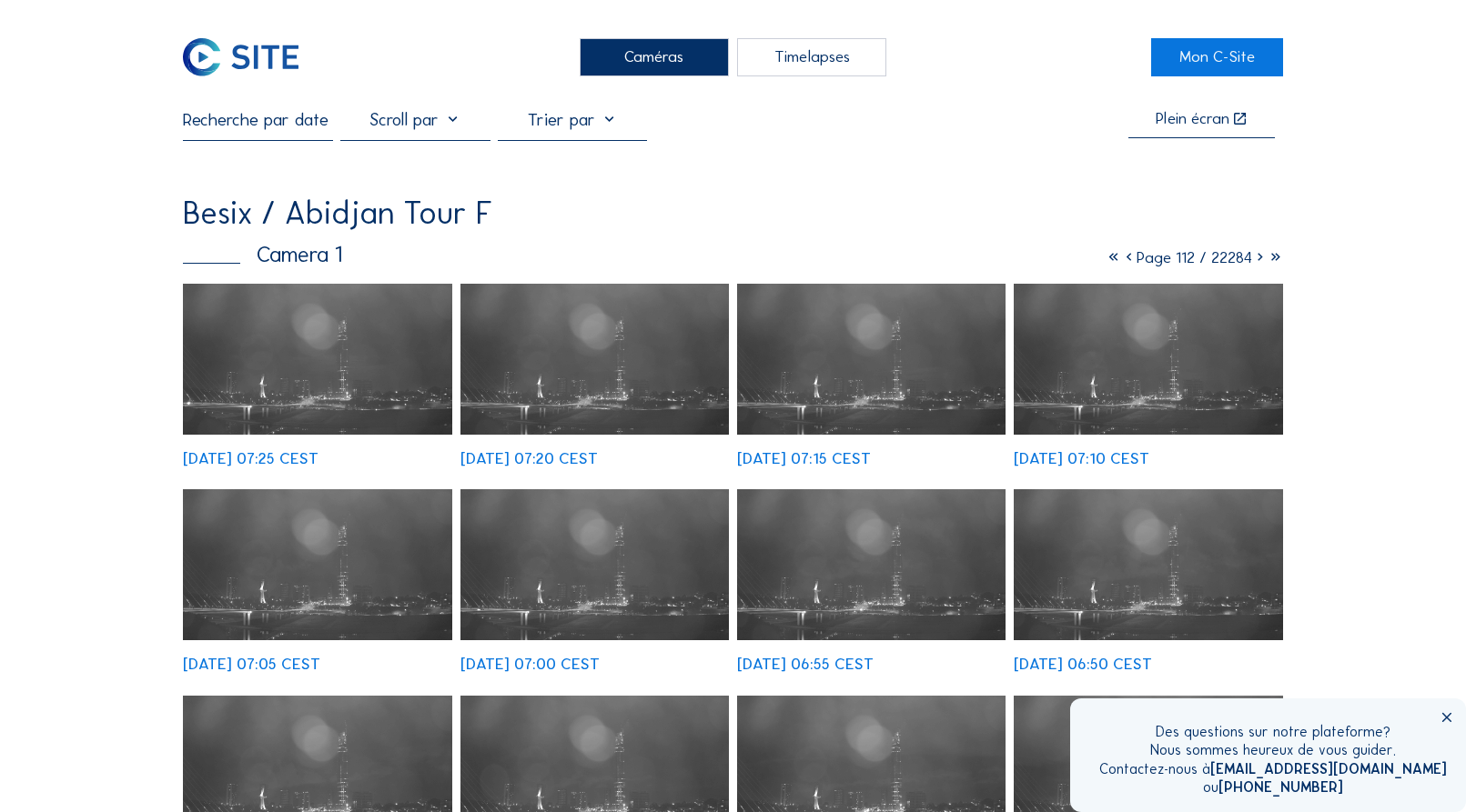
click at [1256, 263] on icon at bounding box center [1260, 257] width 15 height 20
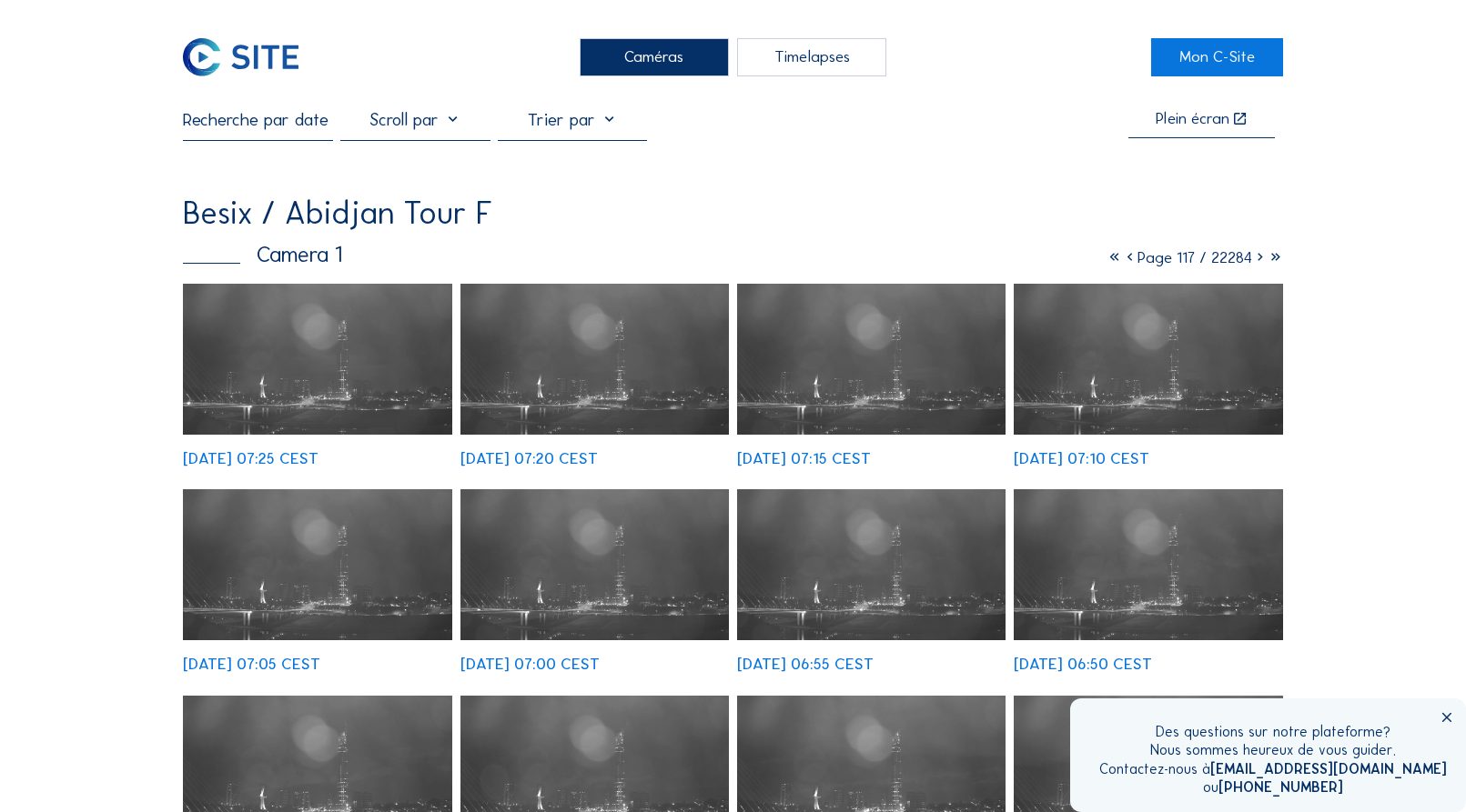
click at [1256, 263] on icon at bounding box center [1260, 257] width 15 height 20
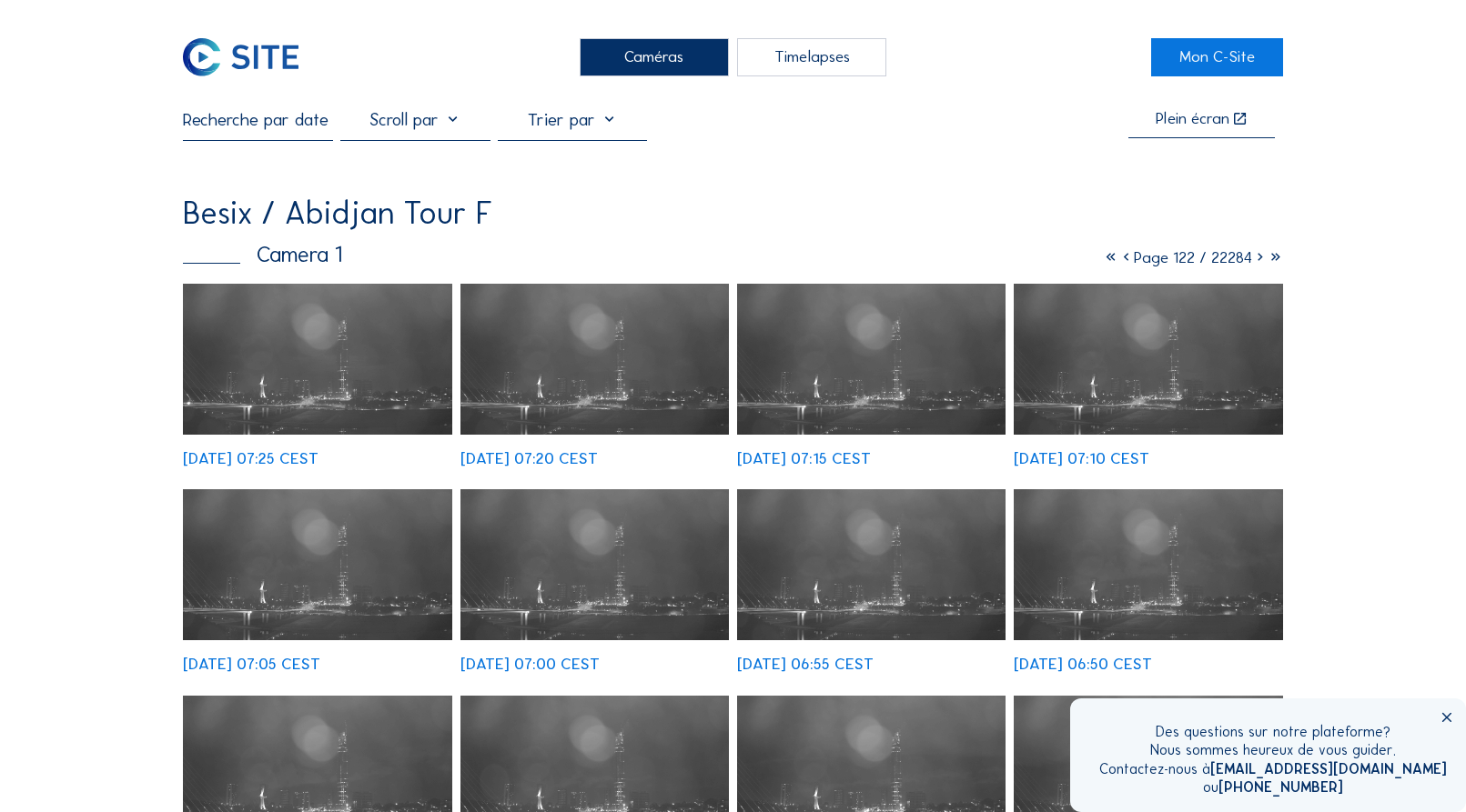
click at [1256, 263] on icon at bounding box center [1260, 257] width 15 height 20
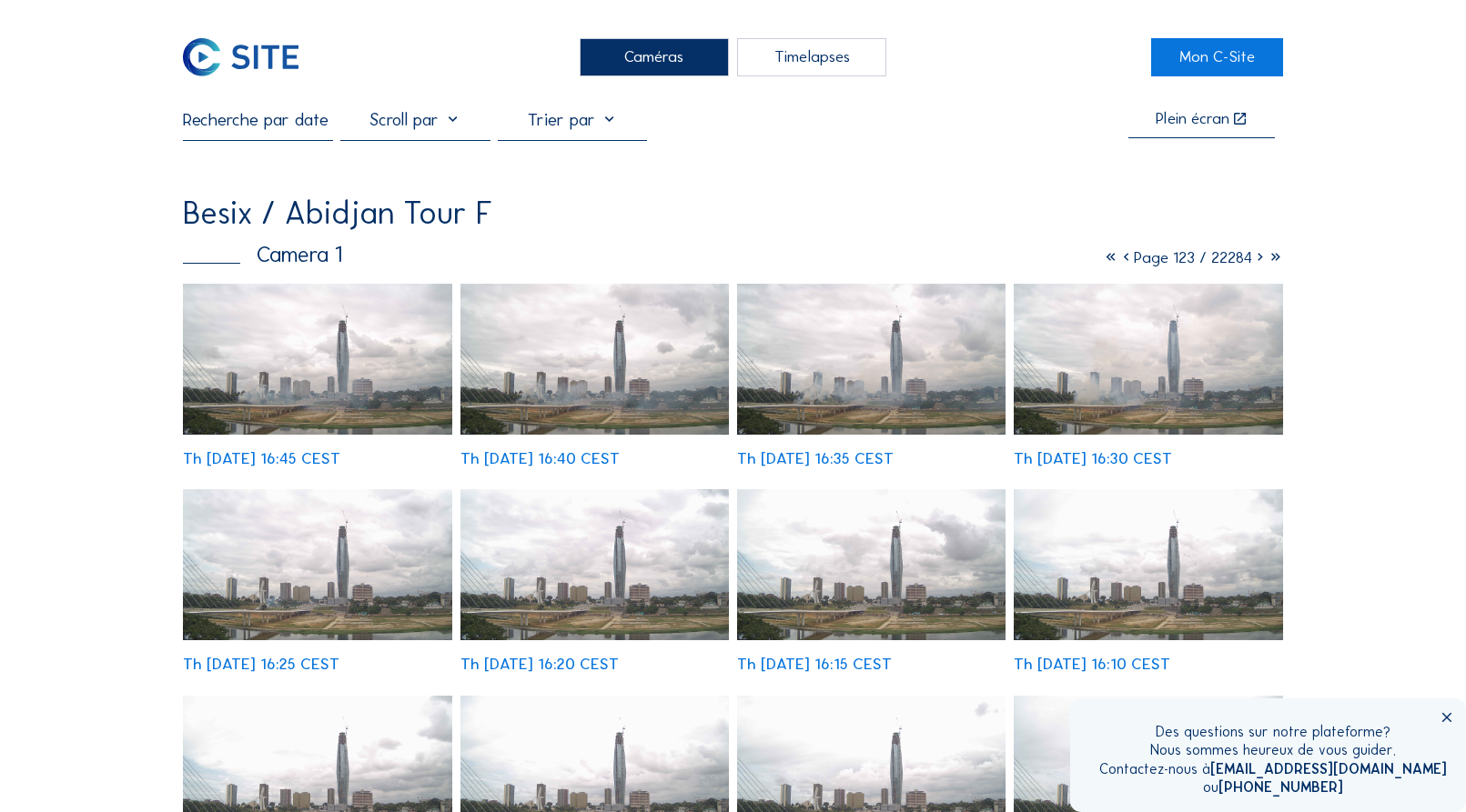
click at [1256, 263] on icon at bounding box center [1260, 257] width 15 height 20
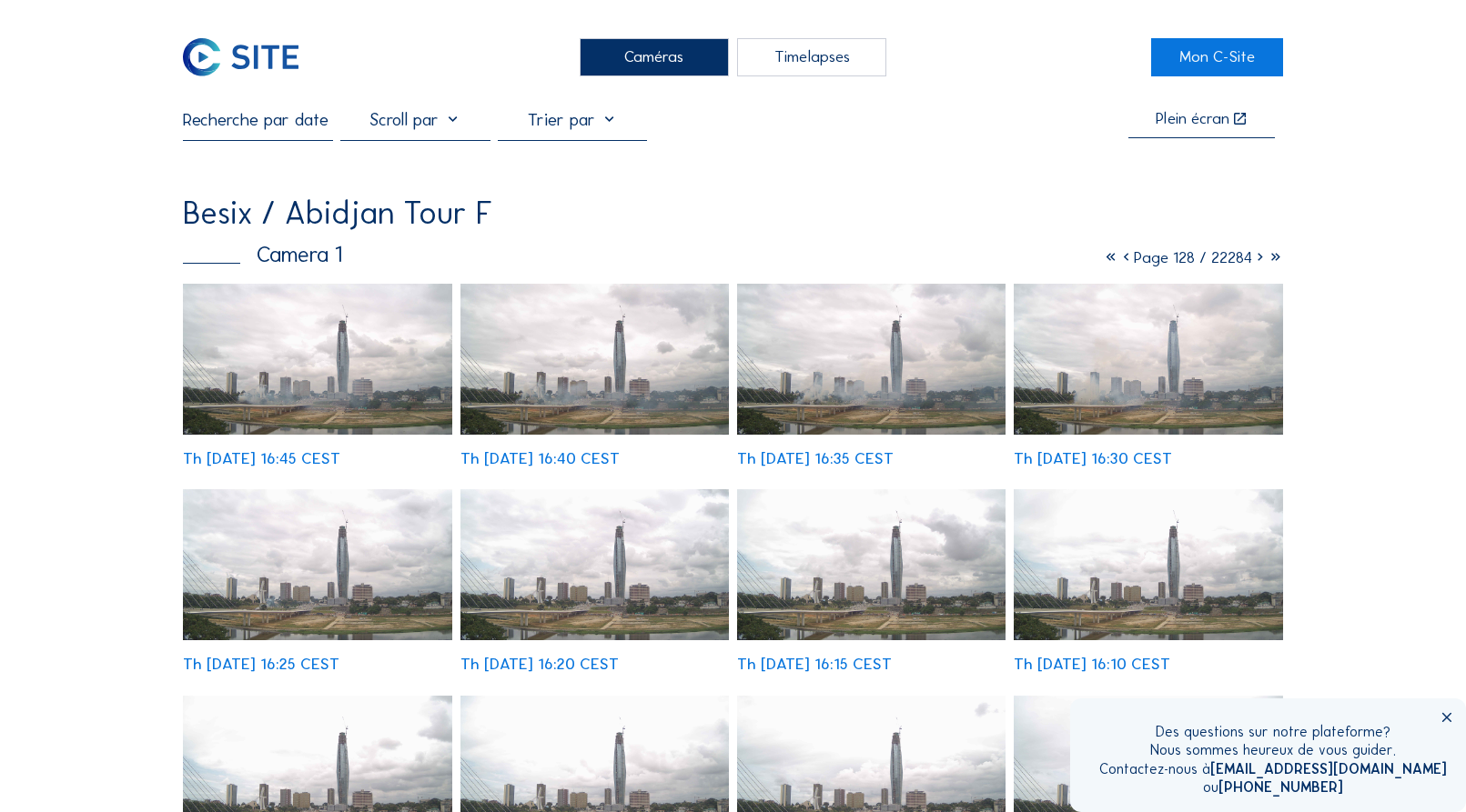
click at [1256, 263] on icon at bounding box center [1260, 257] width 15 height 20
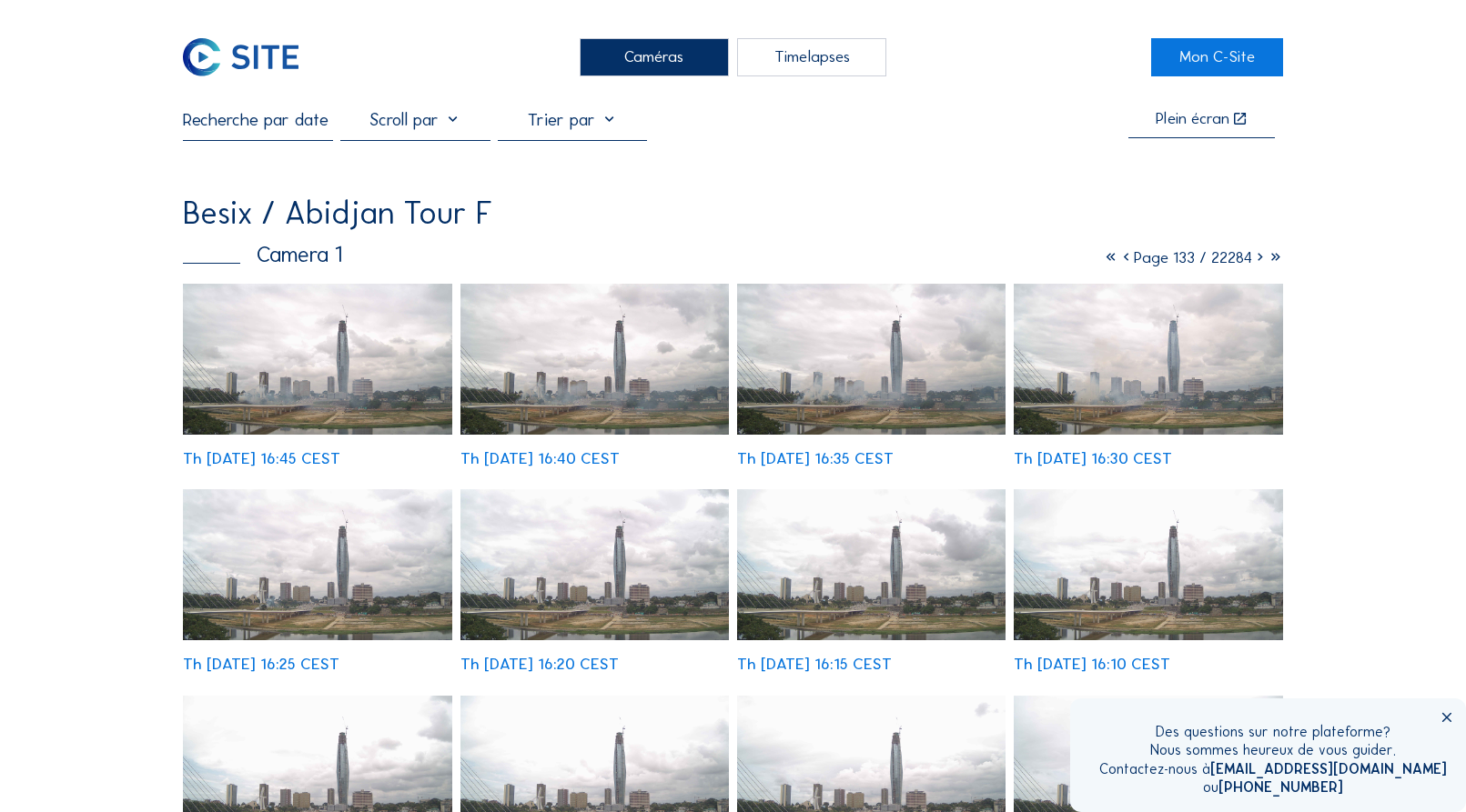
click at [1256, 263] on icon at bounding box center [1260, 257] width 15 height 20
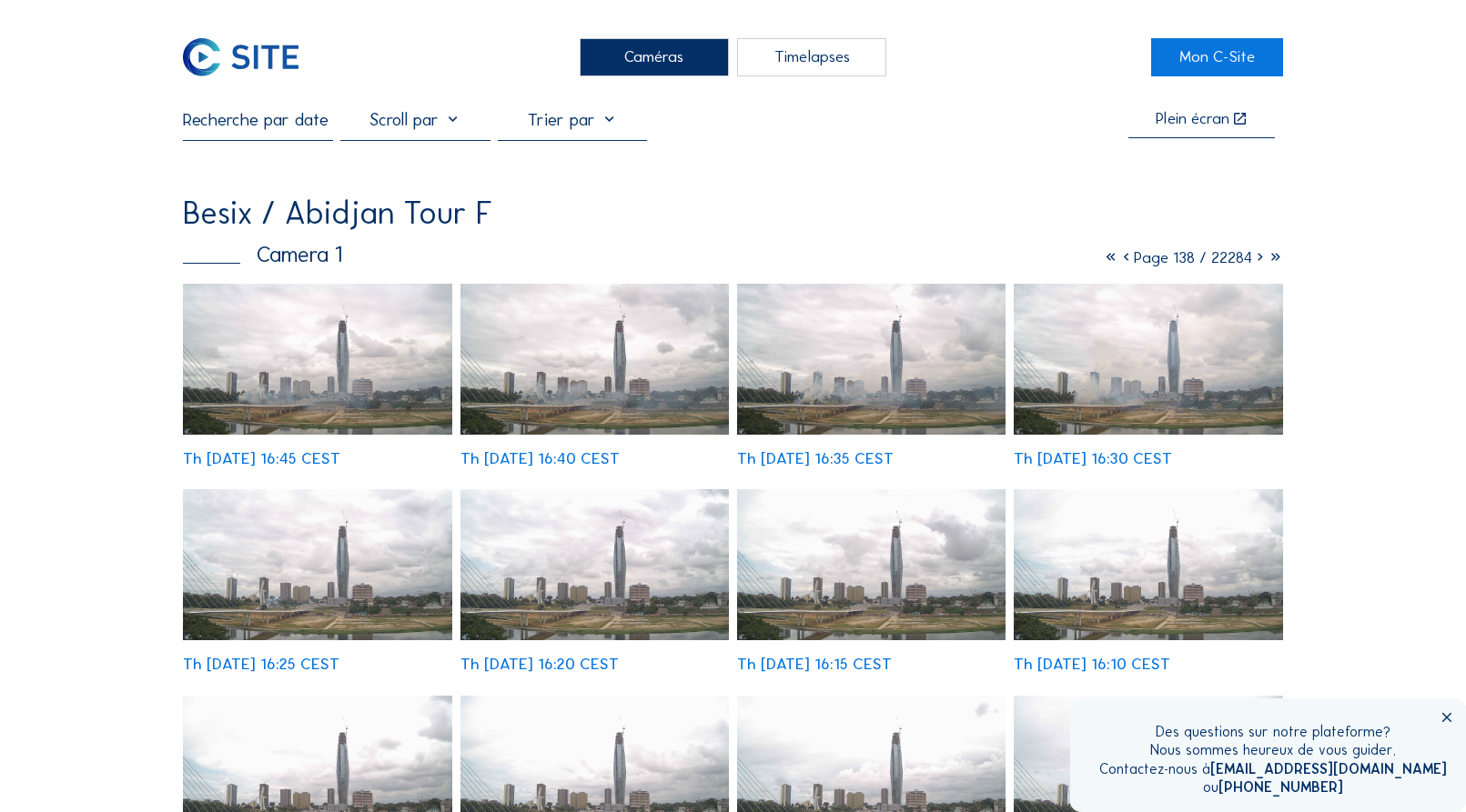
click at [1256, 263] on icon at bounding box center [1260, 257] width 15 height 20
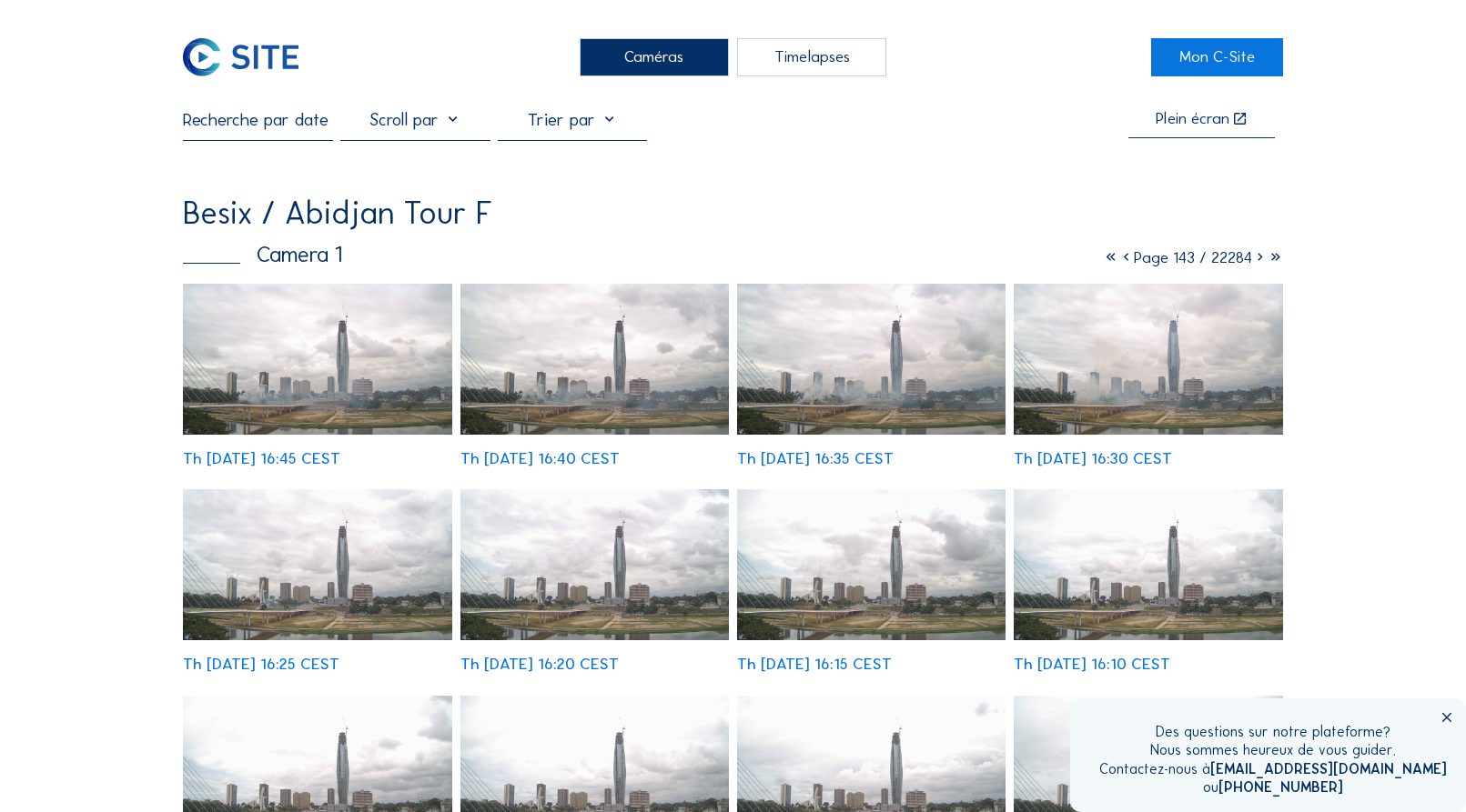
click at [1256, 263] on icon at bounding box center [1260, 257] width 15 height 20
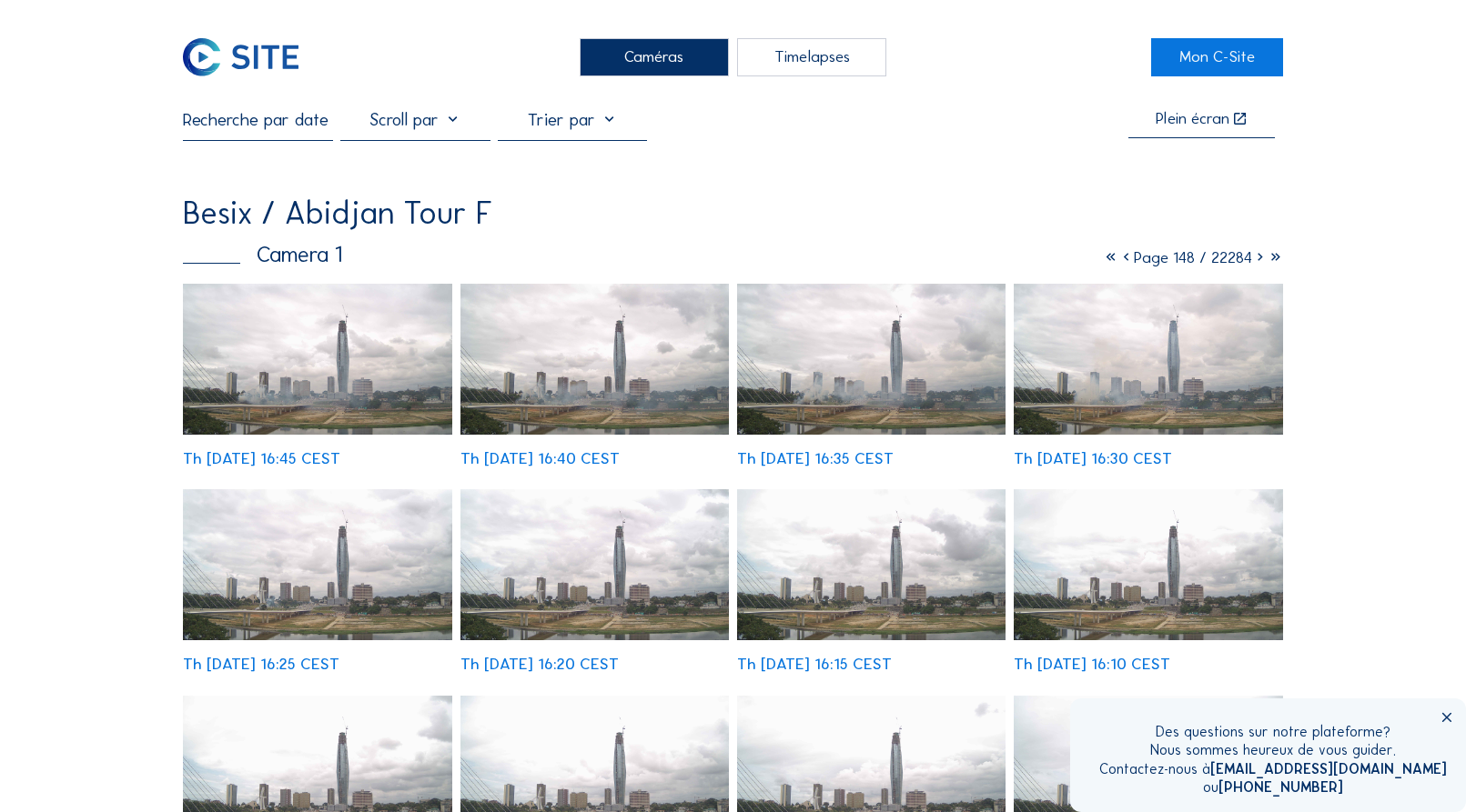
click at [1256, 263] on icon at bounding box center [1260, 257] width 15 height 20
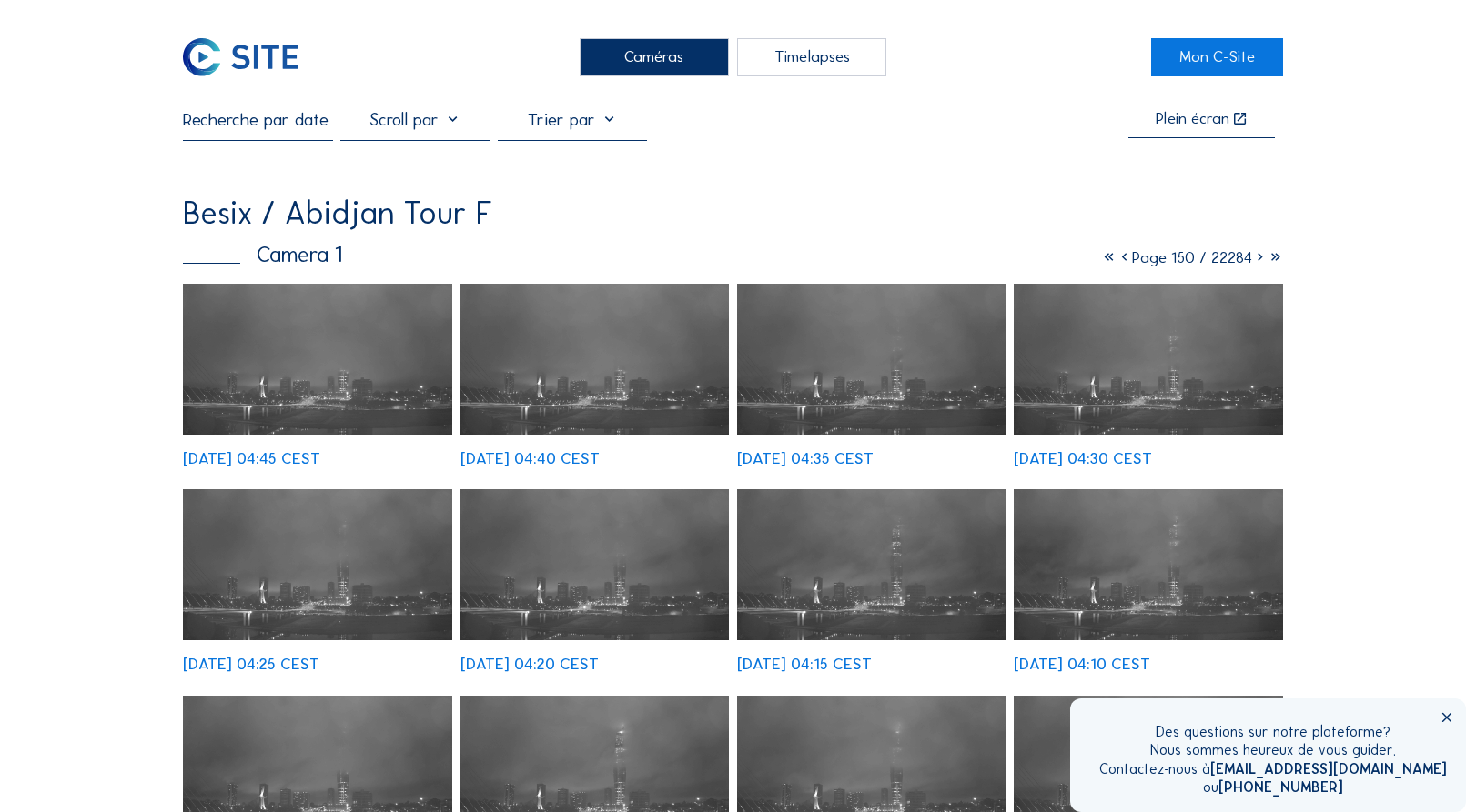
click at [1256, 263] on icon at bounding box center [1260, 257] width 15 height 20
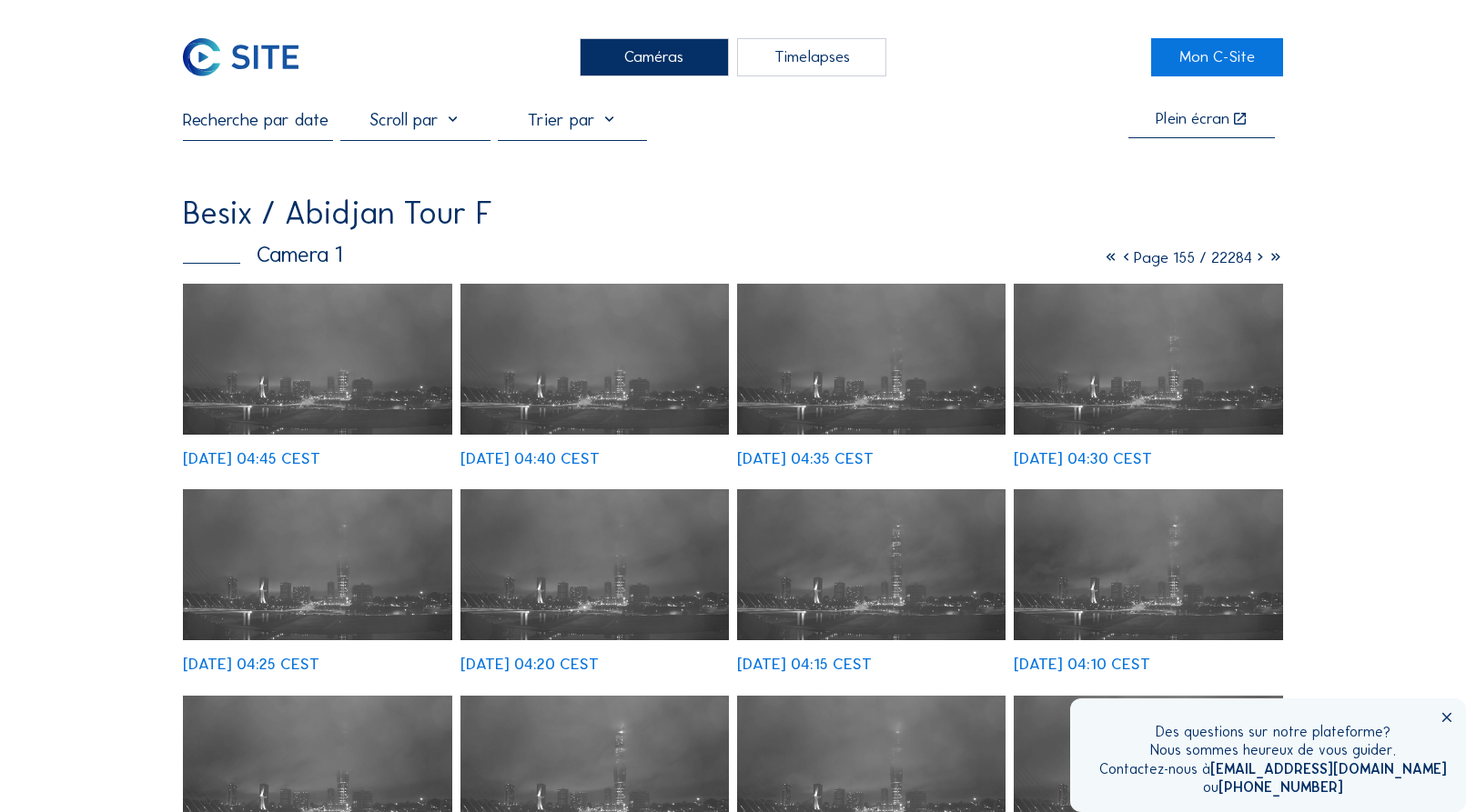
click at [1256, 263] on icon at bounding box center [1260, 257] width 15 height 20
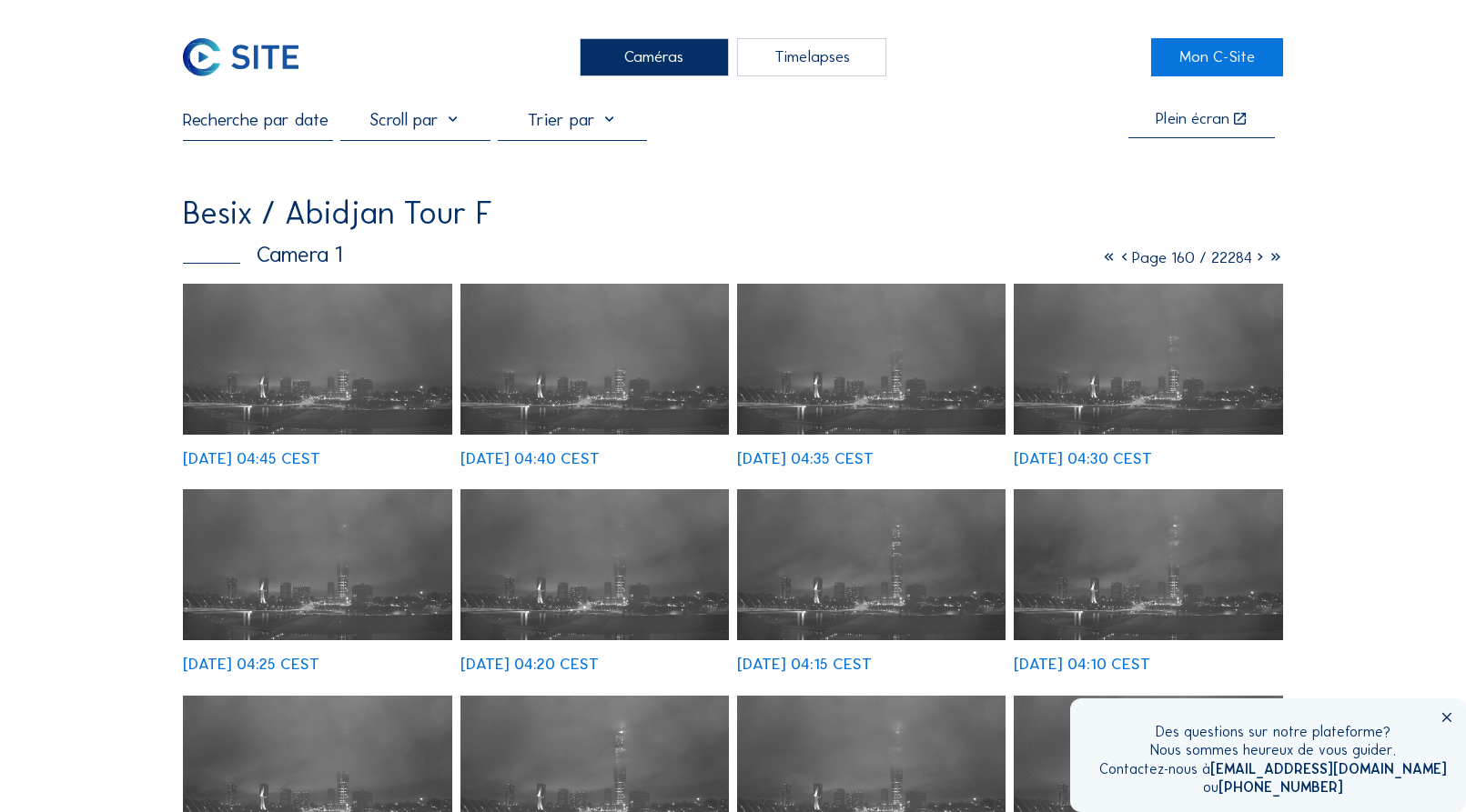
click at [1256, 263] on icon at bounding box center [1260, 257] width 15 height 20
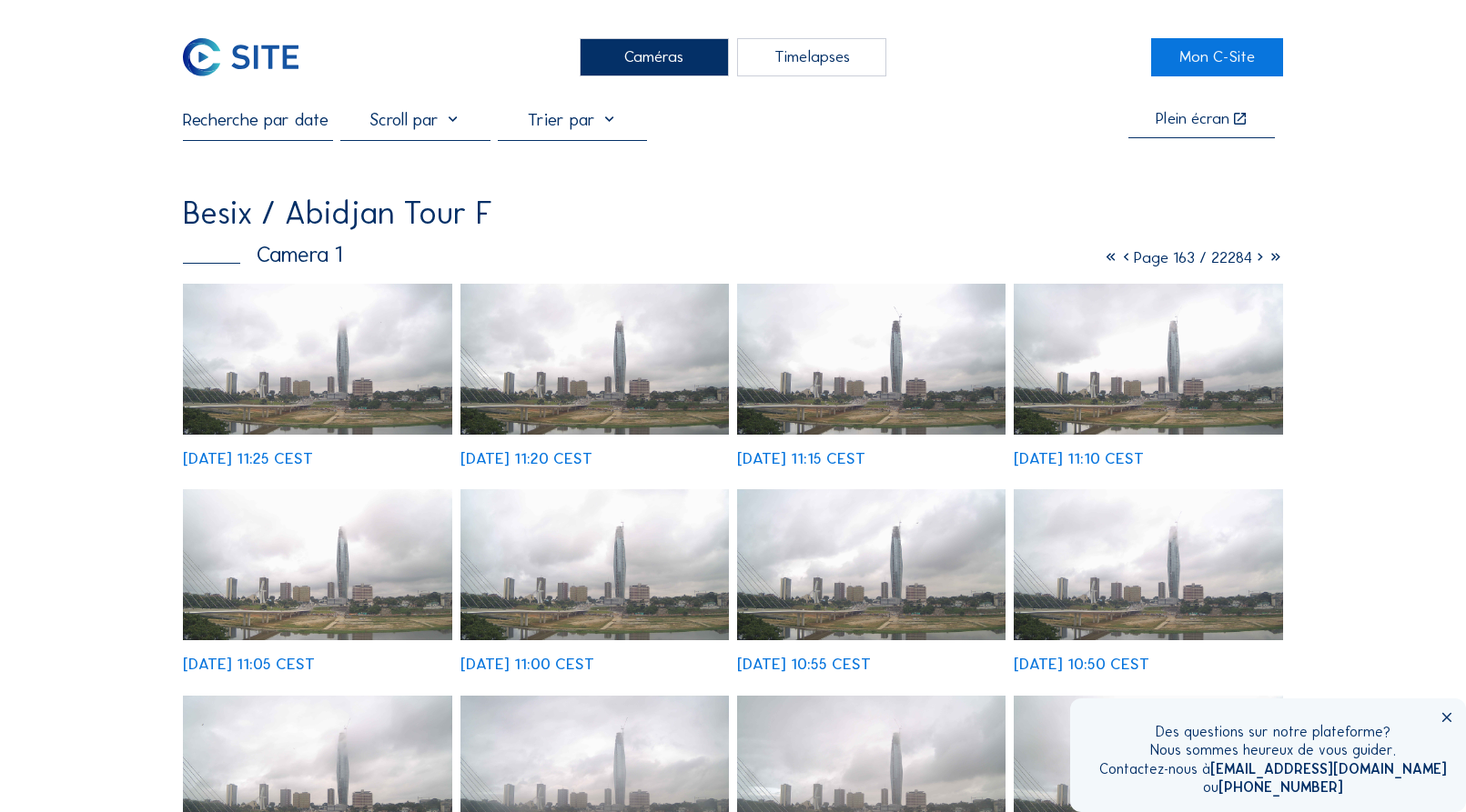
click at [1255, 263] on icon at bounding box center [1260, 257] width 15 height 20
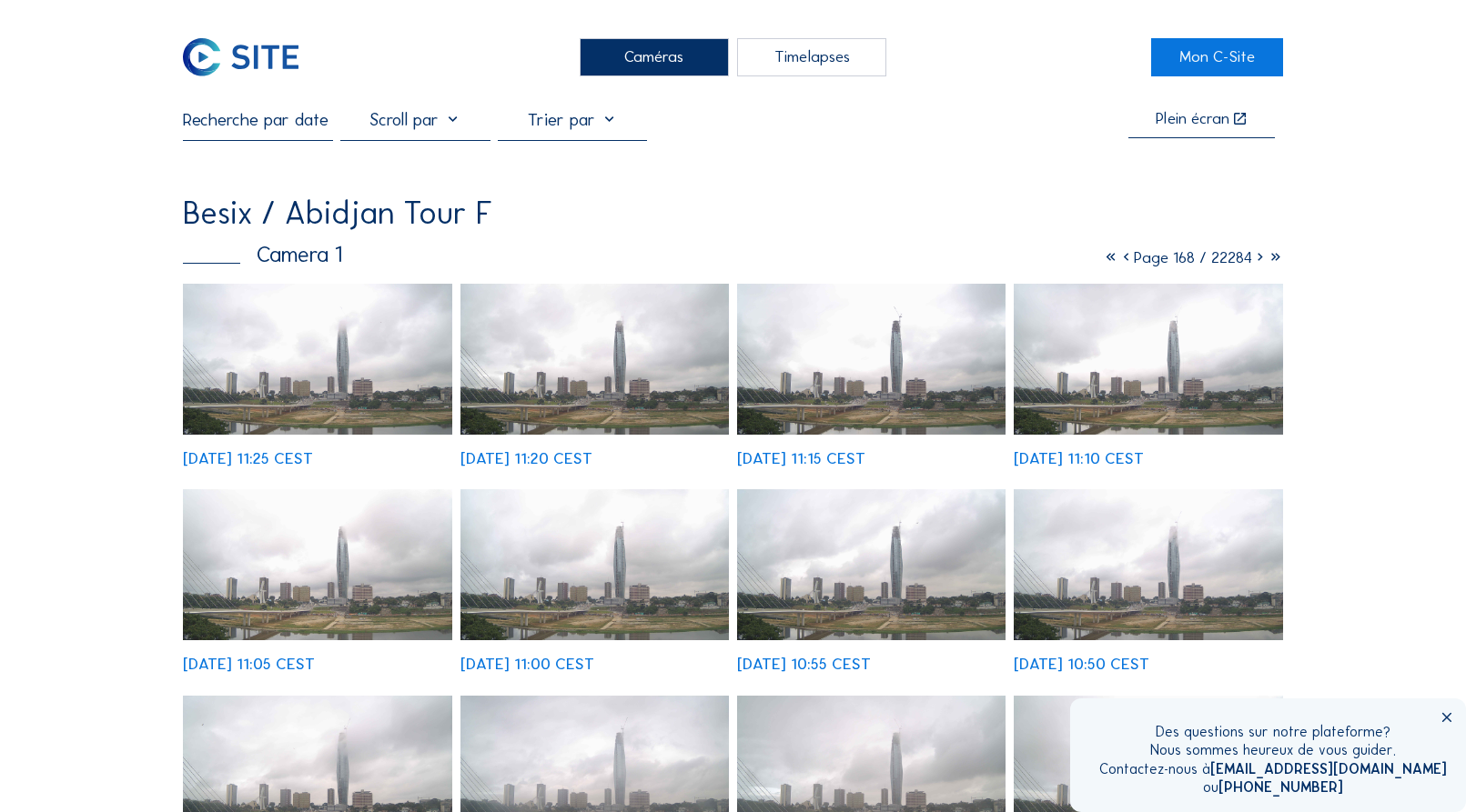
click at [1255, 263] on icon at bounding box center [1260, 257] width 15 height 20
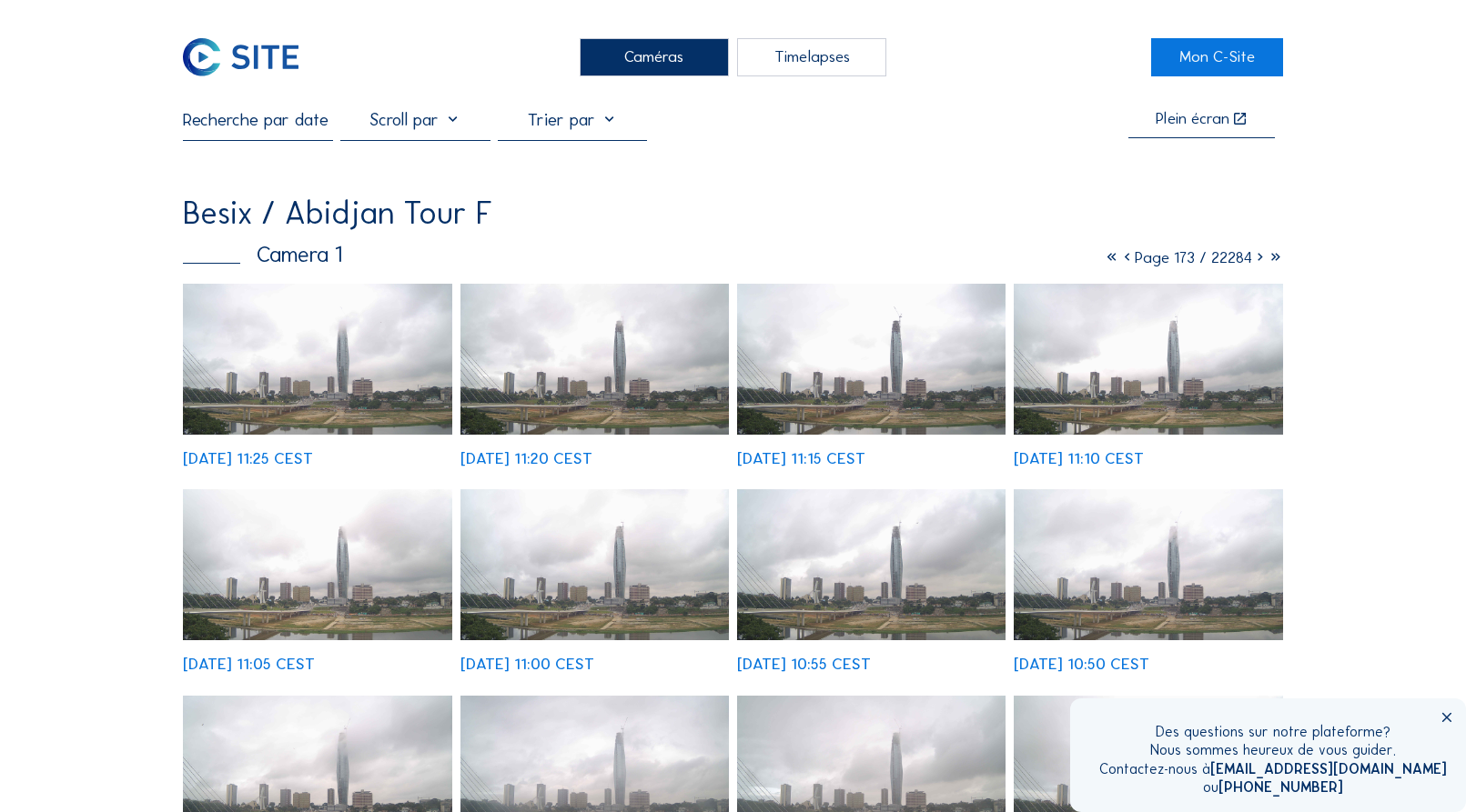
click at [1255, 263] on icon at bounding box center [1260, 257] width 15 height 20
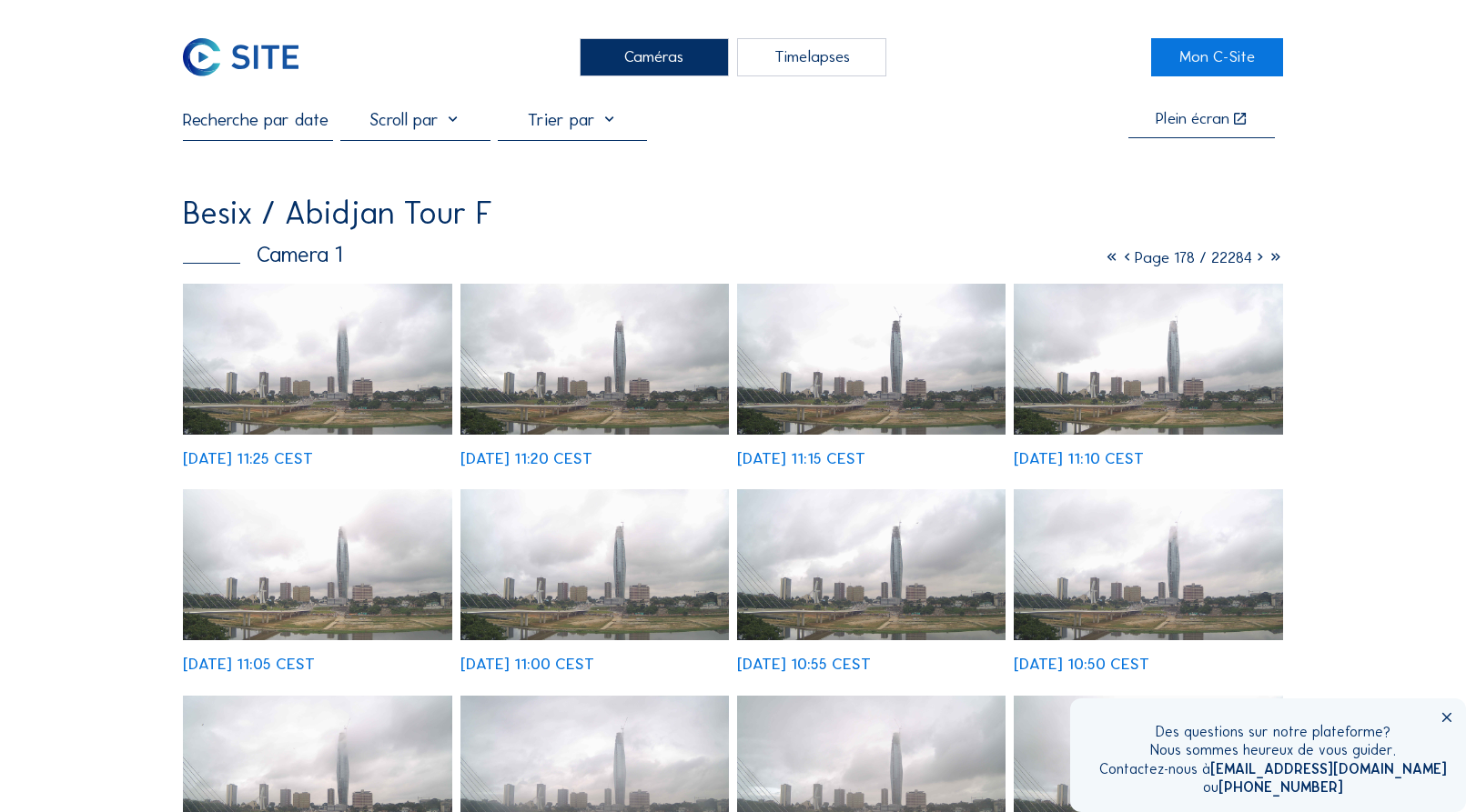
click at [1255, 263] on icon at bounding box center [1260, 257] width 15 height 20
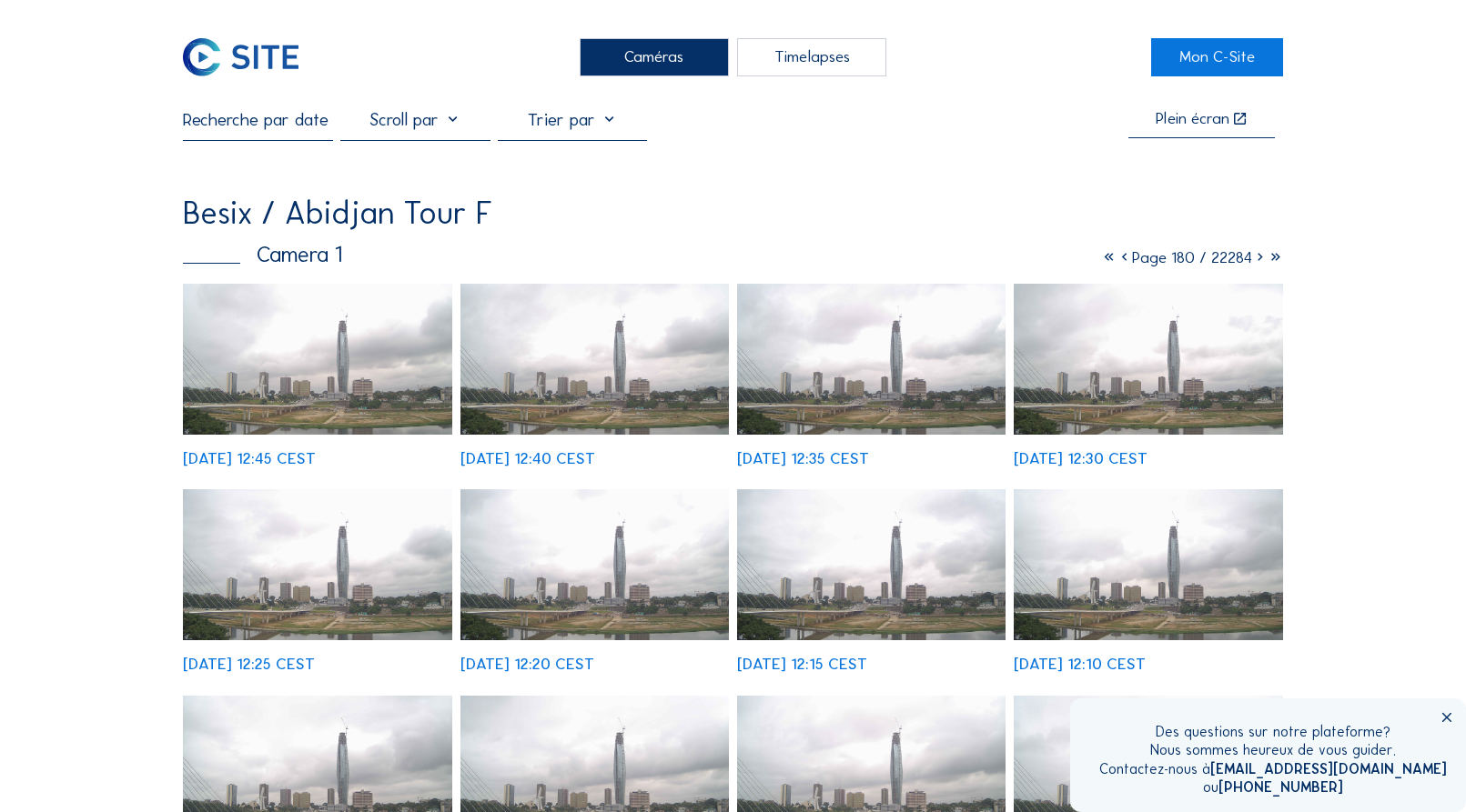
click at [1254, 263] on icon at bounding box center [1260, 257] width 15 height 20
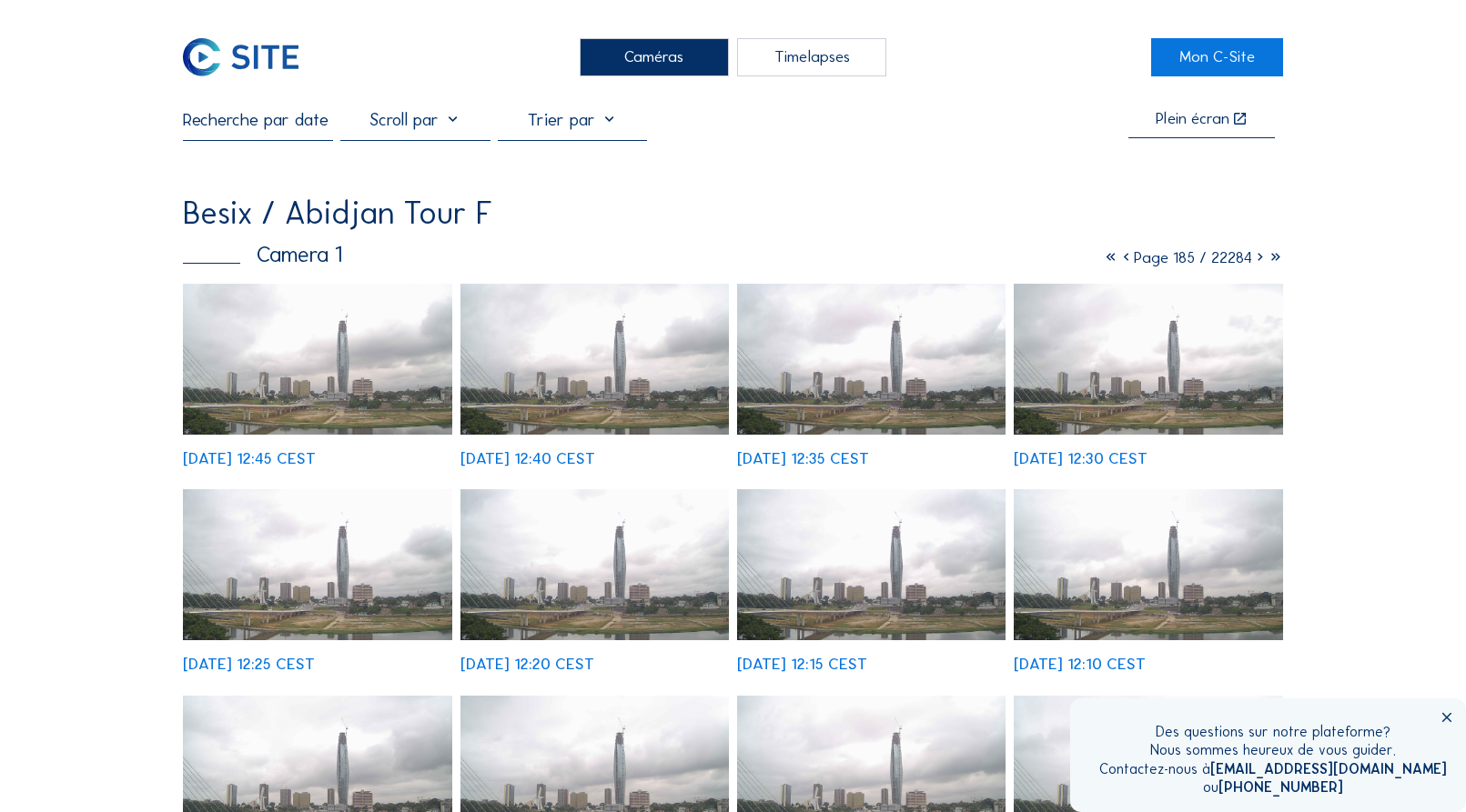
click at [1254, 263] on icon at bounding box center [1260, 257] width 15 height 20
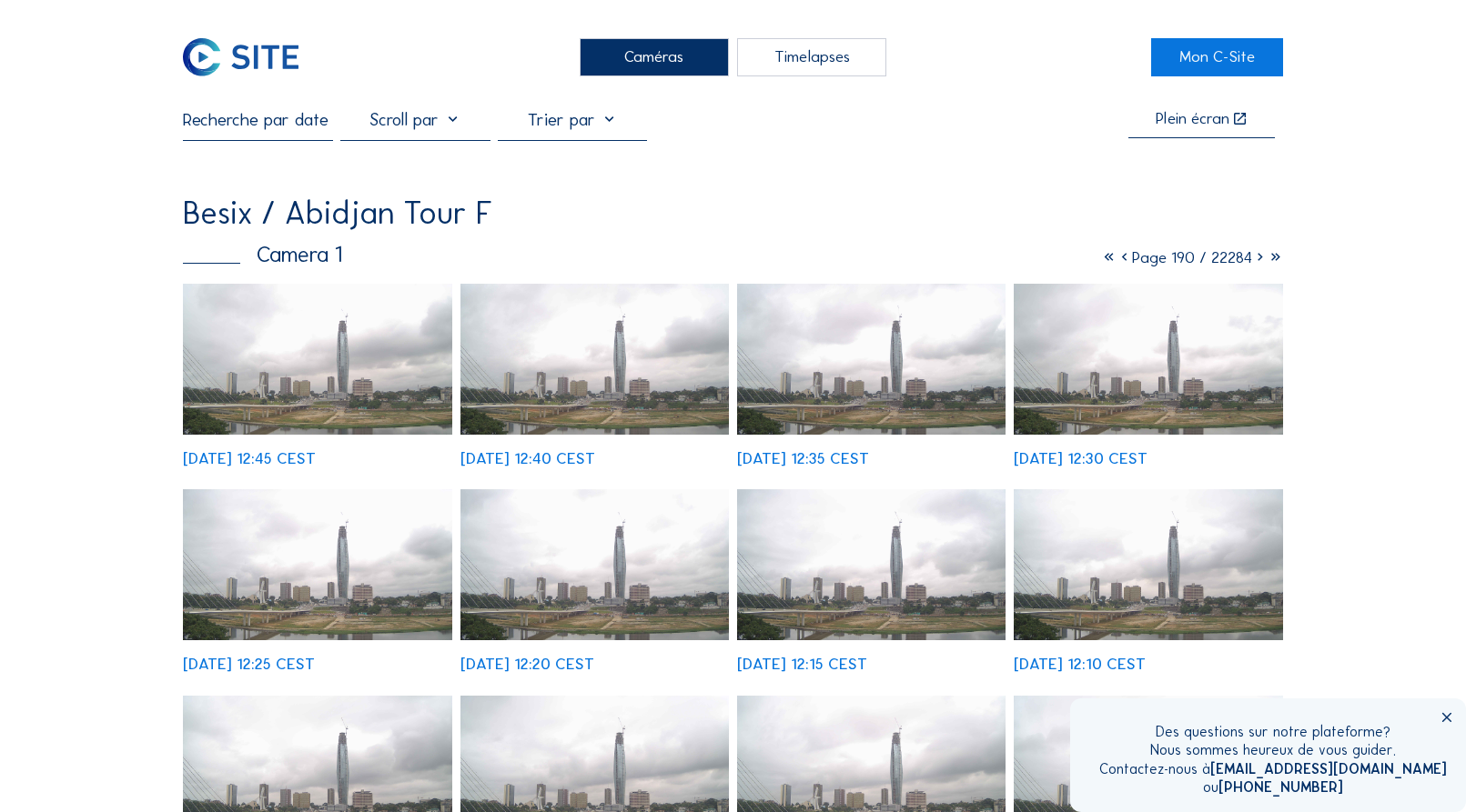
click at [1254, 263] on icon at bounding box center [1260, 257] width 15 height 20
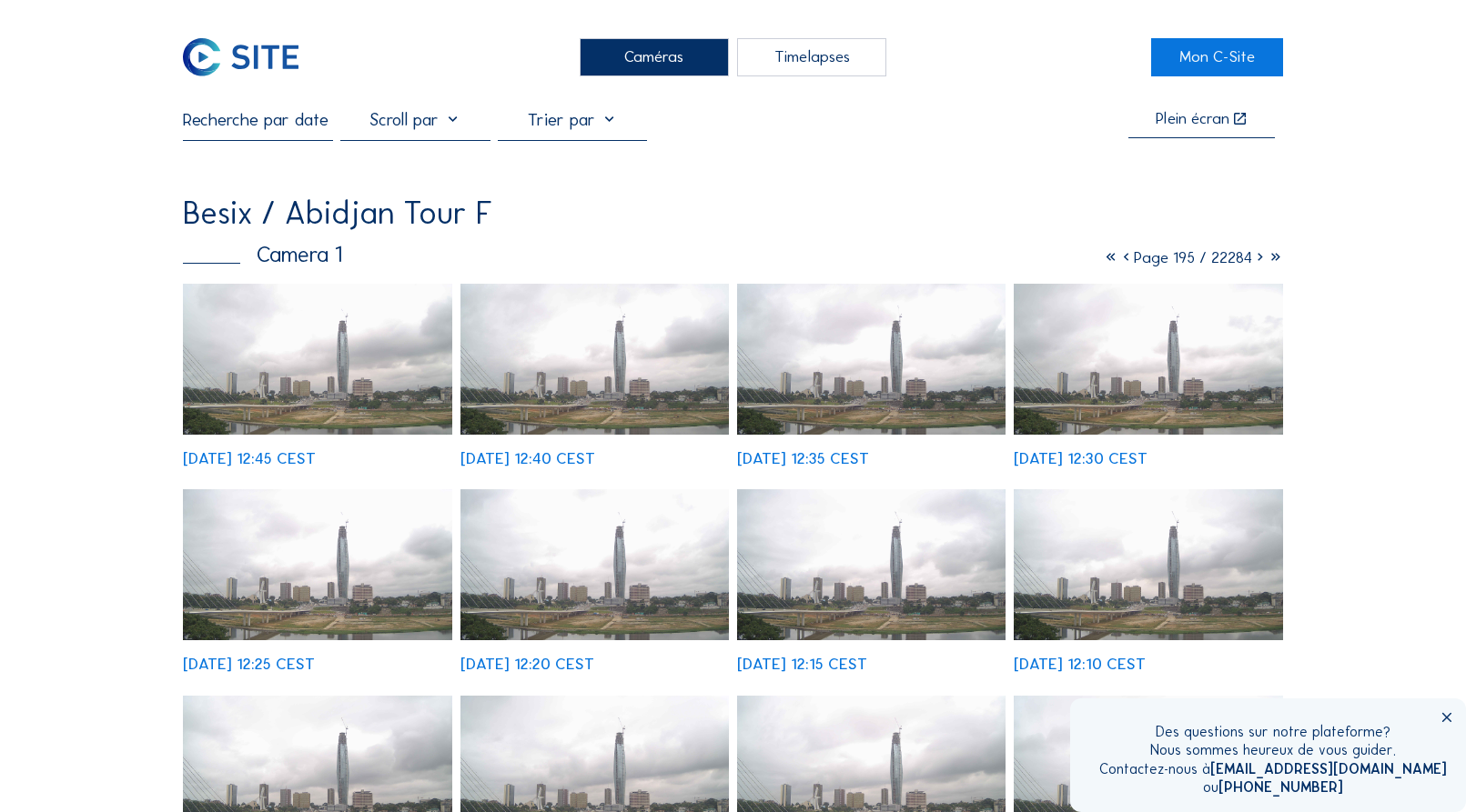
click at [1254, 263] on icon at bounding box center [1260, 257] width 15 height 20
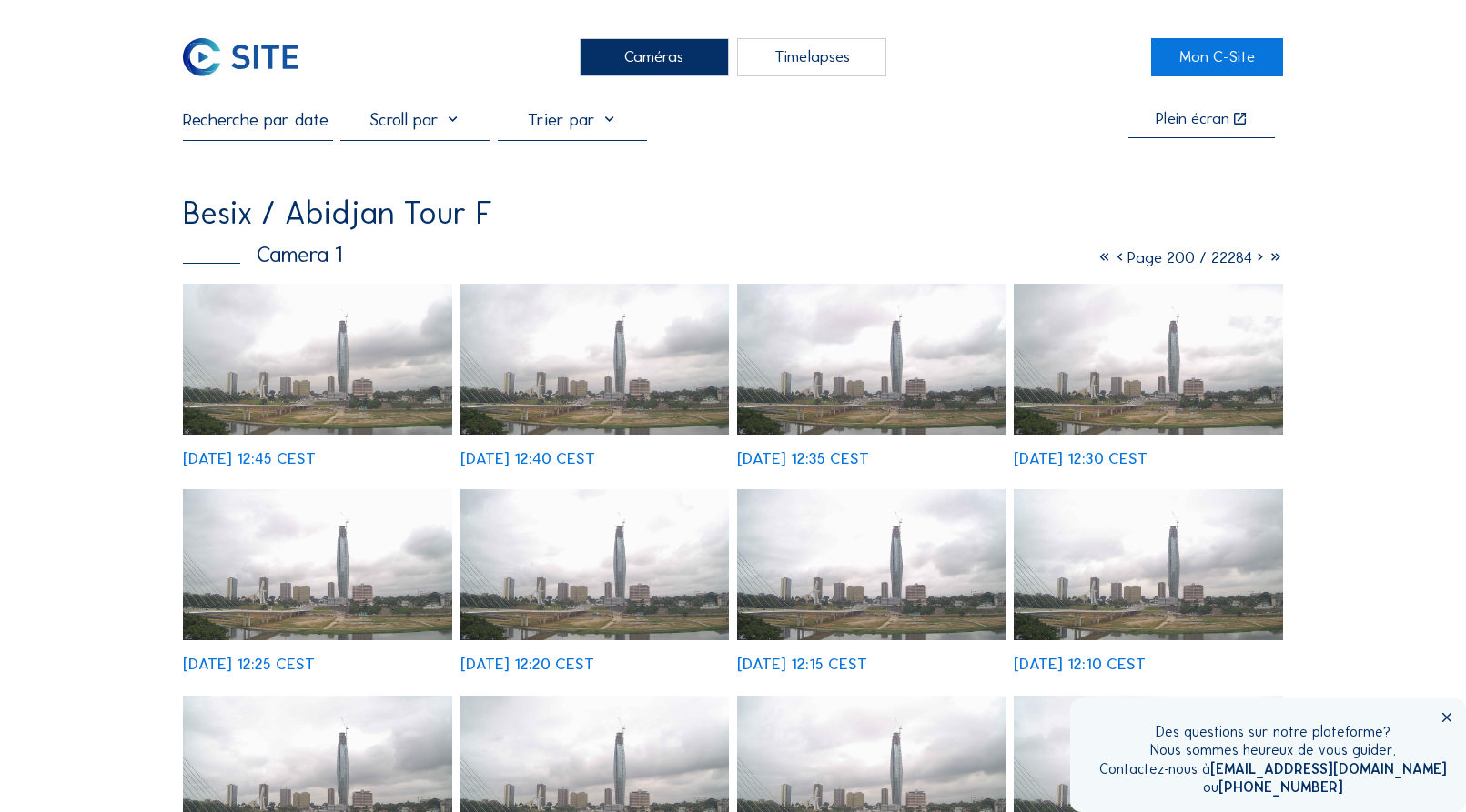
click at [1254, 263] on icon at bounding box center [1260, 257] width 15 height 20
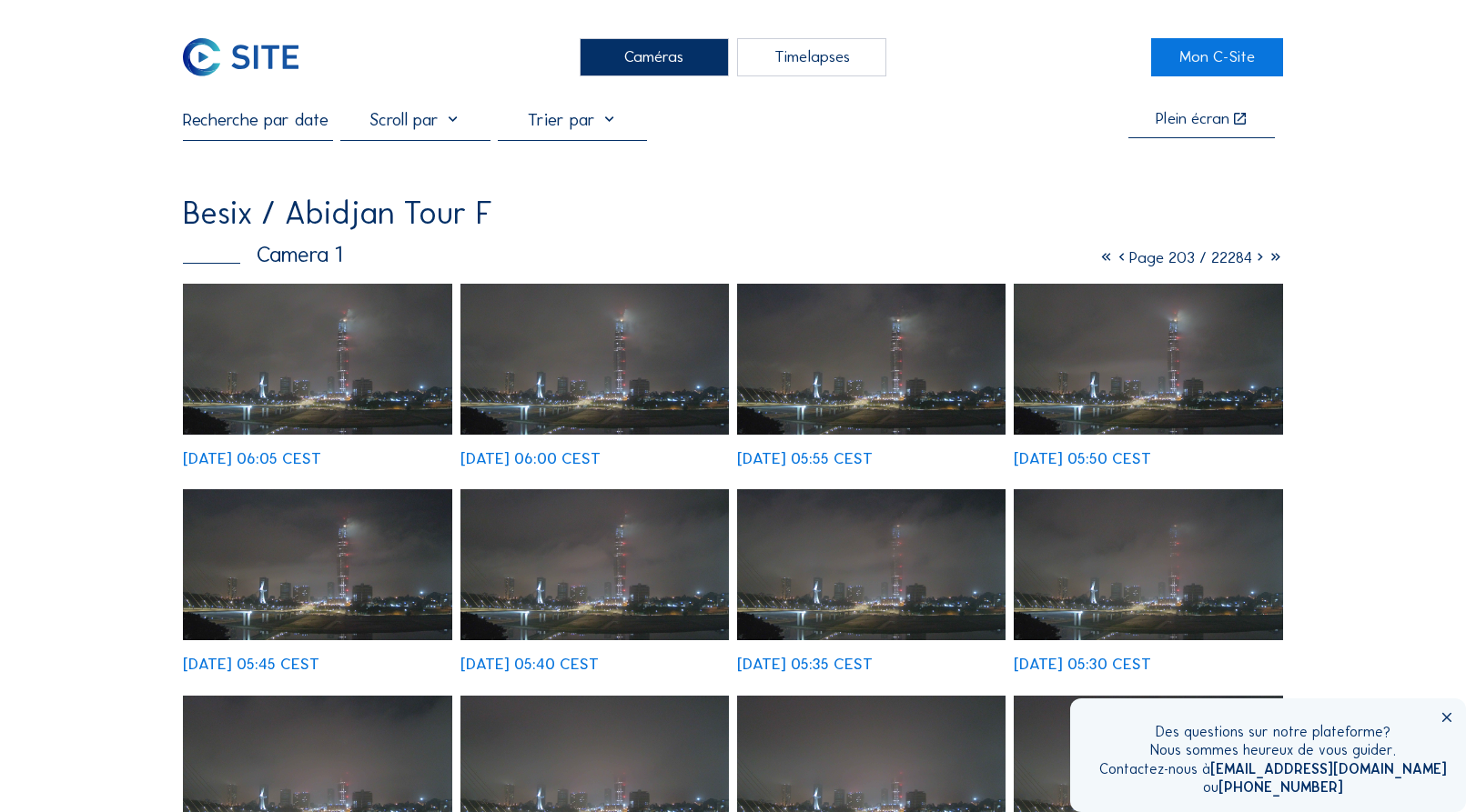
click at [1254, 263] on icon at bounding box center [1260, 257] width 15 height 20
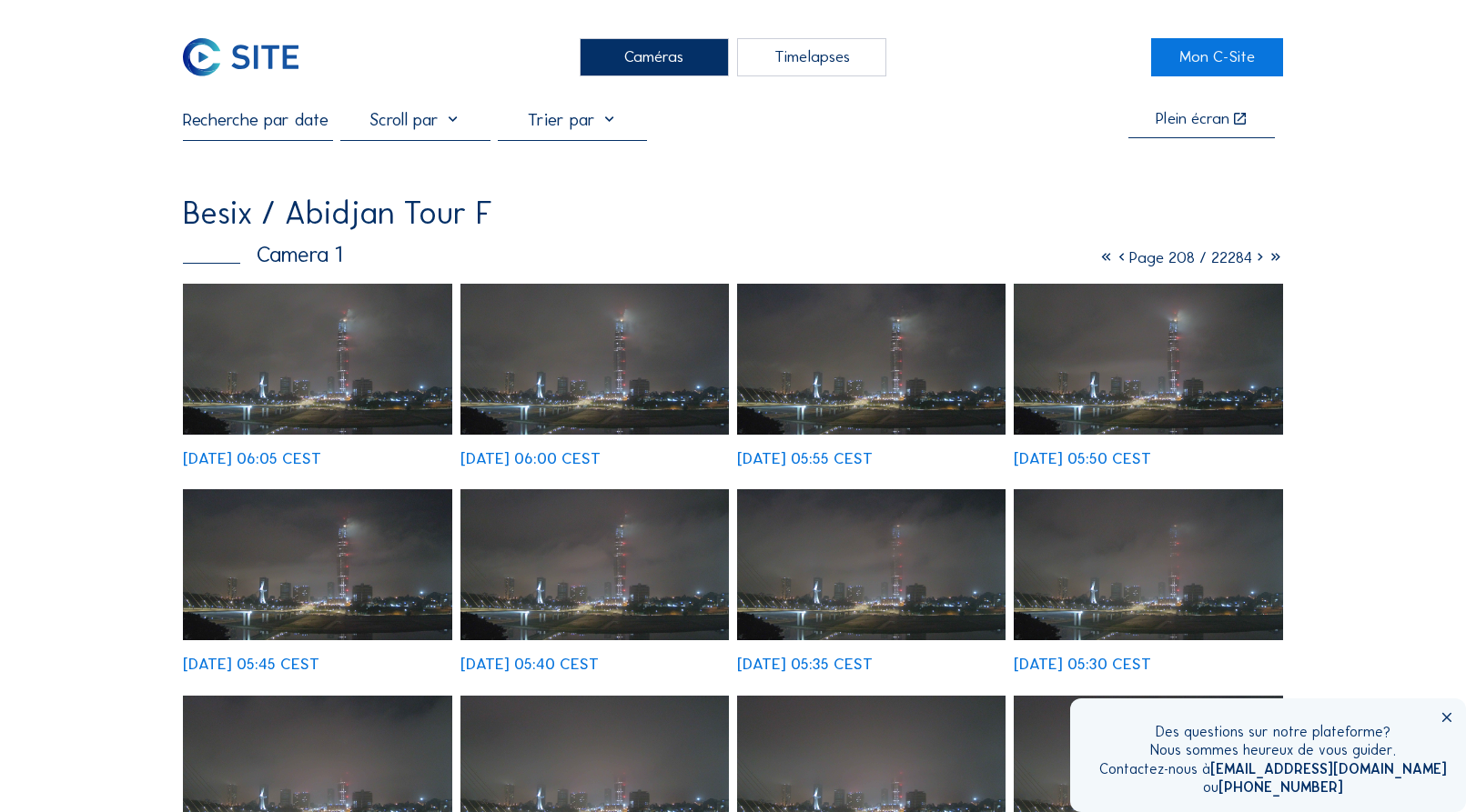
click at [1254, 263] on icon at bounding box center [1260, 257] width 15 height 20
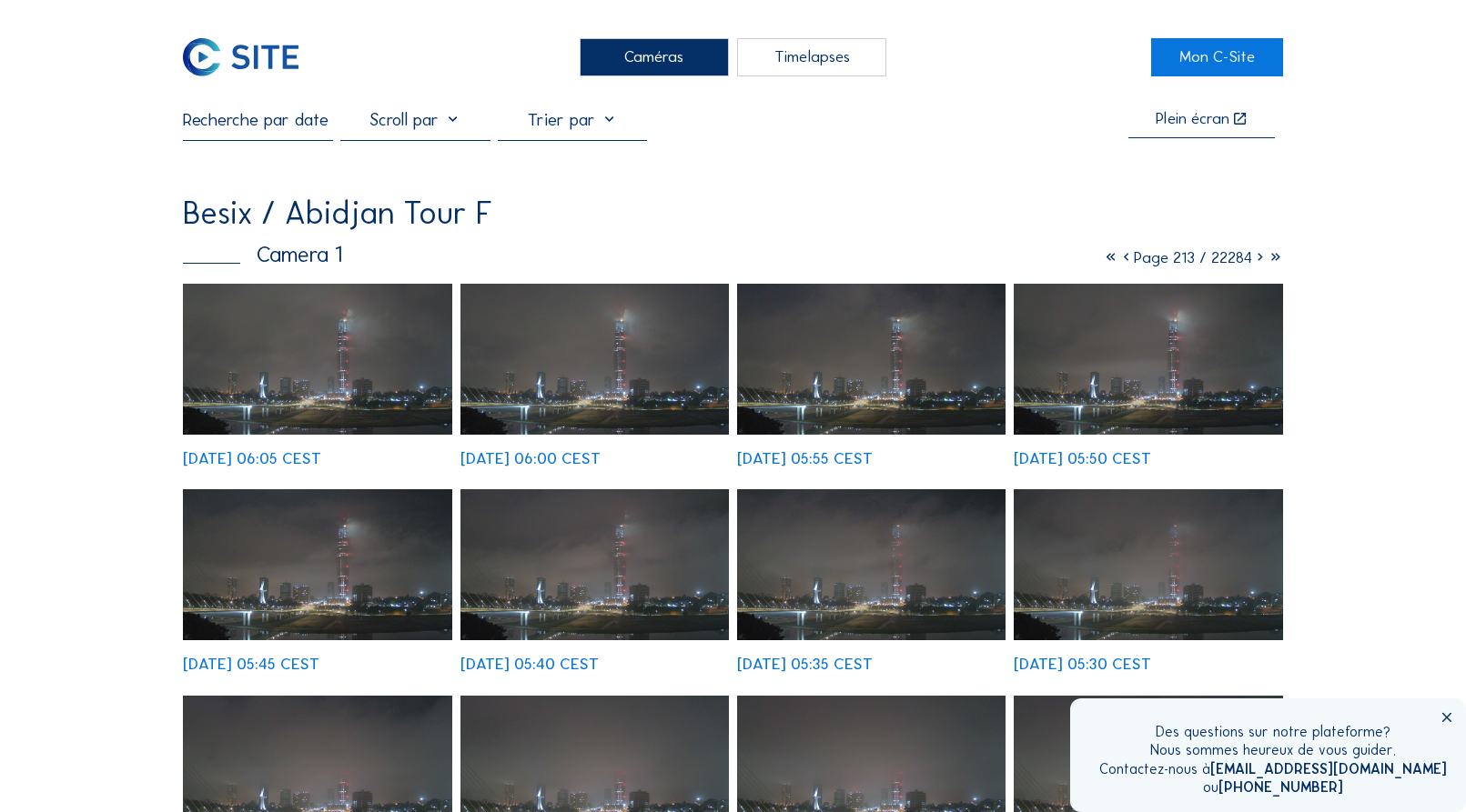
click at [1254, 263] on icon at bounding box center [1260, 257] width 15 height 20
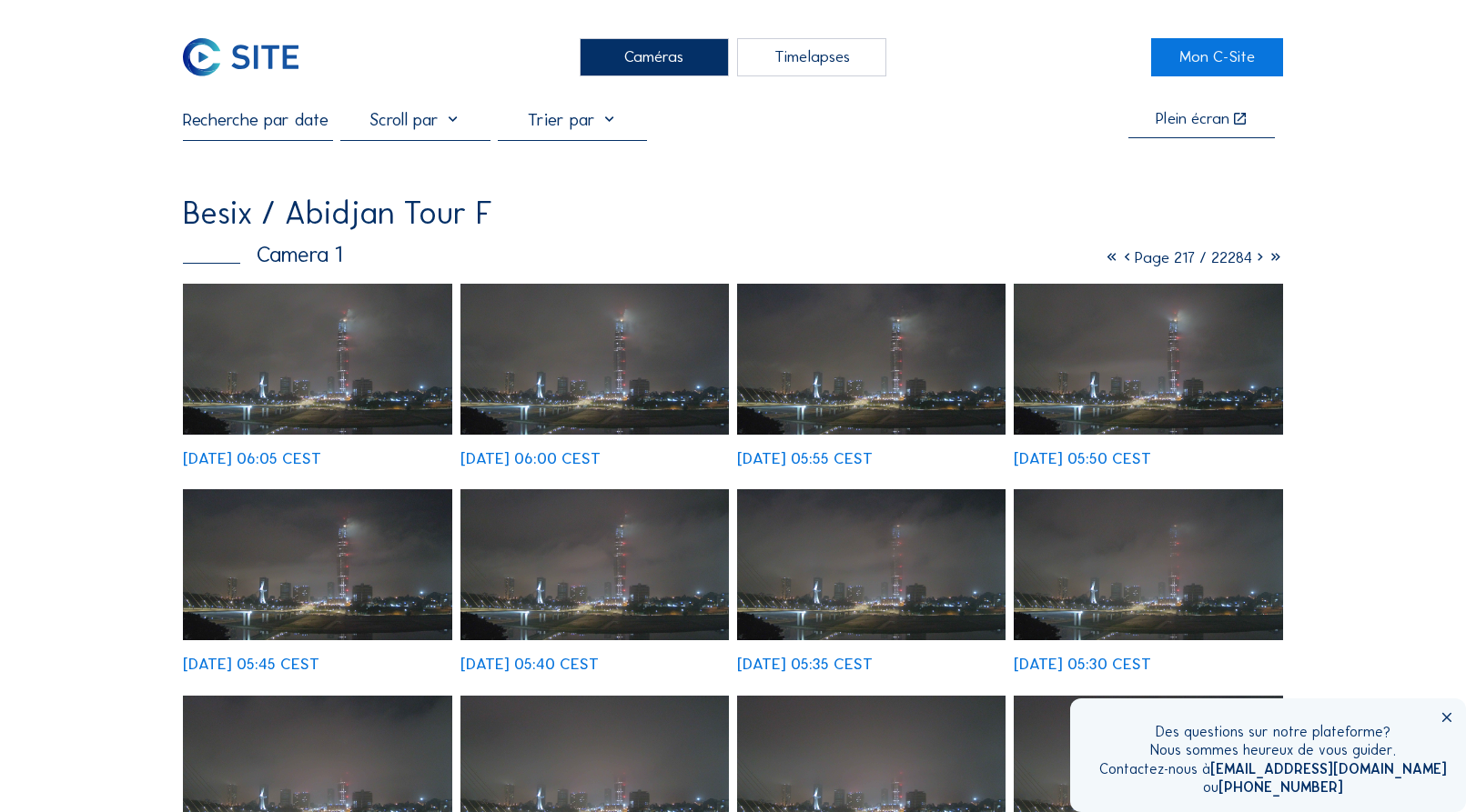
click at [1254, 263] on icon at bounding box center [1260, 257] width 15 height 20
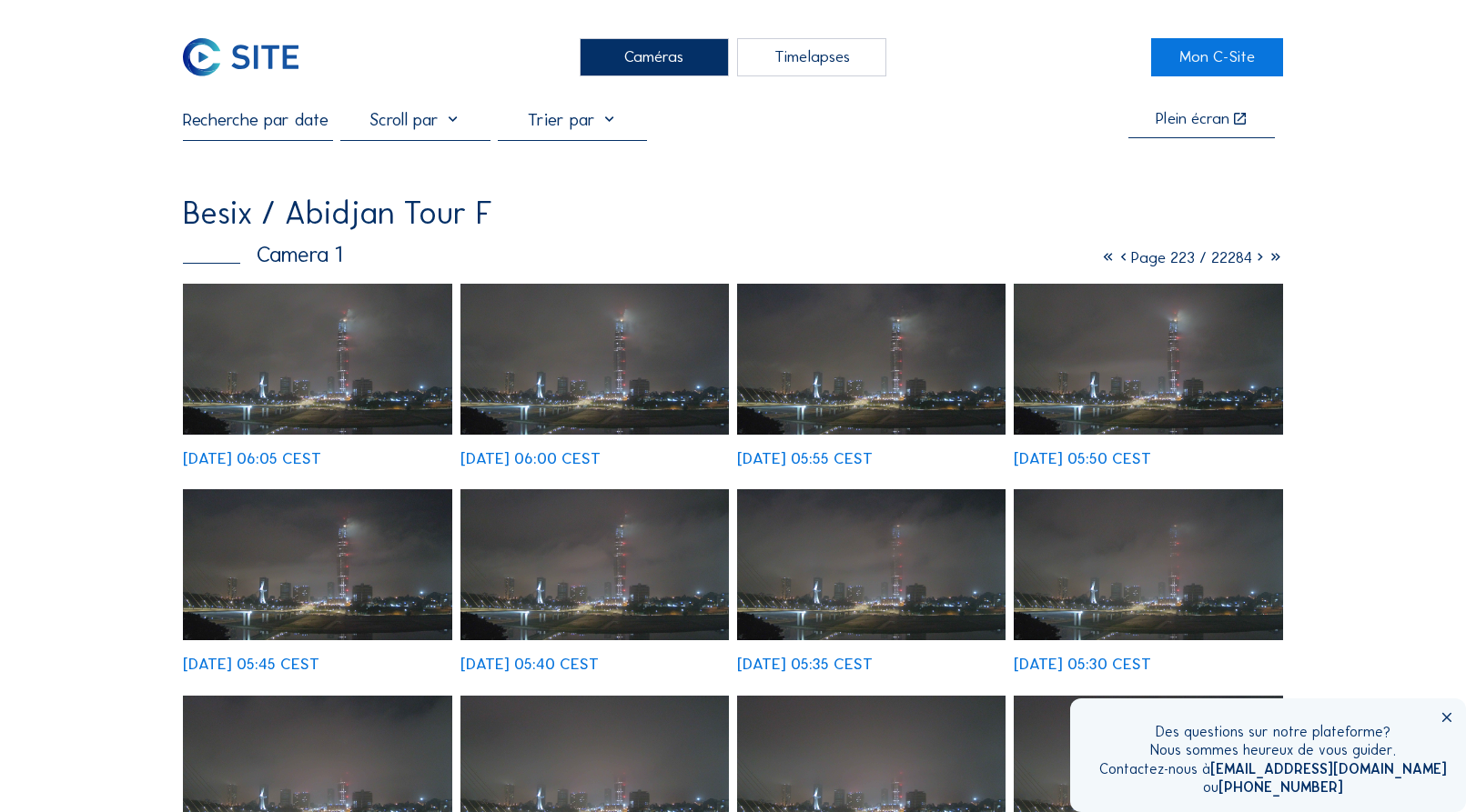
click at [1254, 263] on icon at bounding box center [1260, 257] width 15 height 20
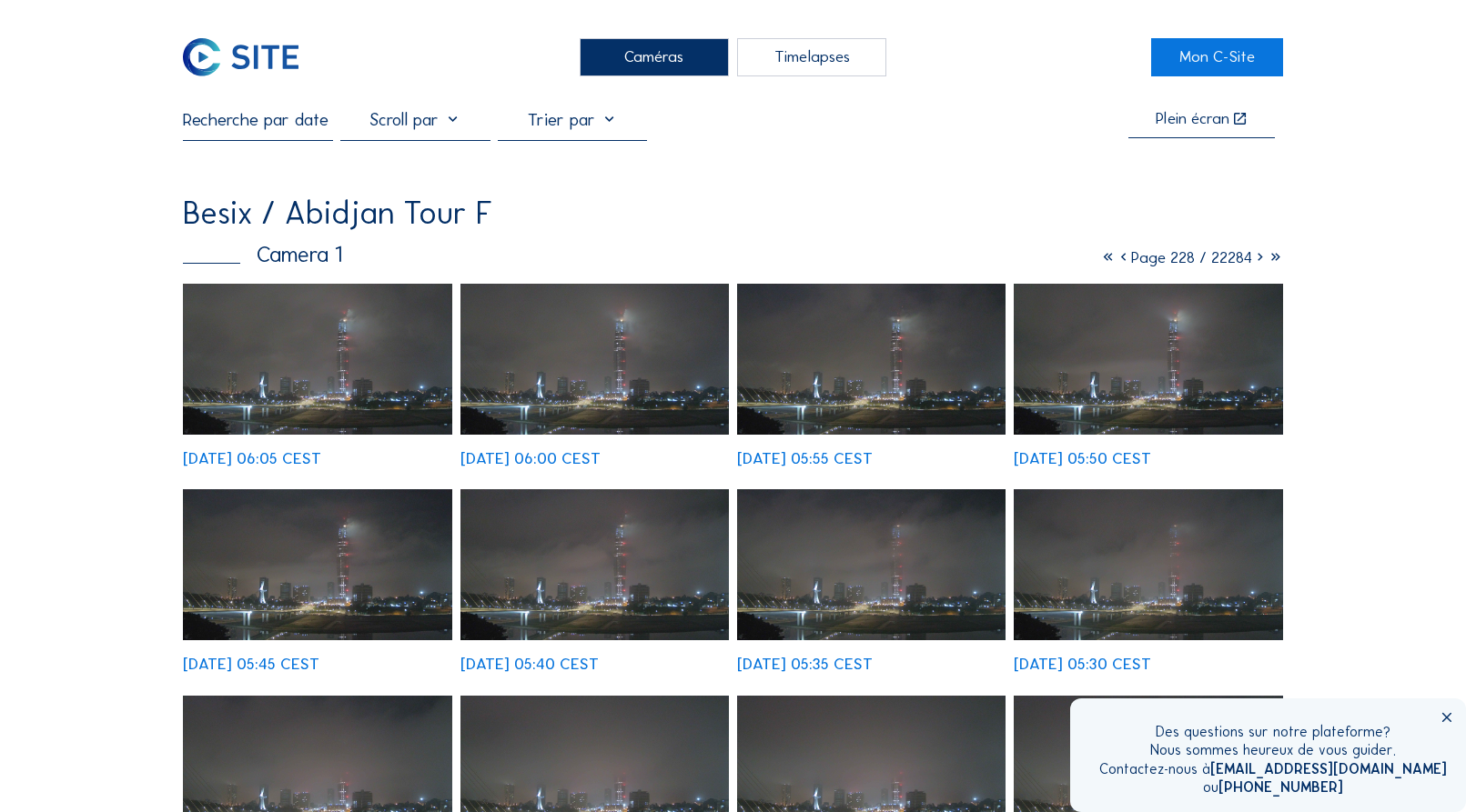
click at [1254, 263] on icon at bounding box center [1260, 257] width 15 height 20
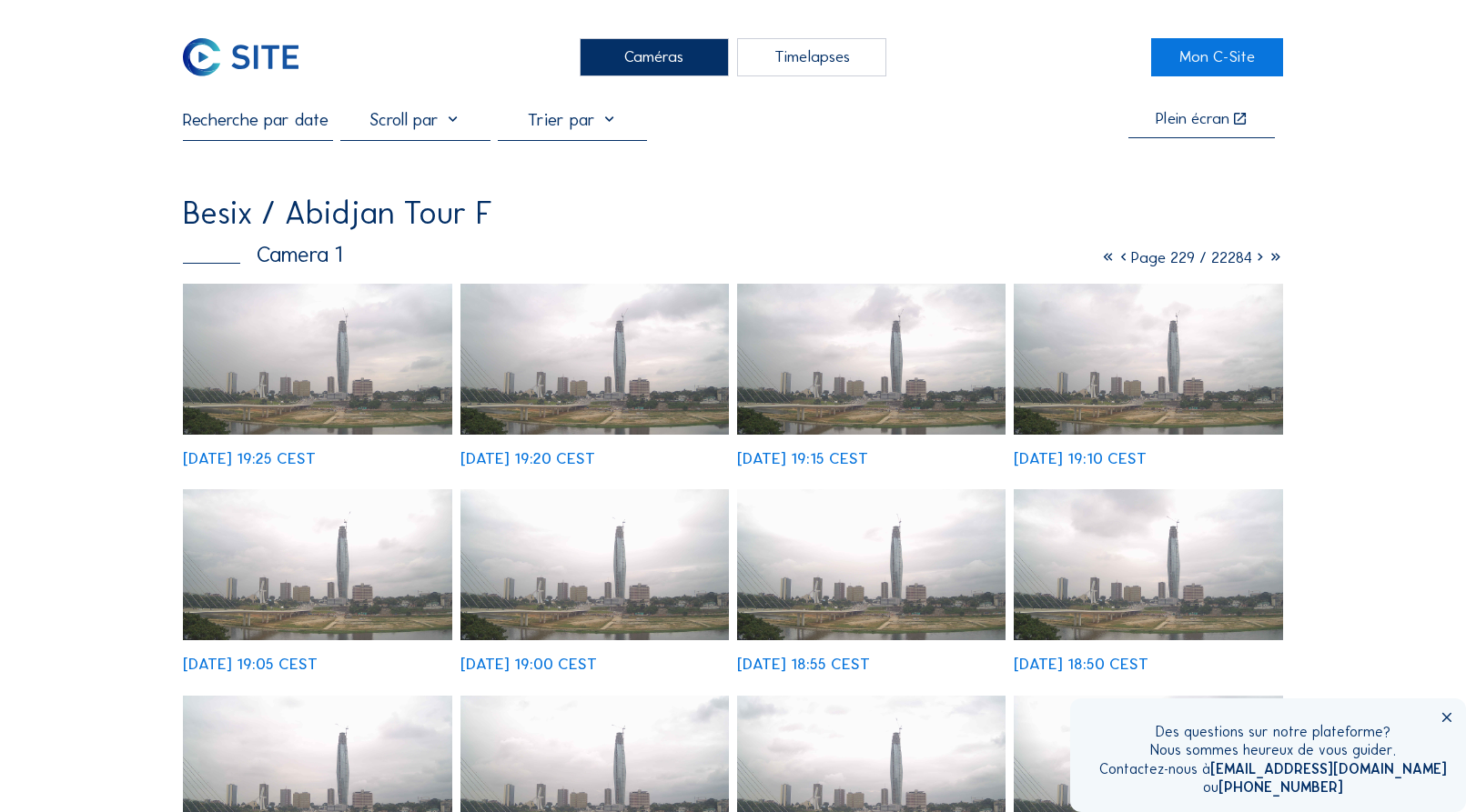
click at [305, 126] on input "text" at bounding box center [258, 120] width 149 height 21
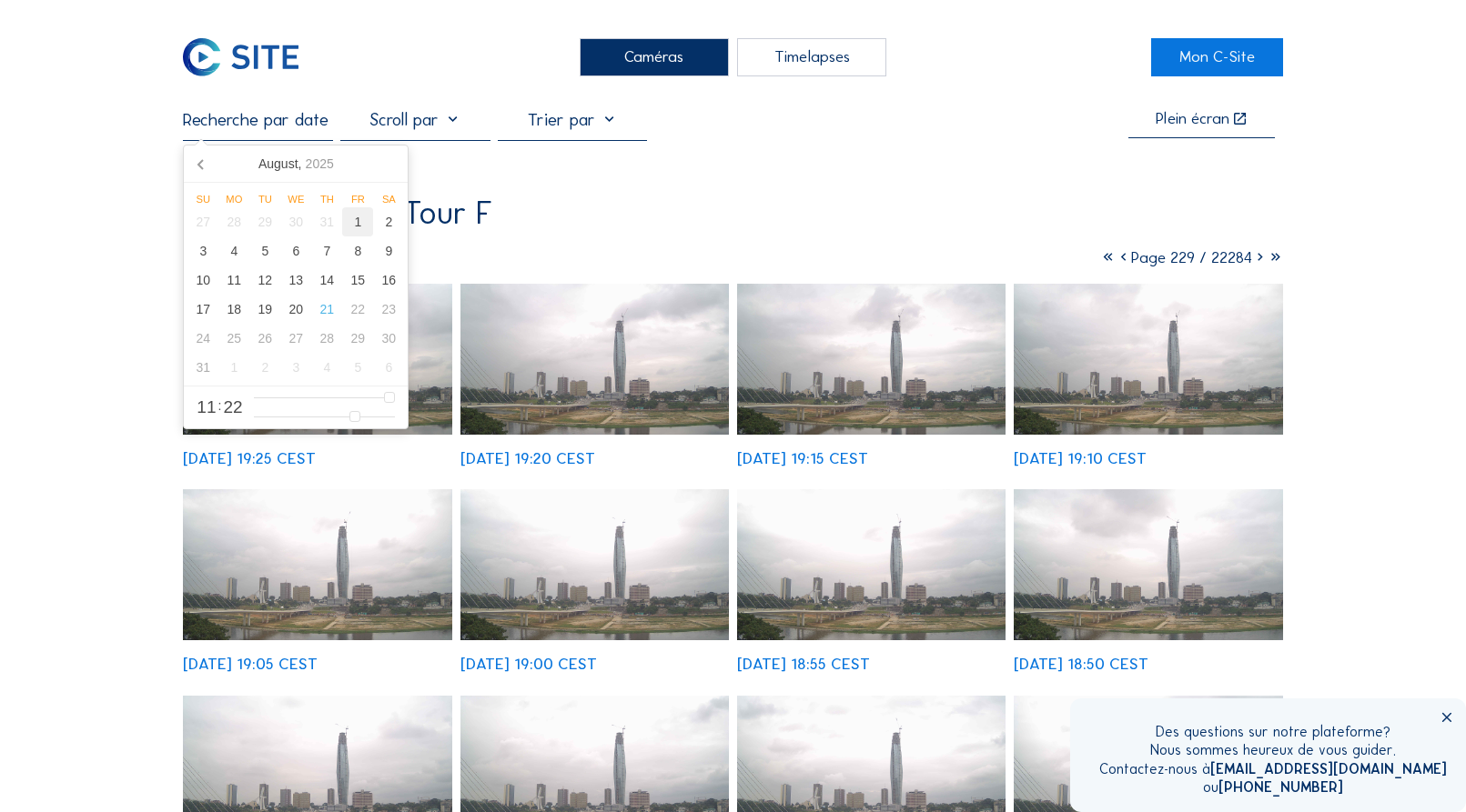
click at [359, 225] on div "1" at bounding box center [358, 222] width 31 height 29
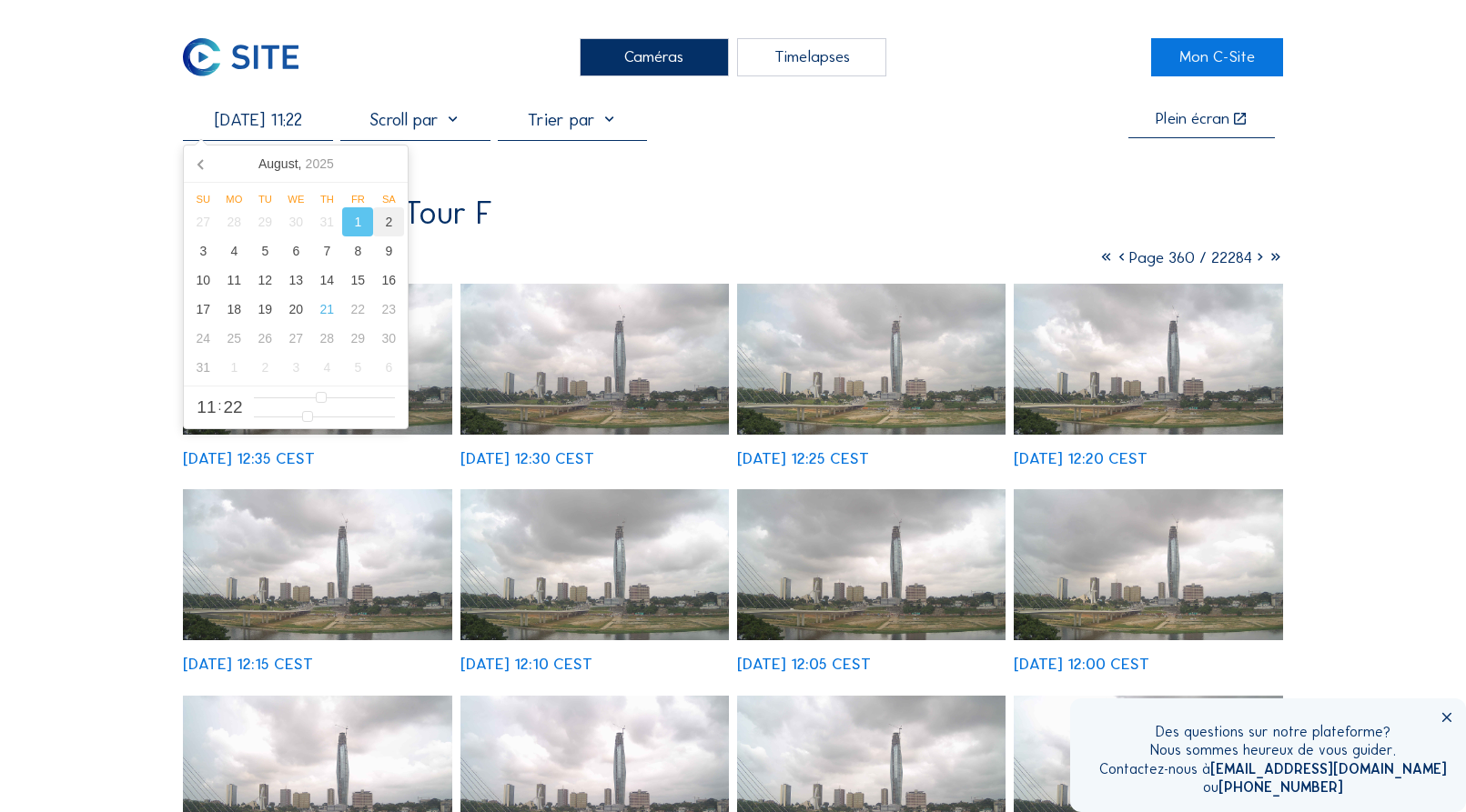
click at [389, 228] on div "2" at bounding box center [389, 222] width 31 height 29
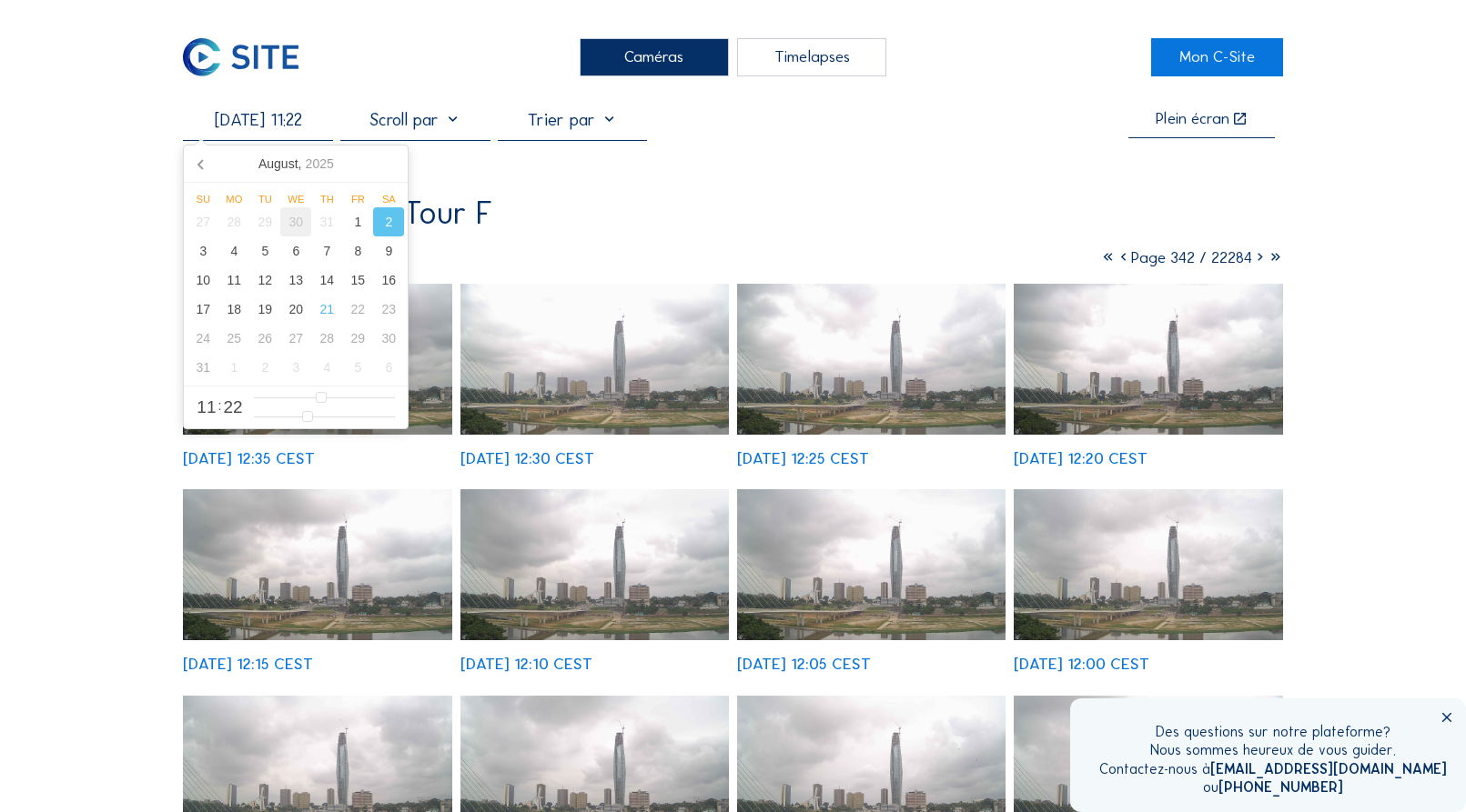
click at [294, 223] on div "30" at bounding box center [296, 222] width 31 height 29
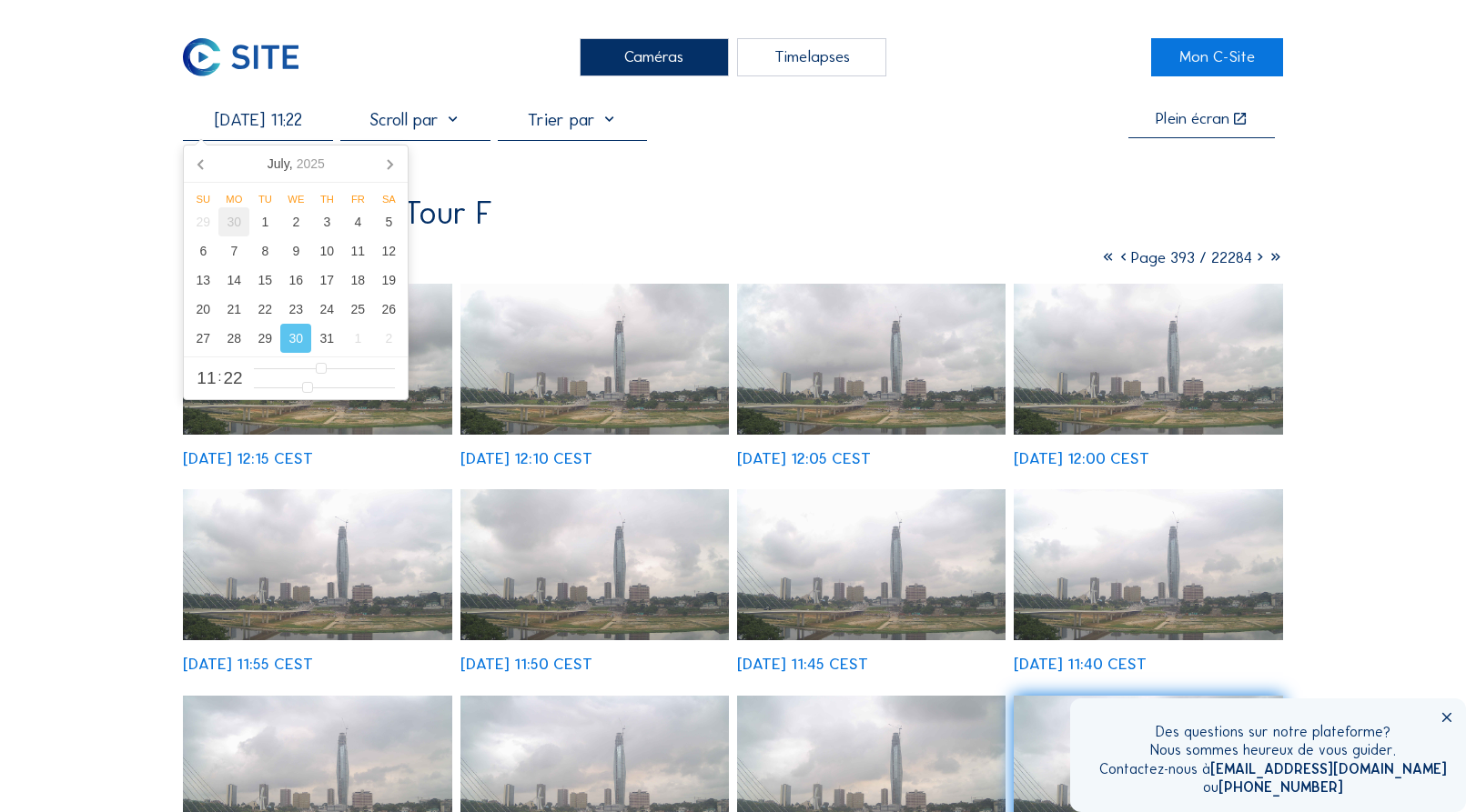
click at [236, 227] on div "30" at bounding box center [233, 222] width 31 height 29
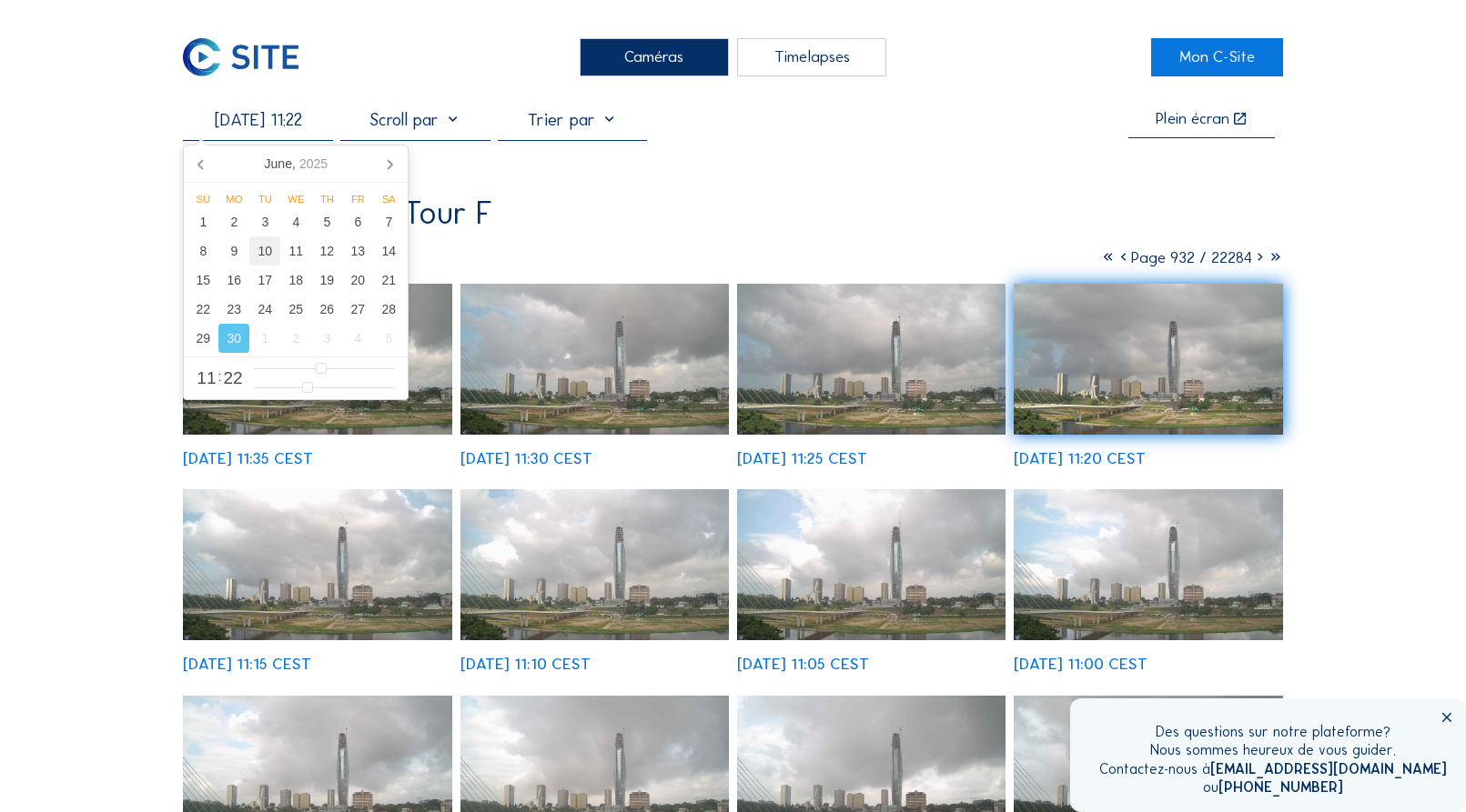
click at [265, 251] on div "10" at bounding box center [264, 251] width 31 height 29
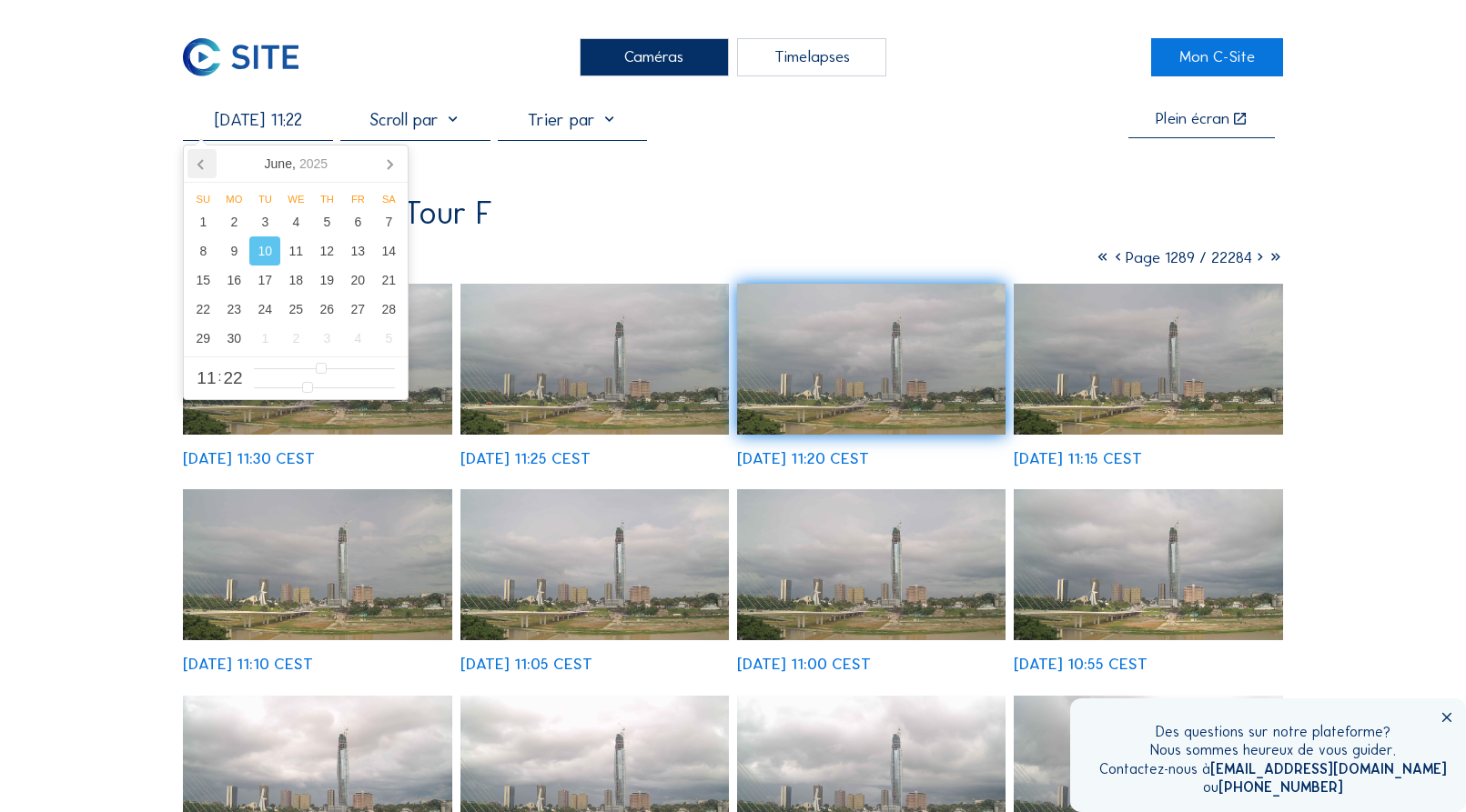
click at [200, 168] on icon at bounding box center [202, 164] width 29 height 29
click at [265, 281] on div "13" at bounding box center [264, 280] width 31 height 29
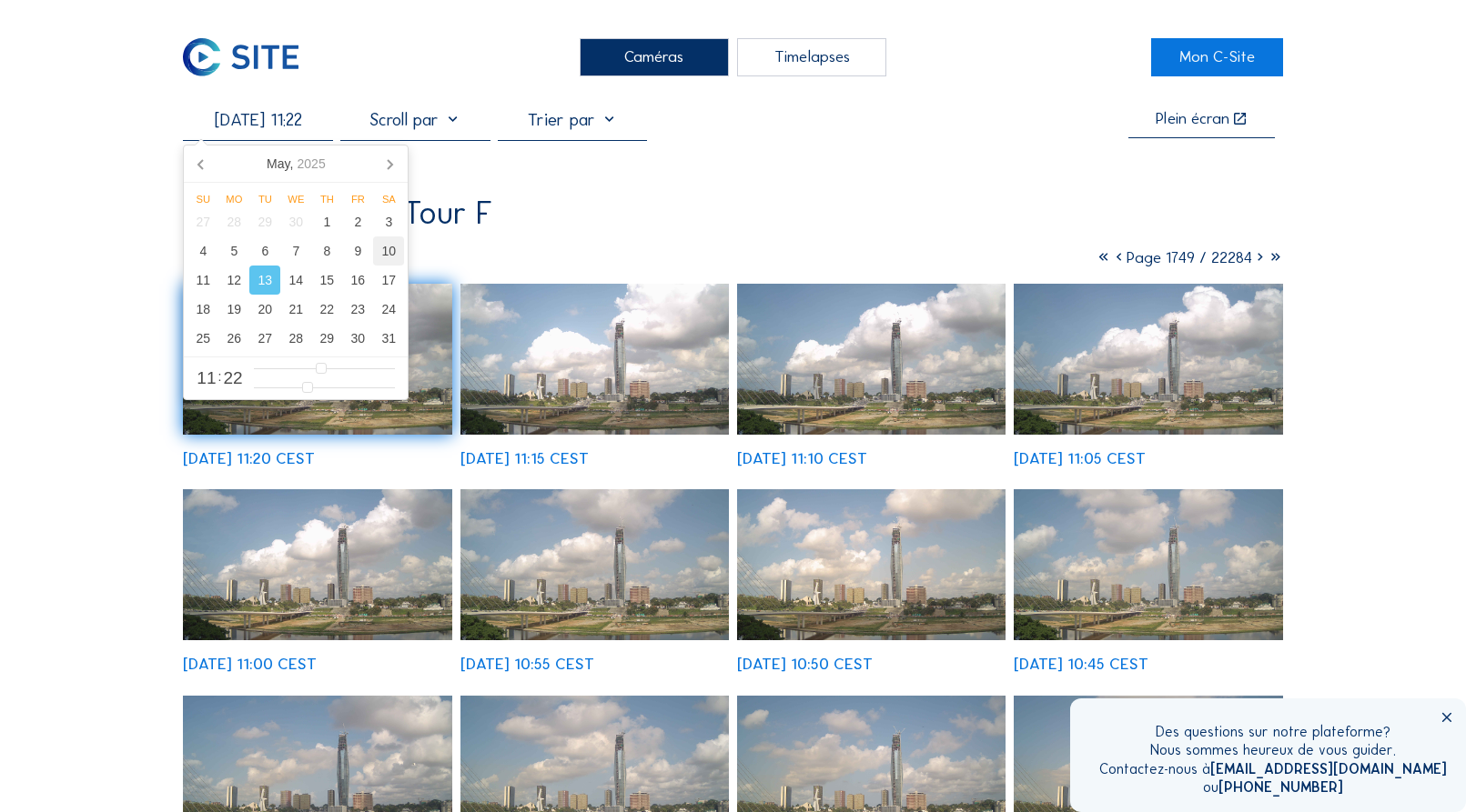
click at [387, 255] on div "10" at bounding box center [389, 251] width 31 height 29
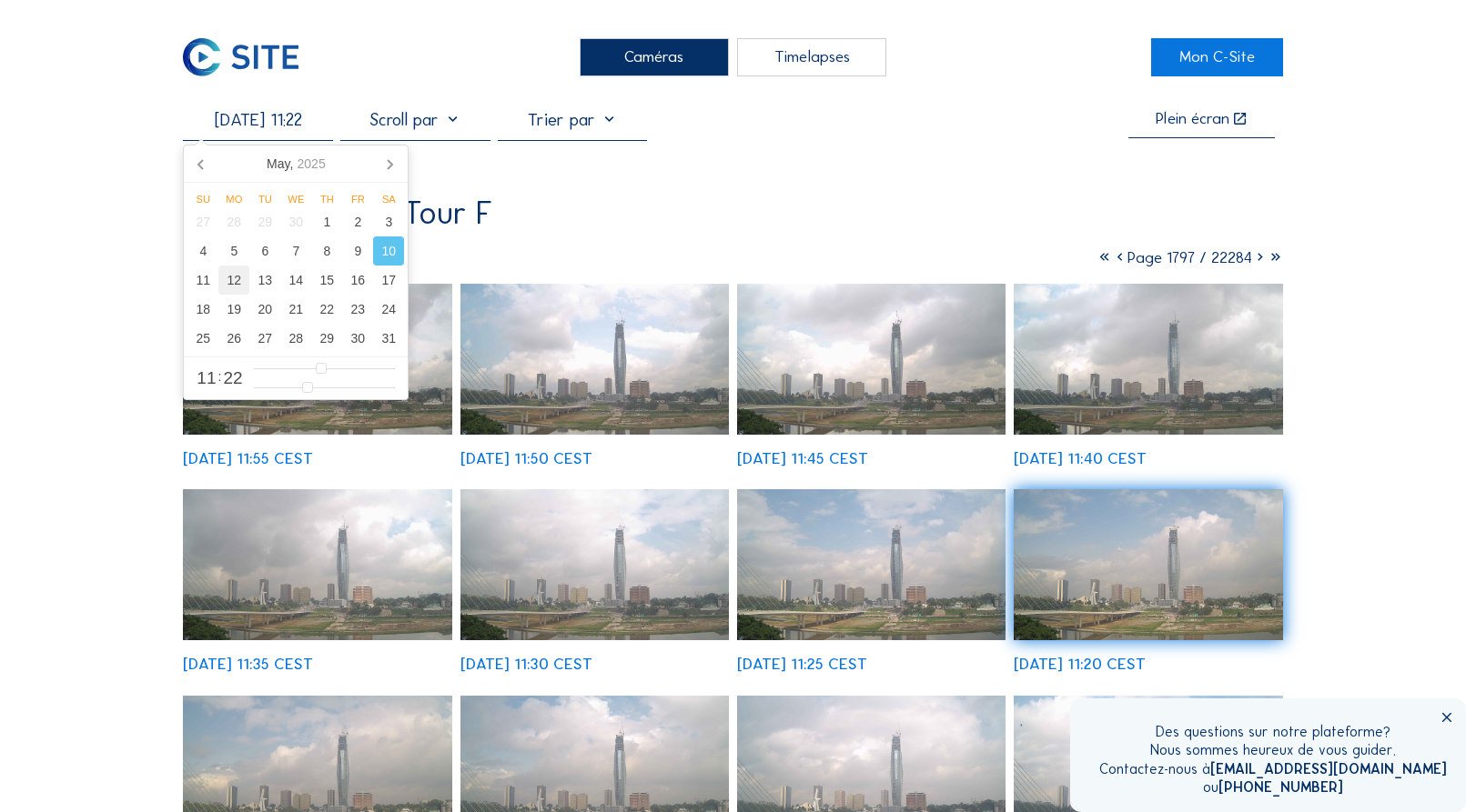
click at [233, 284] on div "12" at bounding box center [233, 280] width 31 height 29
type input "[DATE] 11:22"
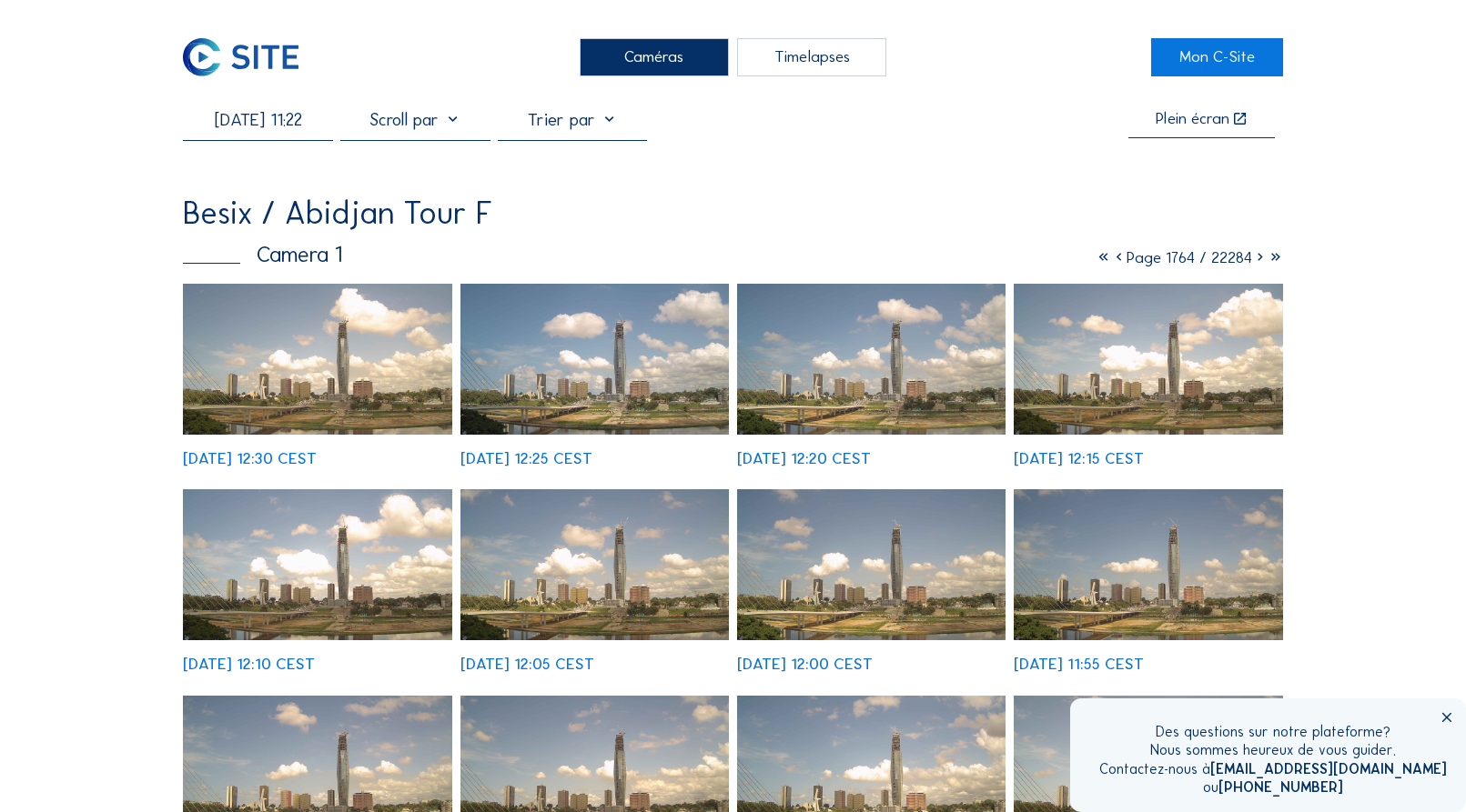
click at [610, 586] on img at bounding box center [594, 564] width 269 height 151
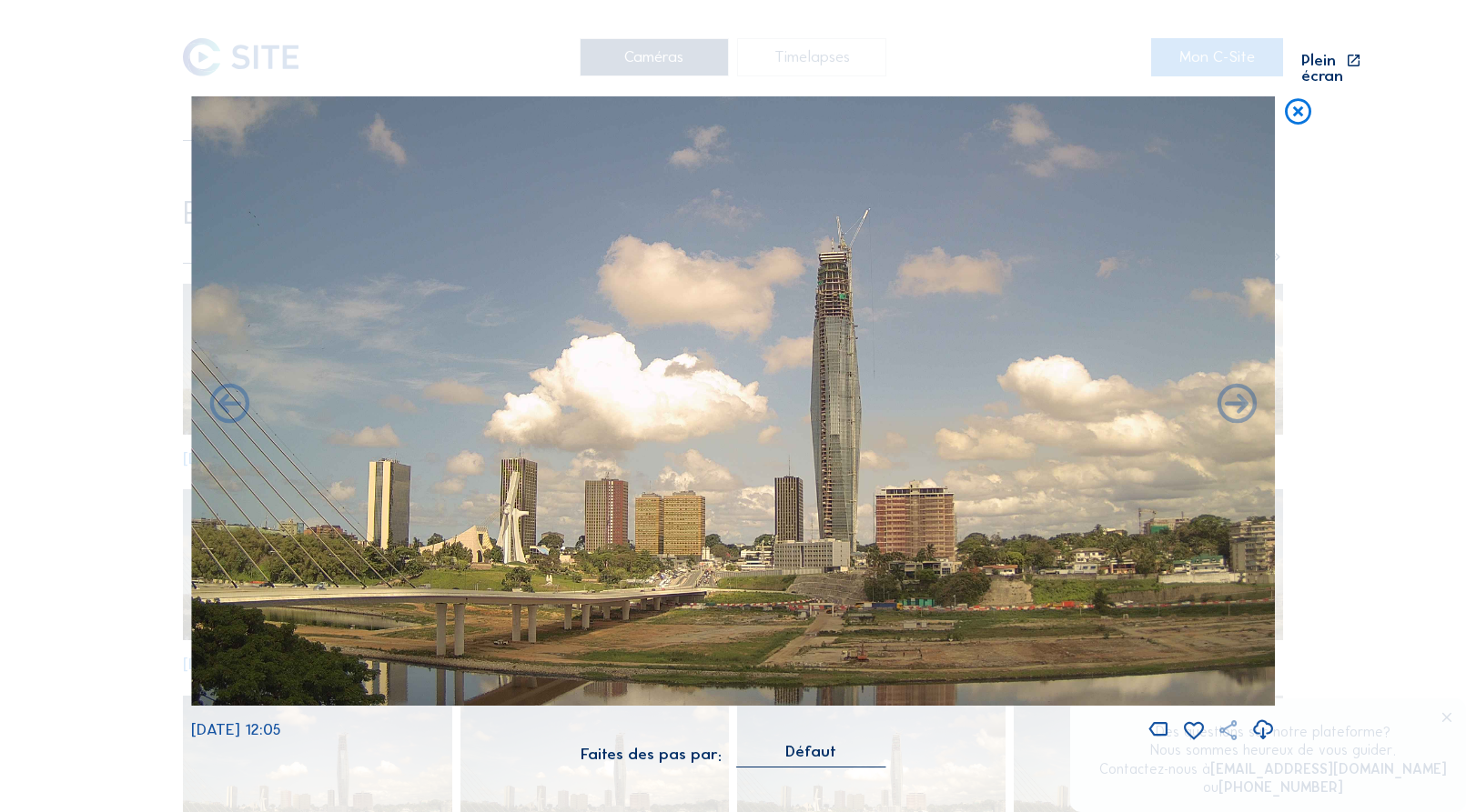
click at [1231, 720] on icon at bounding box center [1228, 730] width 24 height 24
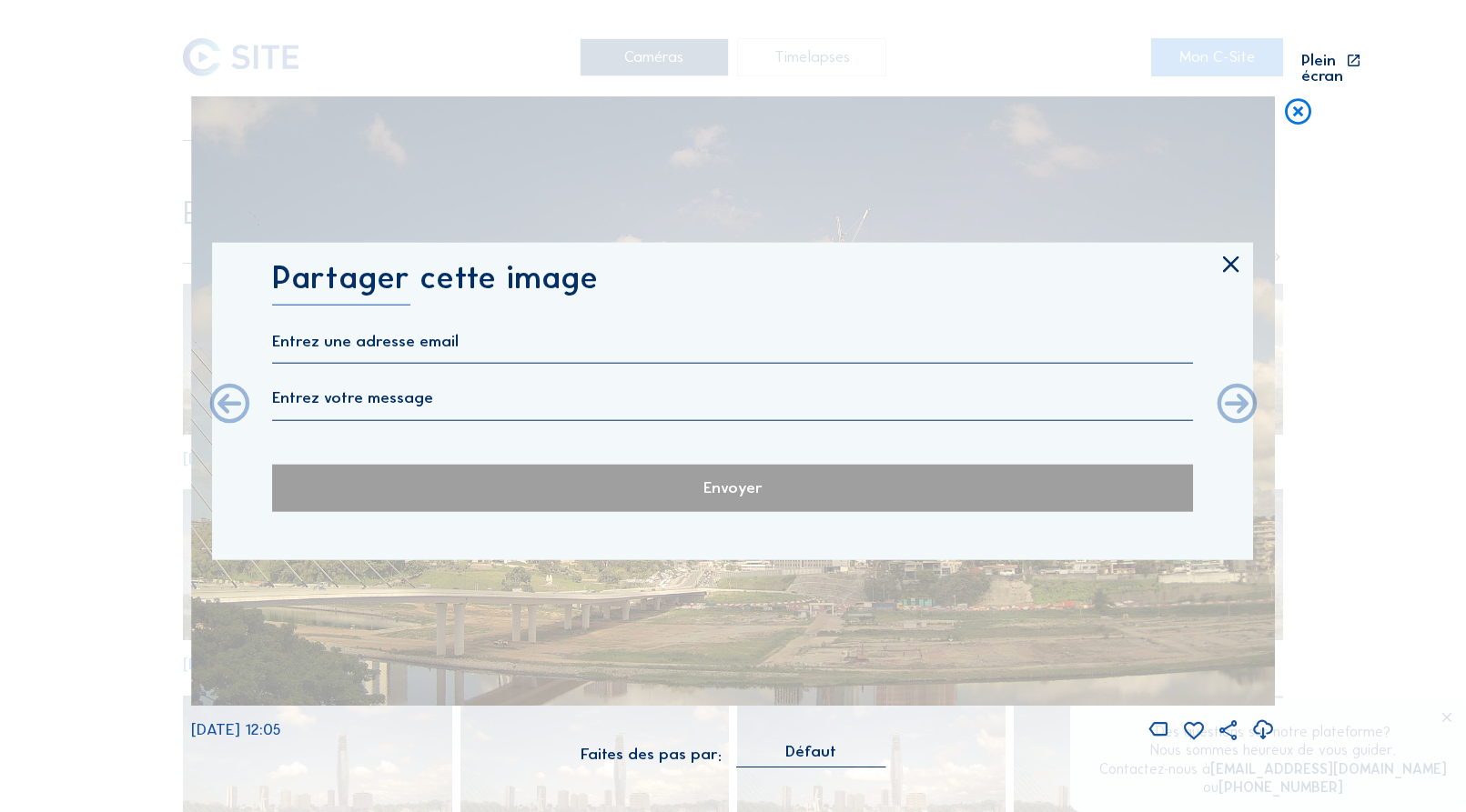
click at [1231, 251] on icon at bounding box center [1231, 264] width 27 height 28
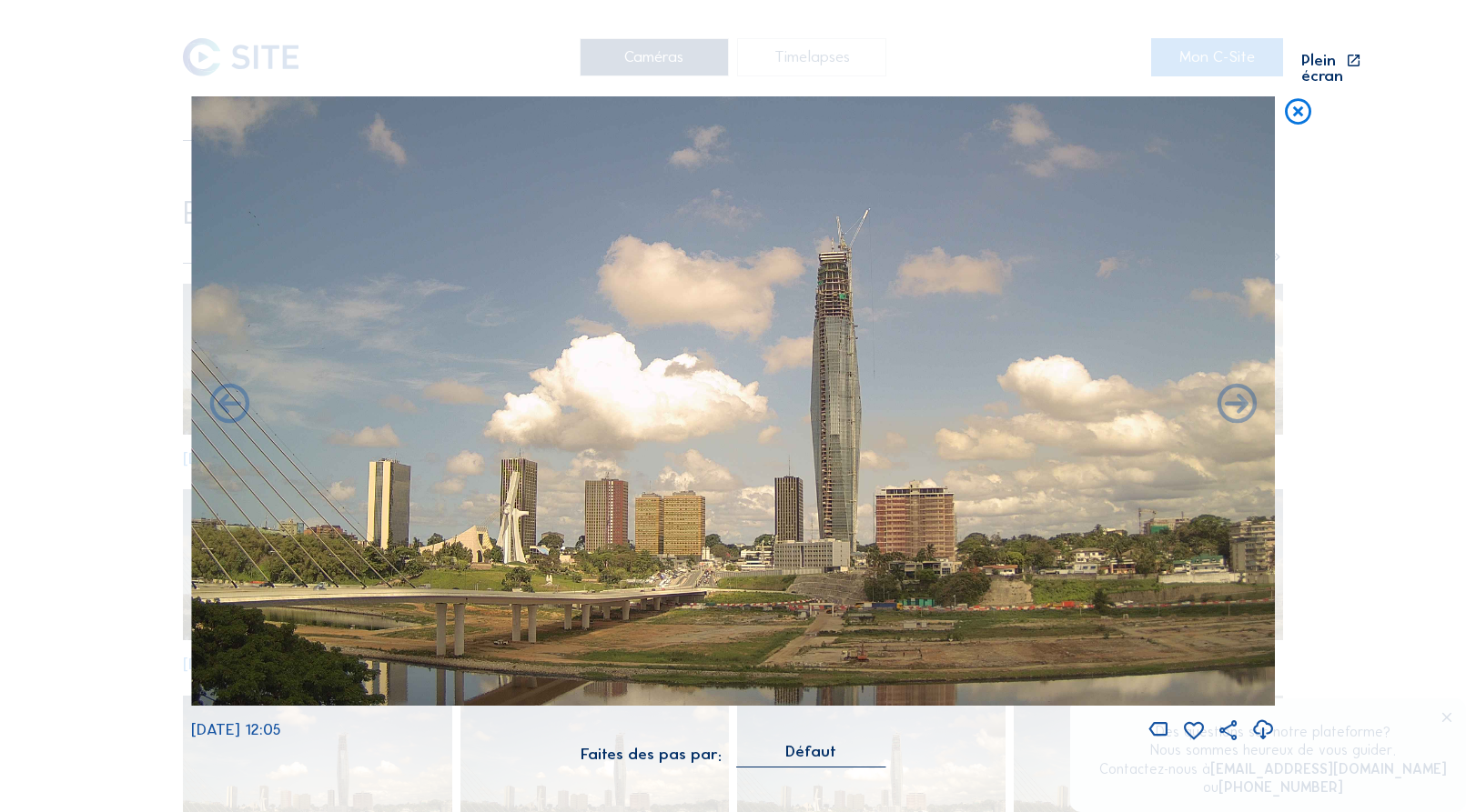
click at [1271, 725] on icon at bounding box center [1262, 730] width 24 height 29
click at [76, 191] on div "Scroll pour voyager dans le temps | Appuie sur le 'Alt' [PERSON_NAME] + Scroll …" at bounding box center [733, 406] width 1466 height 812
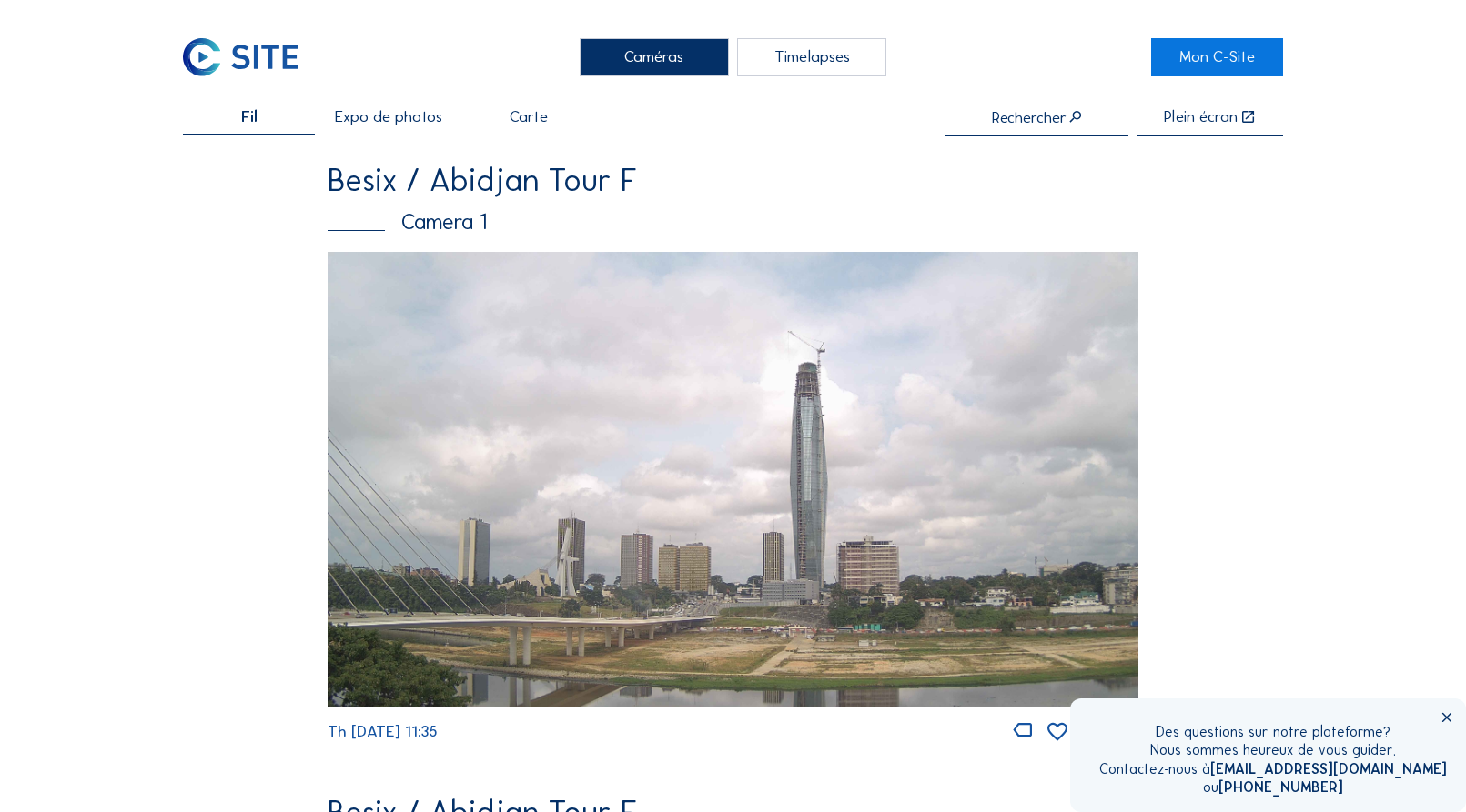
click at [518, 344] on img at bounding box center [733, 479] width 810 height 456
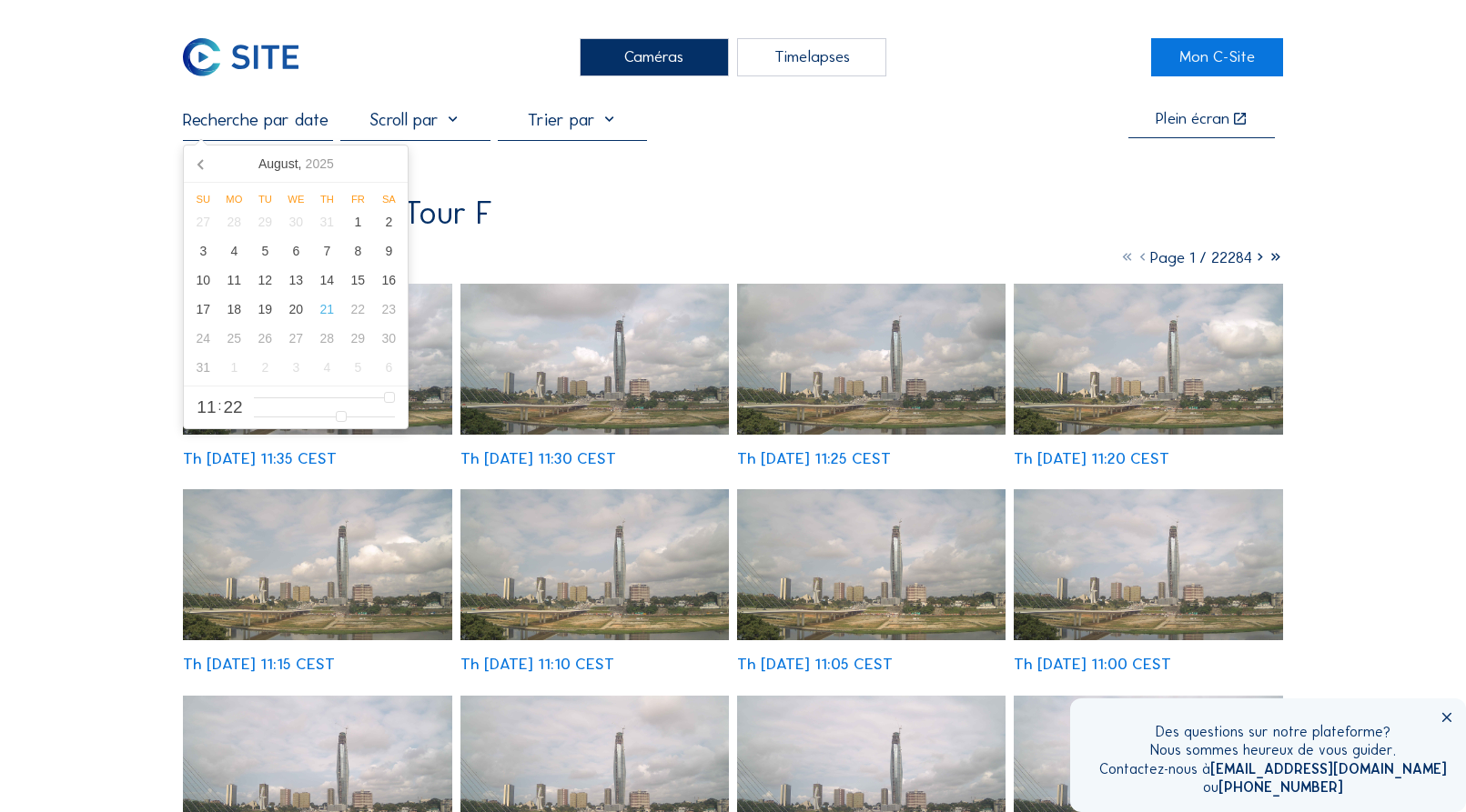
click at [276, 122] on input "text" at bounding box center [258, 120] width 149 height 21
click at [196, 165] on icon at bounding box center [202, 164] width 29 height 29
click at [196, 164] on icon at bounding box center [202, 164] width 29 height 29
click at [330, 287] on div "15" at bounding box center [327, 280] width 31 height 29
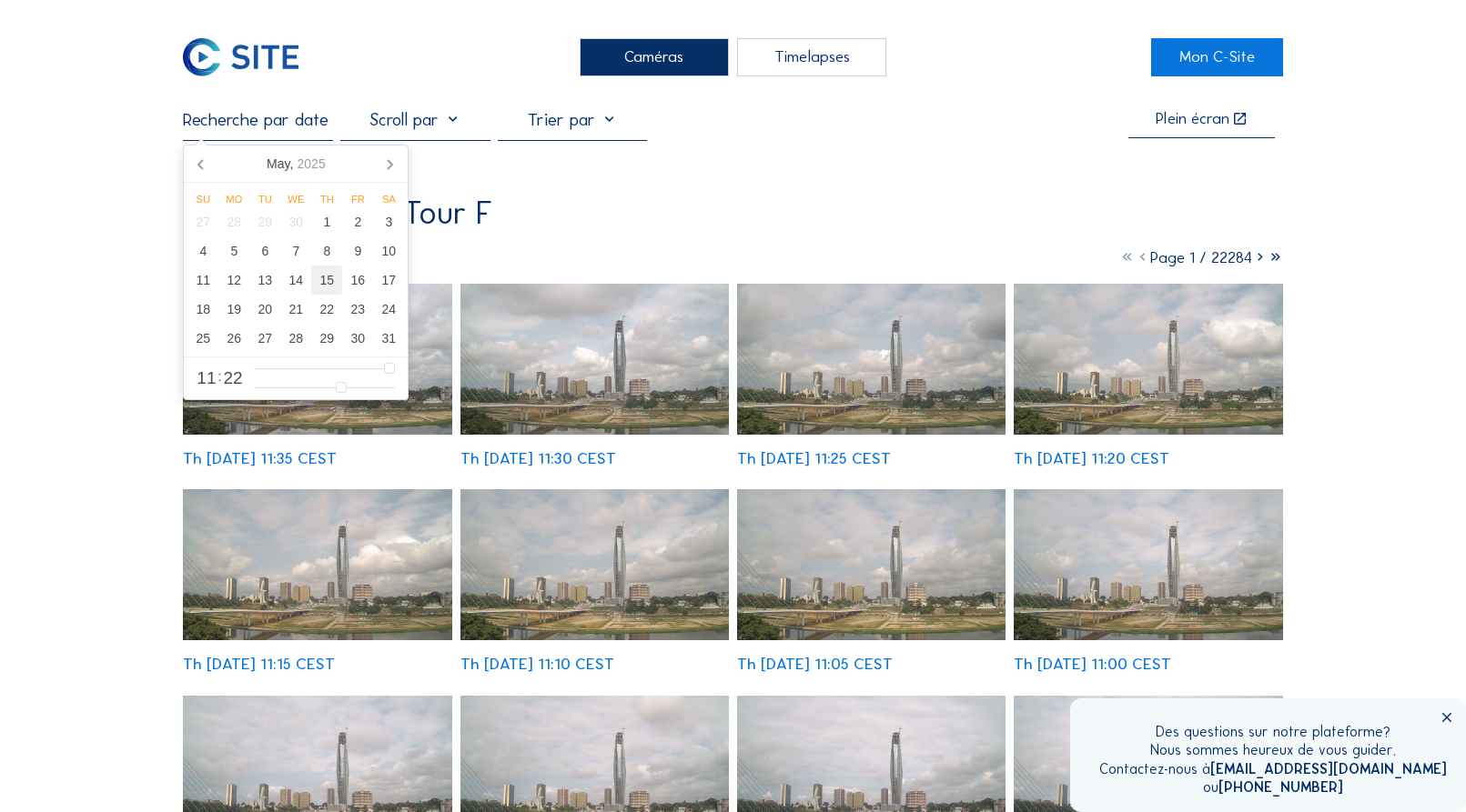
type input "[DATE] 11:22"
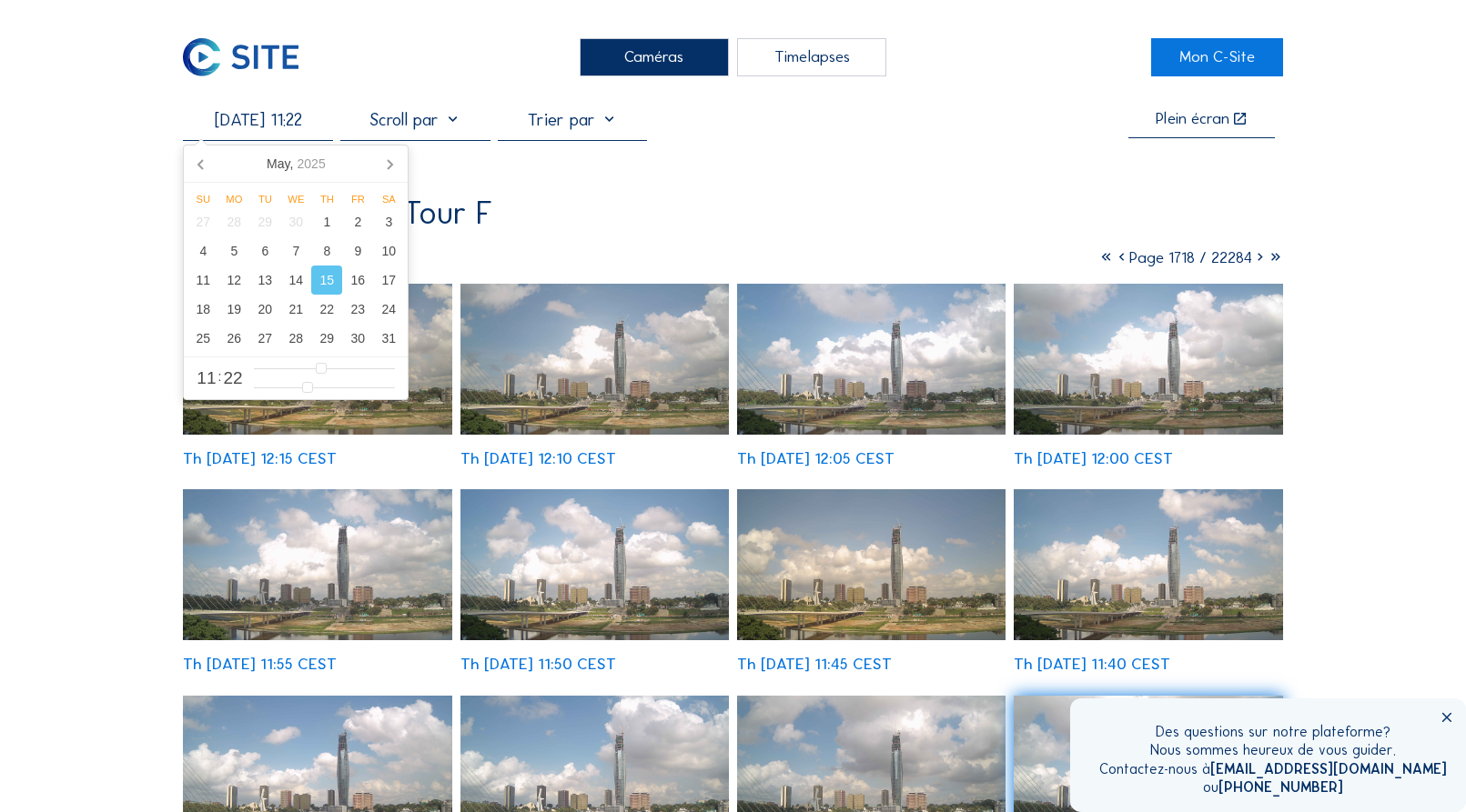
click at [1114, 262] on icon at bounding box center [1122, 257] width 15 height 20
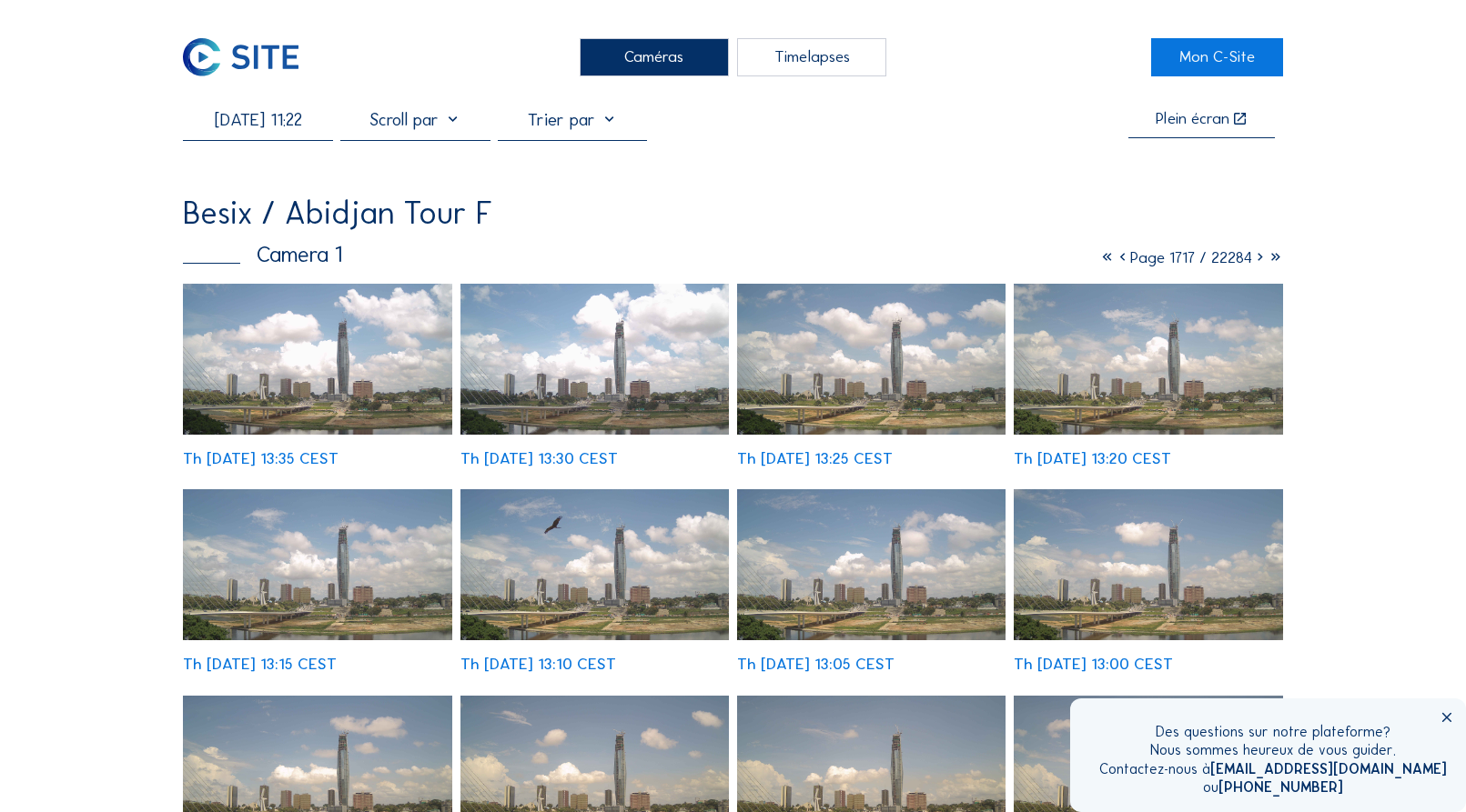
click at [1259, 262] on icon at bounding box center [1260, 257] width 15 height 20
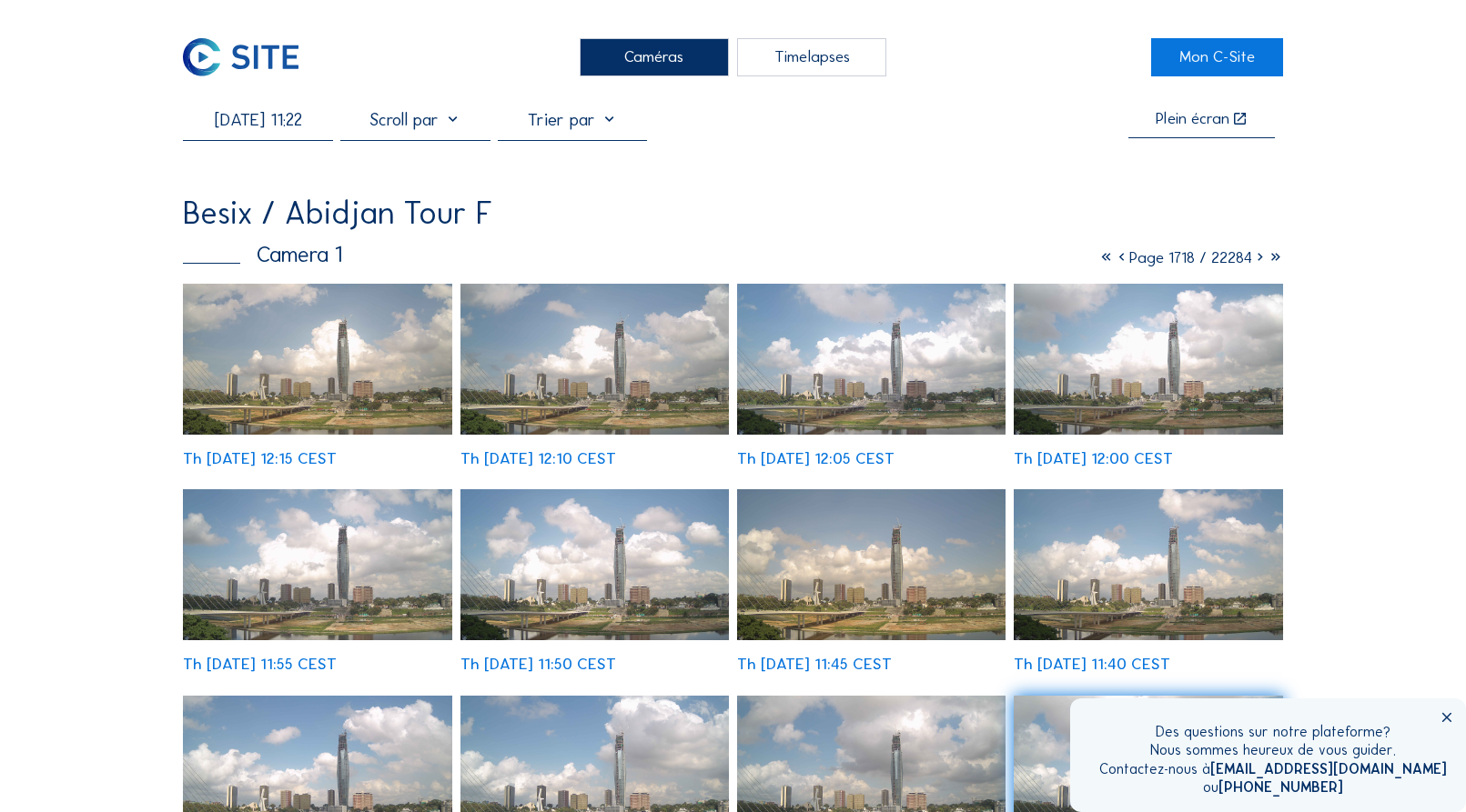
click at [1259, 262] on icon at bounding box center [1260, 257] width 15 height 20
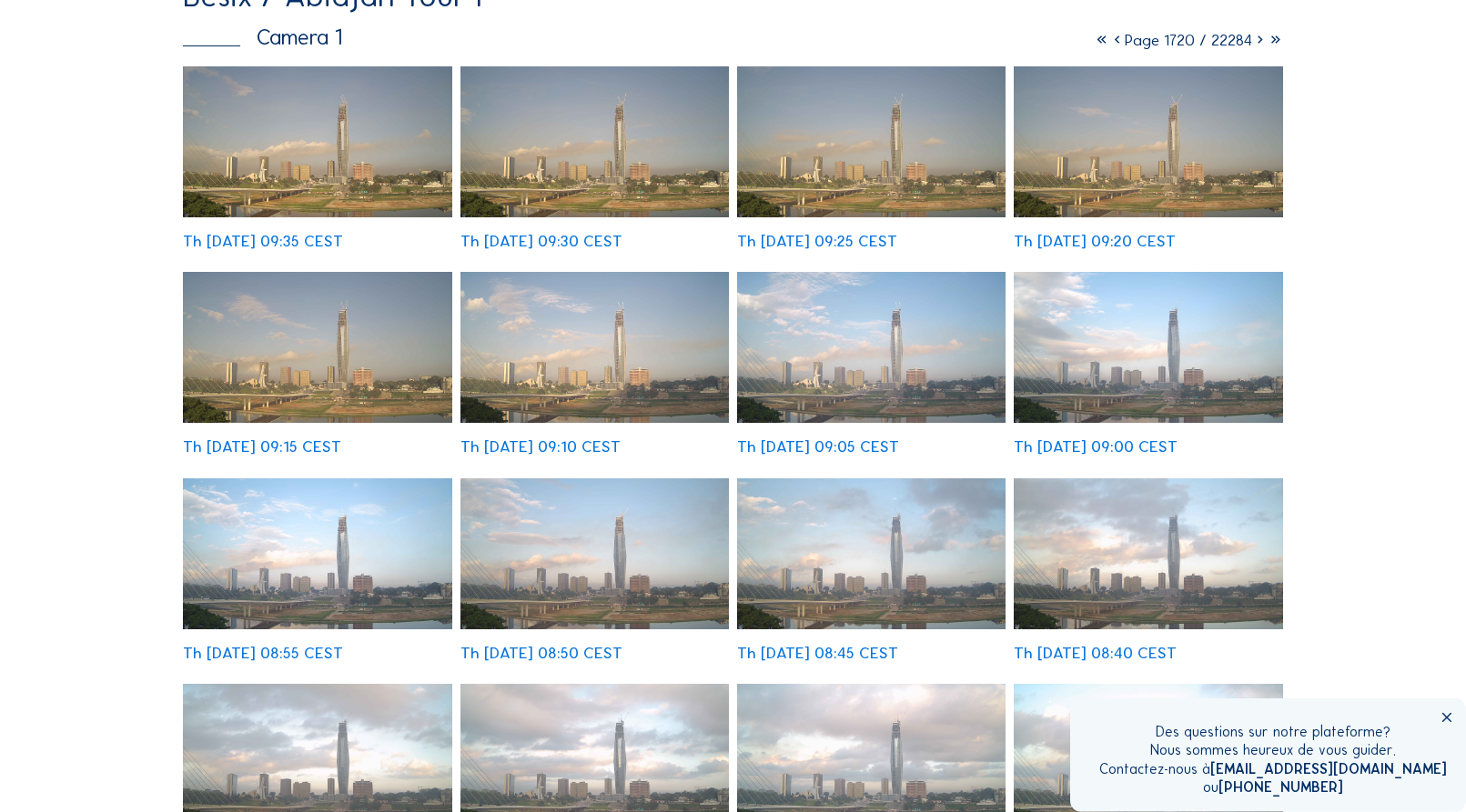
scroll to position [185, 0]
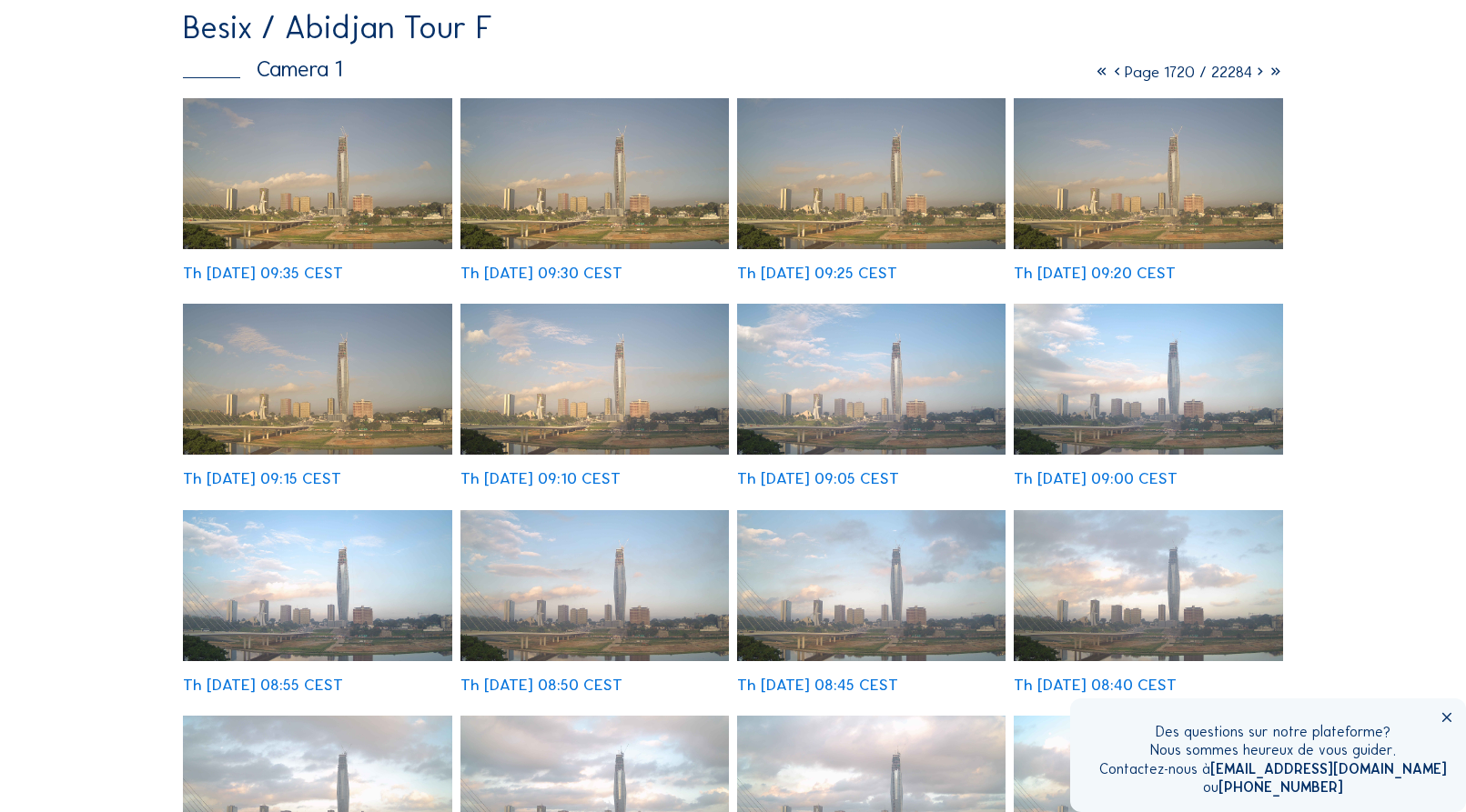
click at [858, 407] on img at bounding box center [871, 379] width 269 height 151
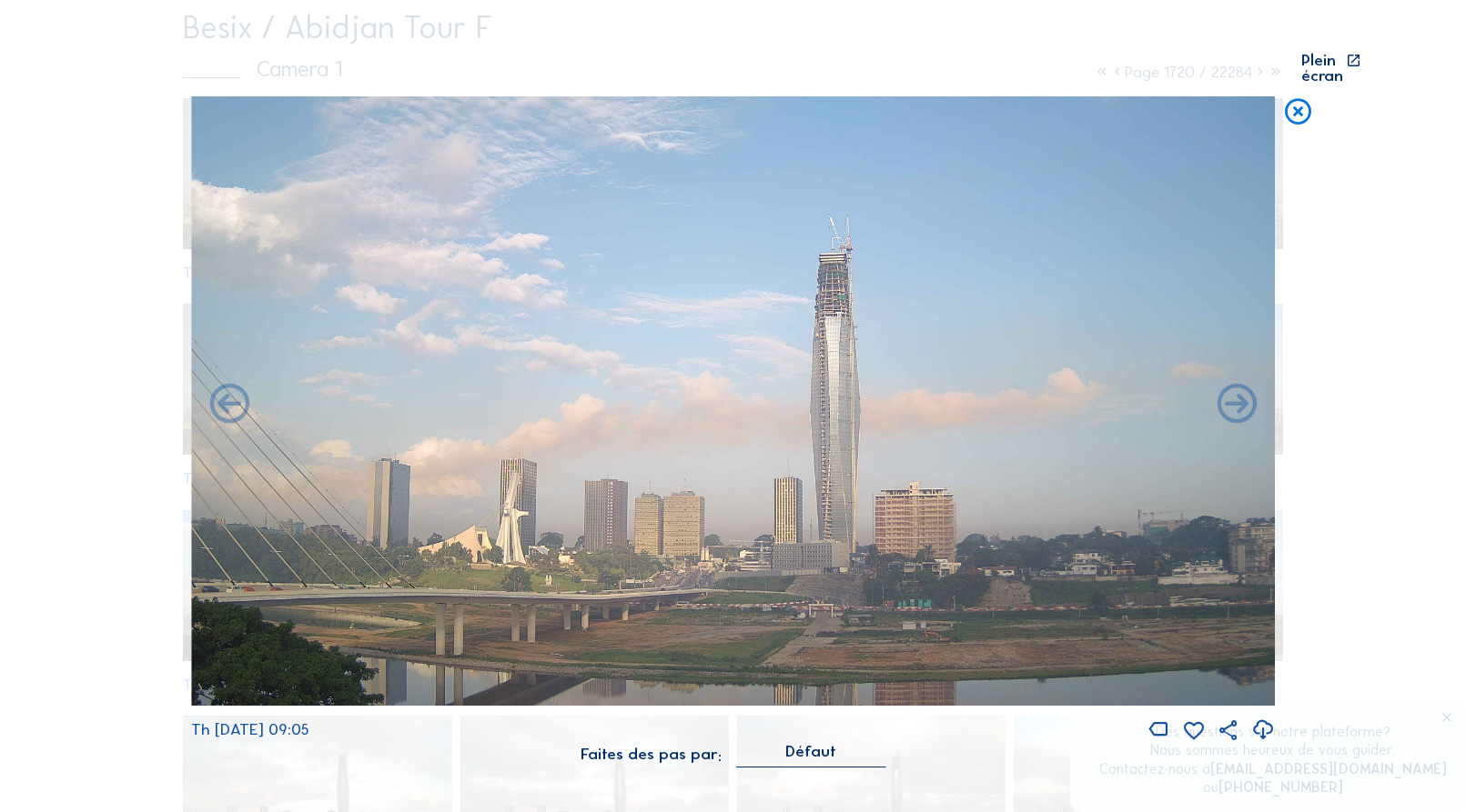
click at [1263, 716] on icon at bounding box center [1262, 730] width 24 height 29
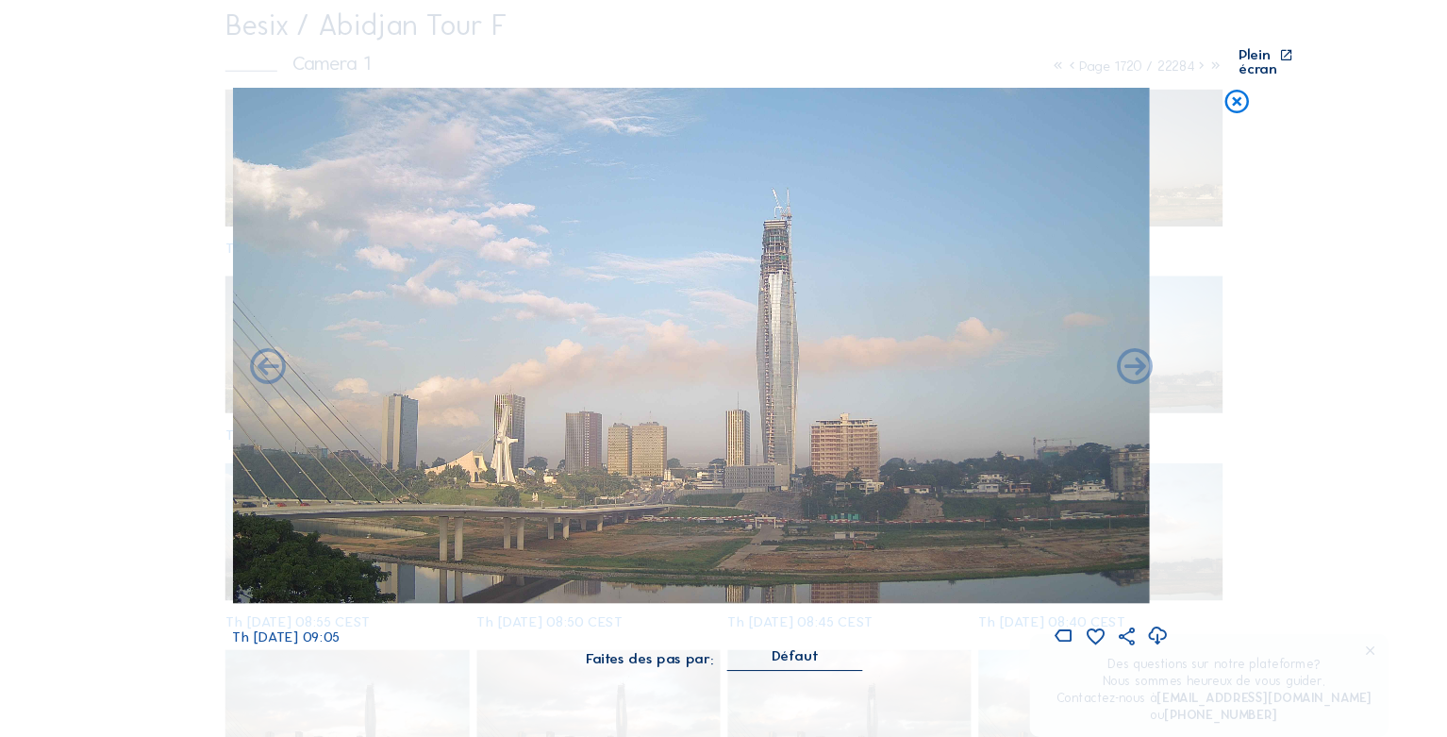
scroll to position [191, 0]
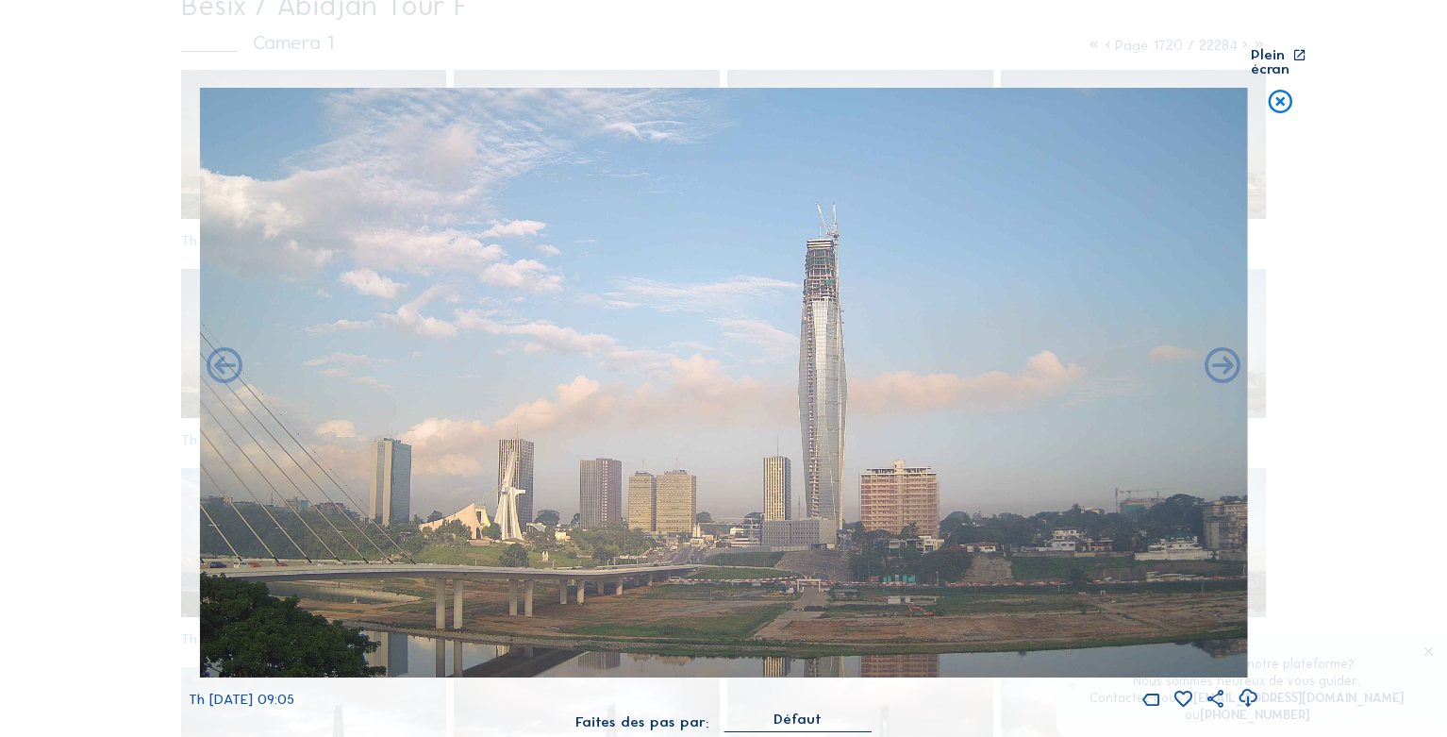
drag, startPoint x: 1281, startPoint y: 92, endPoint x: 1266, endPoint y: 114, distance: 26.4
click at [1280, 92] on icon at bounding box center [1280, 102] width 28 height 29
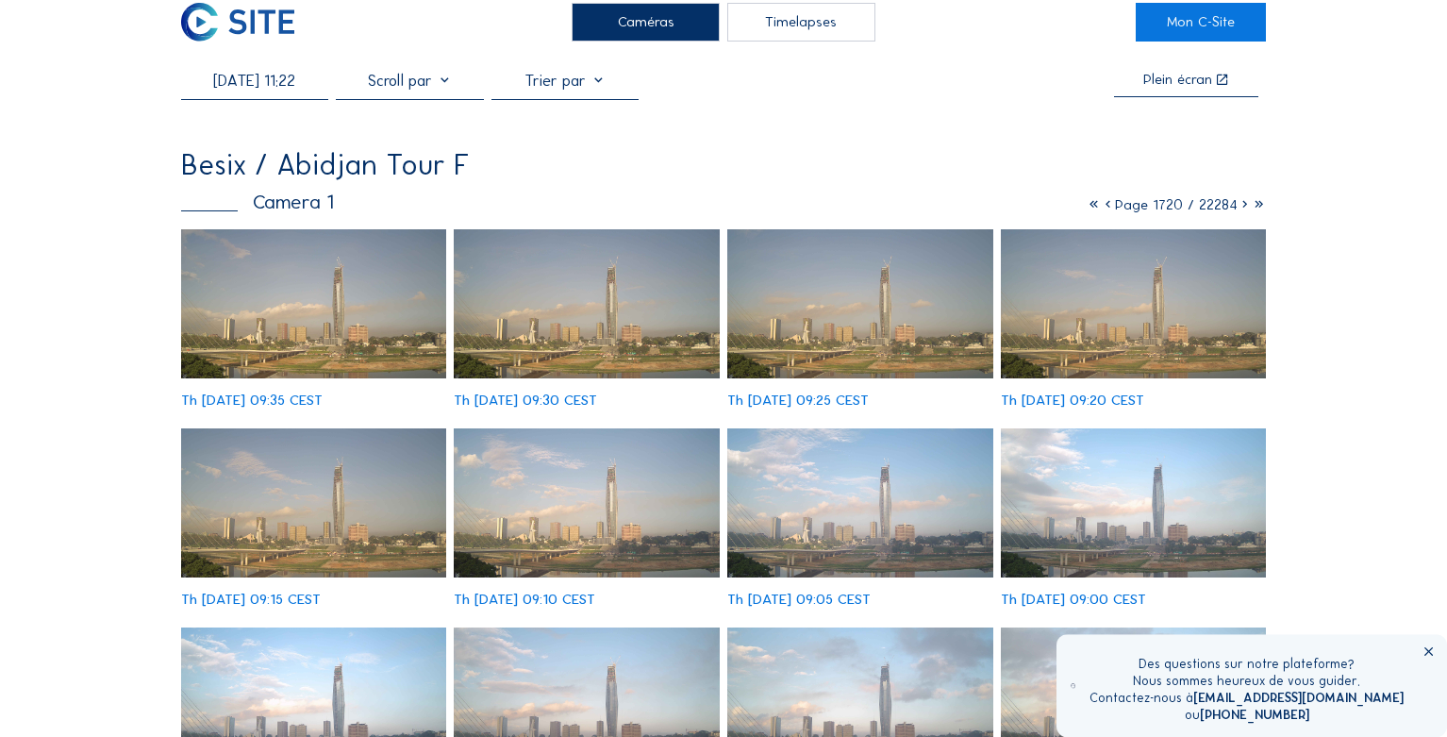
scroll to position [0, 0]
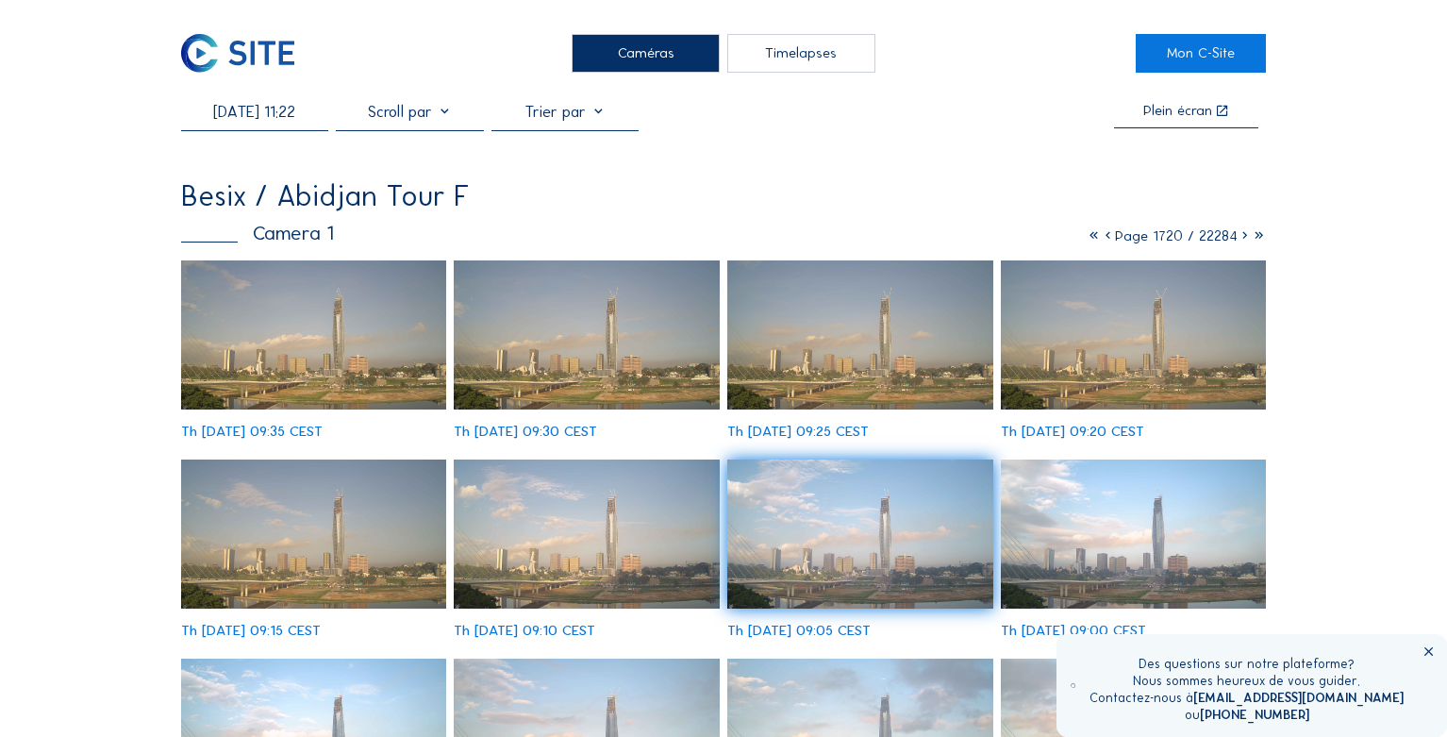
click at [1106, 241] on icon at bounding box center [1108, 235] width 14 height 17
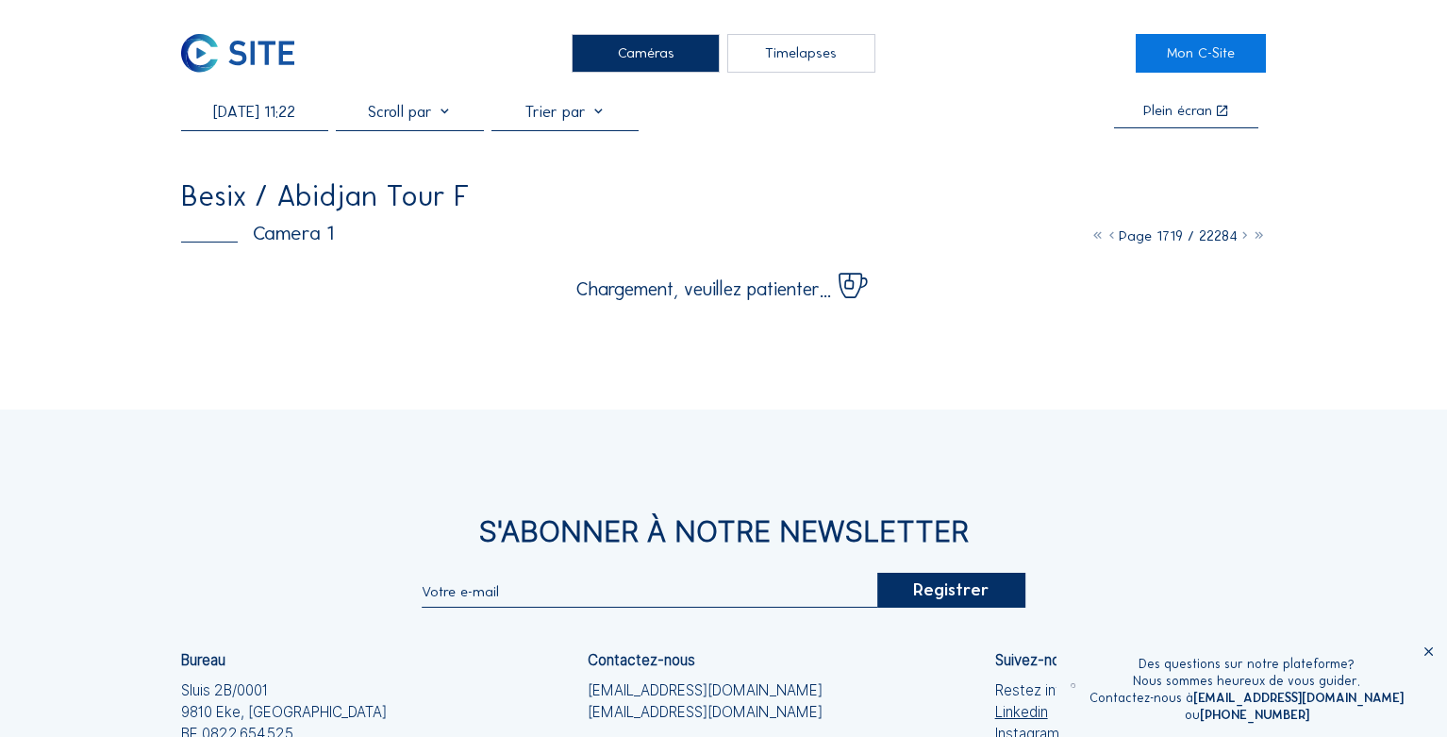
click at [1108, 241] on icon at bounding box center [1112, 235] width 14 height 17
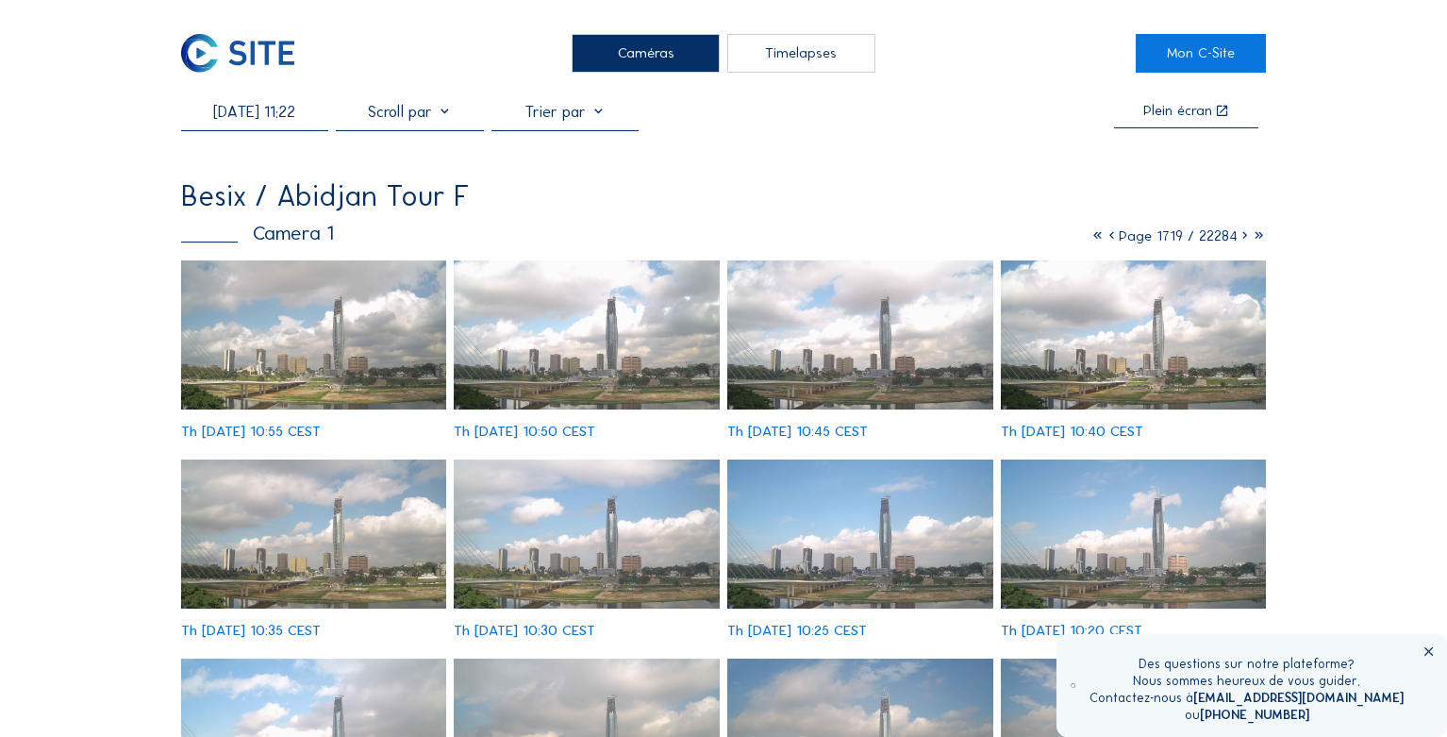
click at [1111, 242] on icon at bounding box center [1112, 235] width 14 height 17
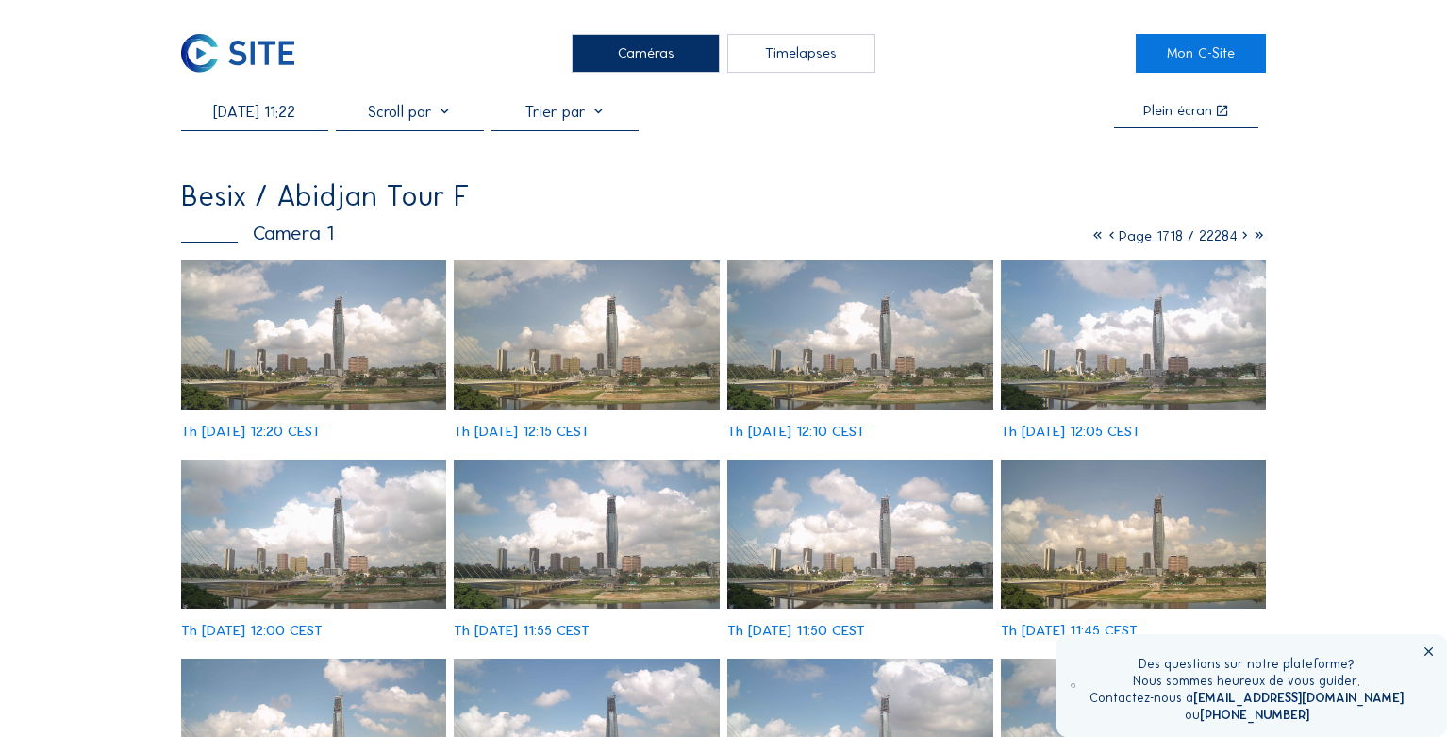
click at [1109, 241] on icon at bounding box center [1112, 235] width 14 height 17
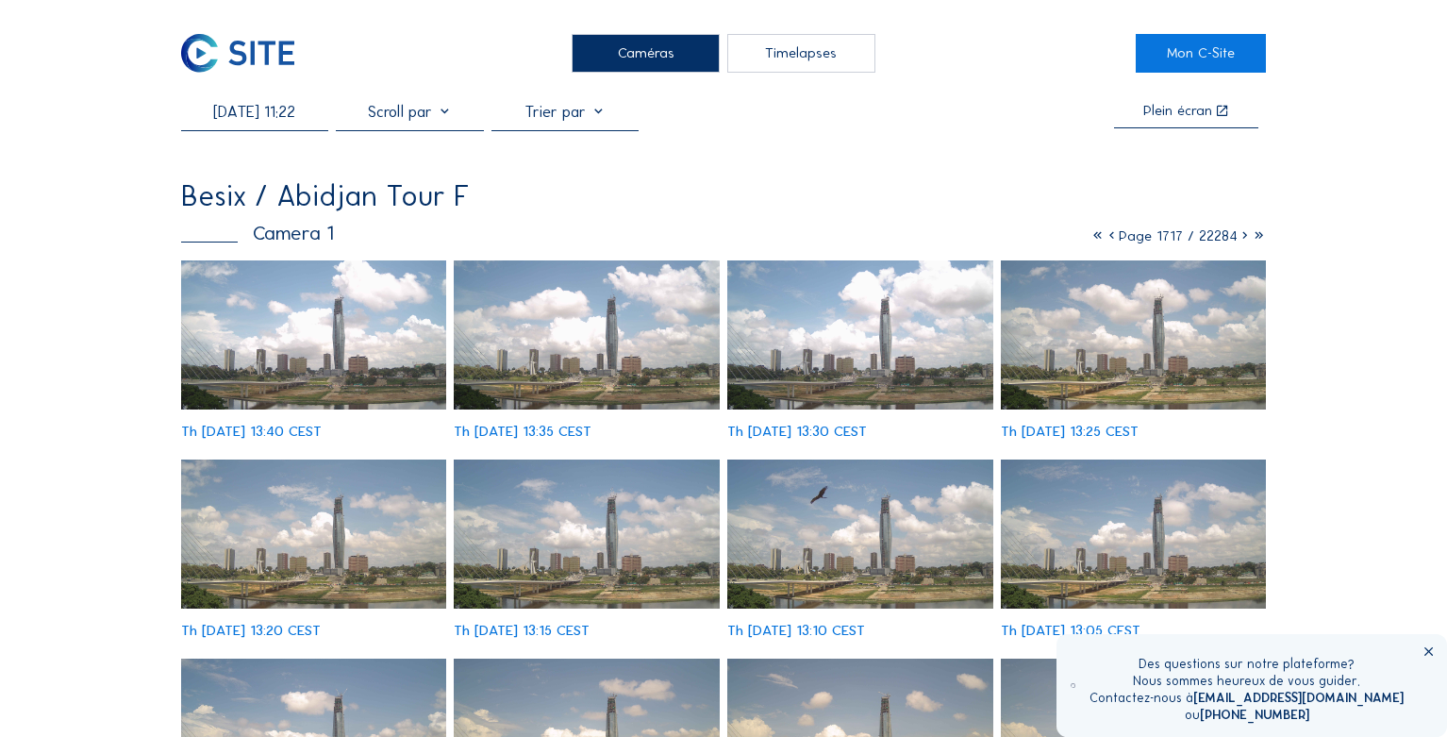
click at [1109, 241] on icon at bounding box center [1112, 235] width 14 height 17
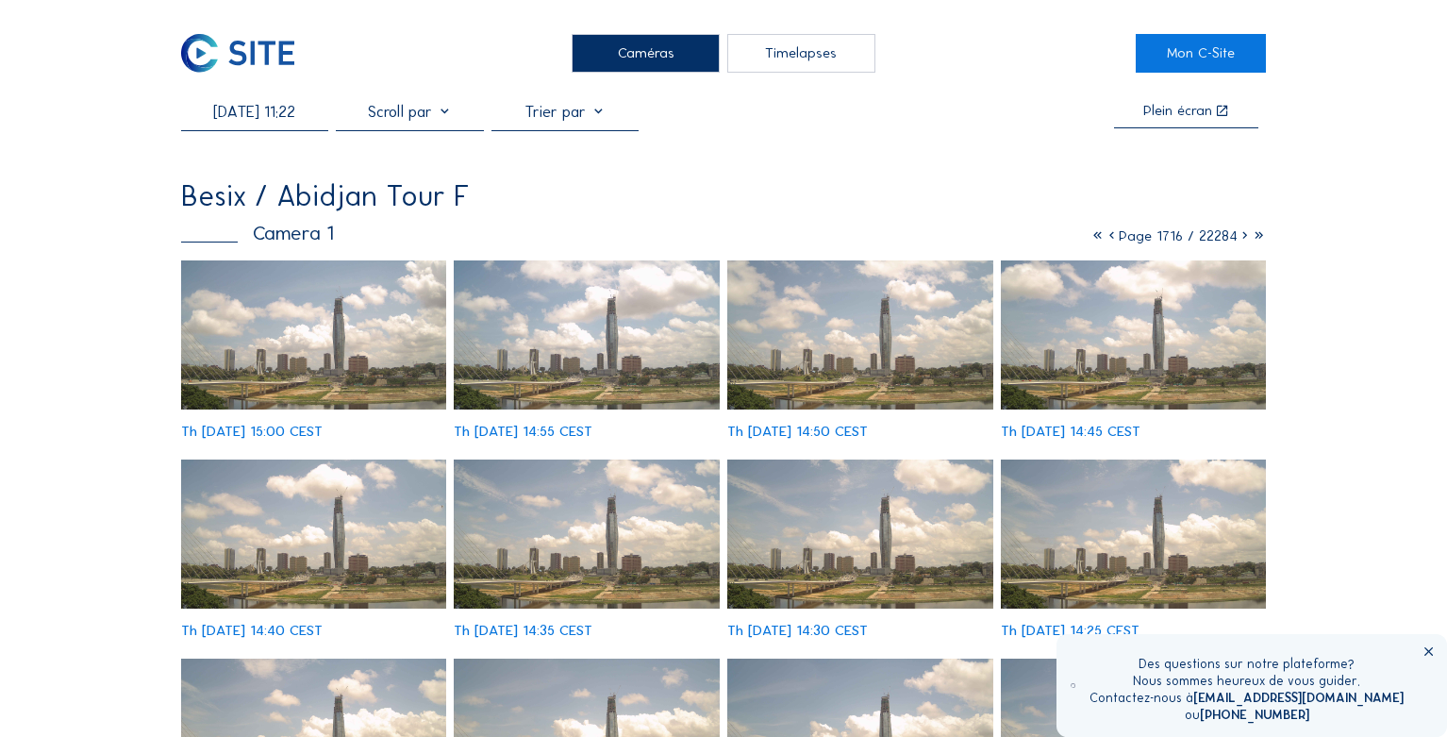
click at [1109, 240] on icon at bounding box center [1112, 235] width 14 height 17
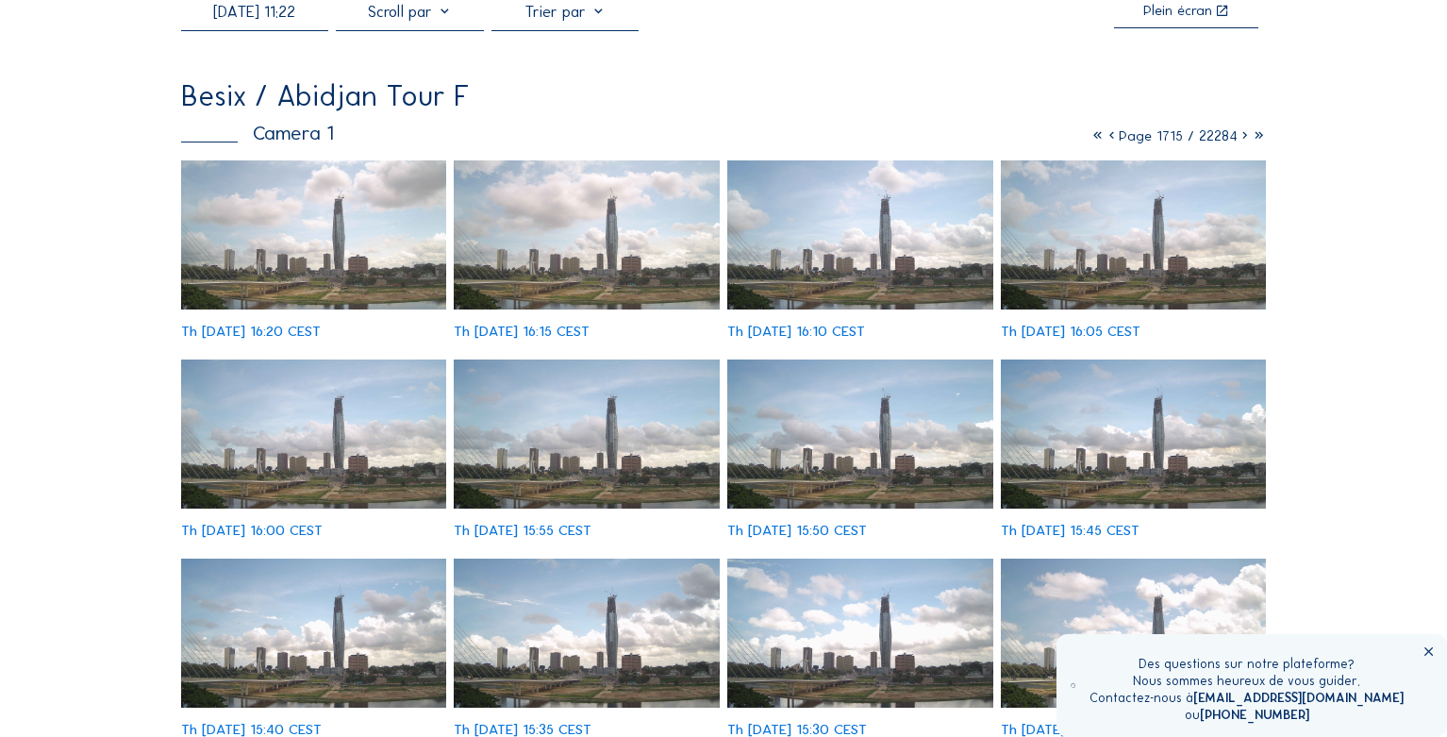
scroll to position [96, 0]
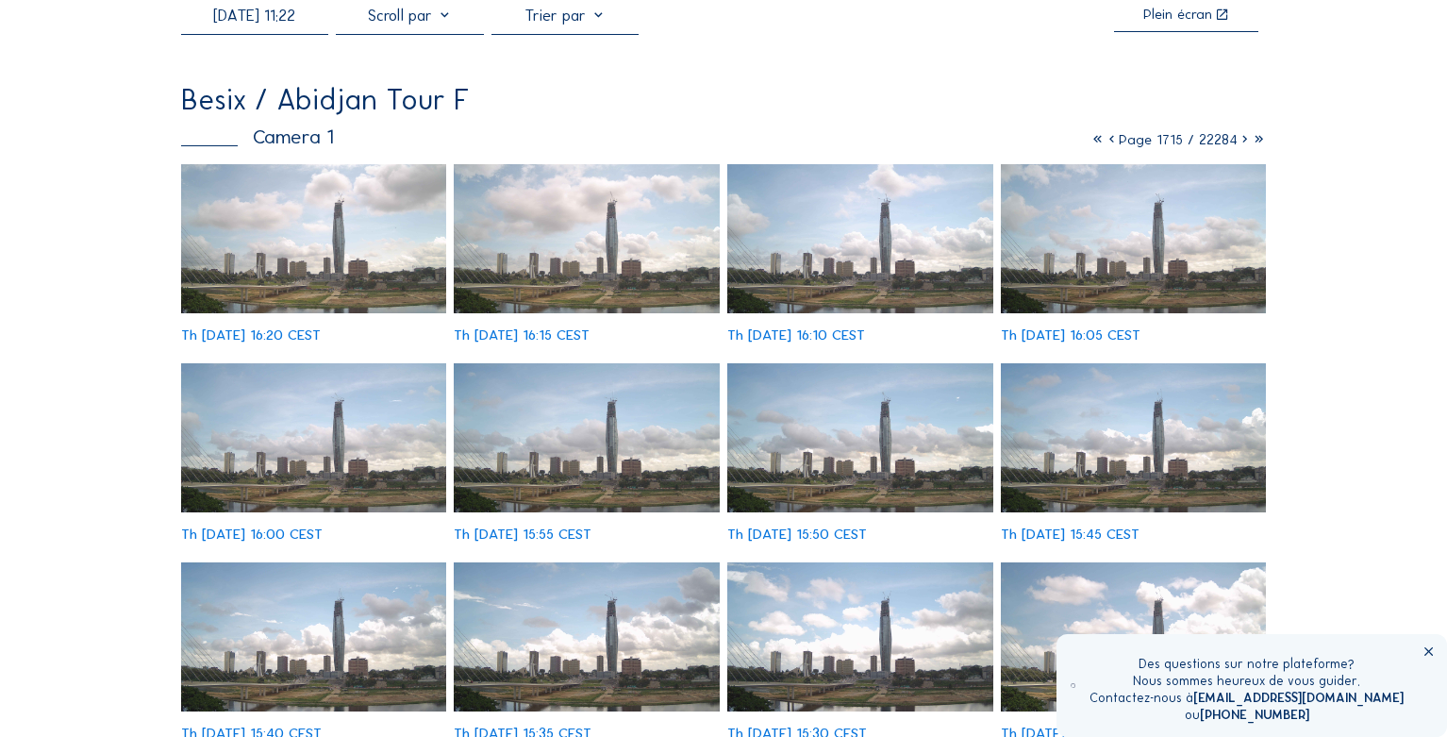
click at [1108, 145] on icon at bounding box center [1112, 139] width 14 height 17
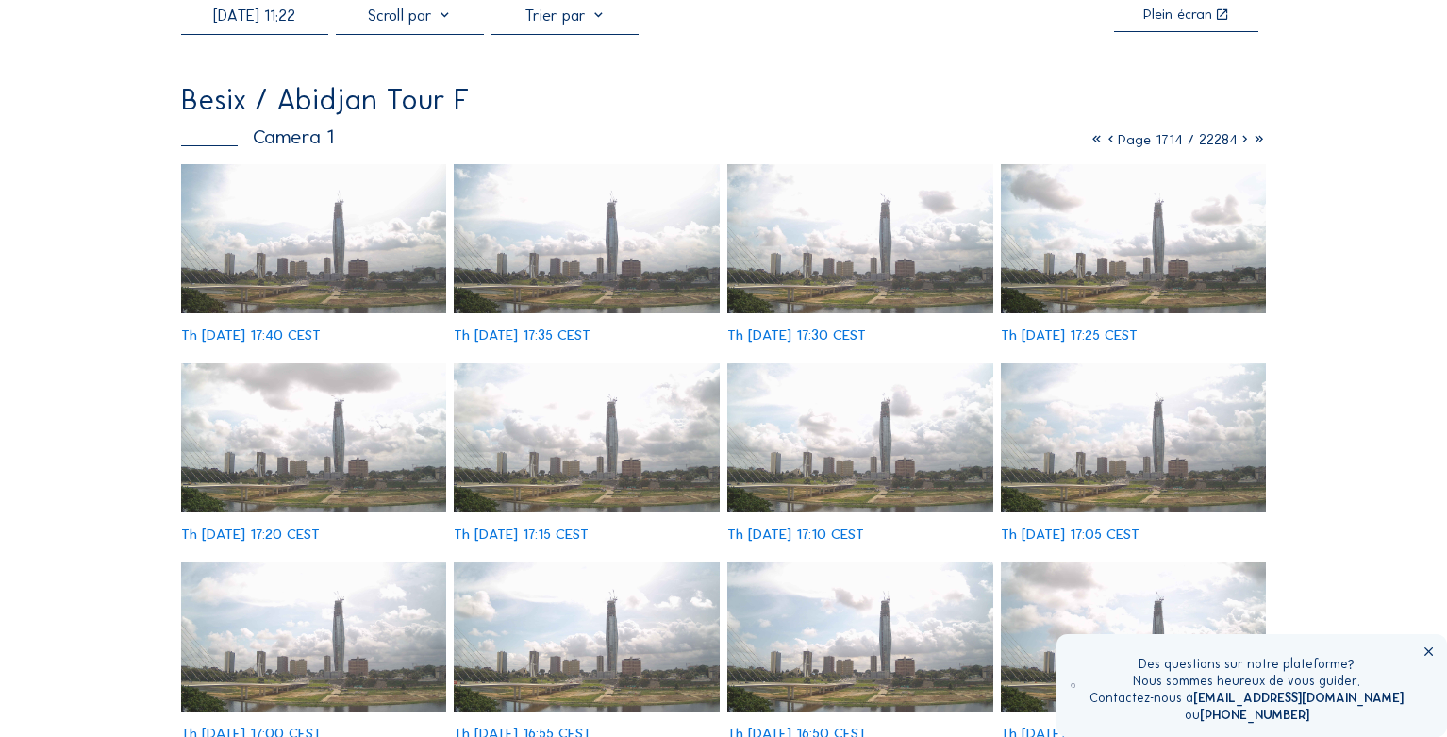
click at [1243, 144] on icon at bounding box center [1245, 139] width 14 height 17
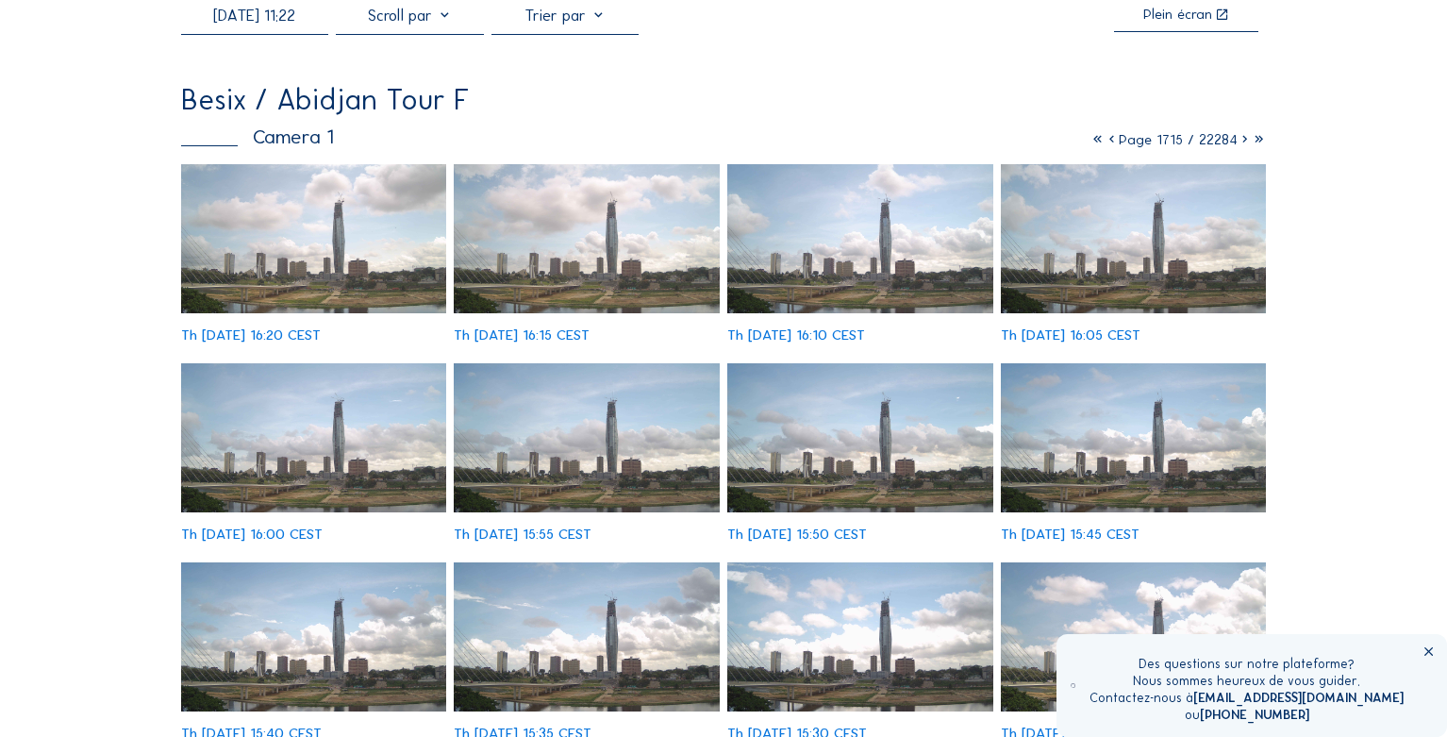
click at [327, 279] on img at bounding box center [314, 238] width 266 height 149
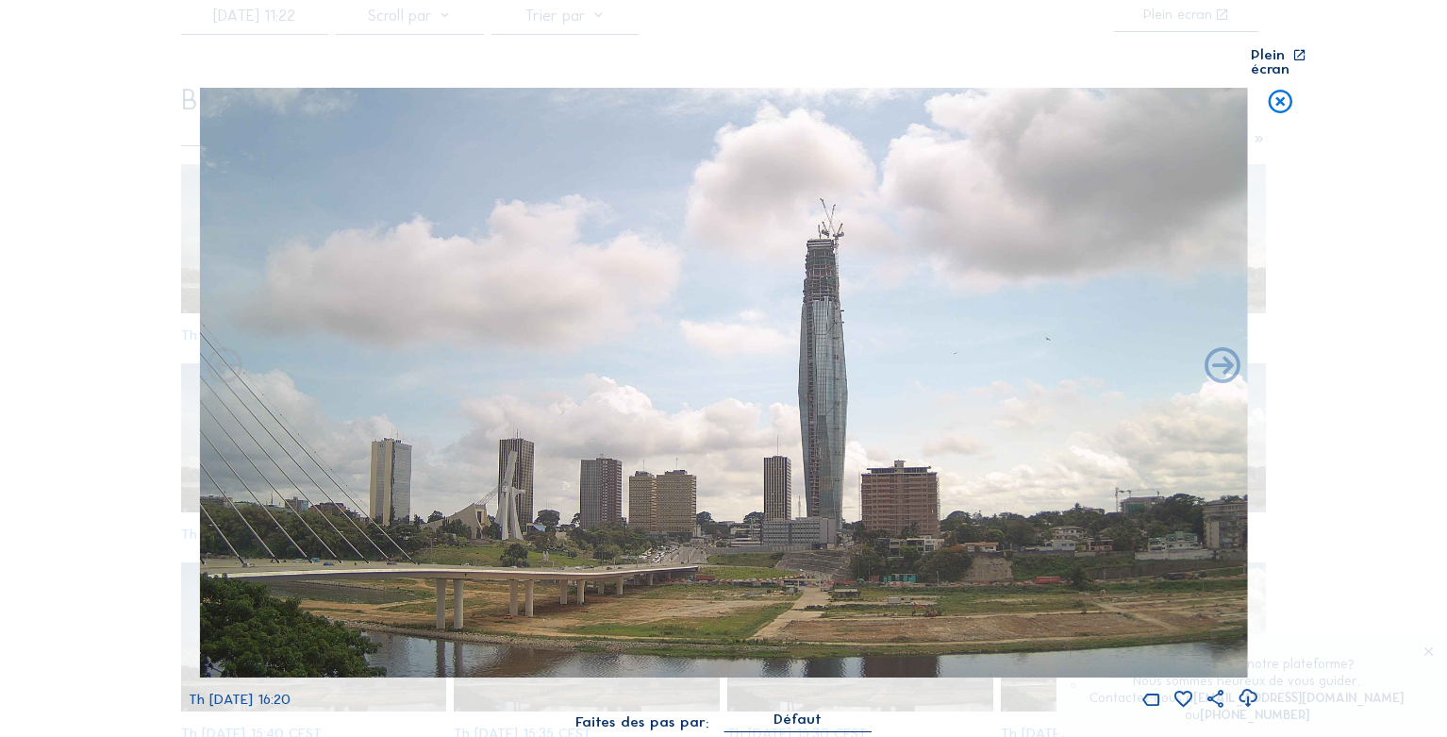
click at [1242, 685] on icon at bounding box center [1249, 698] width 22 height 26
